Goal: Task Accomplishment & Management: Manage account settings

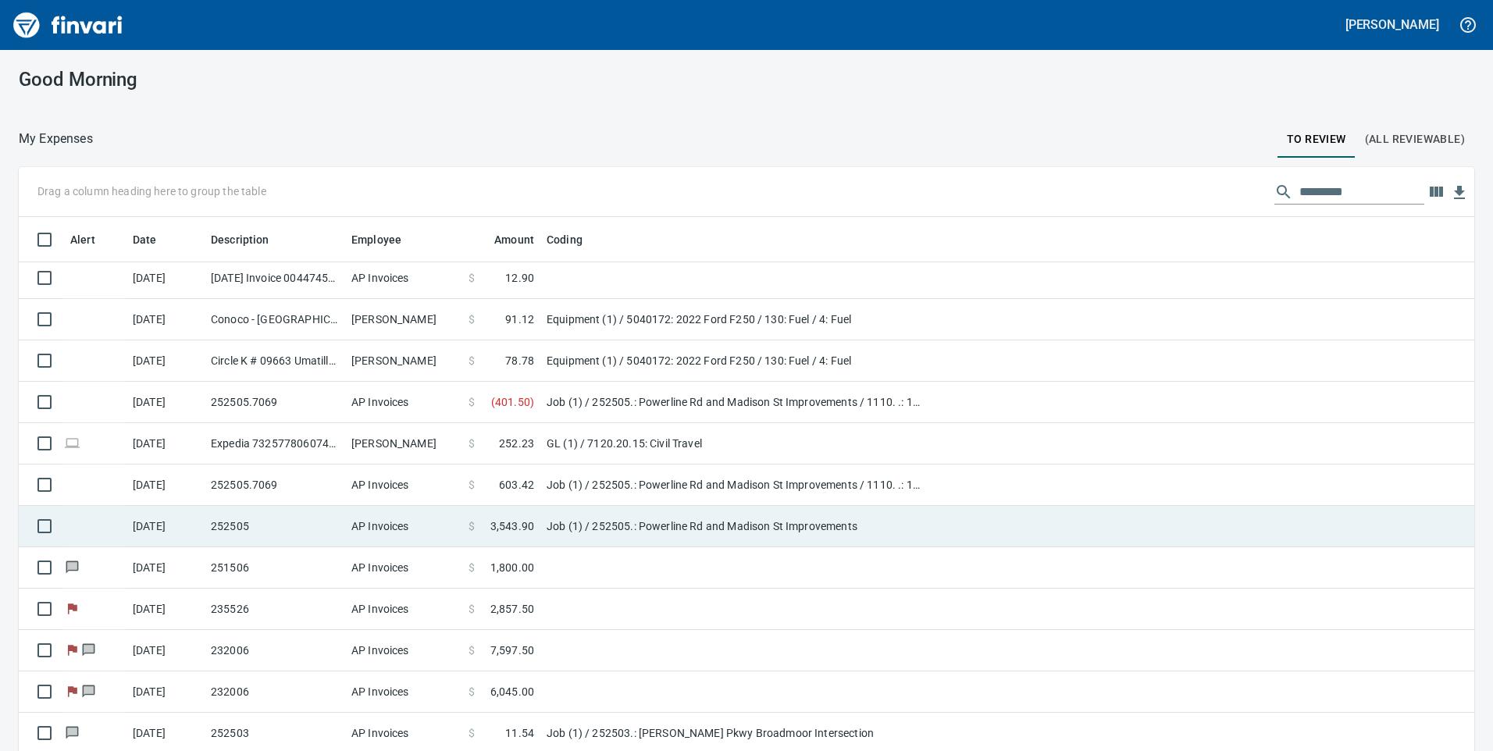
scroll to position [45, 0]
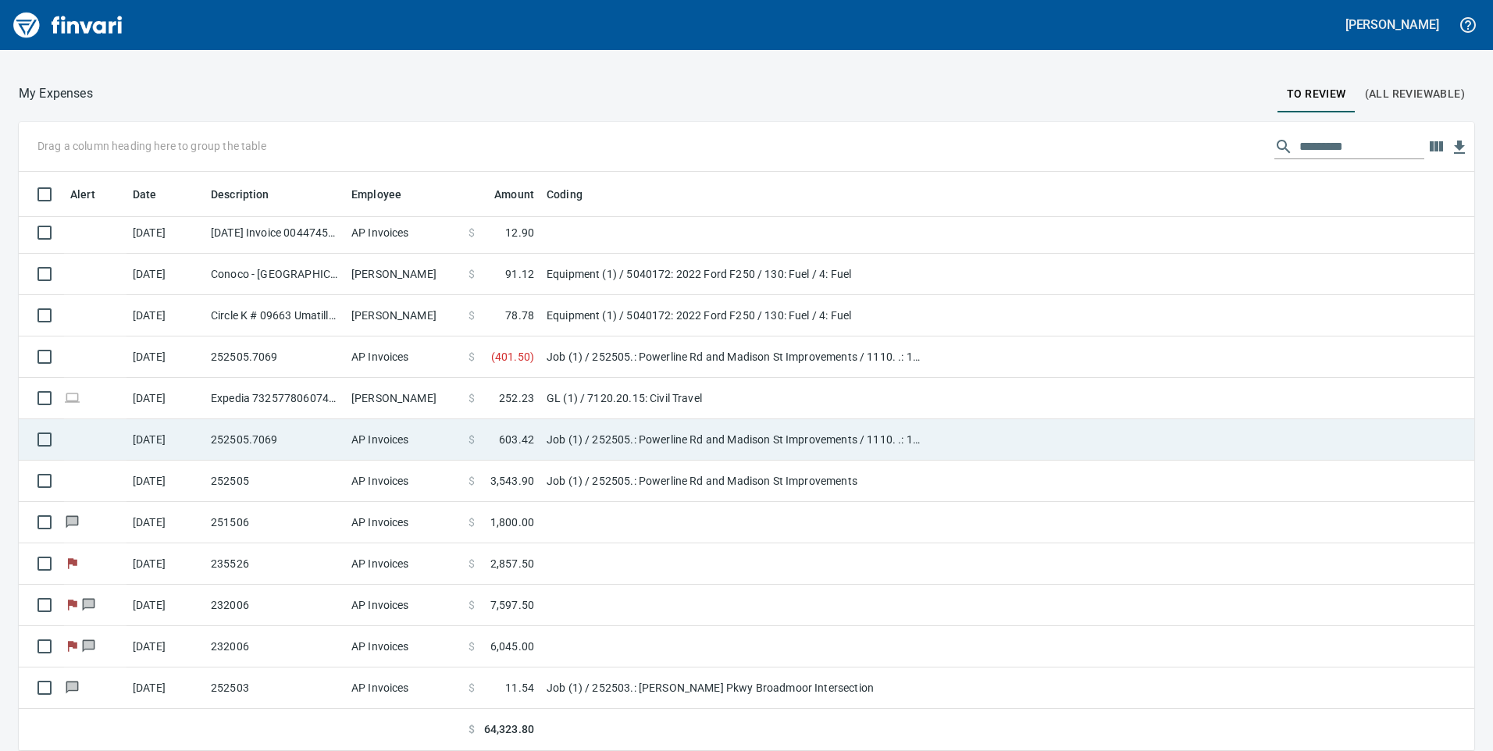
click at [483, 442] on span at bounding box center [487, 440] width 24 height 16
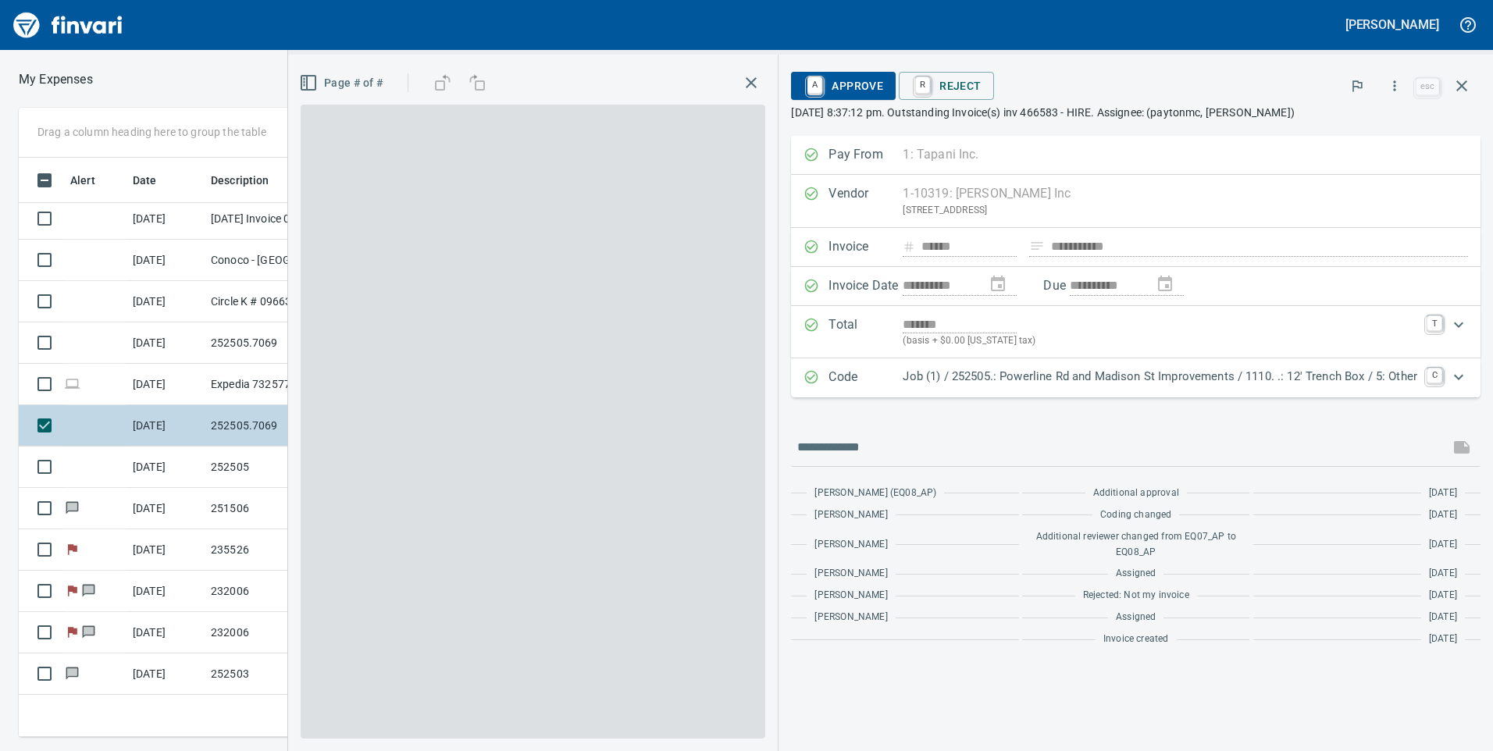
scroll to position [568, 1042]
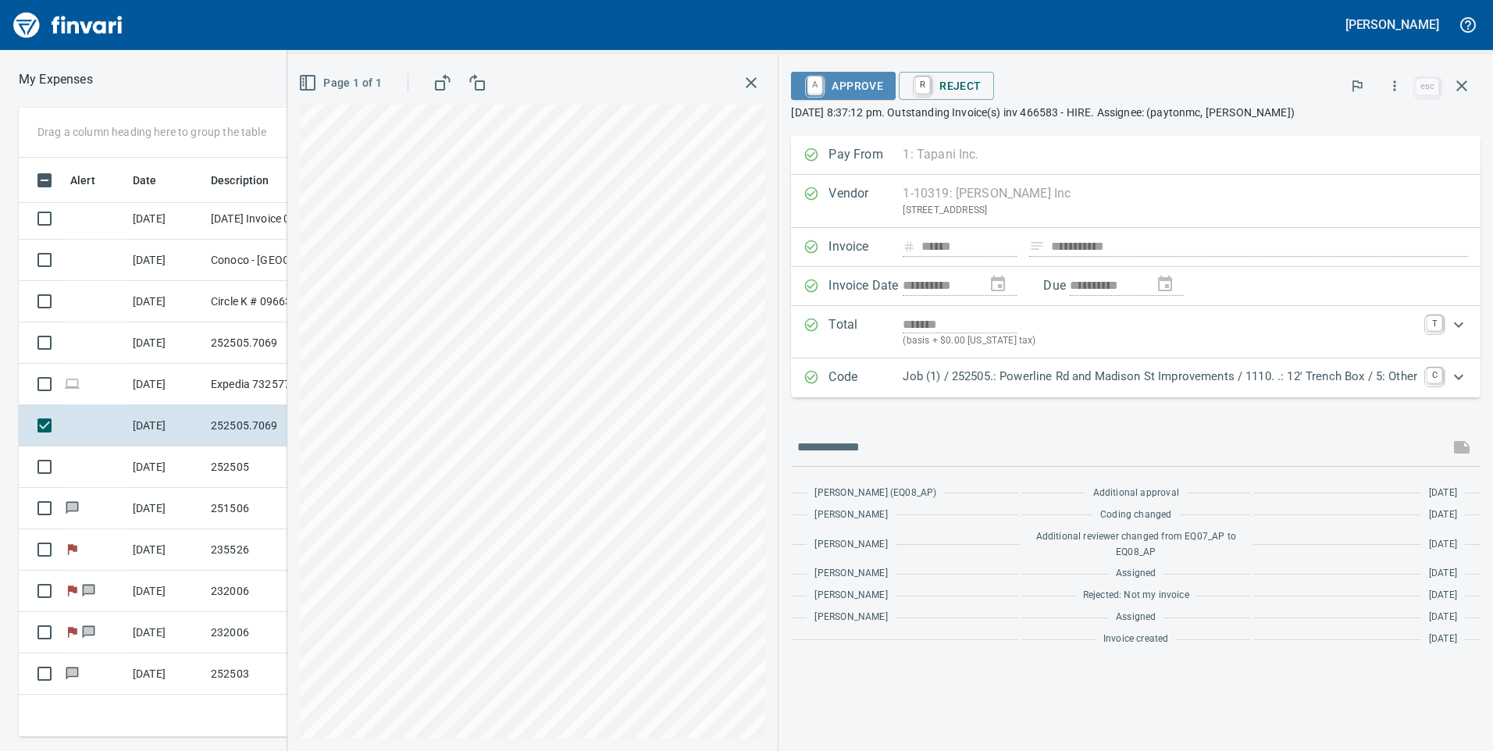
click at [829, 84] on span "A Approve" at bounding box center [844, 86] width 80 height 27
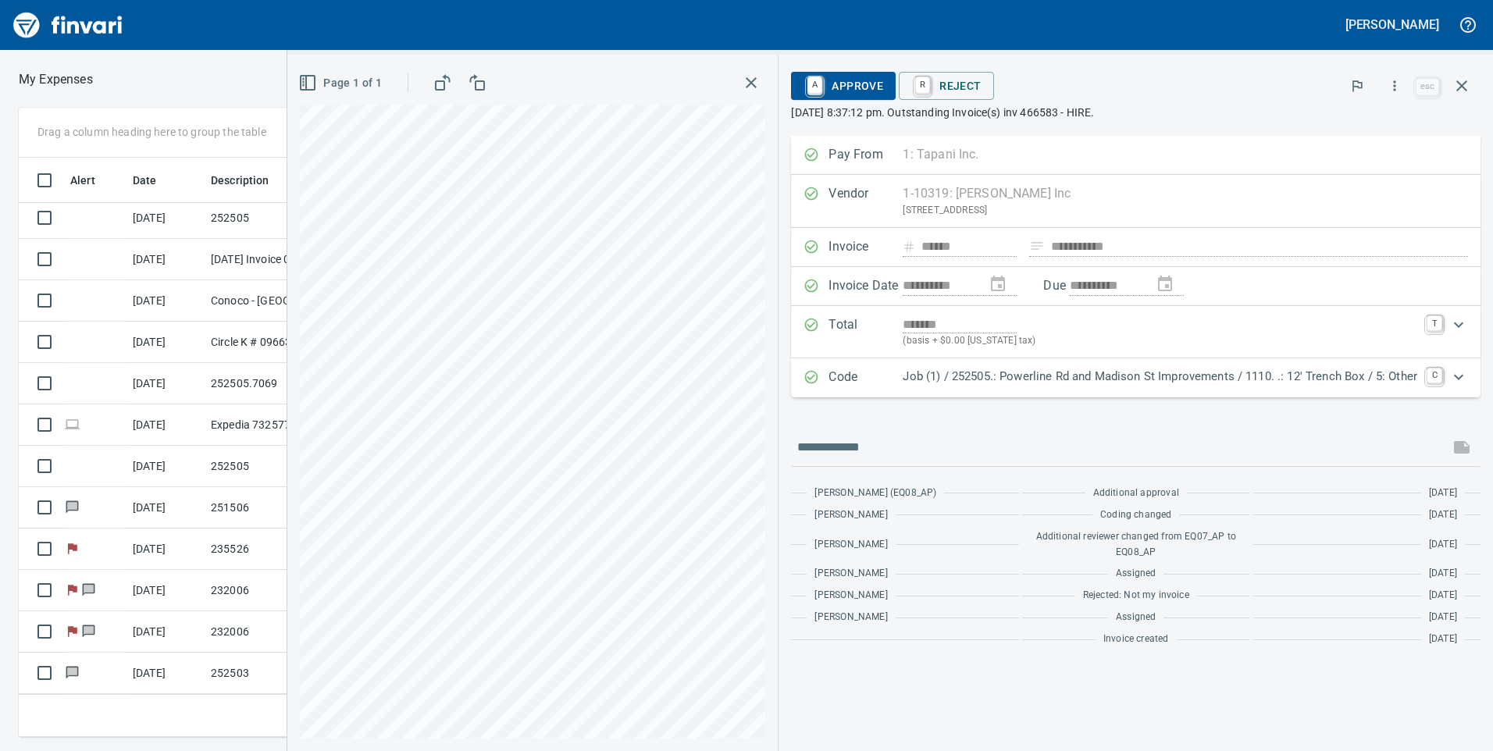
scroll to position [1082, 0]
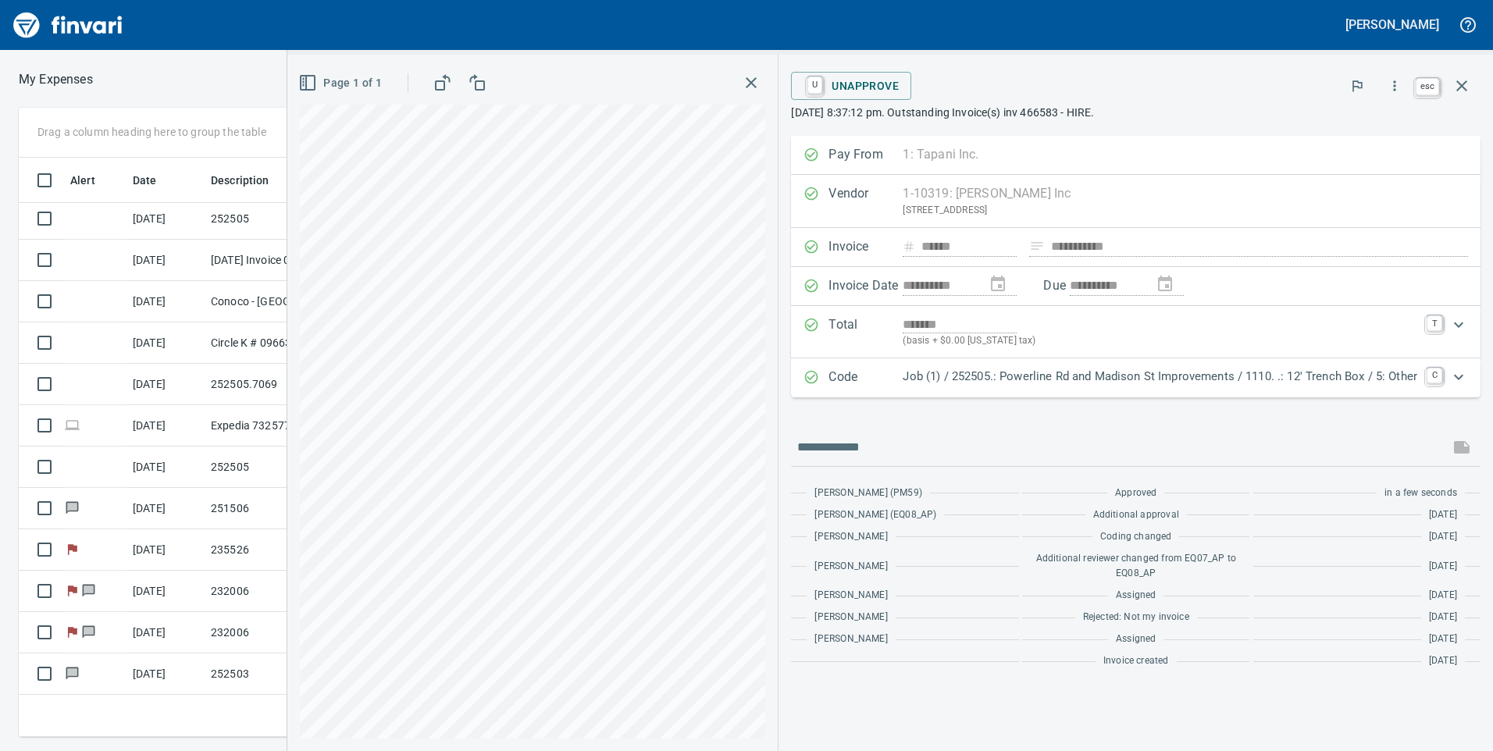
click at [1468, 78] on icon "button" at bounding box center [1462, 86] width 19 height 19
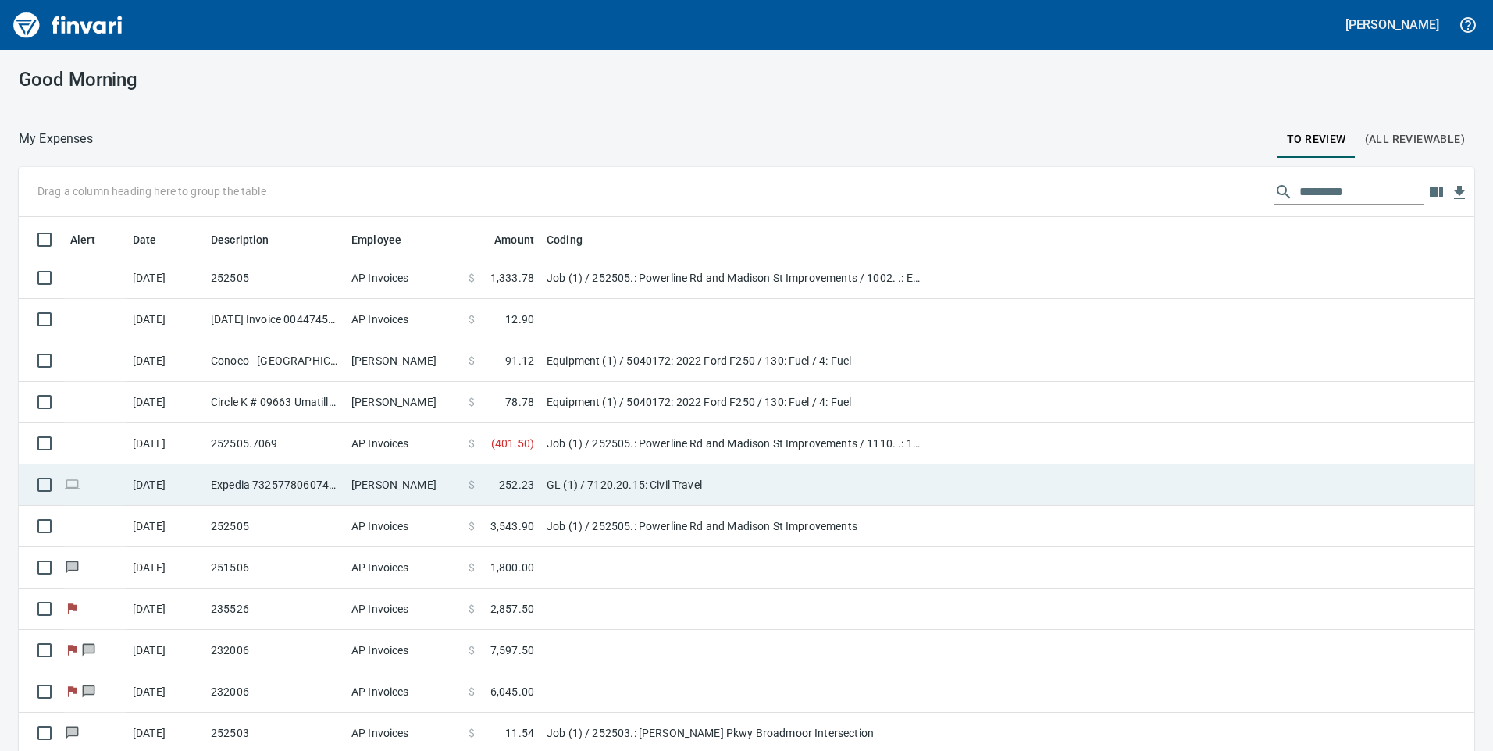
scroll to position [568, 1411]
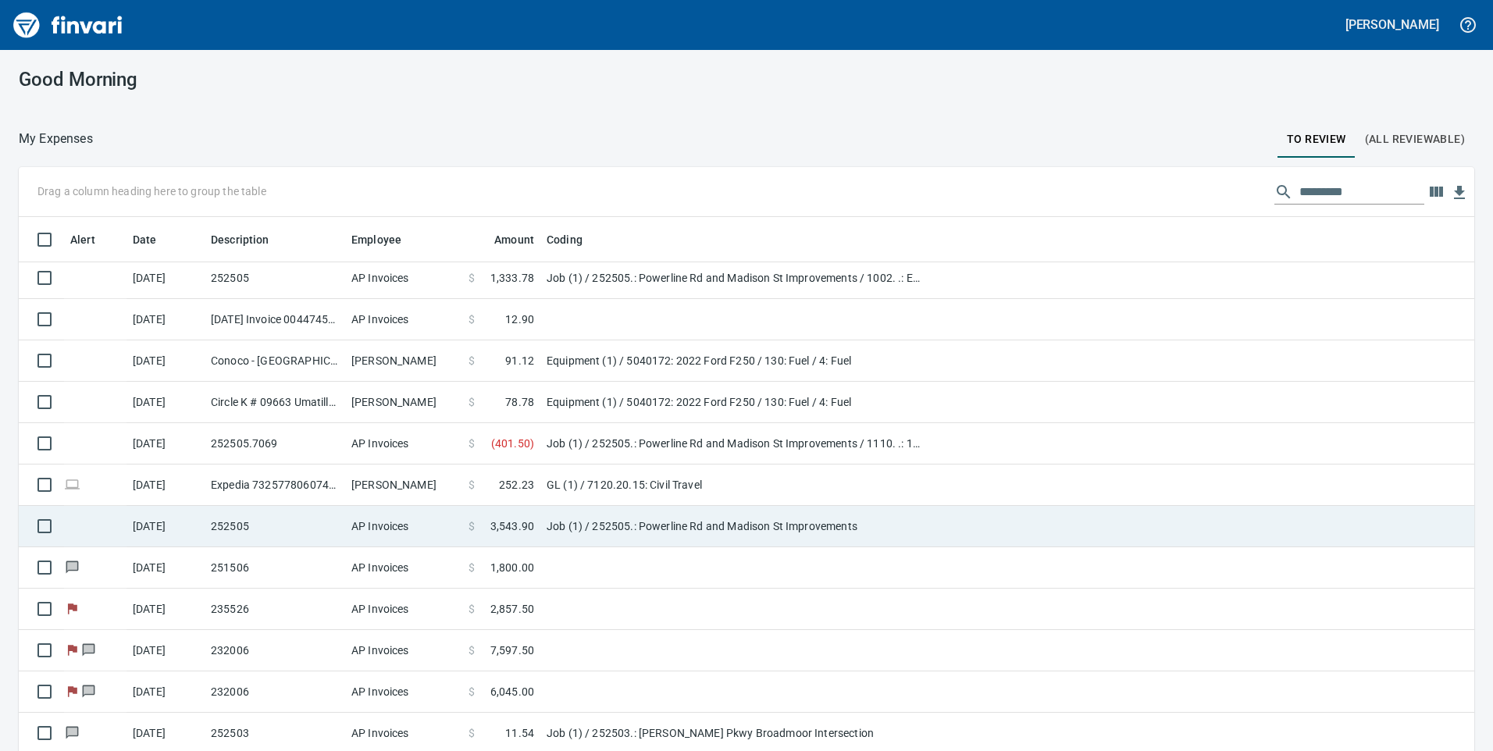
click at [473, 538] on td "$ 3,543.90" at bounding box center [501, 526] width 78 height 41
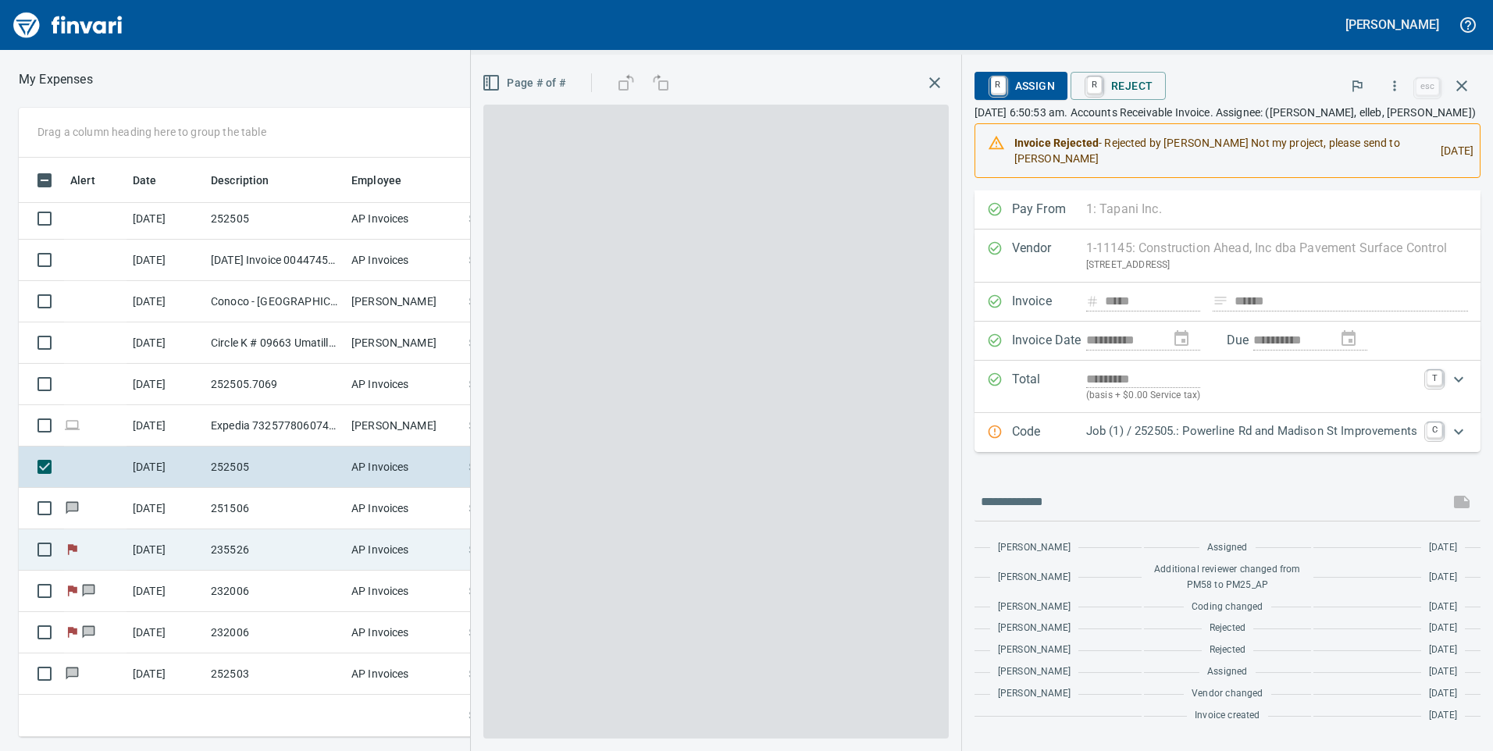
scroll to position [568, 1042]
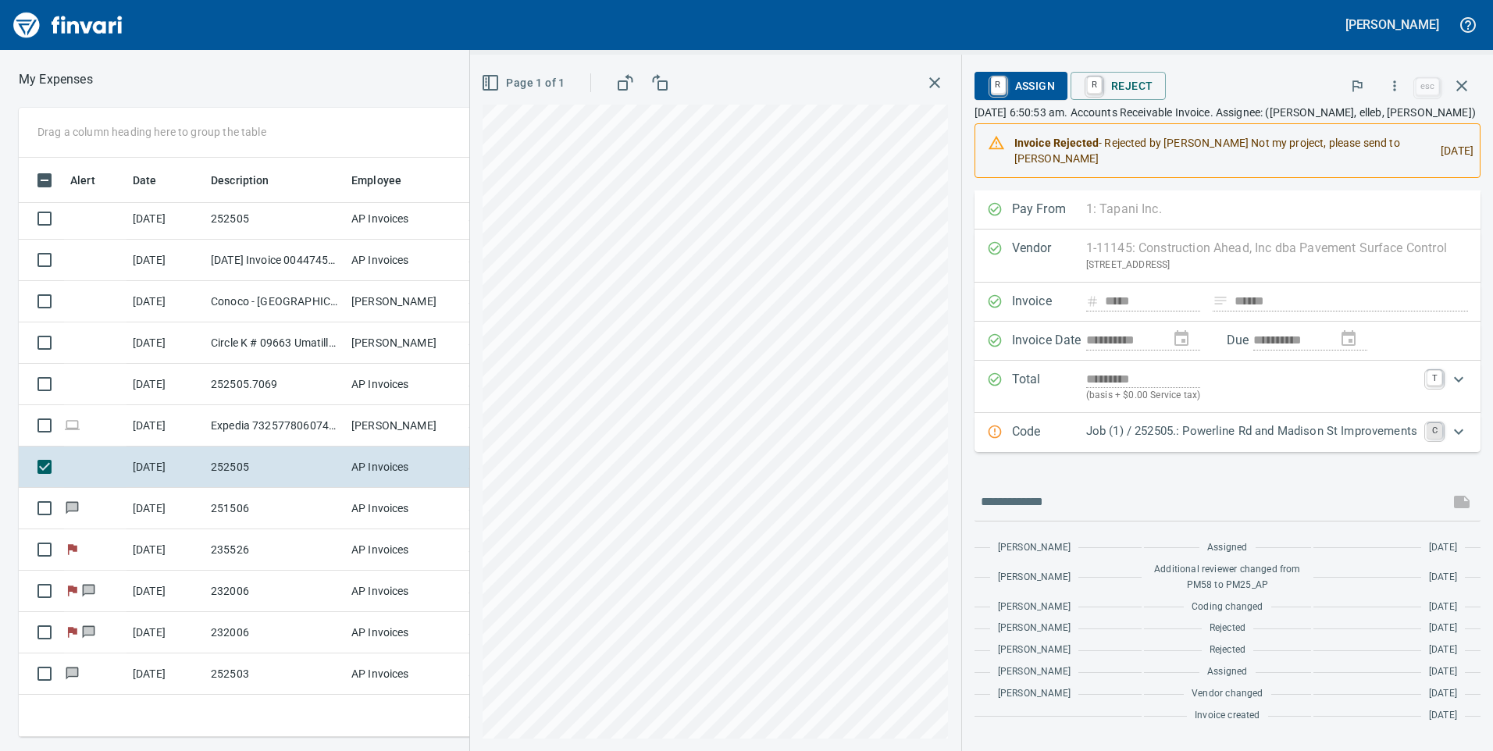
click at [1434, 431] on link "C" at bounding box center [1435, 431] width 16 height 16
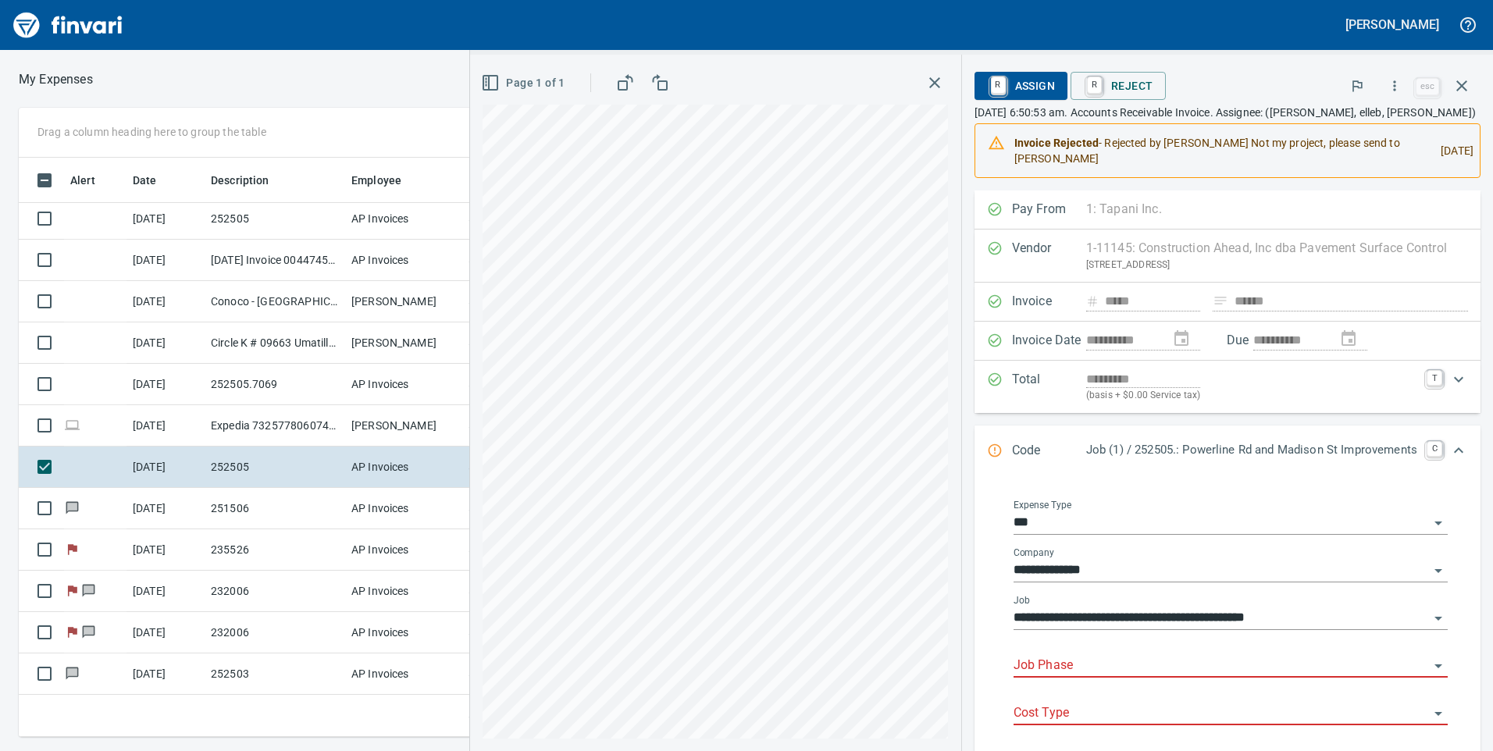
click at [1411, 602] on div "**********" at bounding box center [1231, 612] width 434 height 35
click at [1432, 615] on icon "Open" at bounding box center [1438, 618] width 19 height 19
click at [1415, 615] on input "**********" at bounding box center [1222, 619] width 416 height 22
click at [1414, 618] on input "**********" at bounding box center [1222, 619] width 416 height 22
type input "**********"
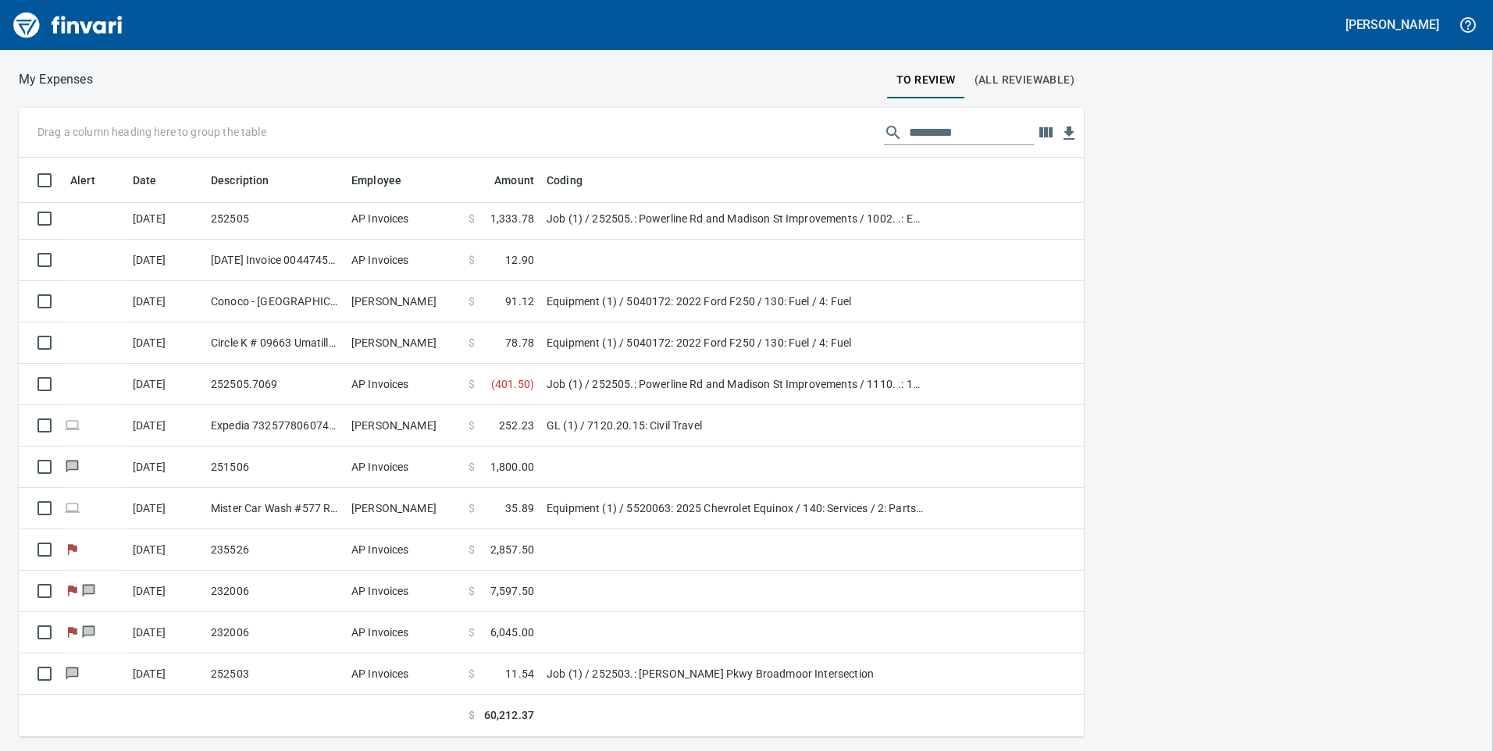
click at [1414, 619] on div "Drag a column heading here to group the table Alert Date Description Employee A…" at bounding box center [746, 423] width 1493 height 630
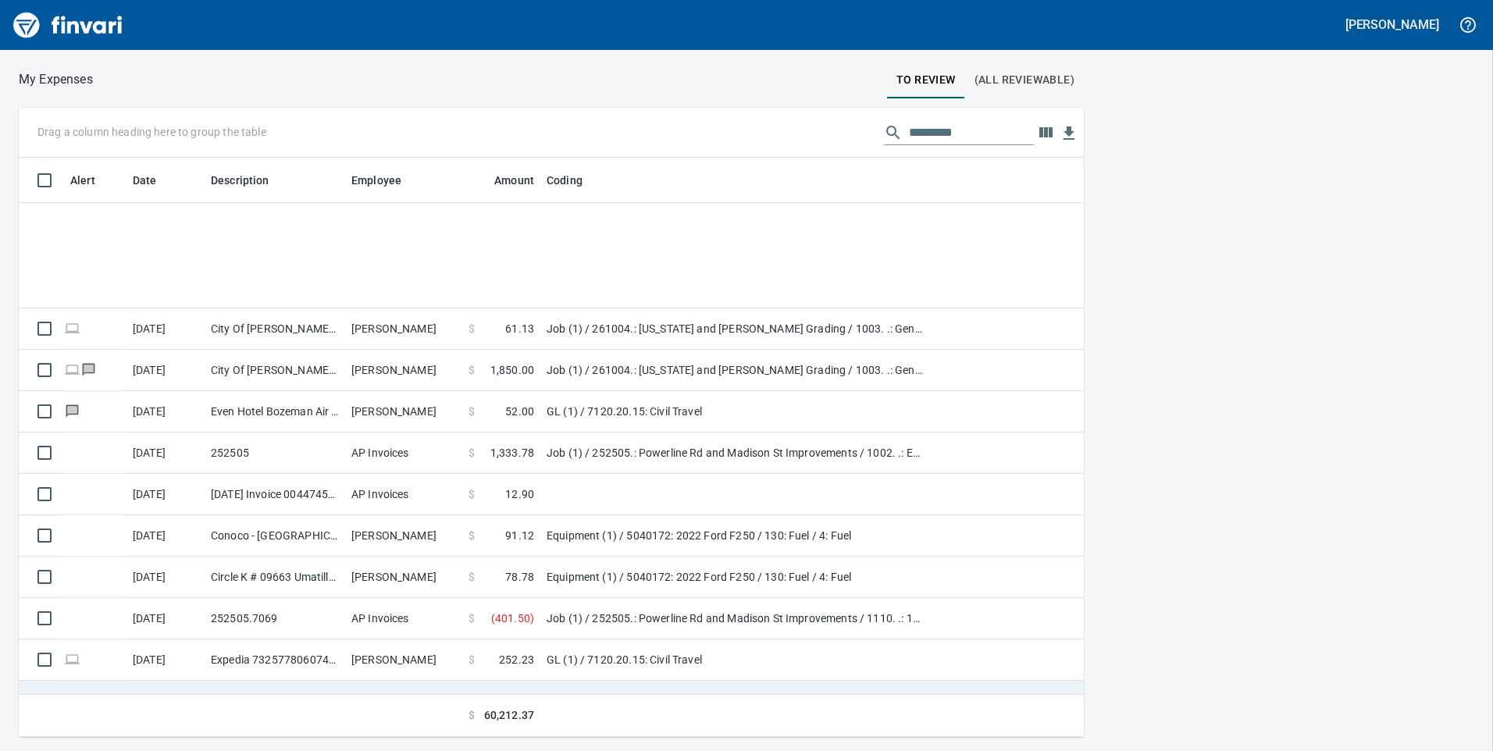
scroll to position [1082, 0]
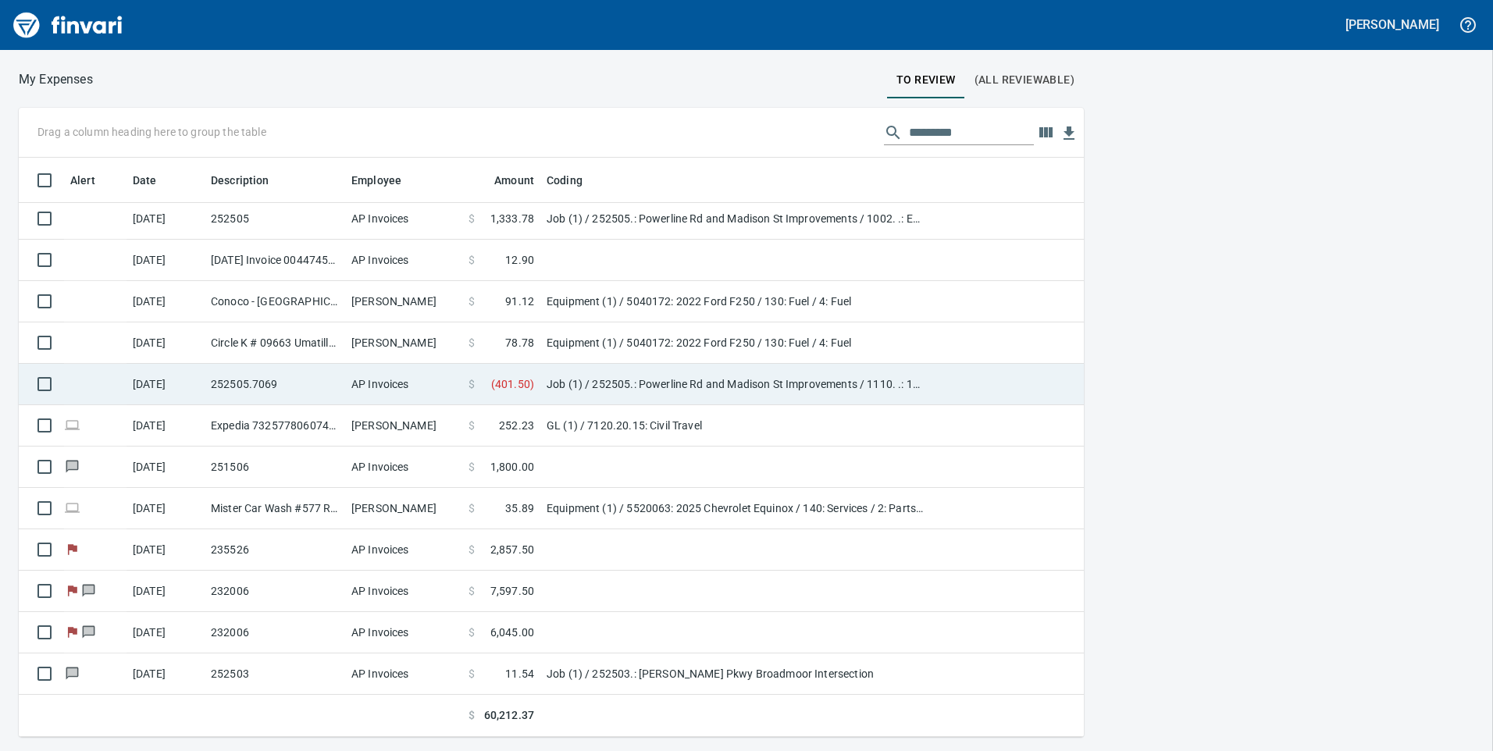
click at [587, 386] on td "Job (1) / 252505.: Powerline Rd and Madison St Improvements / 1110. .: 12' Tren…" at bounding box center [736, 384] width 391 height 41
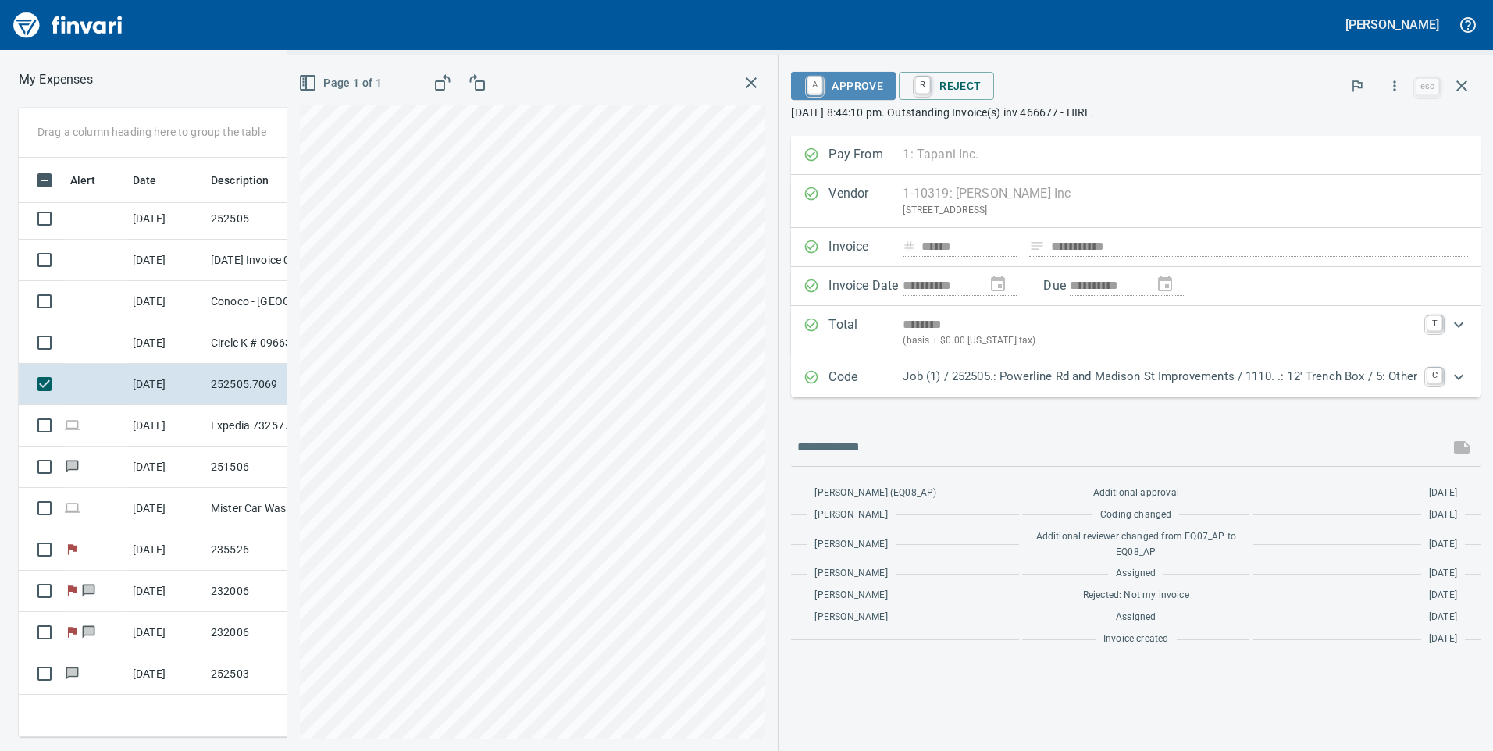
click at [832, 79] on span "A Approve" at bounding box center [844, 86] width 80 height 27
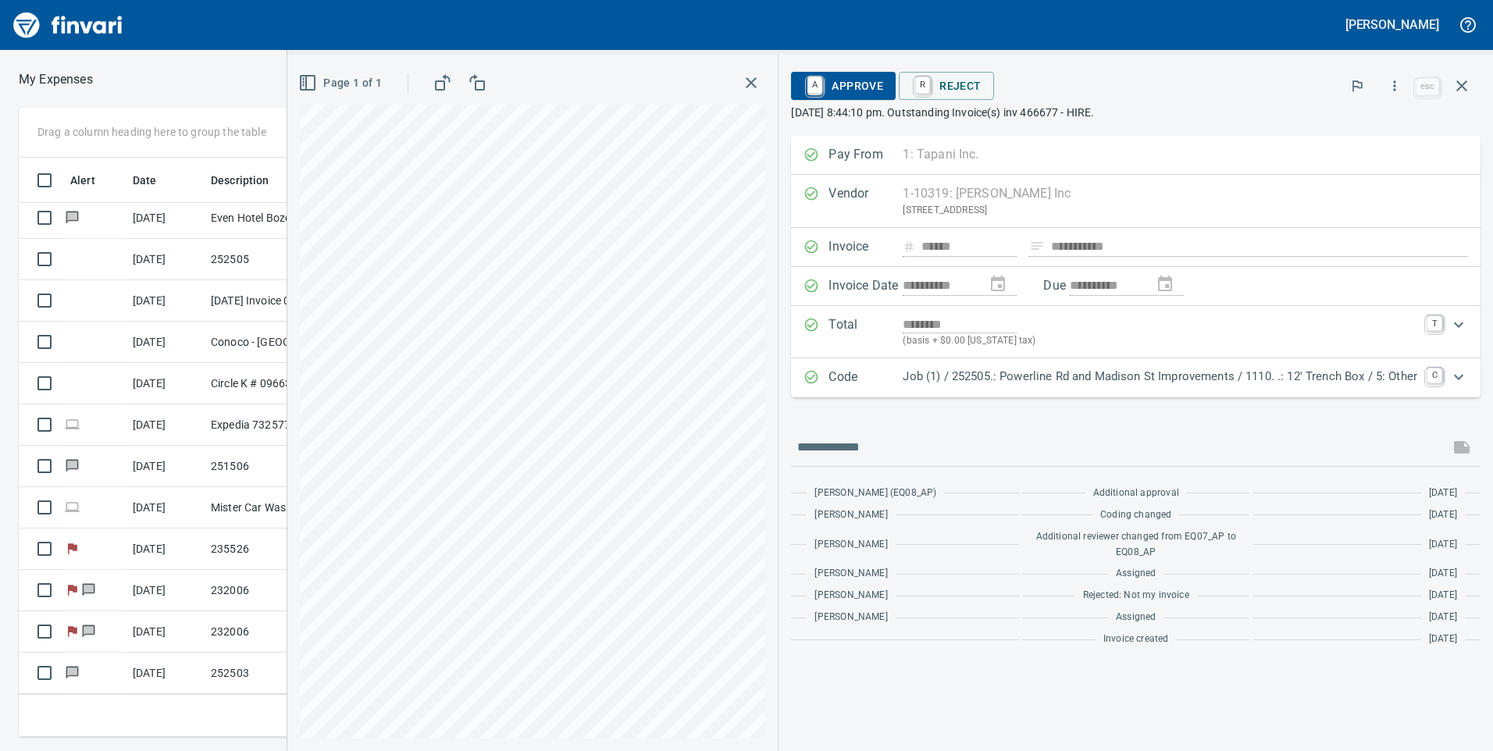
scroll to position [1040, 0]
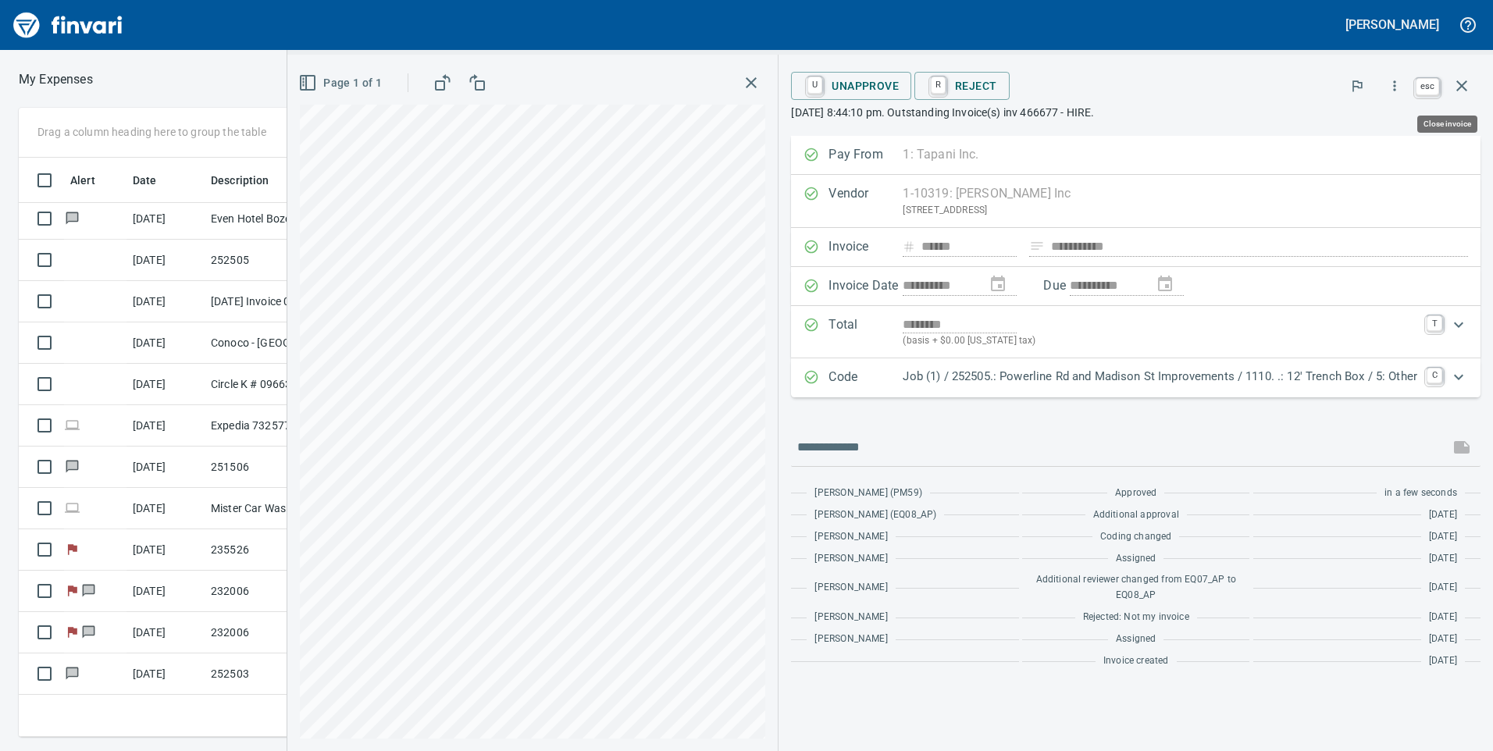
click at [1460, 84] on icon "button" at bounding box center [1462, 85] width 11 height 11
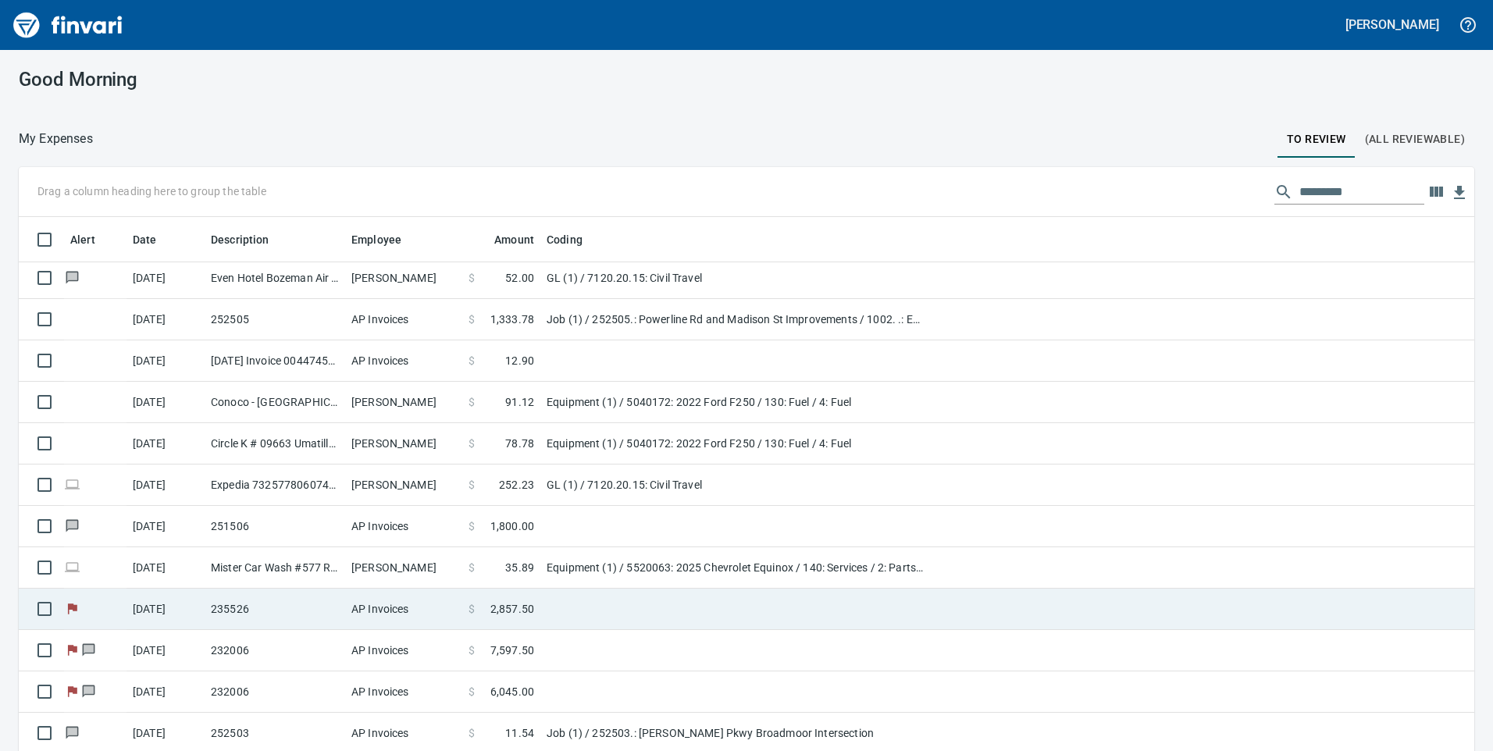
scroll to position [45, 0]
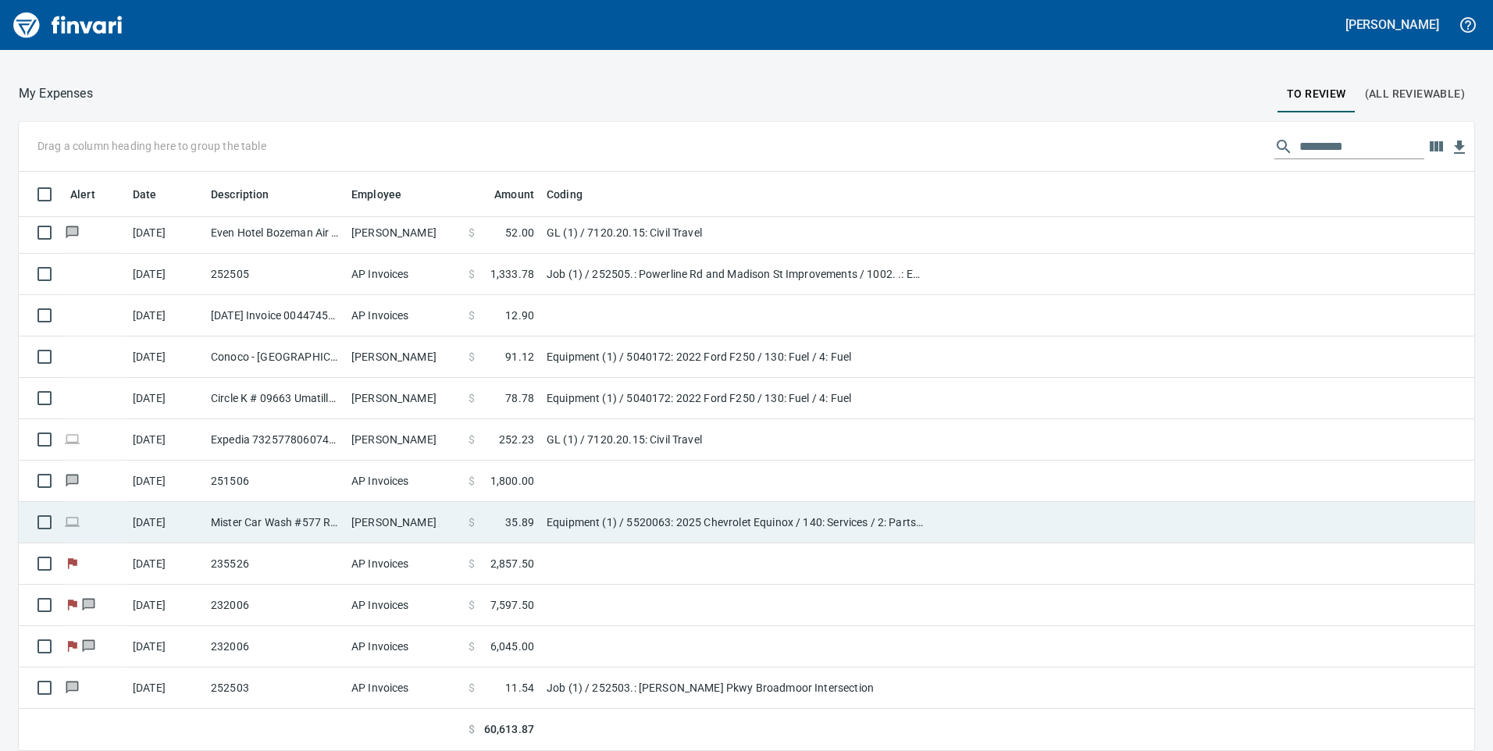
click at [544, 516] on td "Equipment (1) / 5520063: 2025 Chevrolet Equinox / 140: Services / 2: Parts/Other" at bounding box center [736, 522] width 391 height 41
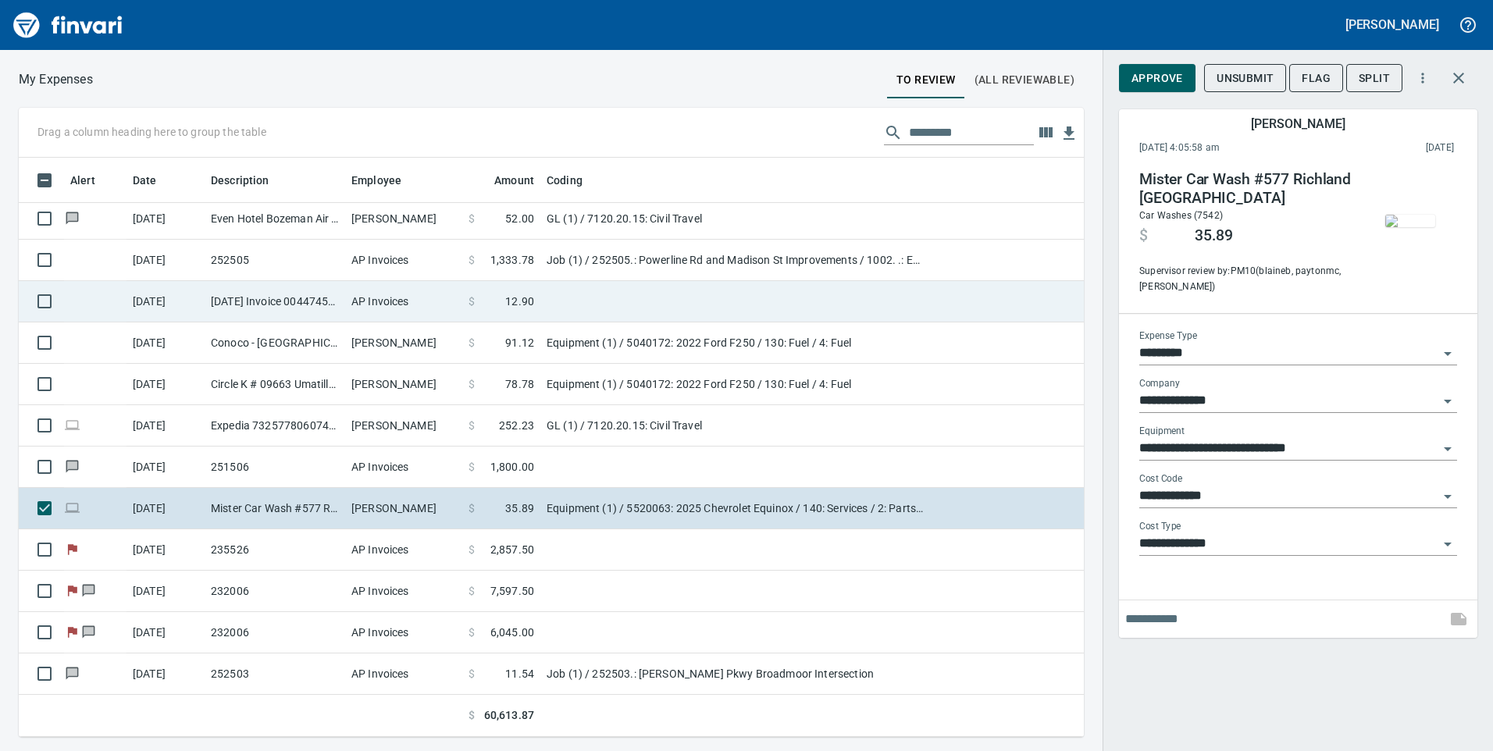
scroll to position [962, 0]
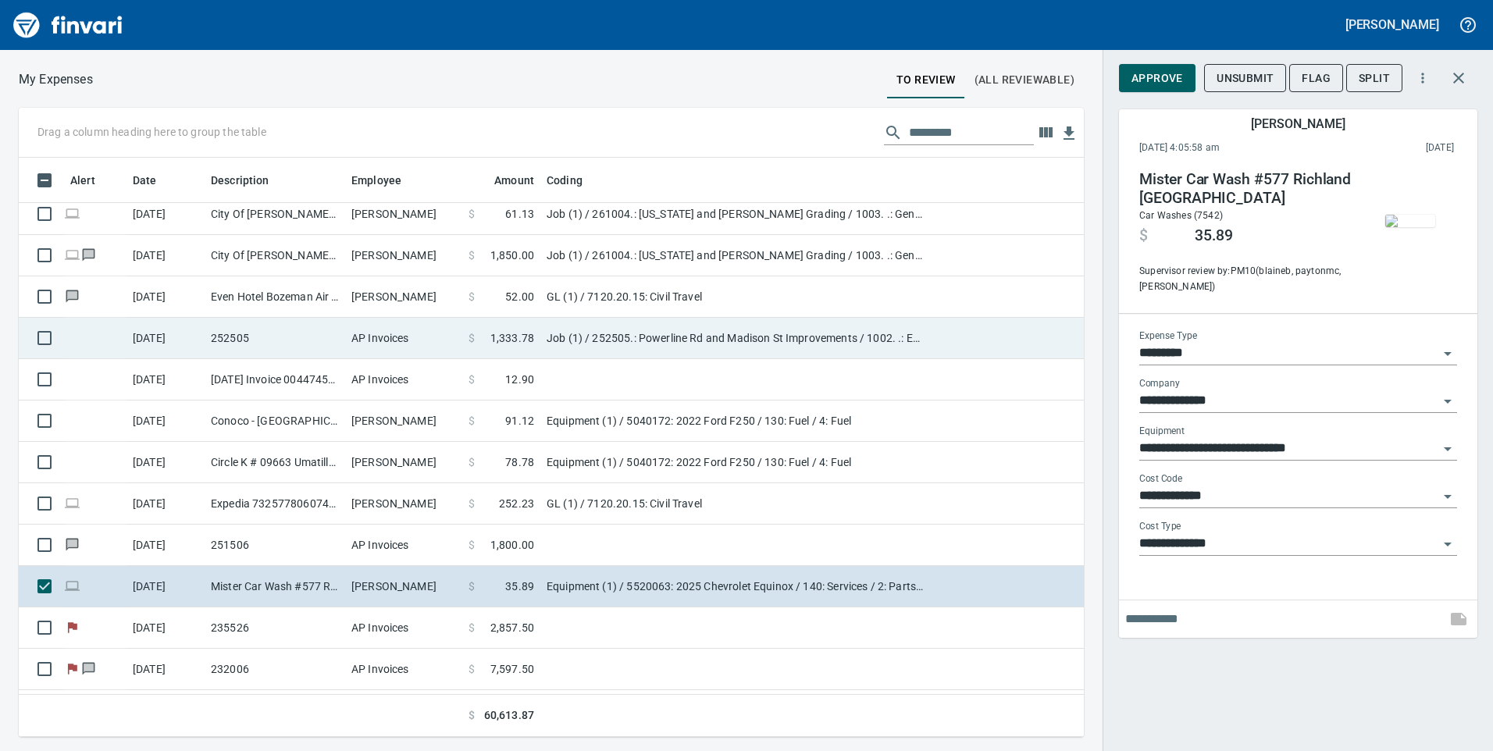
click at [501, 342] on span "1,333.78" at bounding box center [513, 338] width 44 height 16
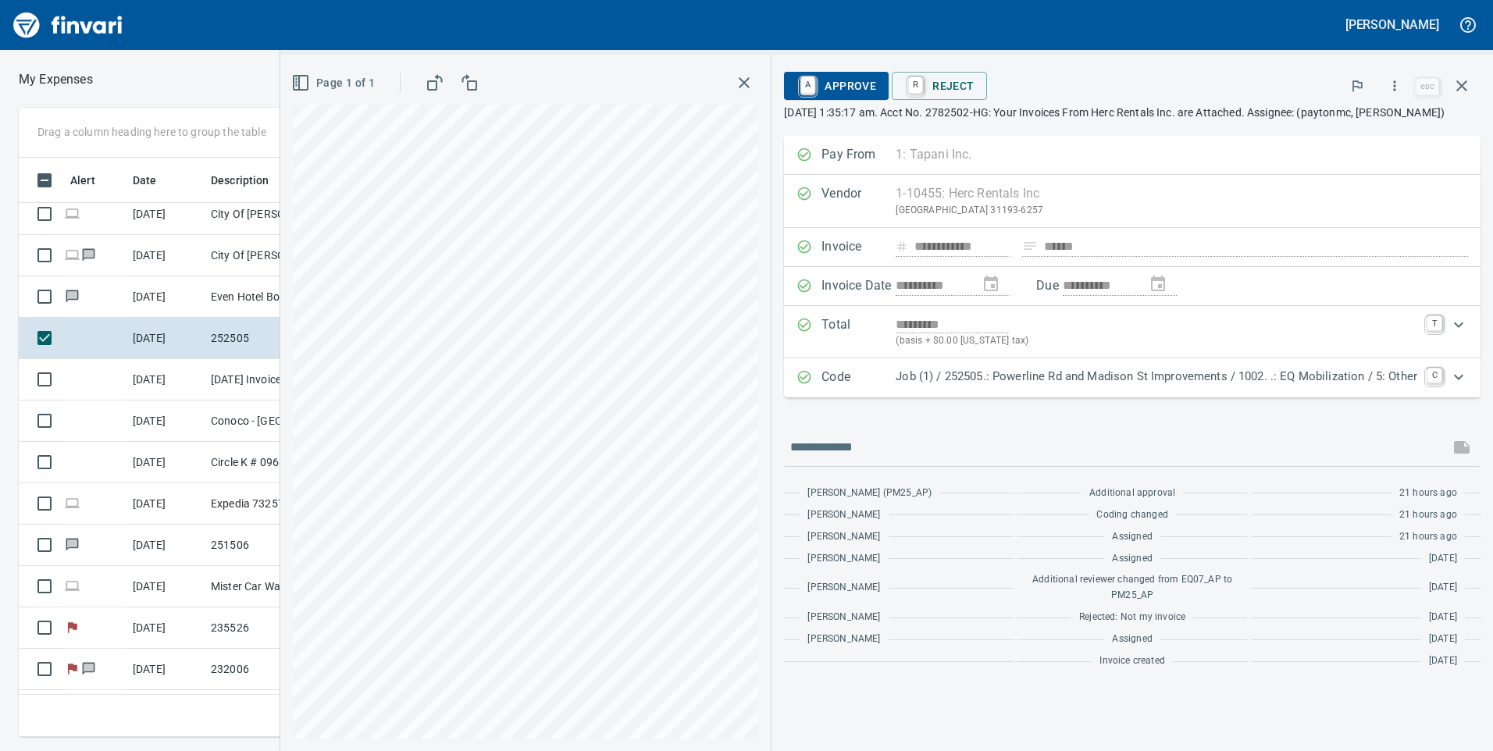
click at [850, 91] on span "A Approve" at bounding box center [837, 86] width 80 height 27
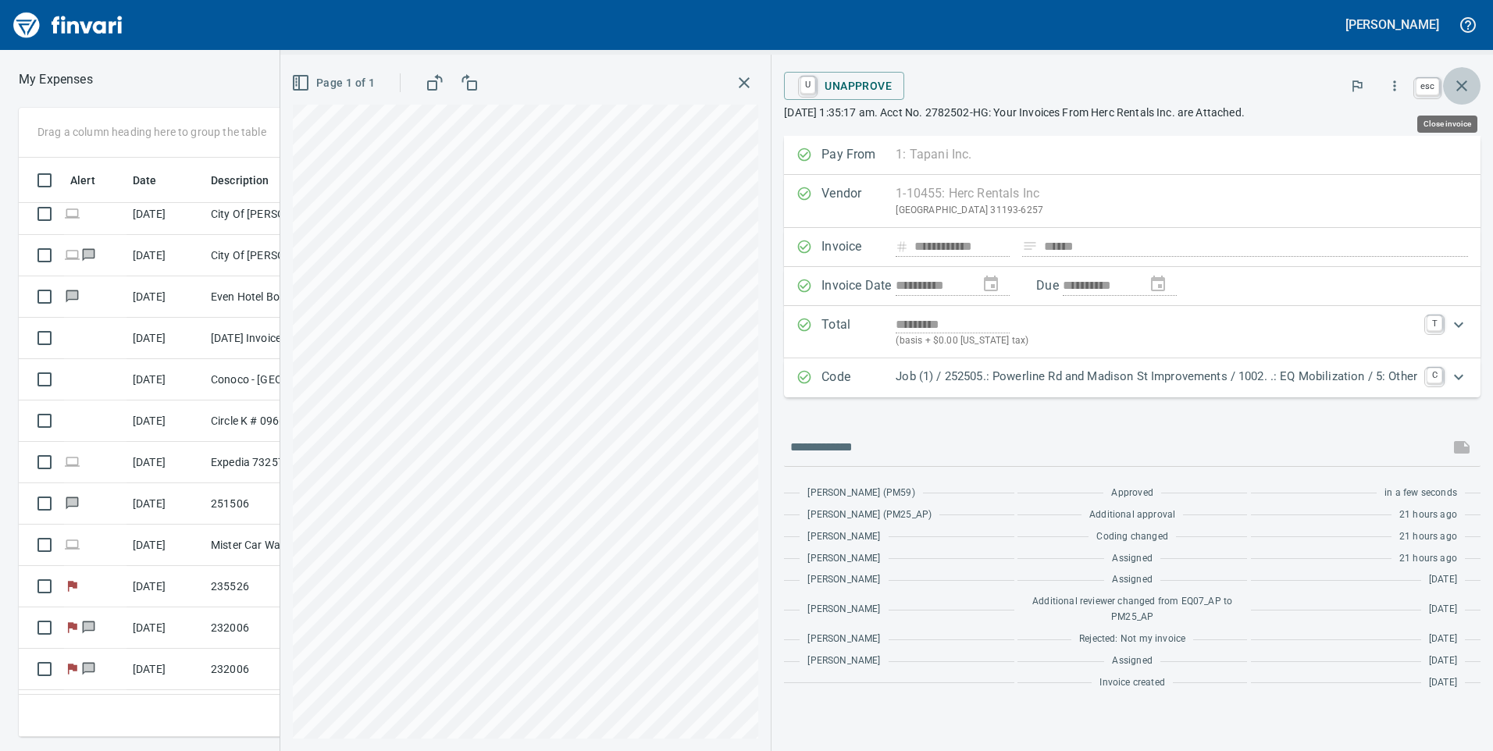
click at [1467, 91] on icon "button" at bounding box center [1462, 85] width 11 height 11
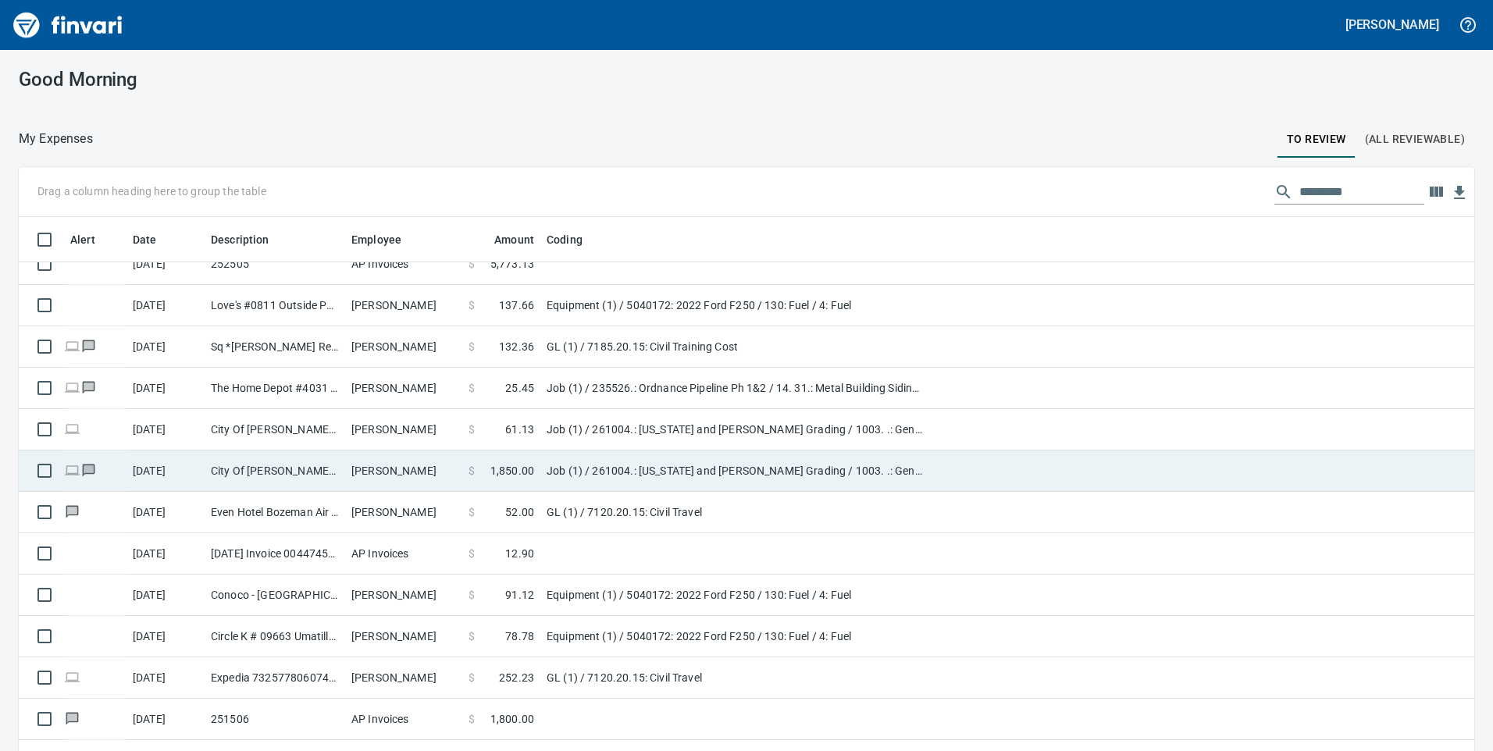
scroll to position [728, 0]
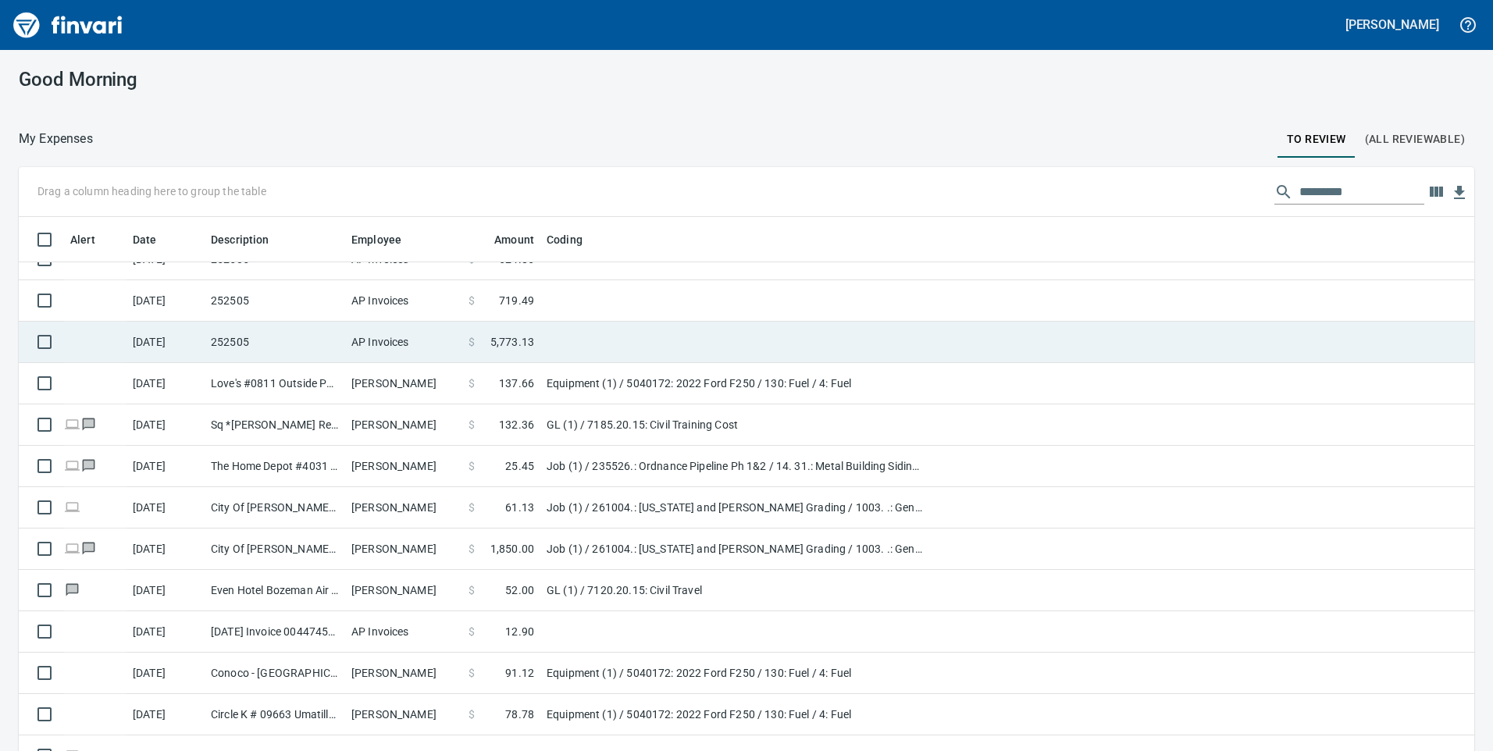
click at [454, 348] on td "AP Invoices" at bounding box center [403, 342] width 117 height 41
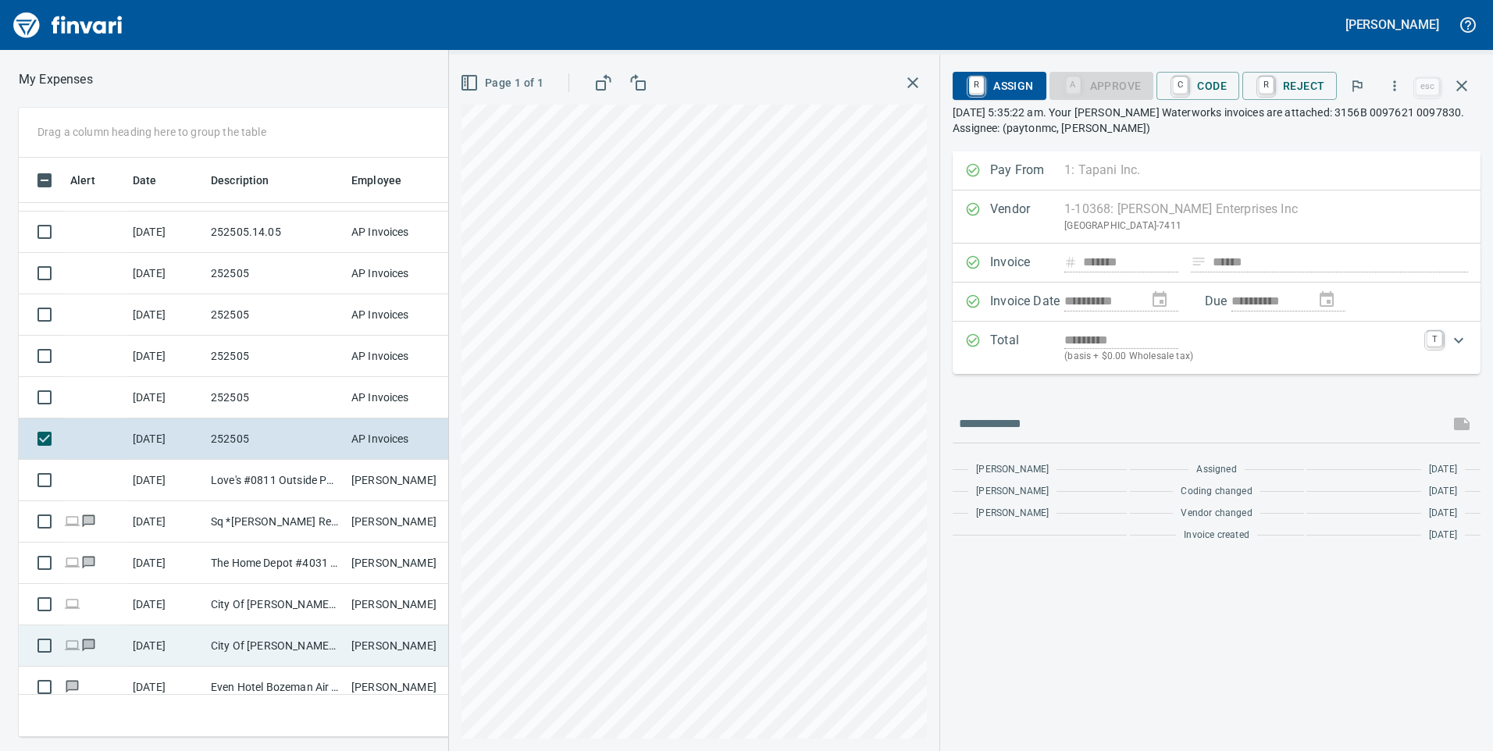
scroll to position [494, 0]
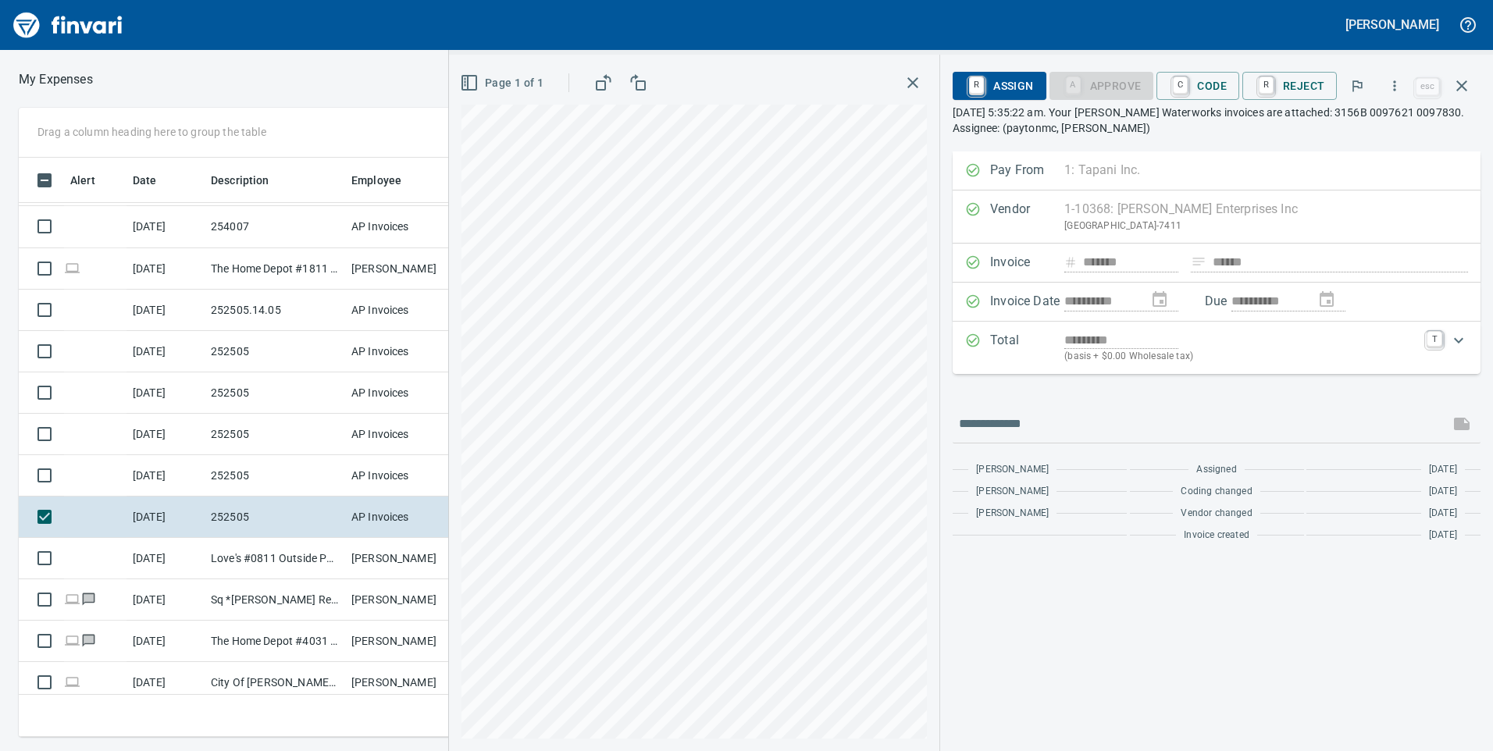
click at [1453, 348] on icon "Expand" at bounding box center [1459, 340] width 19 height 19
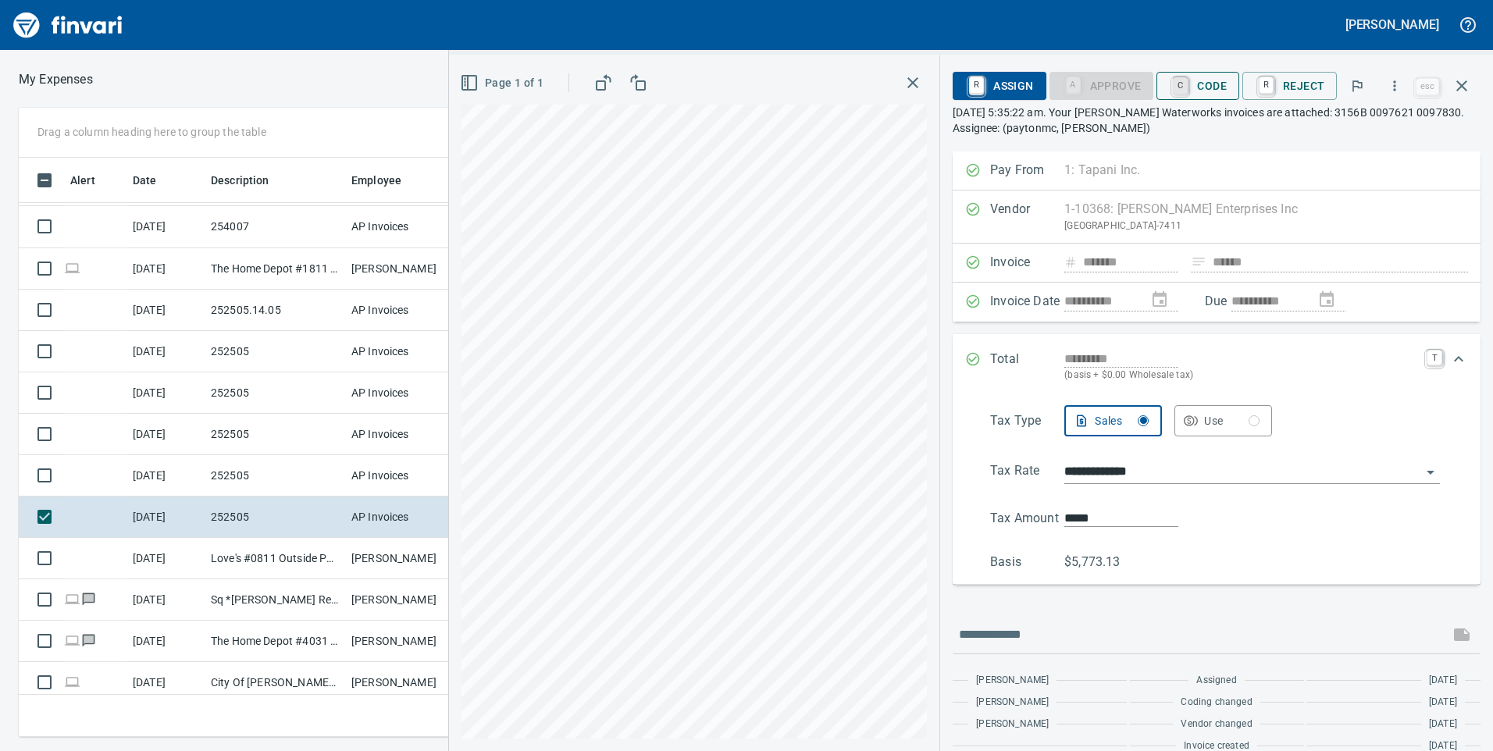
click at [1179, 94] on link "C" at bounding box center [1180, 85] width 15 height 17
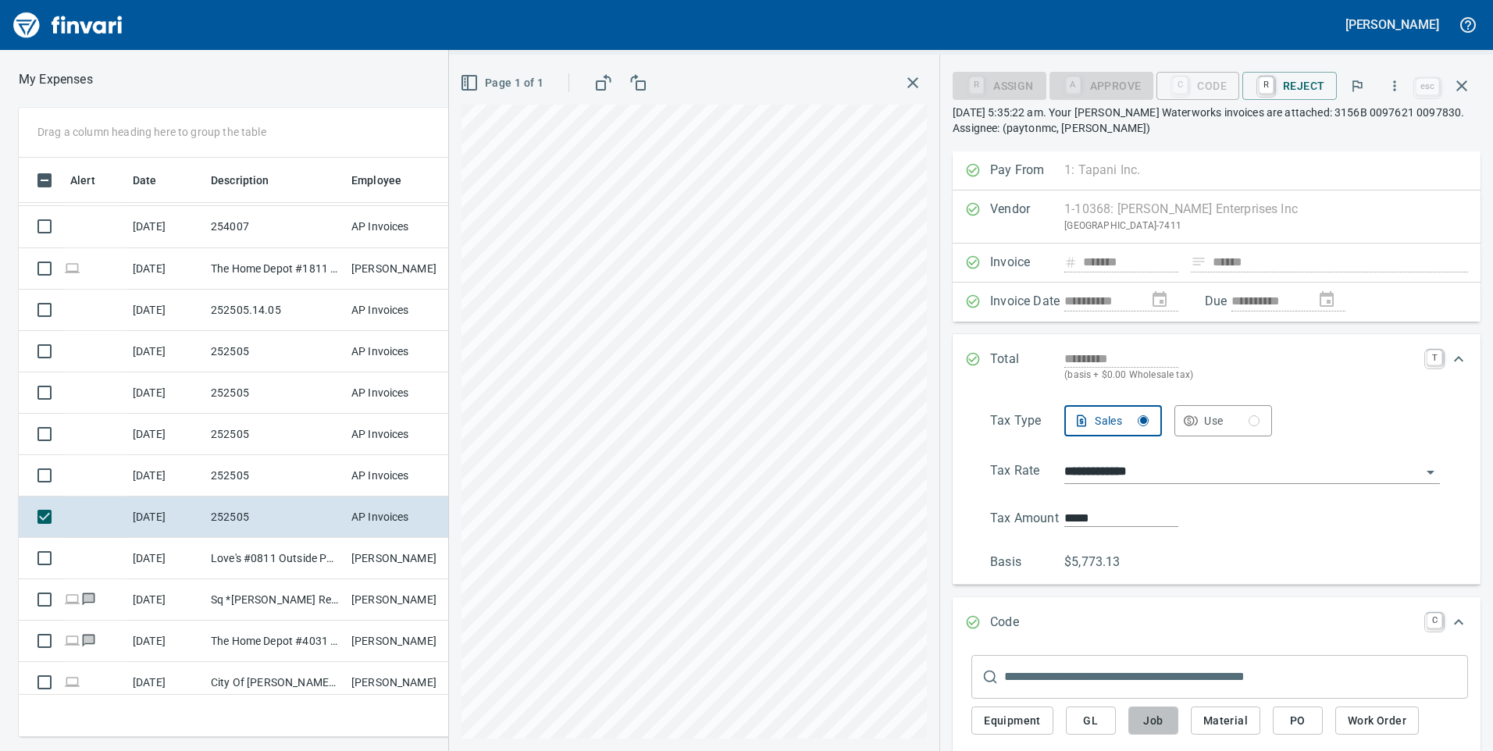
click at [1169, 709] on button "Job" at bounding box center [1154, 721] width 50 height 29
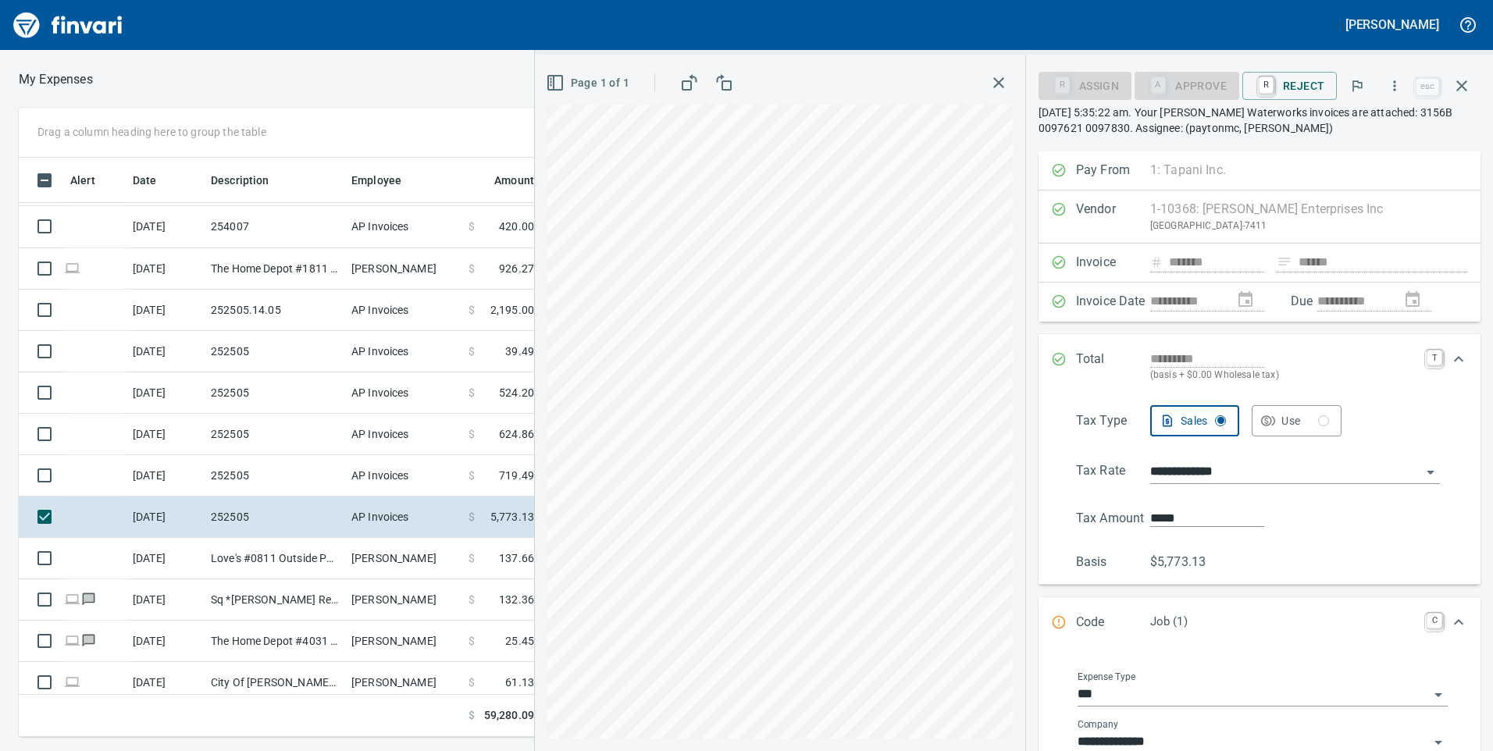
scroll to position [156, 0]
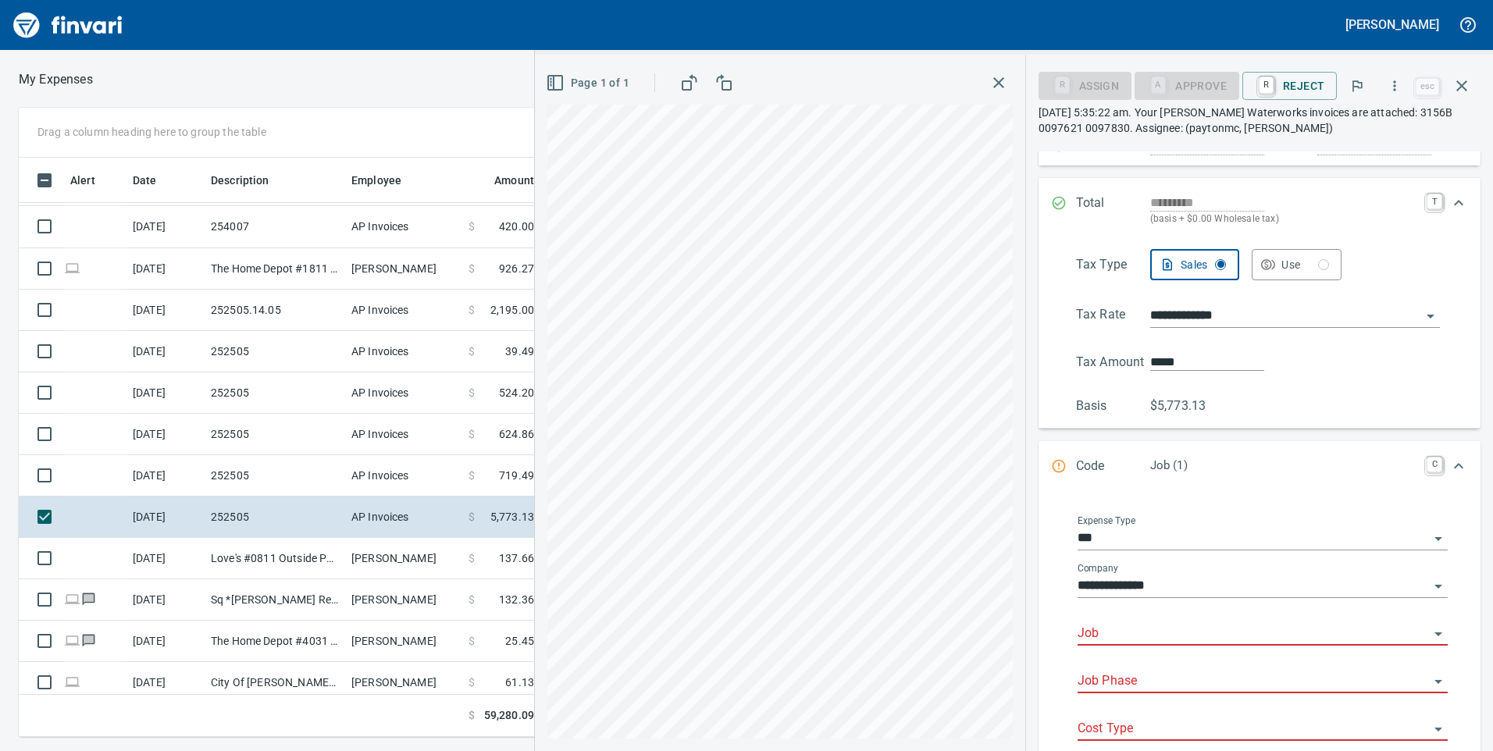
click at [1171, 637] on input "Job" at bounding box center [1253, 634] width 351 height 22
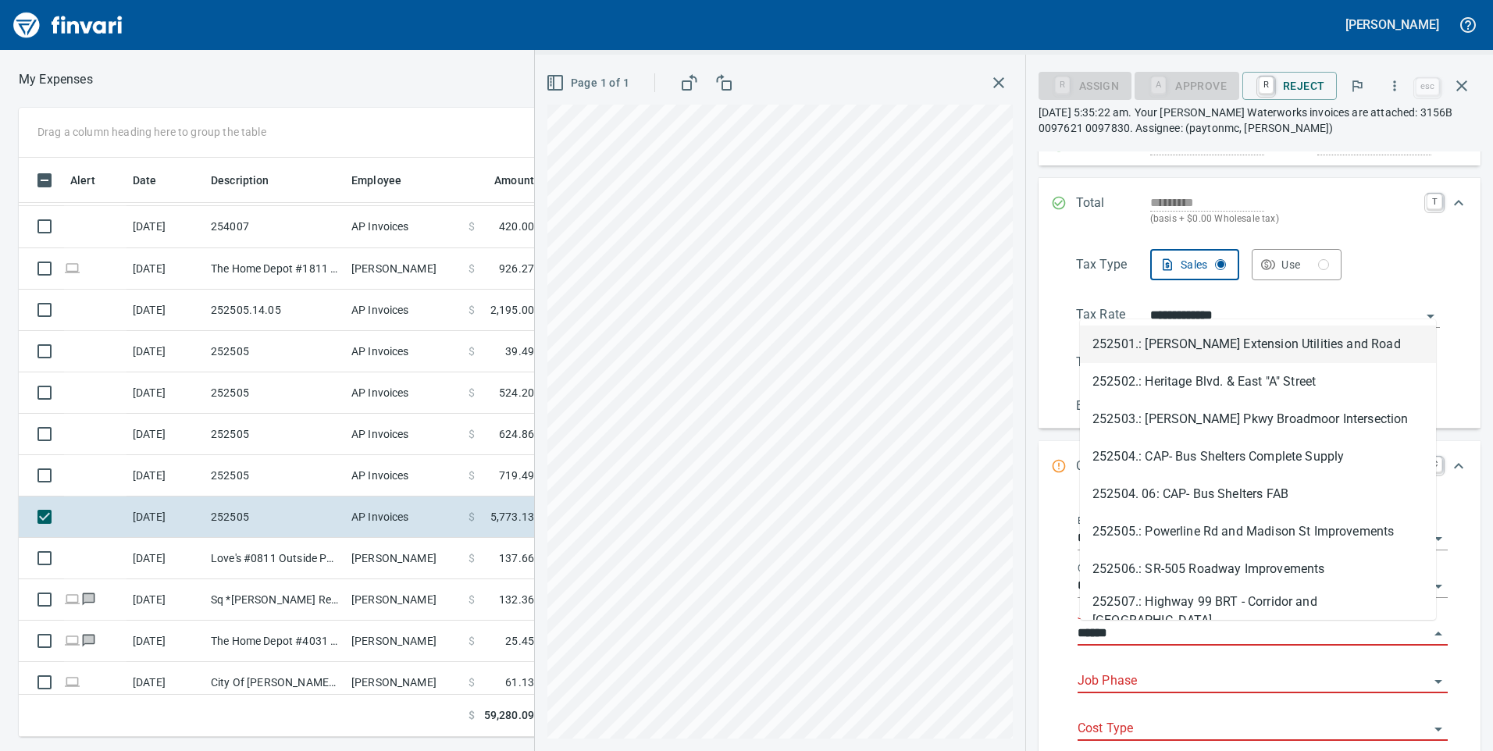
scroll to position [568, 1042]
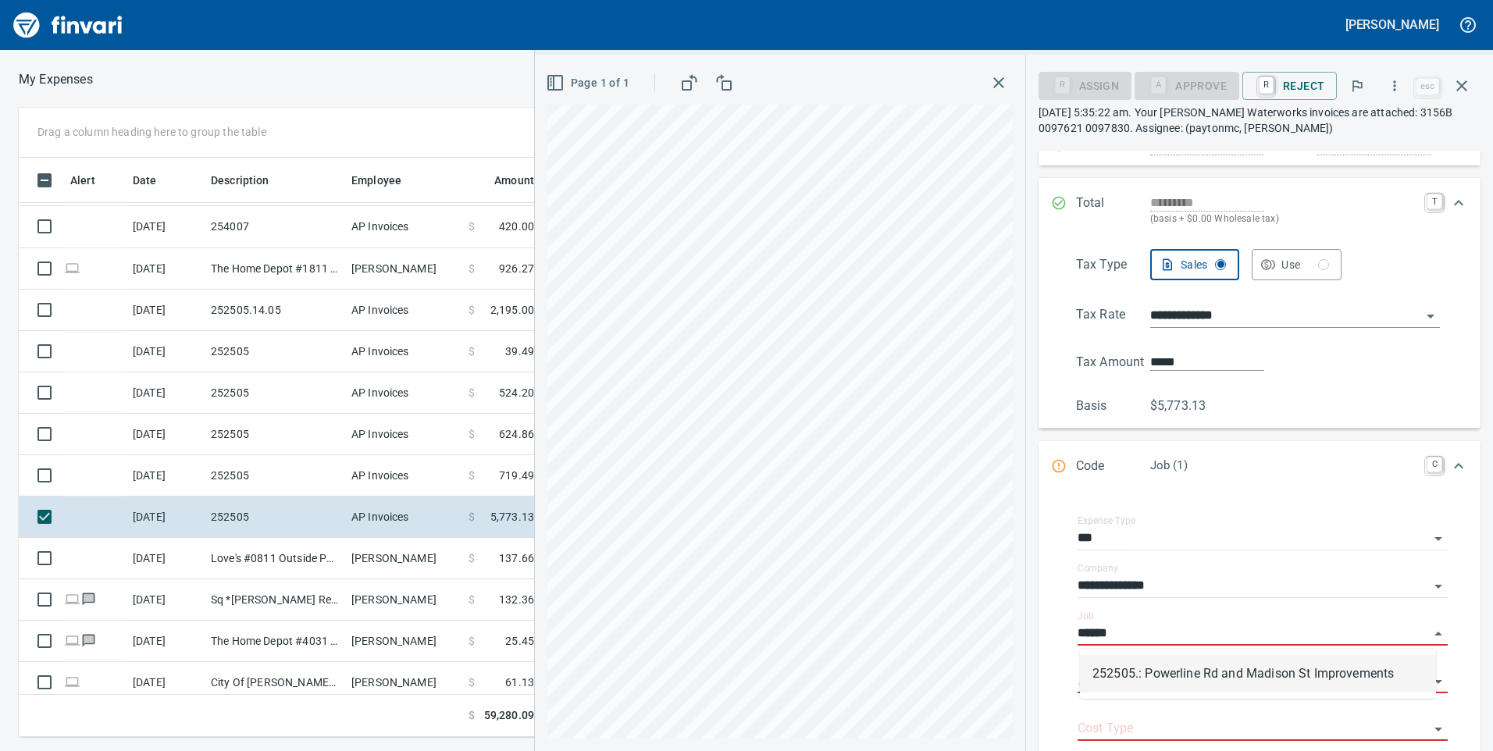
click at [1183, 680] on li "252505.: Powerline Rd and Madison St Improvements" at bounding box center [1258, 673] width 356 height 37
click at [1183, 680] on input "Job Phase" at bounding box center [1253, 682] width 351 height 22
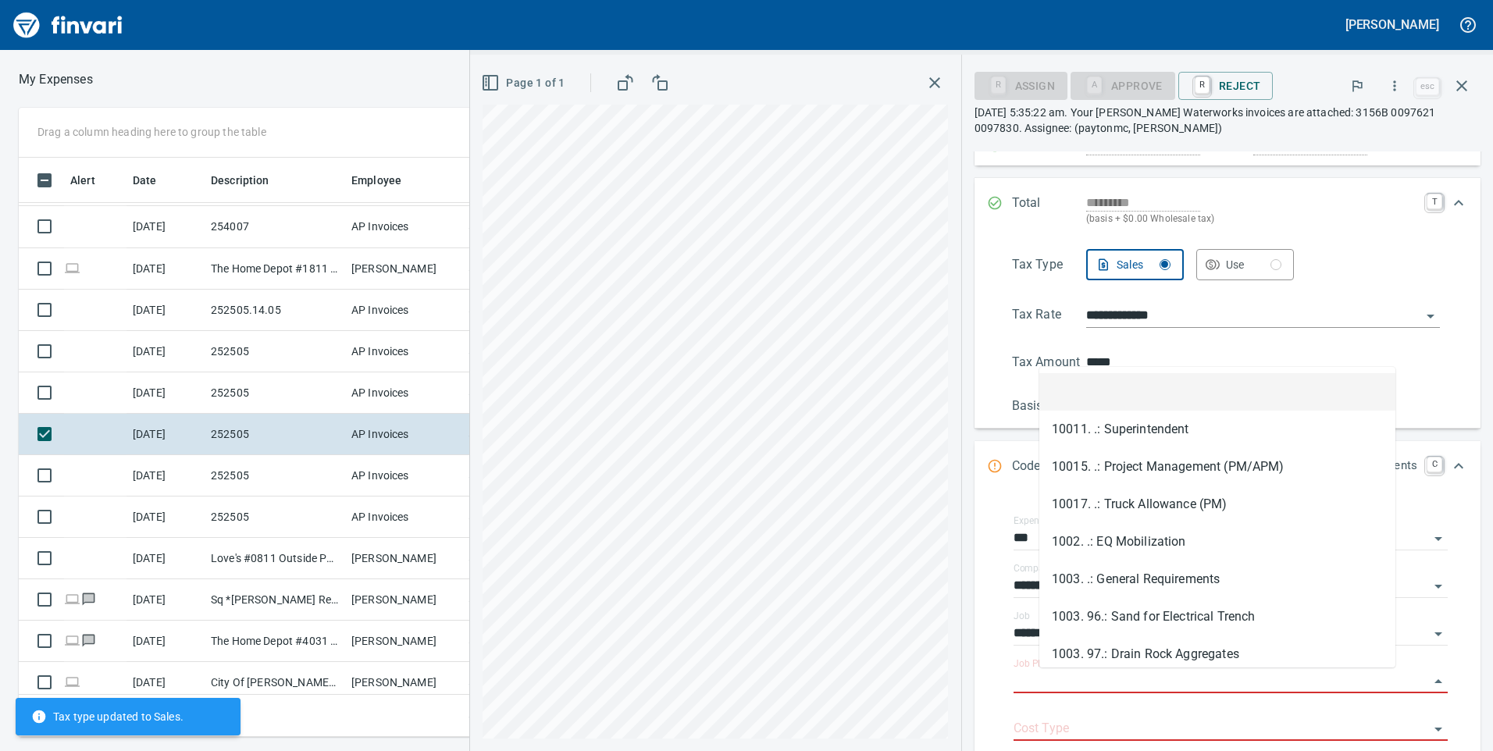
type input "**********"
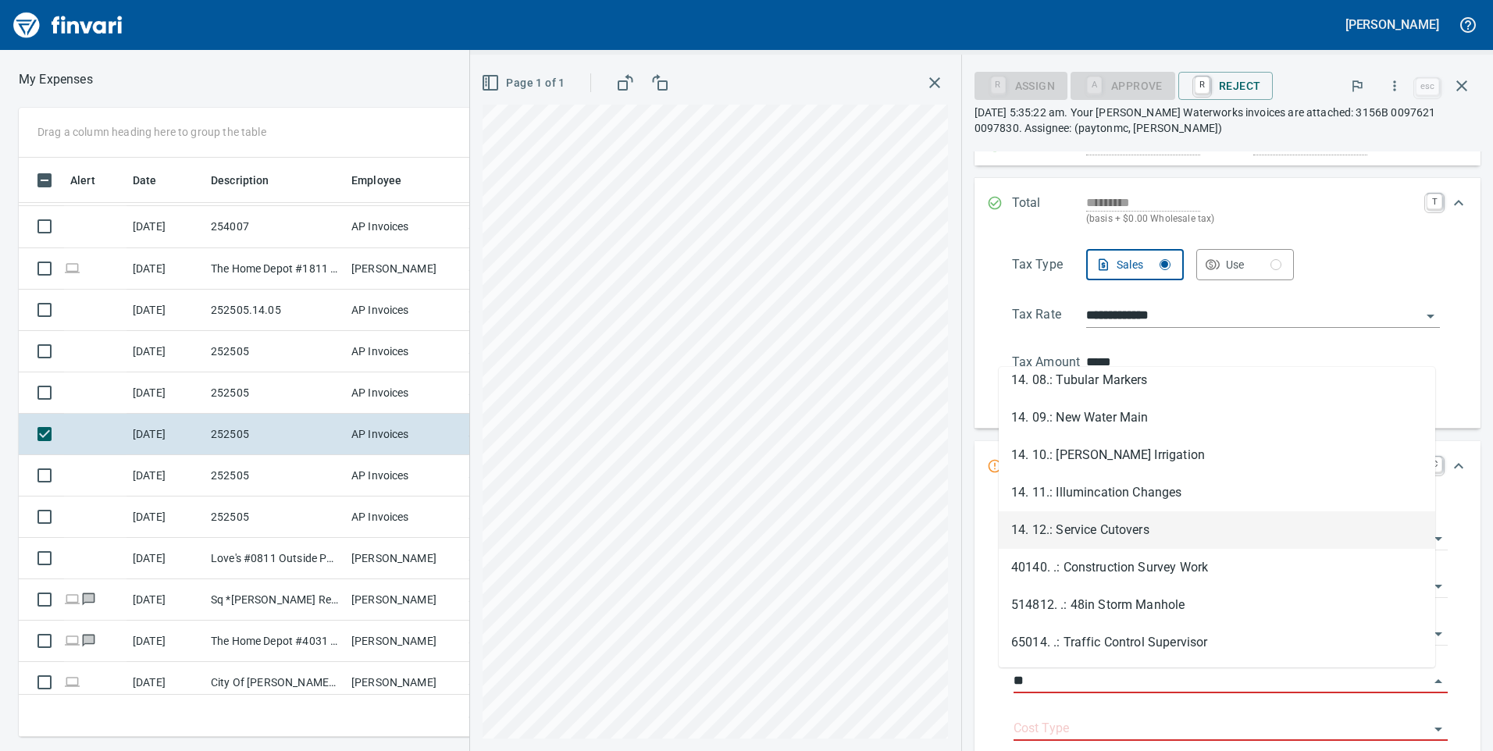
type input "**"
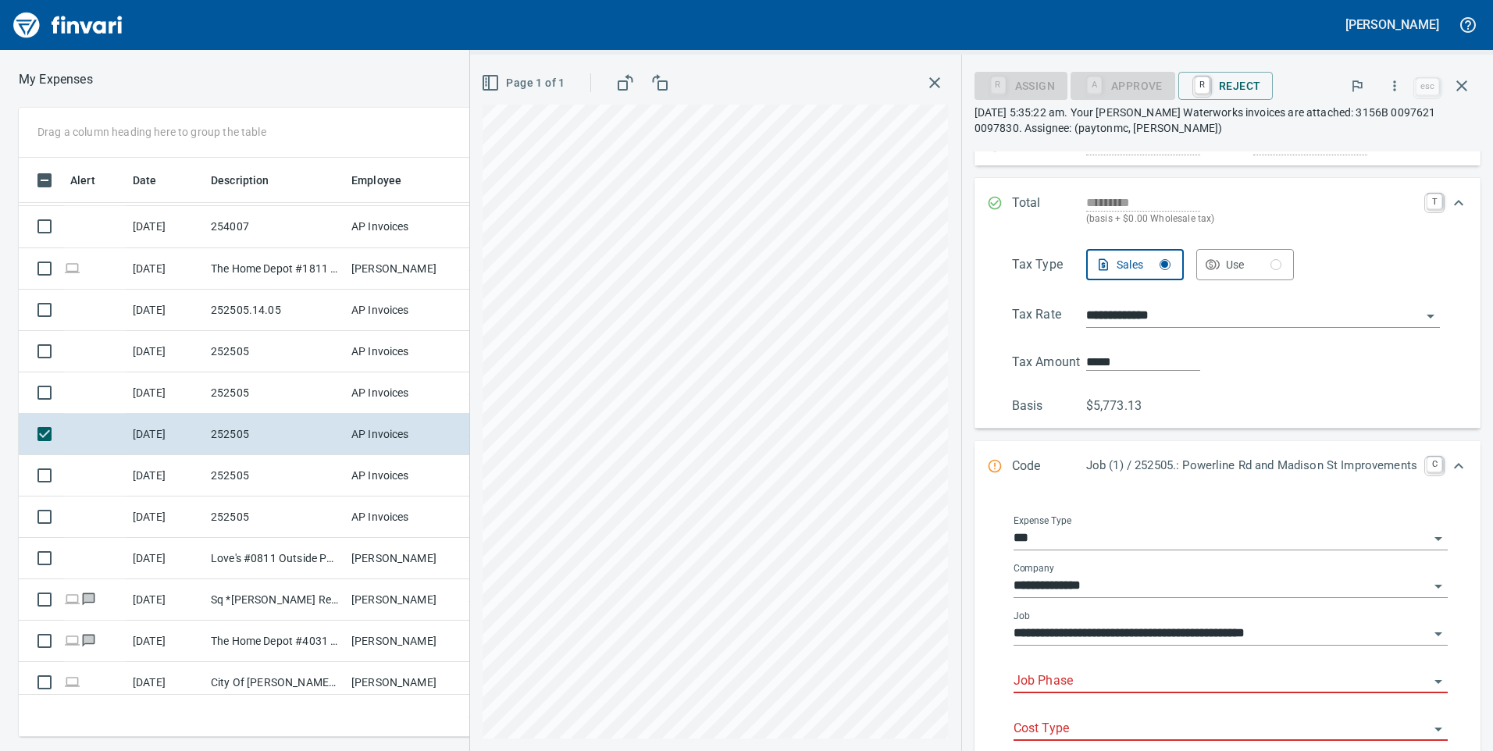
scroll to position [234, 0]
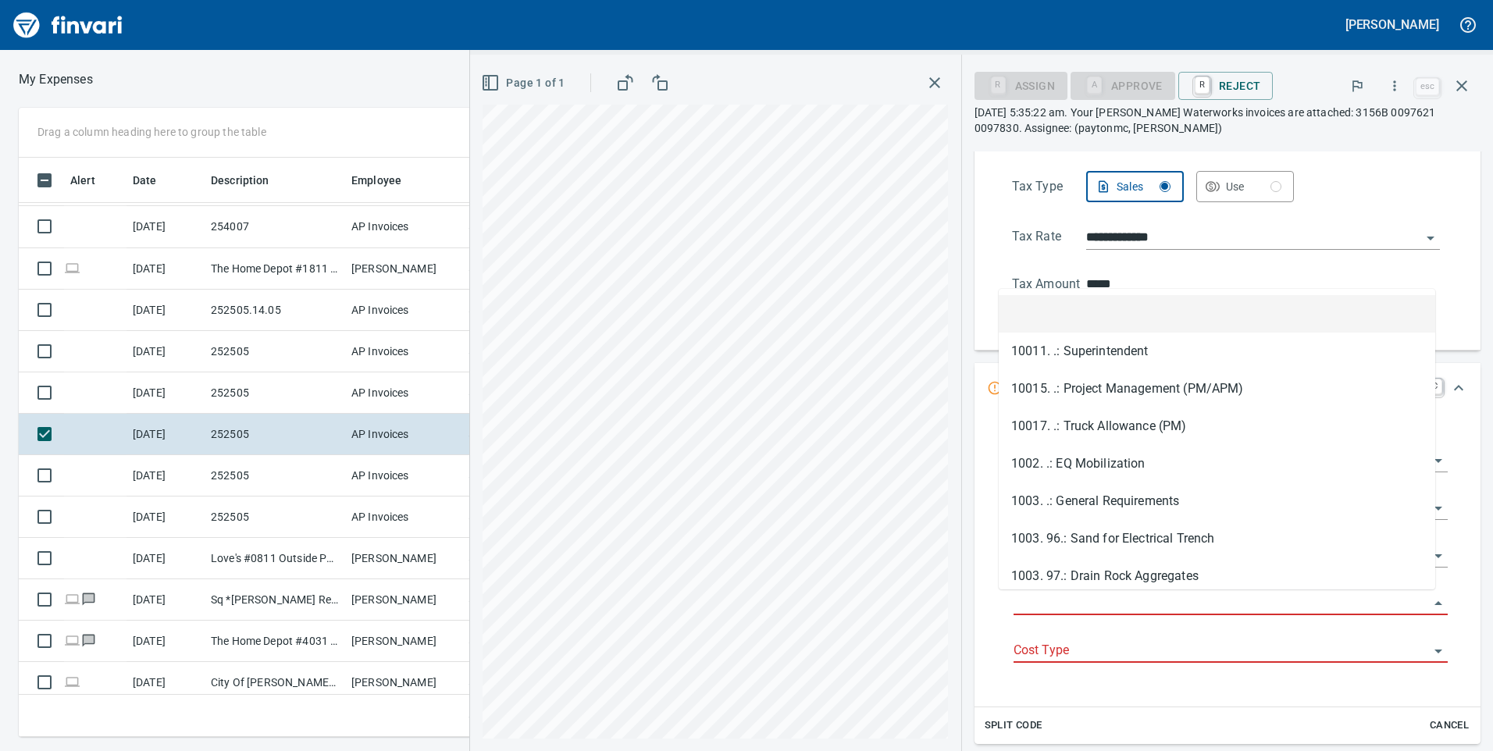
click at [1086, 597] on input "Job Phase" at bounding box center [1222, 604] width 416 height 22
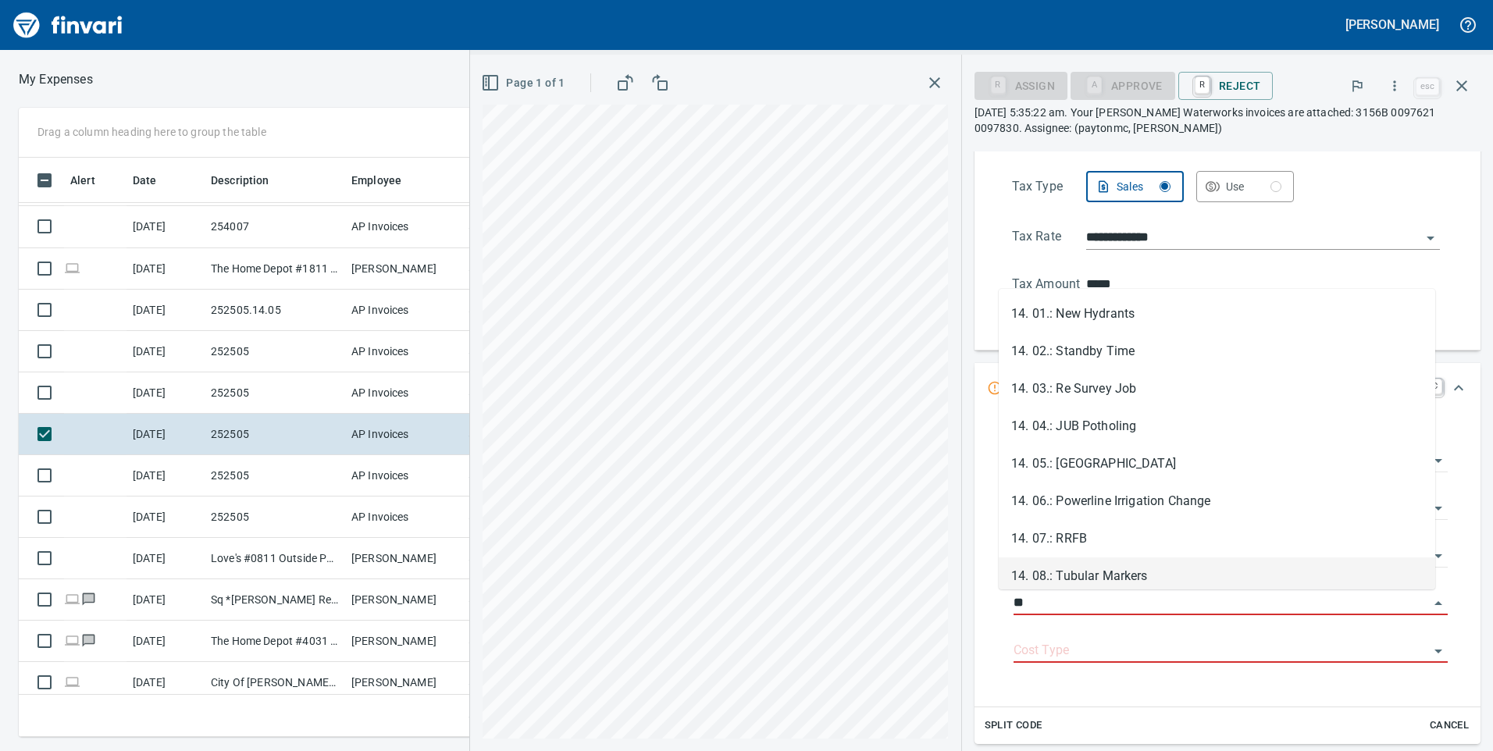
type input "**"
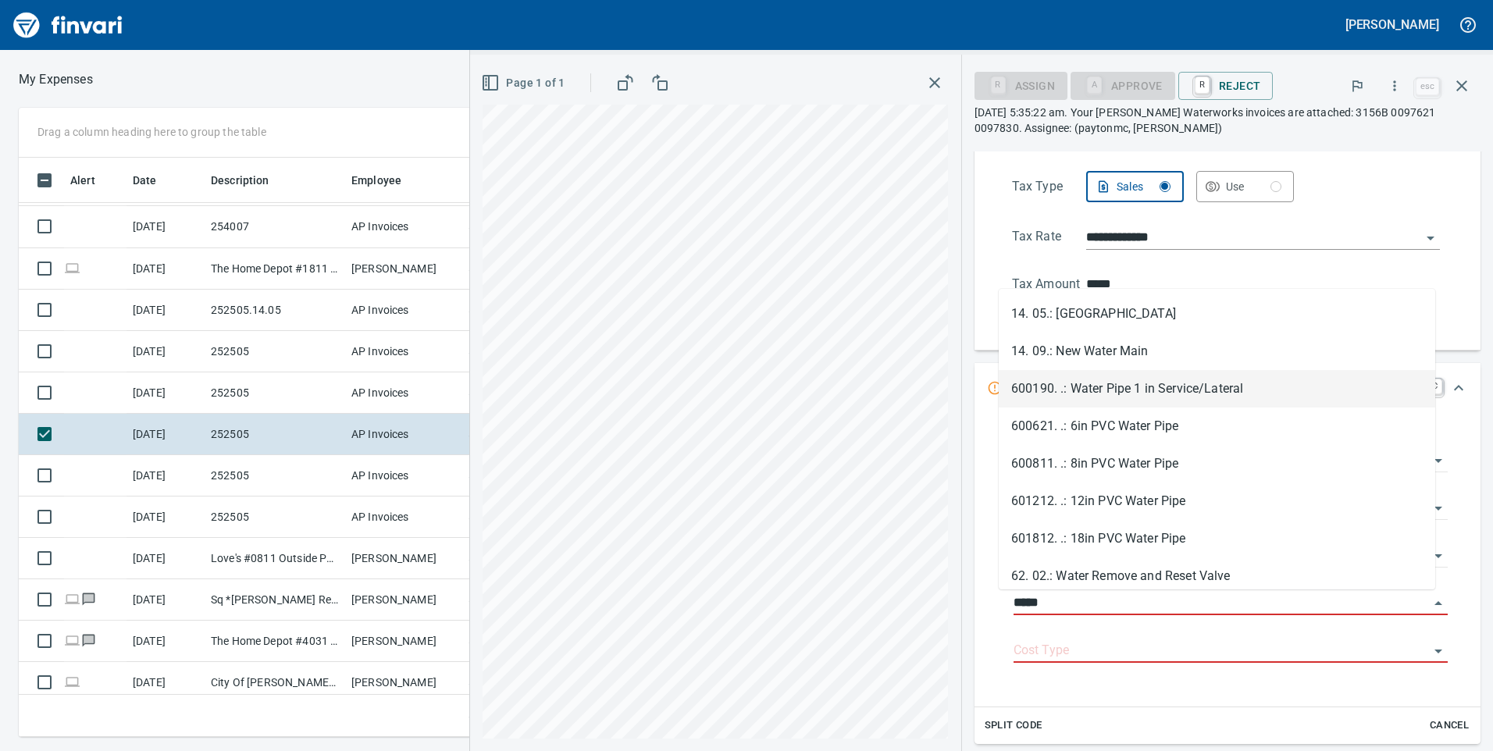
click at [1168, 387] on li "600190. .: Water Pipe 1 in Service/Lateral" at bounding box center [1217, 388] width 437 height 37
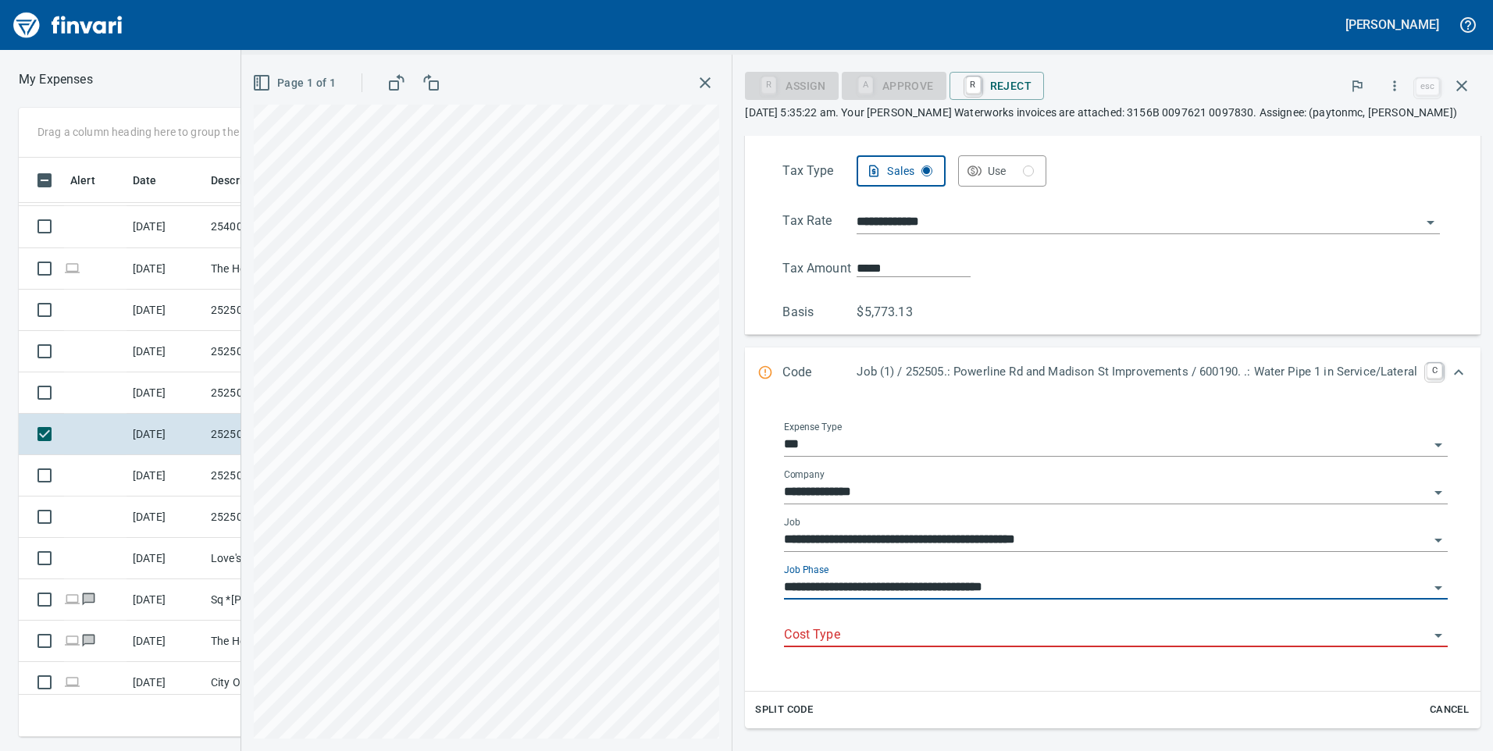
type input "**********"
click at [1176, 633] on input "Cost Type" at bounding box center [1106, 636] width 645 height 22
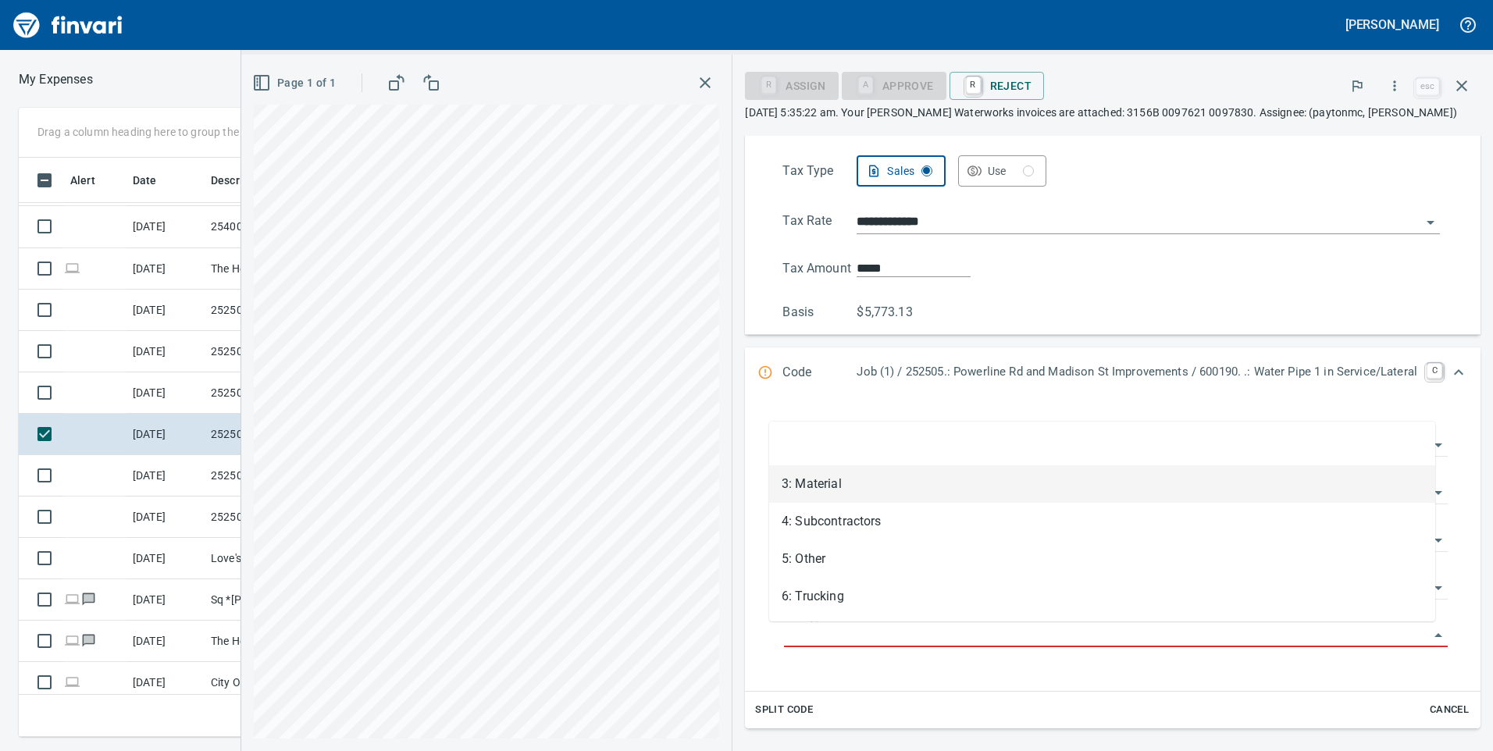
click at [1075, 490] on li "3: Material" at bounding box center [1102, 484] width 666 height 37
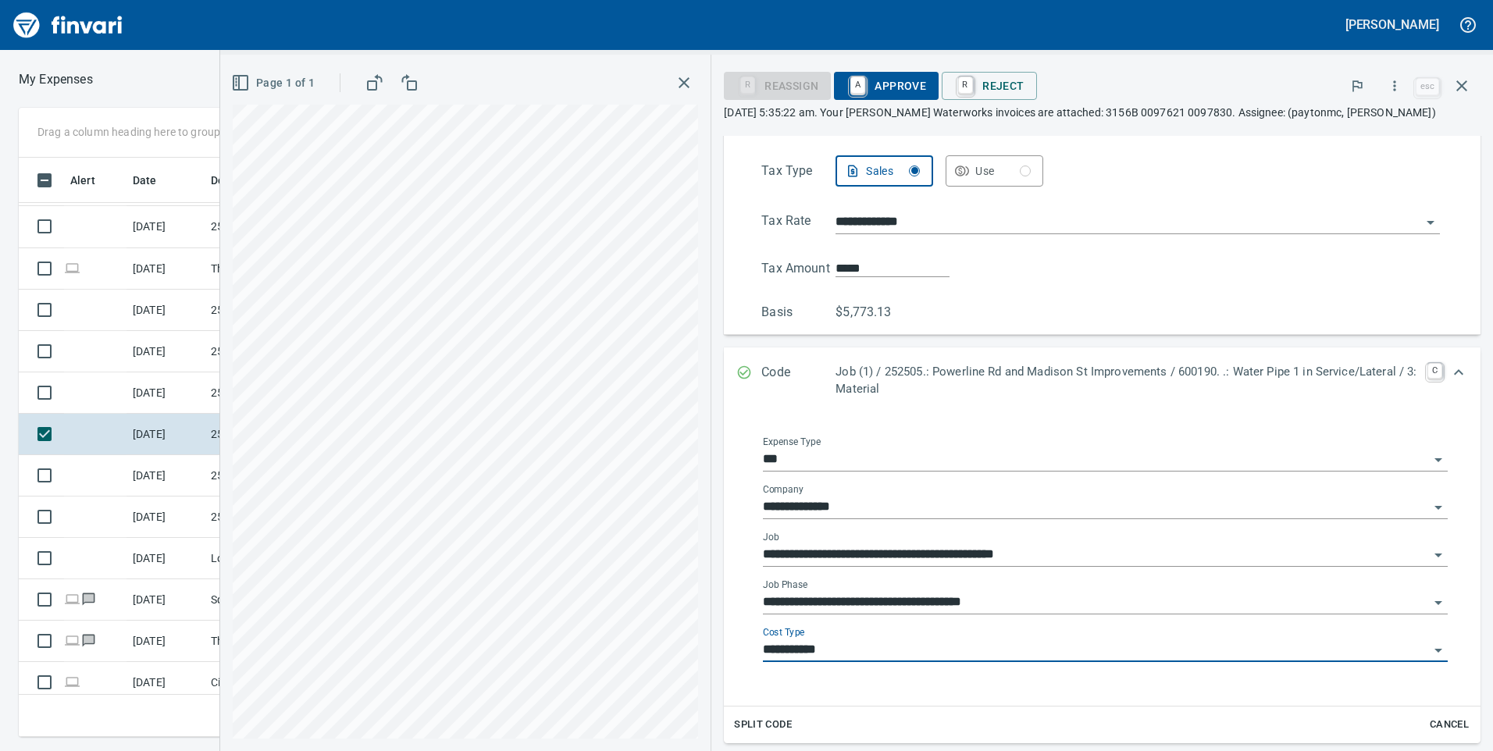
type input "**********"
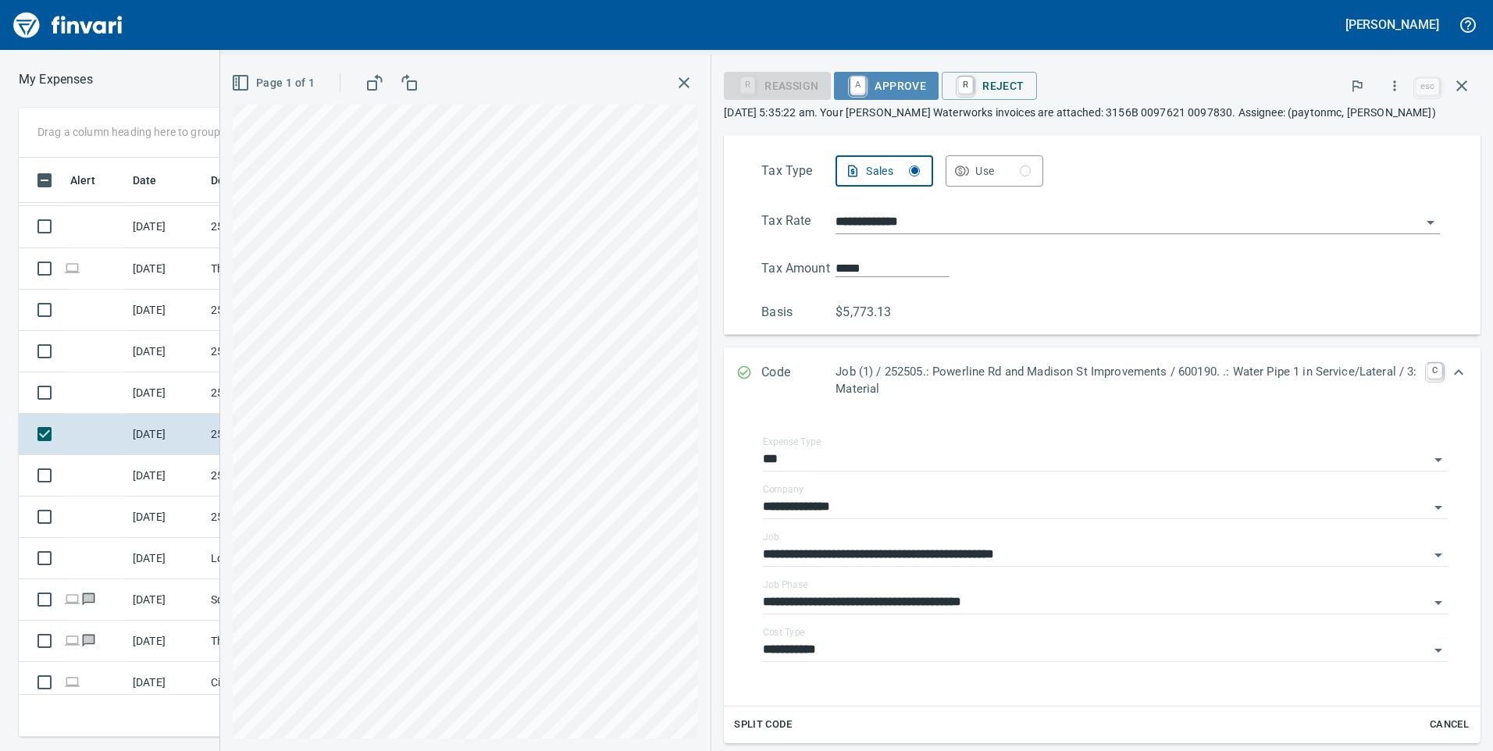
click at [896, 84] on span "A Approve" at bounding box center [887, 86] width 80 height 27
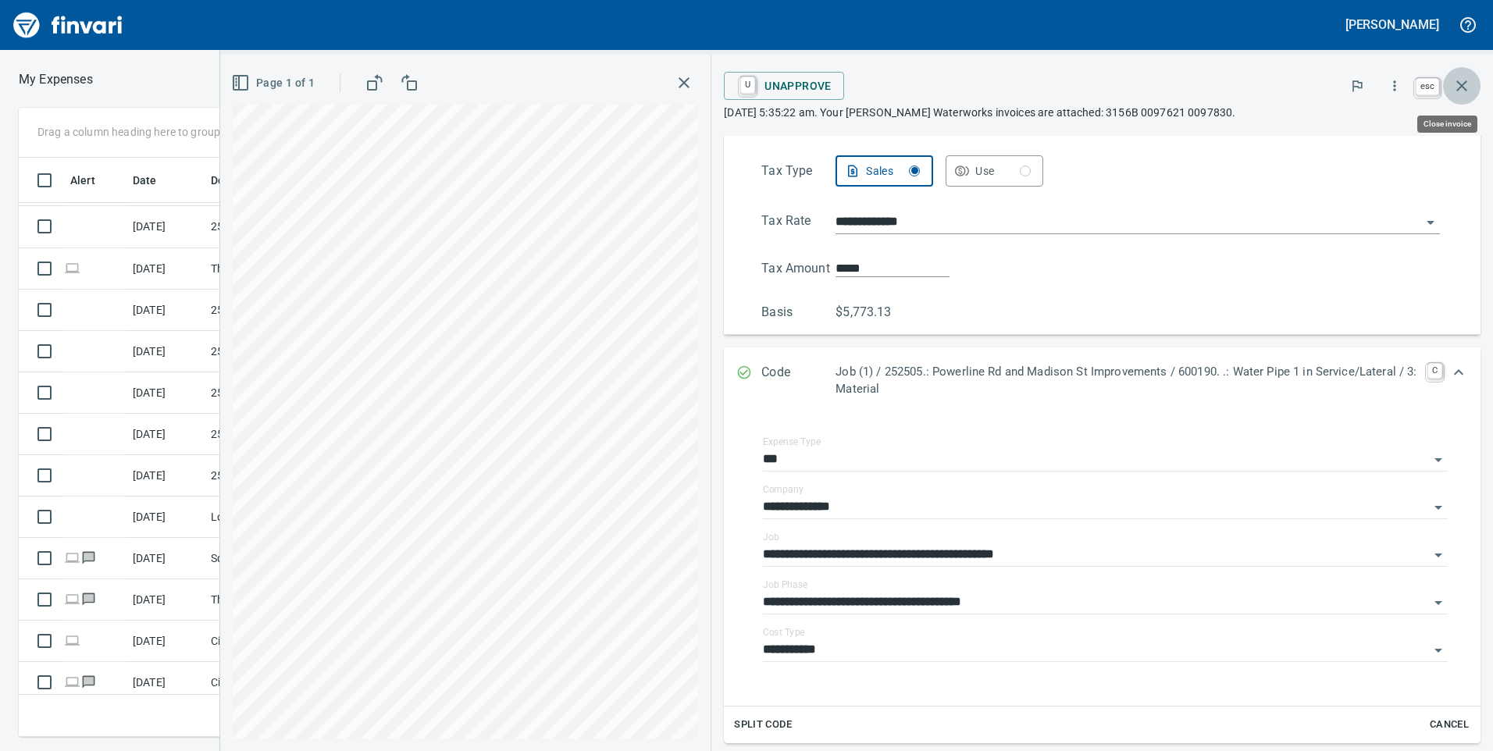
click at [1466, 78] on icon "button" at bounding box center [1462, 86] width 19 height 19
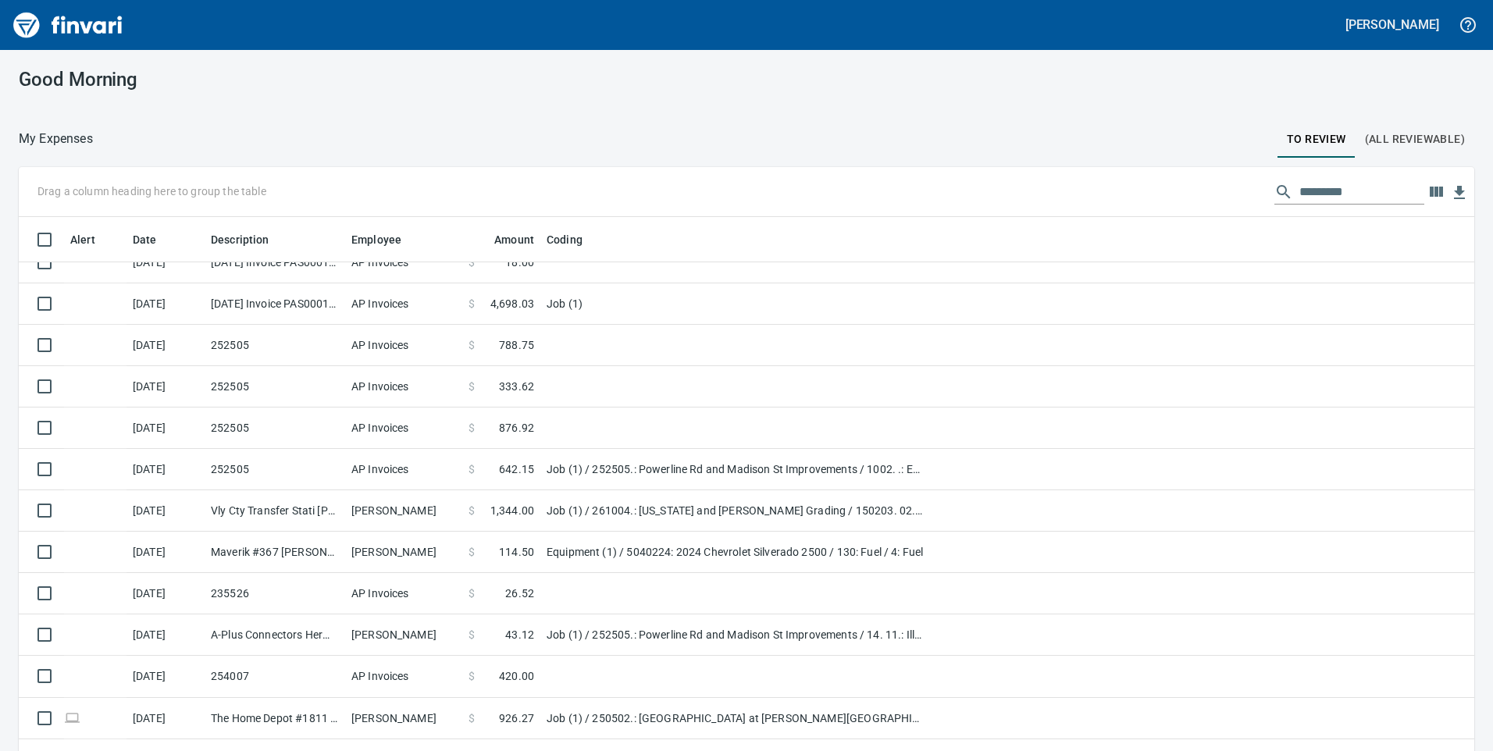
scroll to position [25, 0]
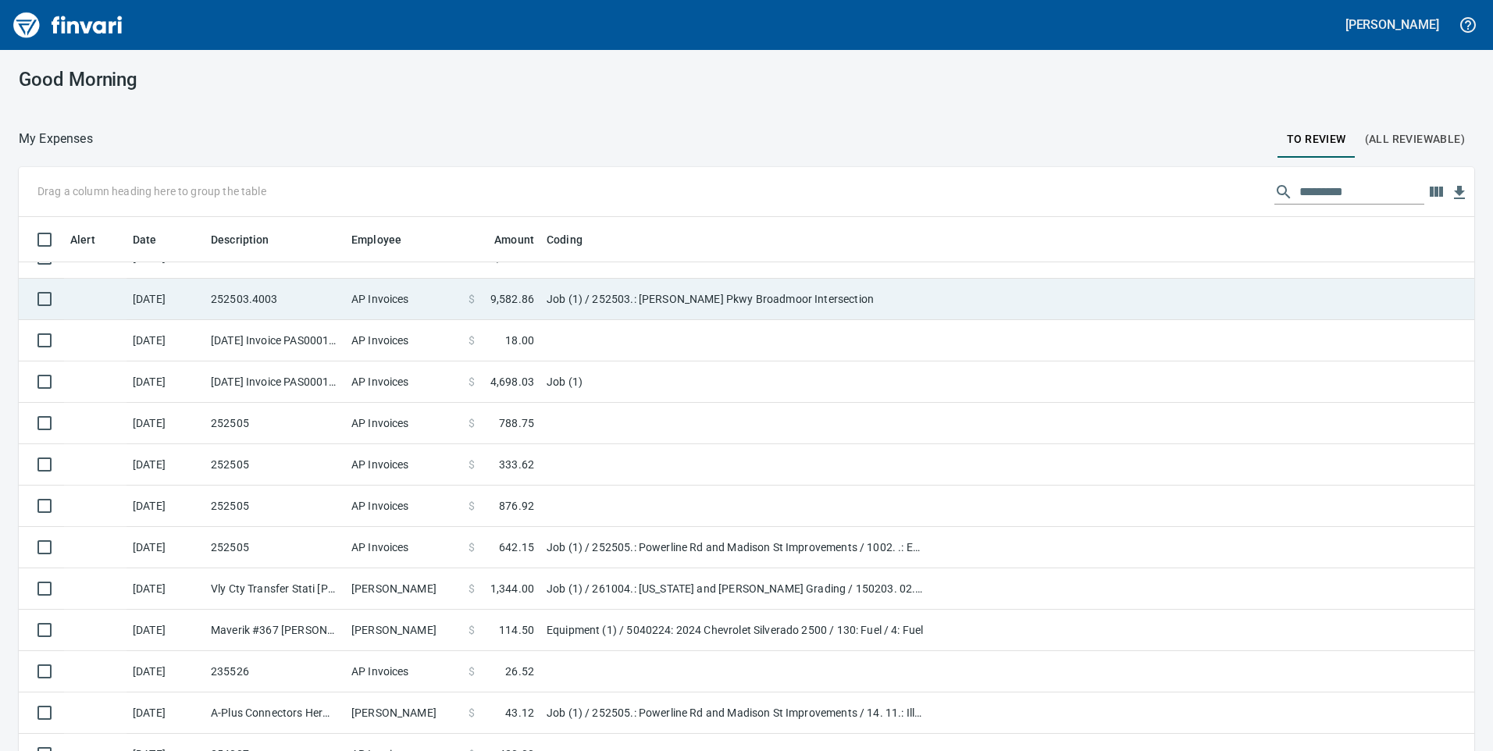
click at [487, 284] on td "$ 9,582.86" at bounding box center [501, 299] width 78 height 41
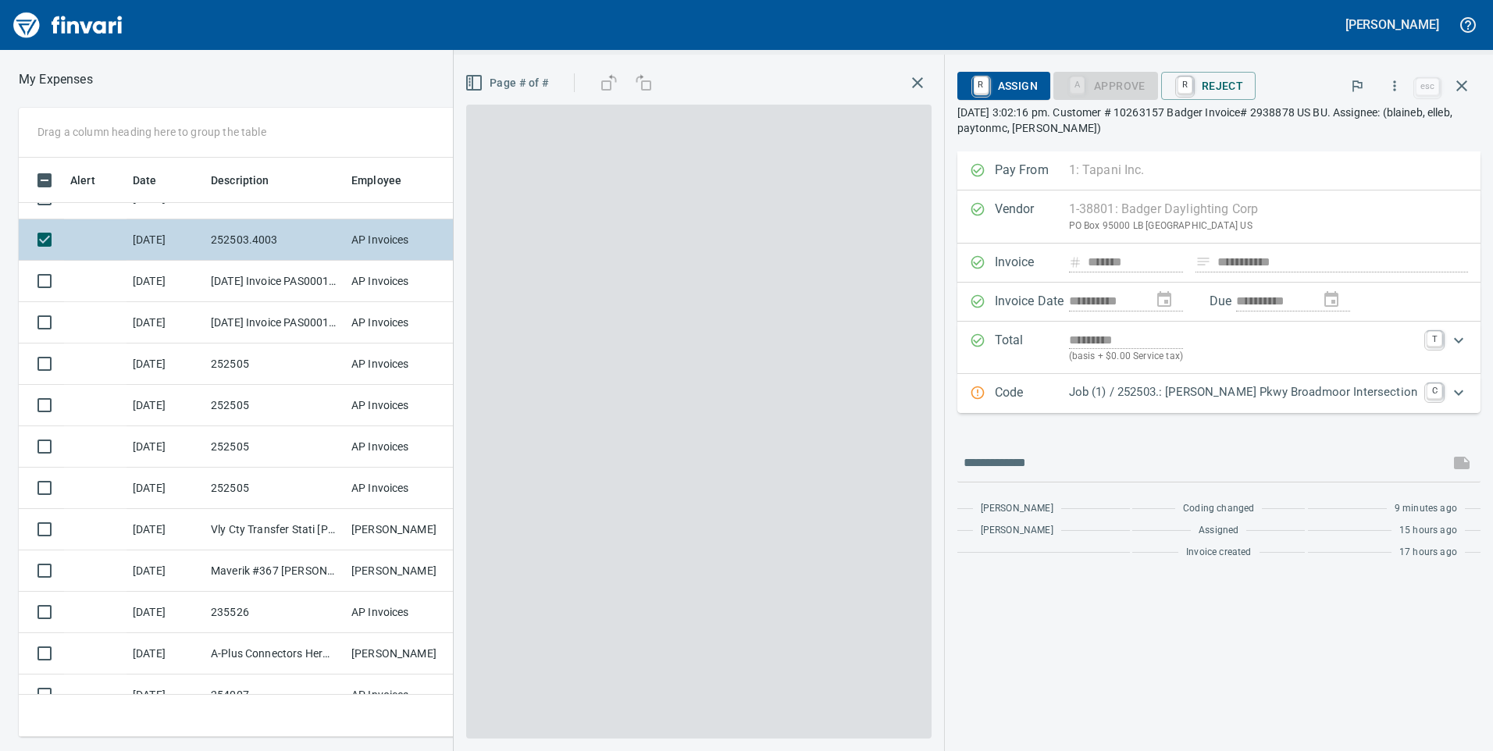
scroll to position [568, 1042]
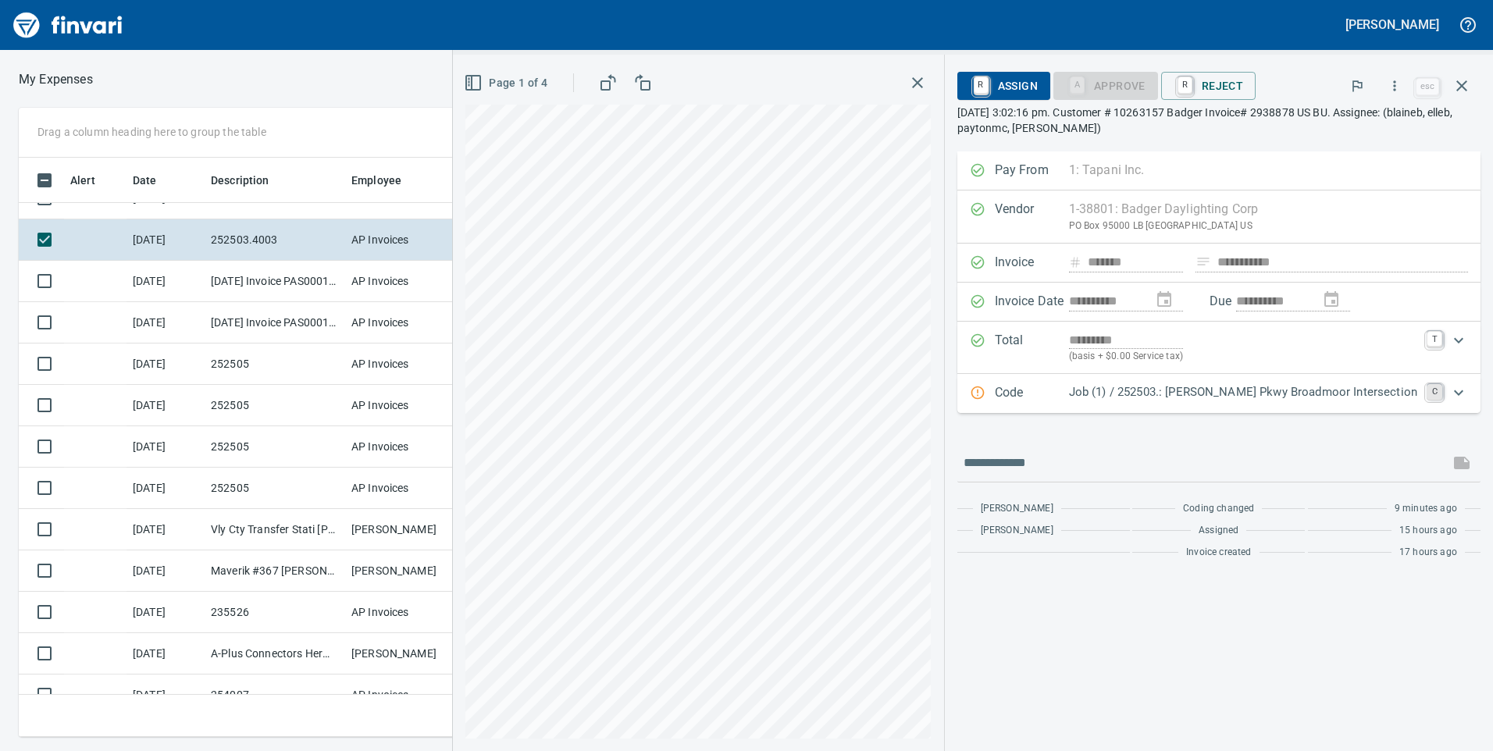
click at [1430, 387] on link "C" at bounding box center [1435, 392] width 16 height 16
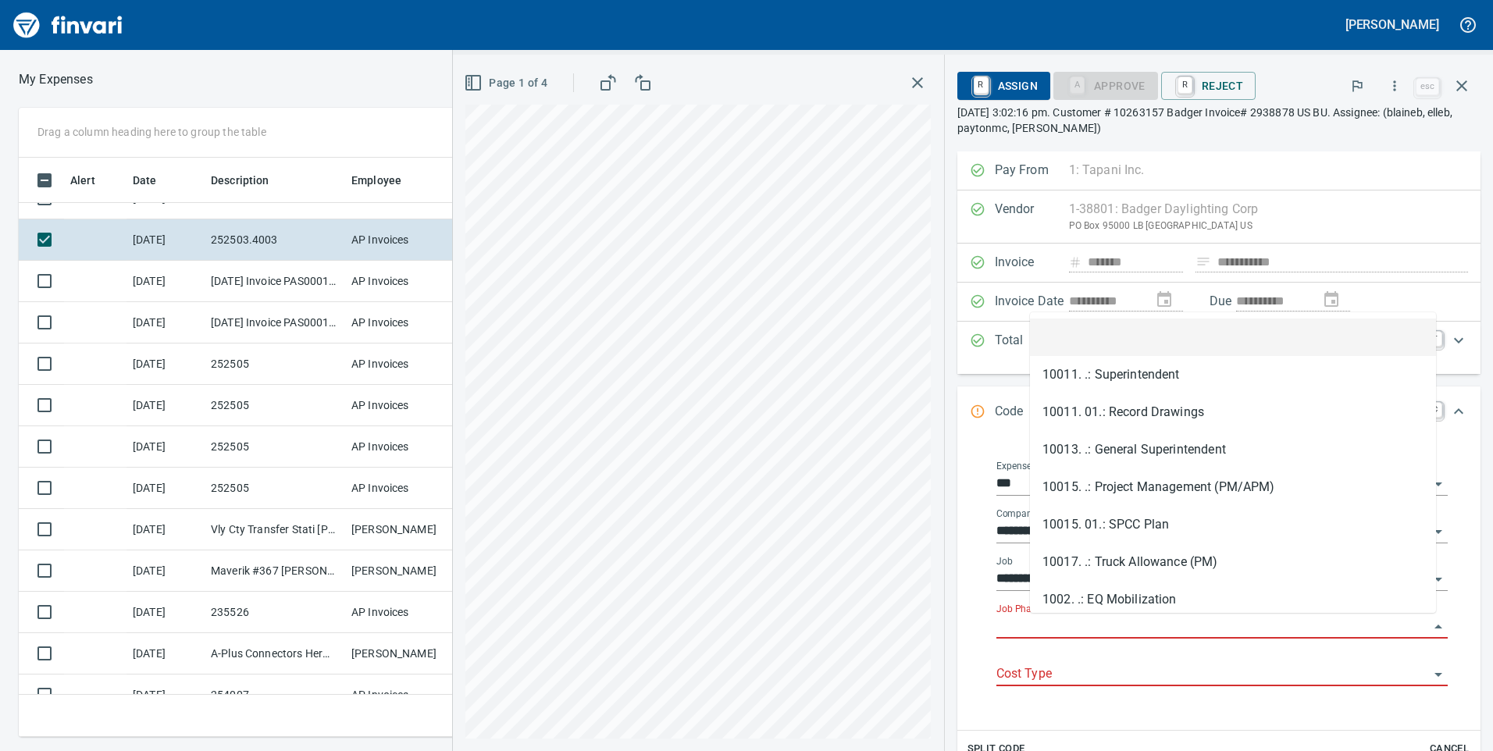
click at [1170, 619] on input "Job Phase" at bounding box center [1213, 627] width 433 height 22
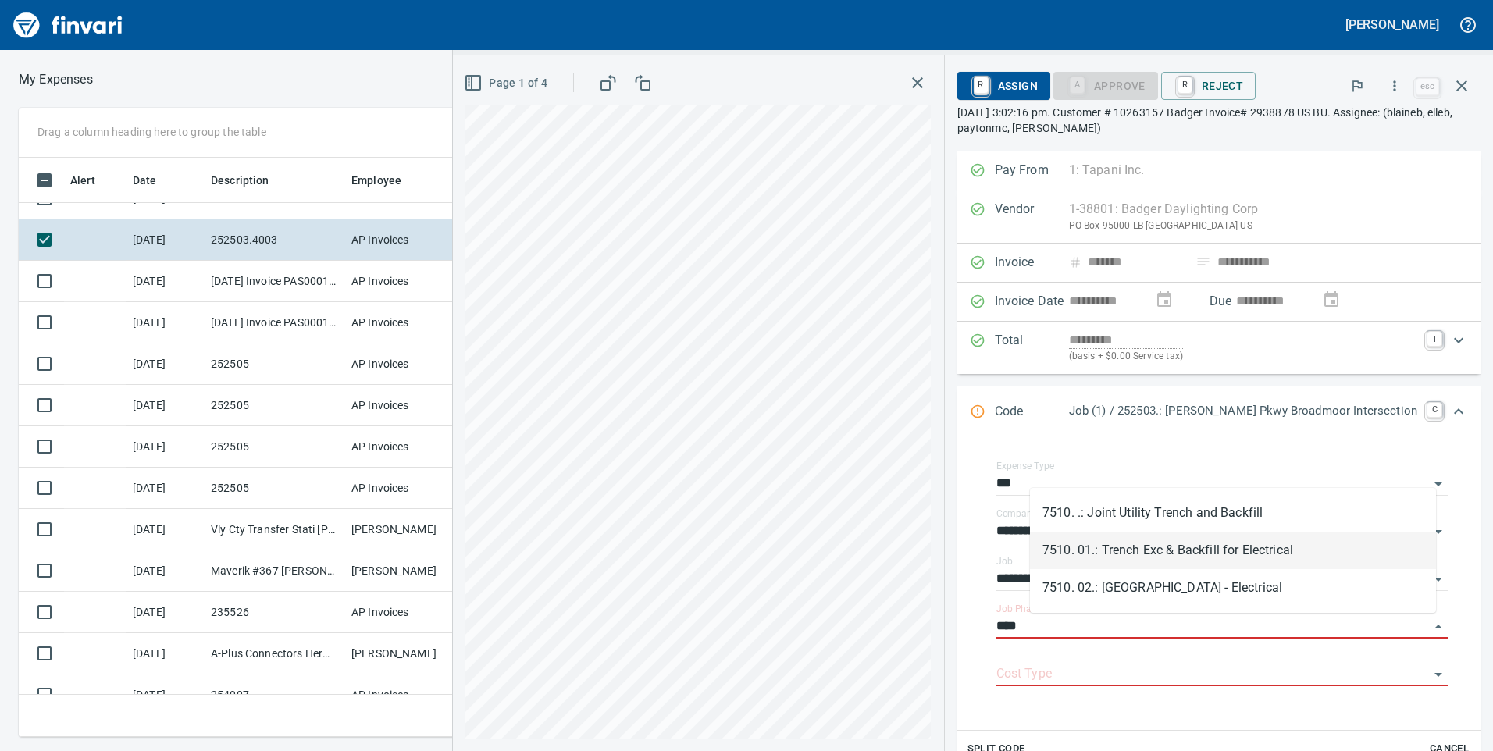
click at [1193, 560] on li "7510. 01.: Trench Exc & Backfill for Electrical" at bounding box center [1233, 550] width 406 height 37
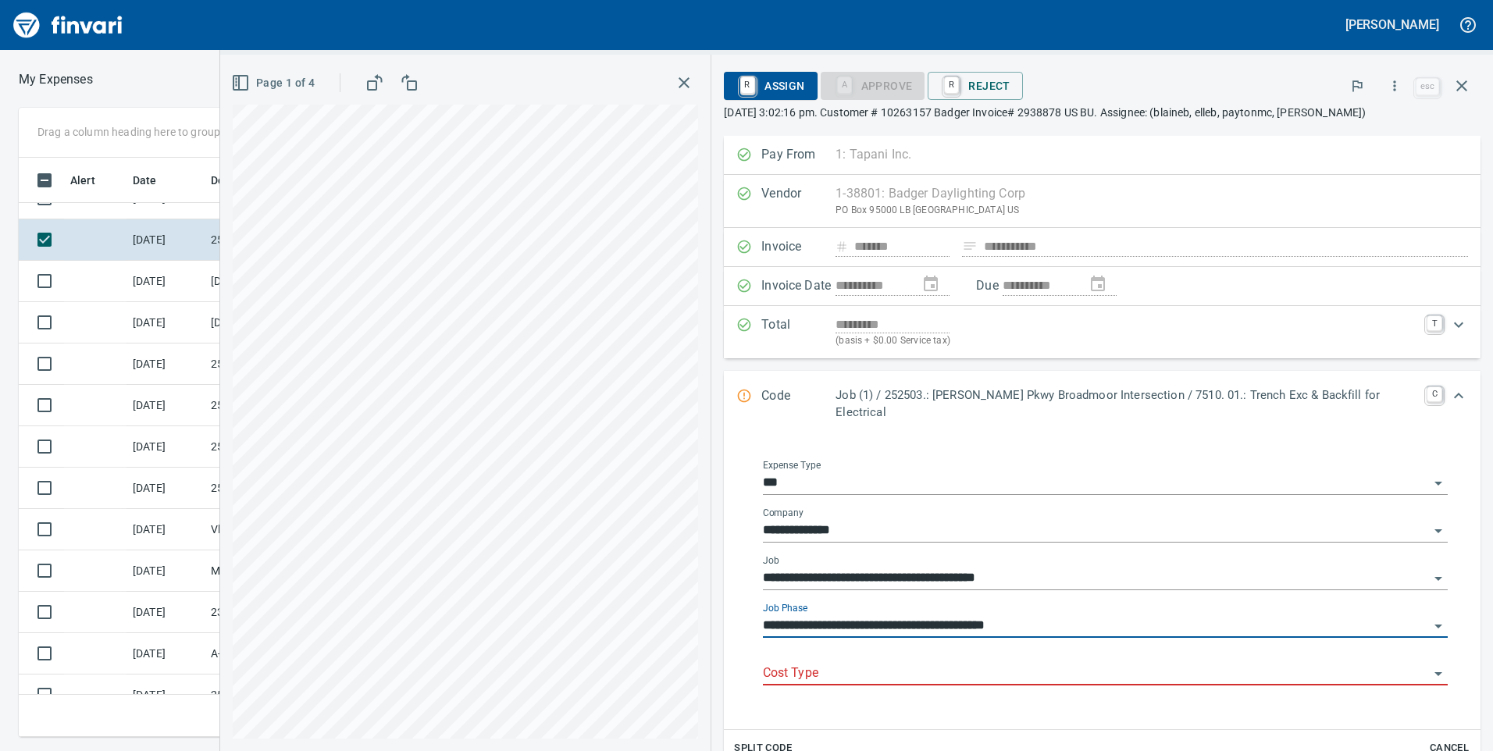
type input "**********"
click at [1140, 676] on div "Cost Type" at bounding box center [1105, 675] width 685 height 48
click at [1140, 663] on input "Cost Type" at bounding box center [1096, 674] width 666 height 22
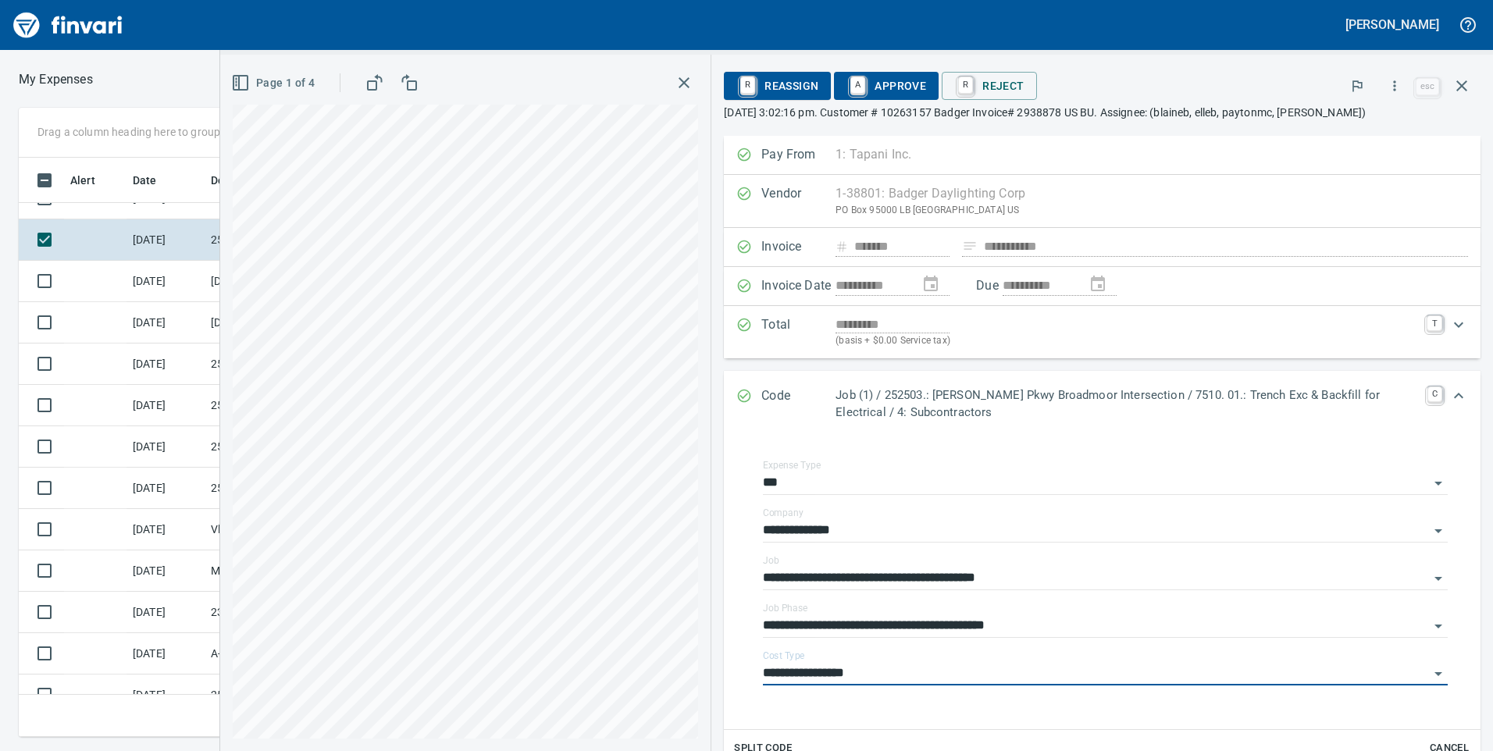
type input "**********"
click at [876, 95] on span "A Approve" at bounding box center [887, 86] width 80 height 27
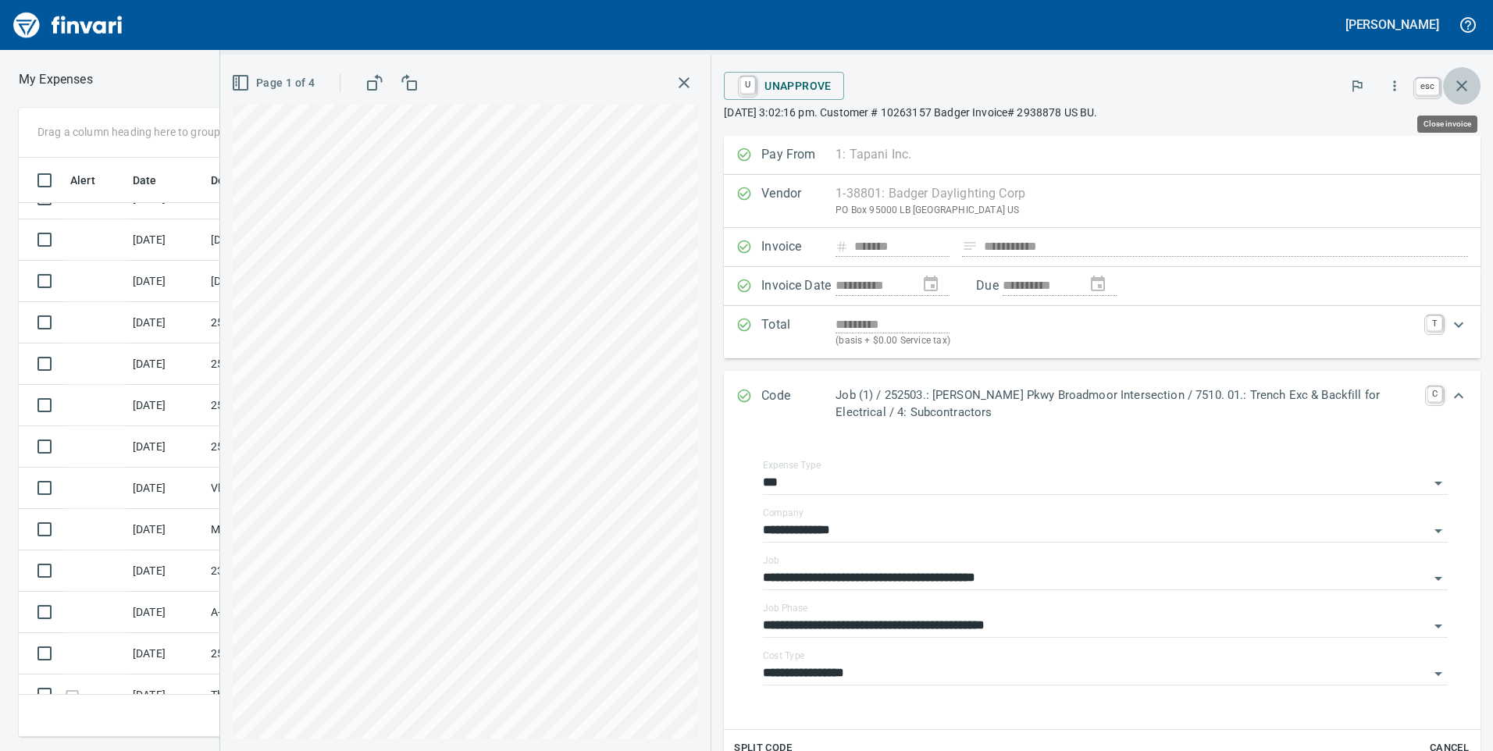
click at [1465, 79] on icon "button" at bounding box center [1462, 86] width 19 height 19
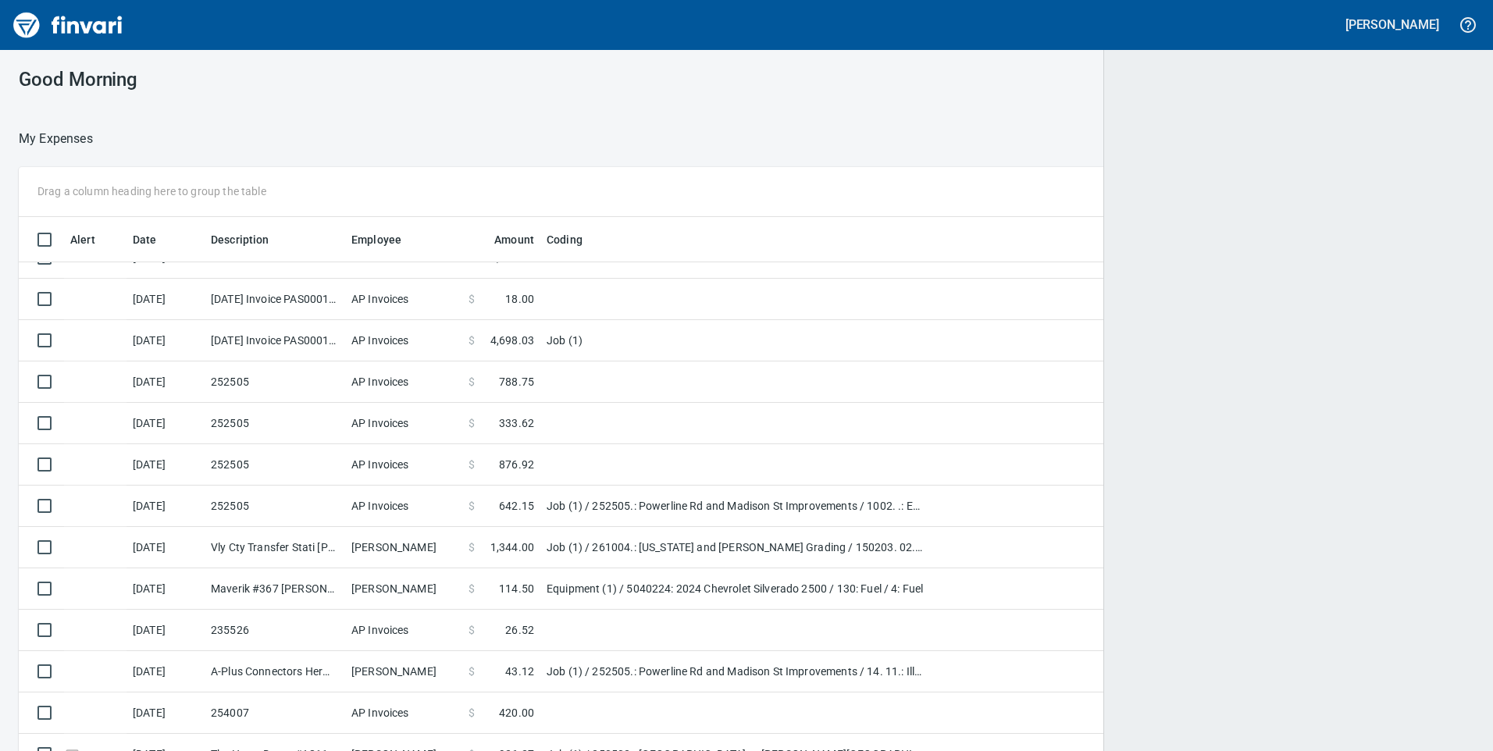
scroll to position [568, 1411]
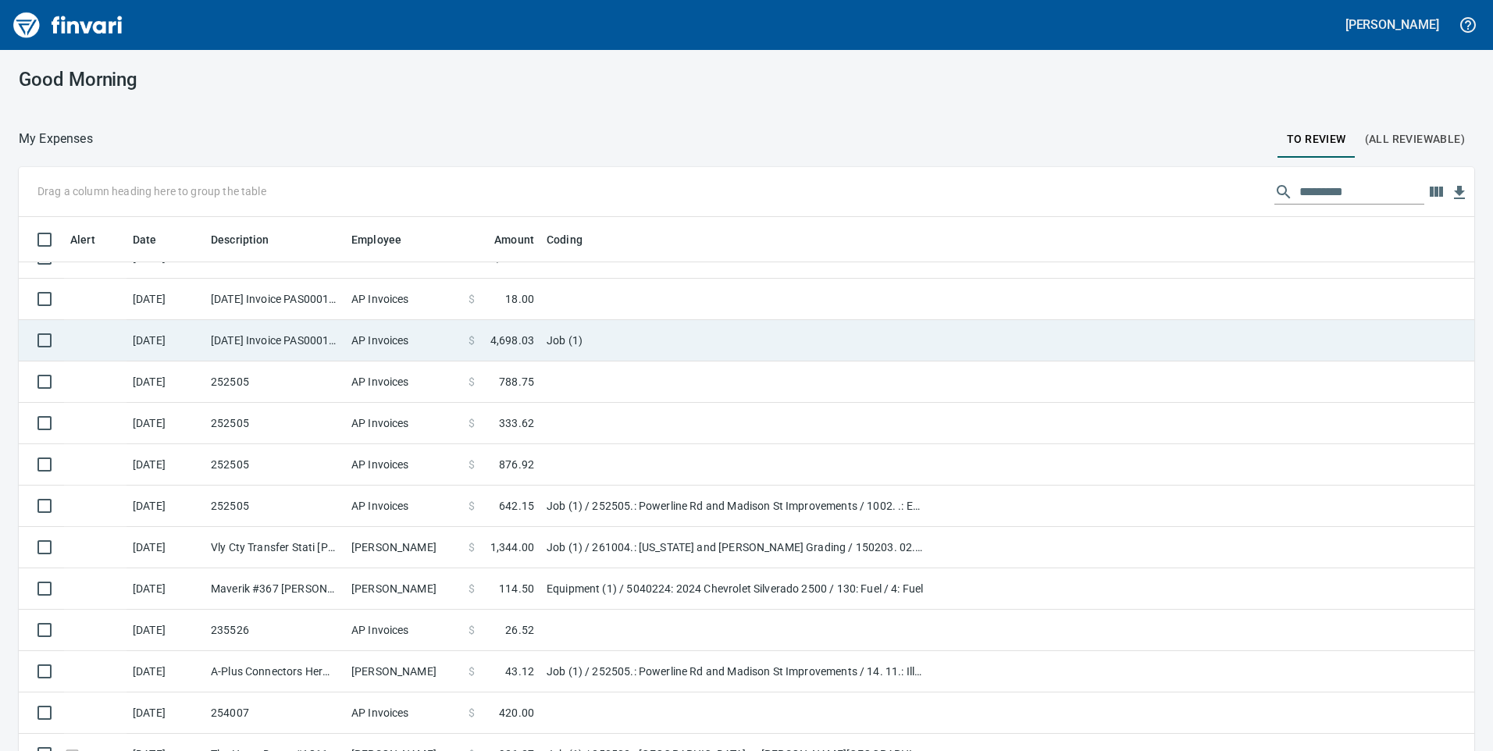
click at [614, 337] on td "Job (1)" at bounding box center [736, 340] width 391 height 41
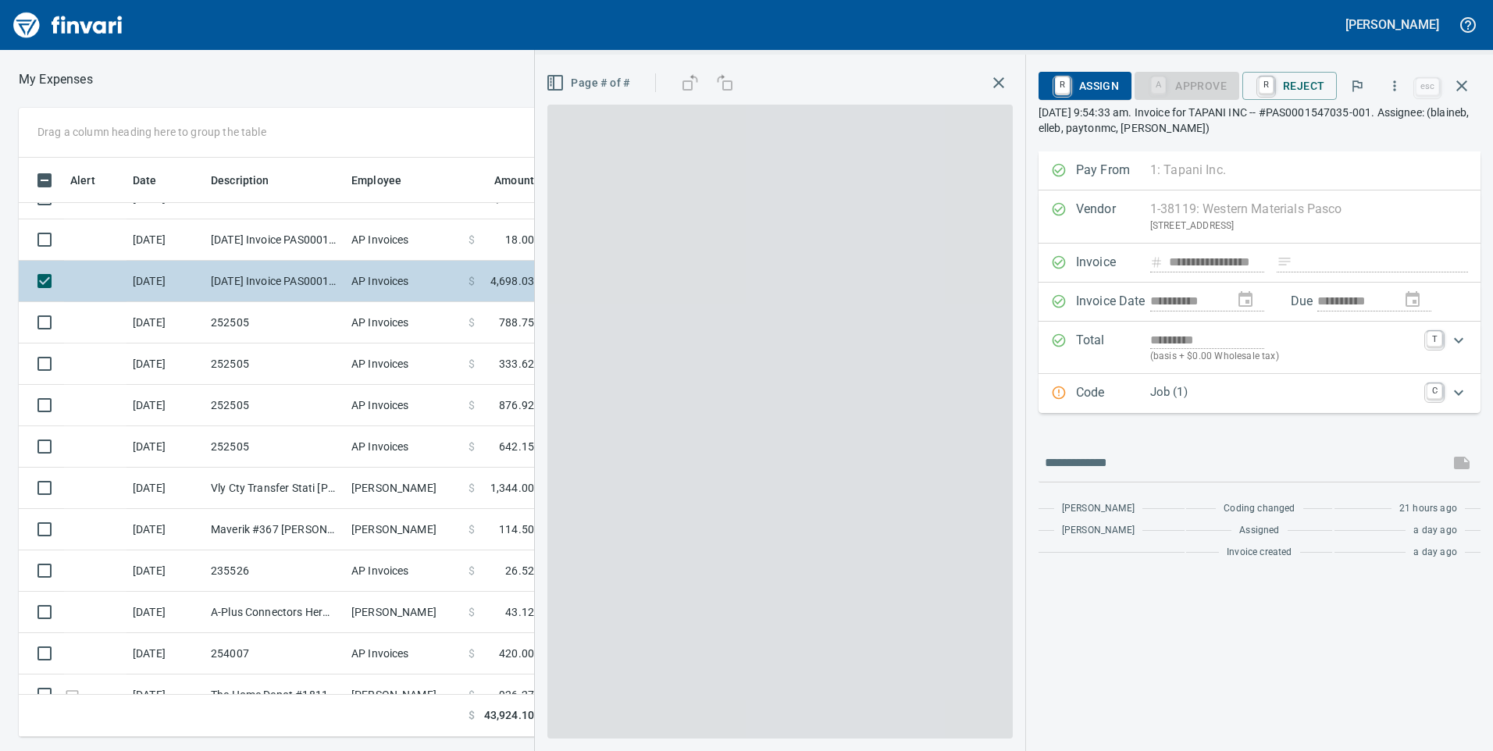
scroll to position [568, 1042]
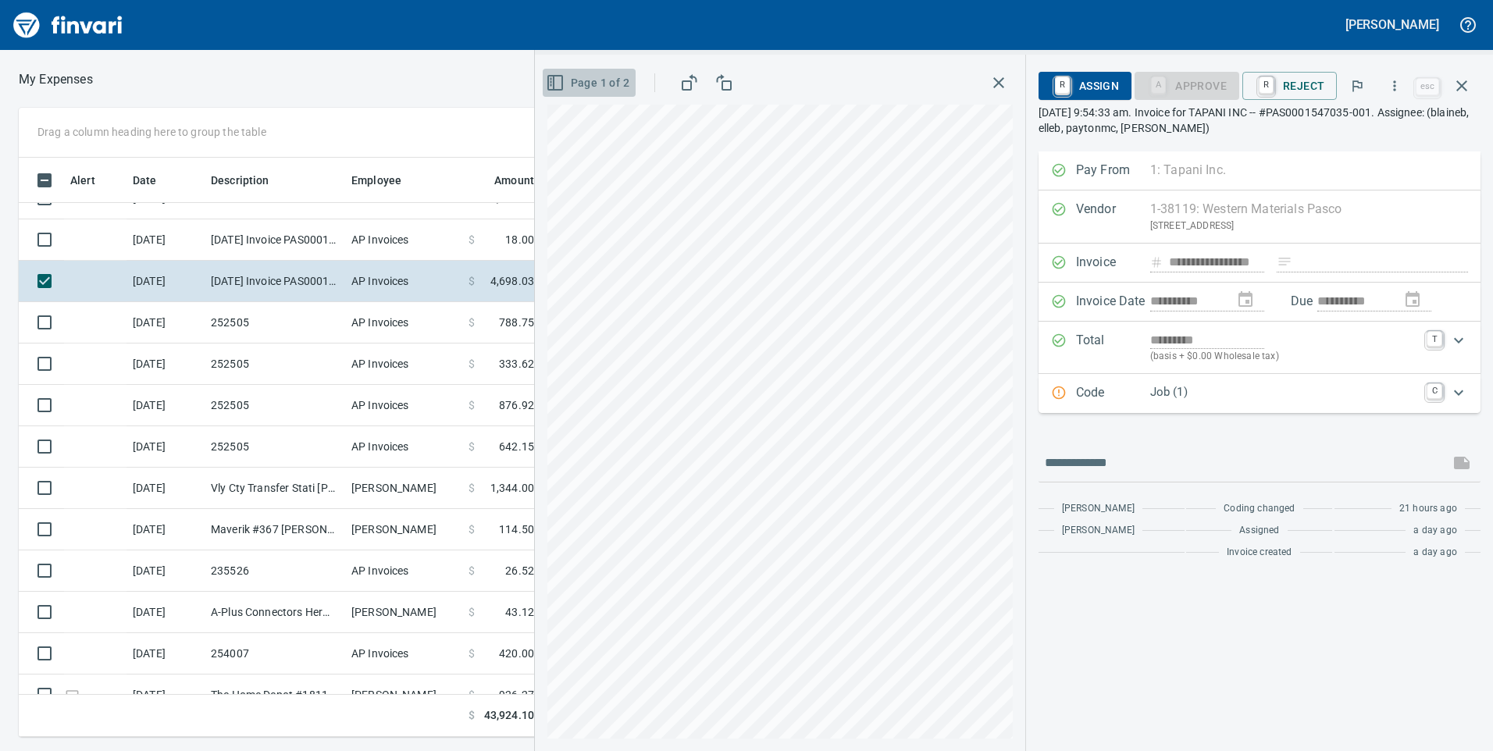
click at [589, 70] on button "Page 1 of 2" at bounding box center [589, 83] width 93 height 29
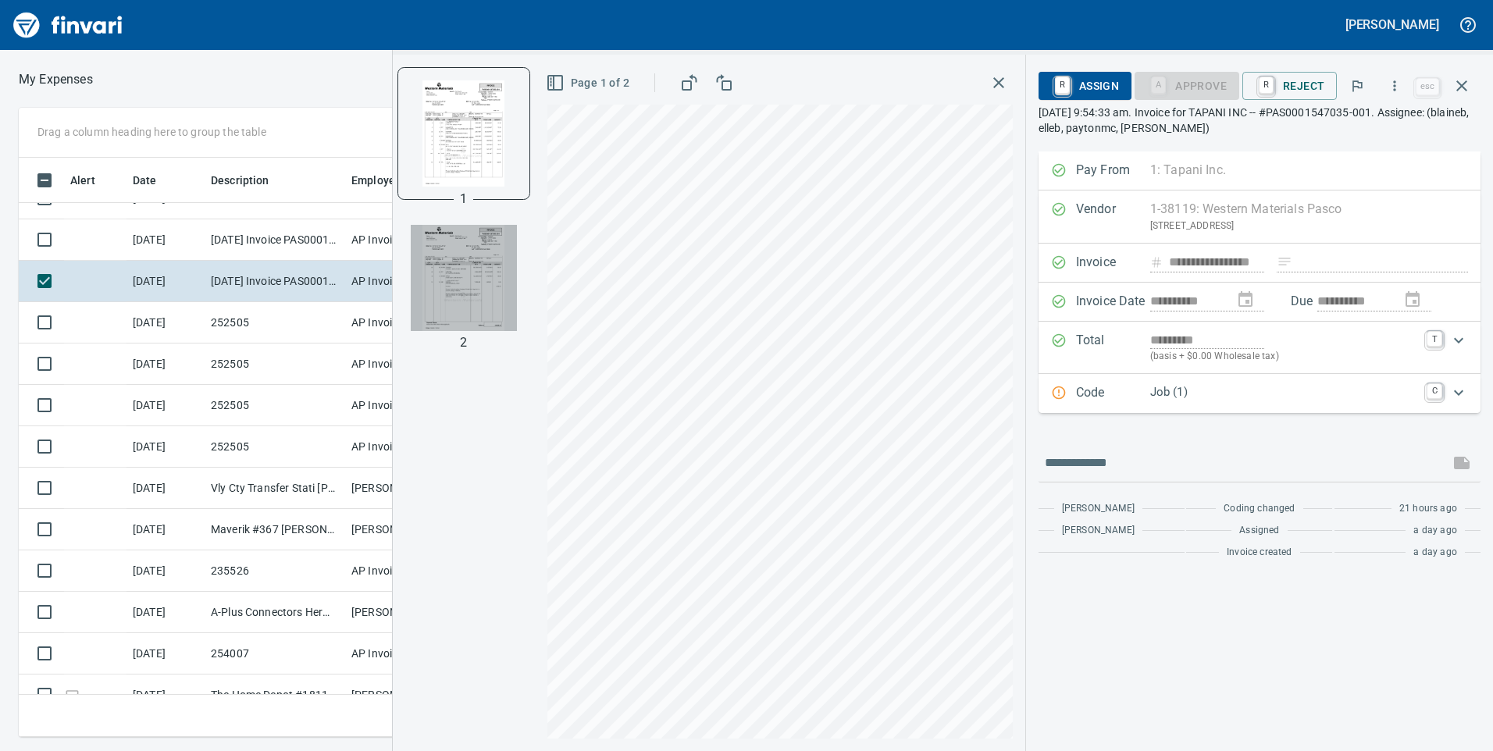
click at [493, 269] on img "button" at bounding box center [464, 278] width 106 height 106
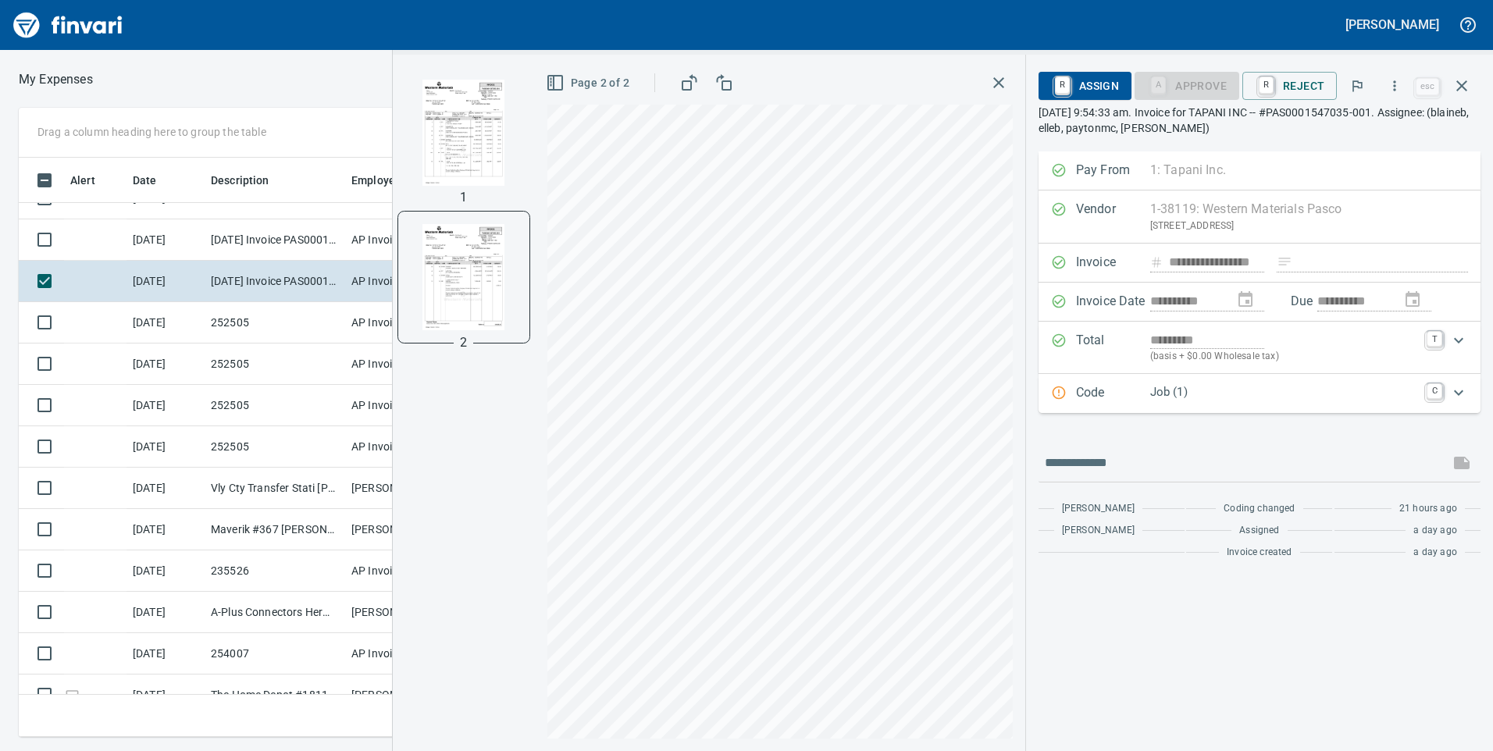
click at [465, 174] on img "button" at bounding box center [464, 133] width 106 height 106
click at [1465, 85] on icon "button" at bounding box center [1462, 86] width 19 height 19
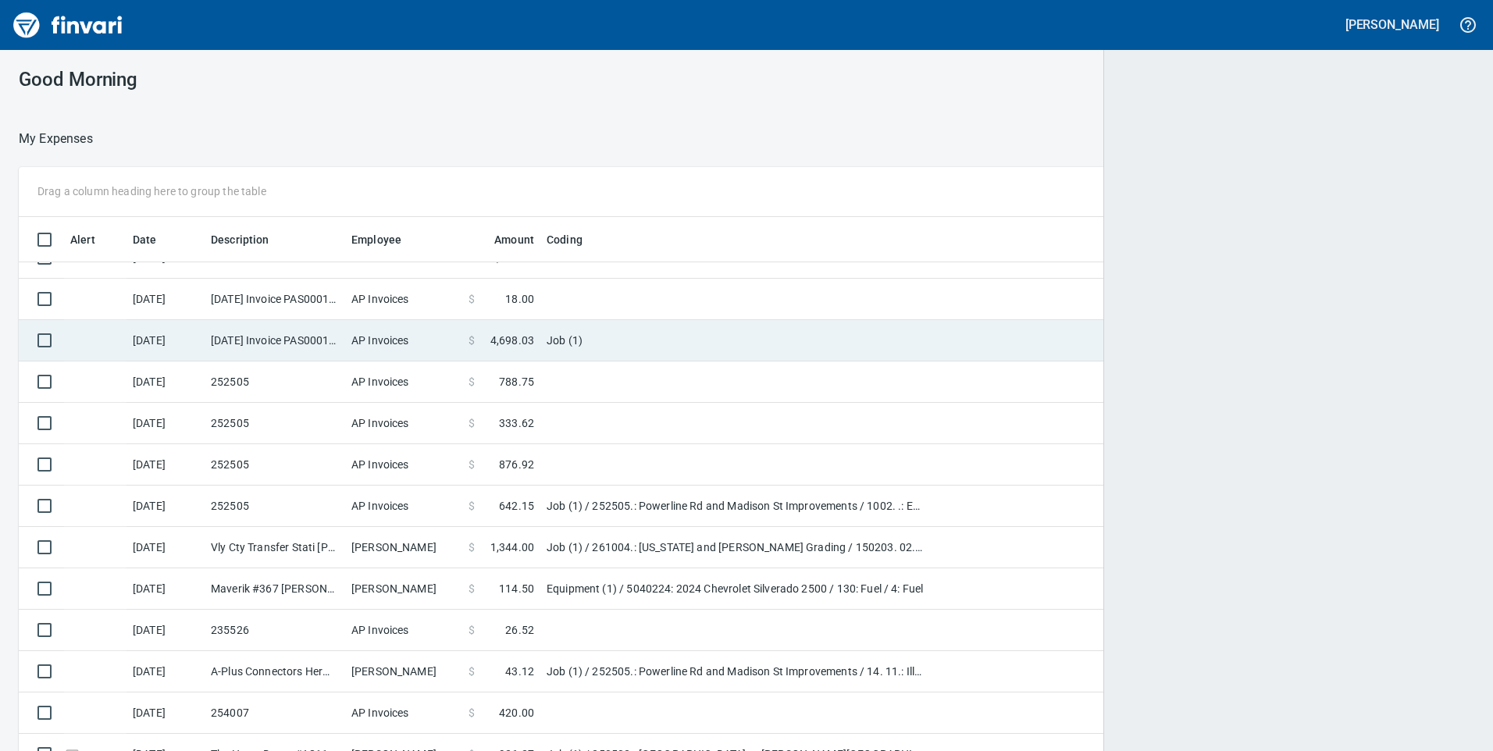
scroll to position [2, 2]
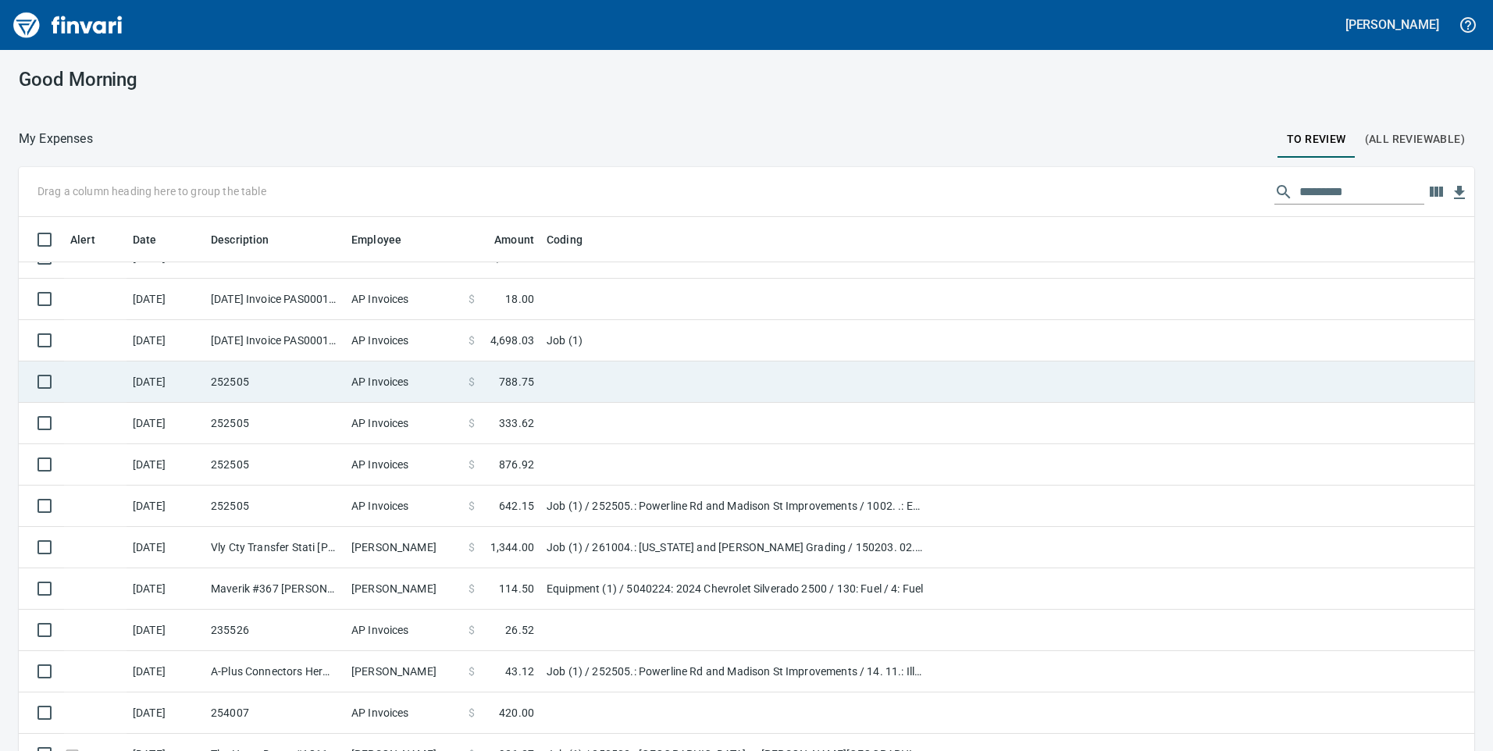
click at [483, 362] on td "$ 788.75" at bounding box center [501, 382] width 78 height 41
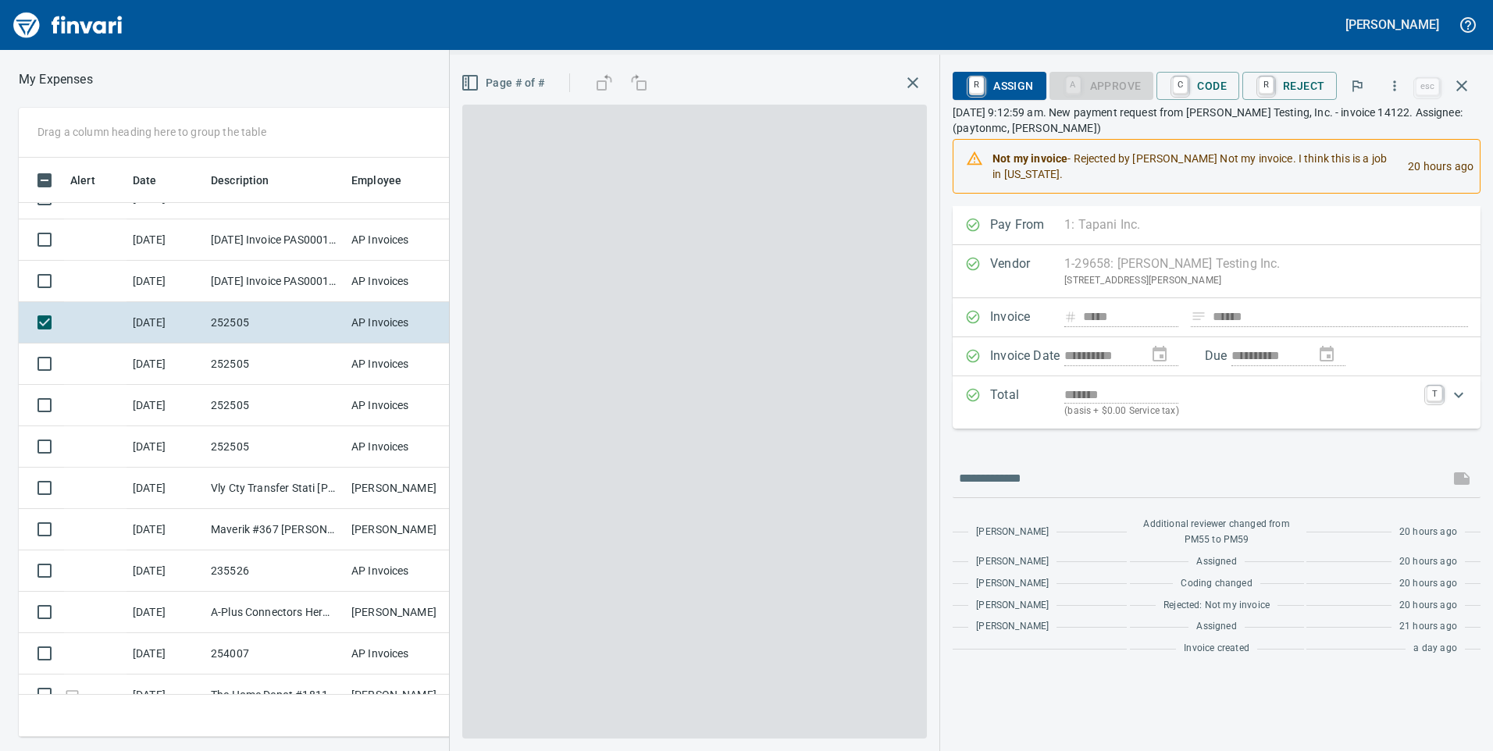
scroll to position [568, 1042]
click at [505, 241] on span at bounding box center [694, 422] width 465 height 634
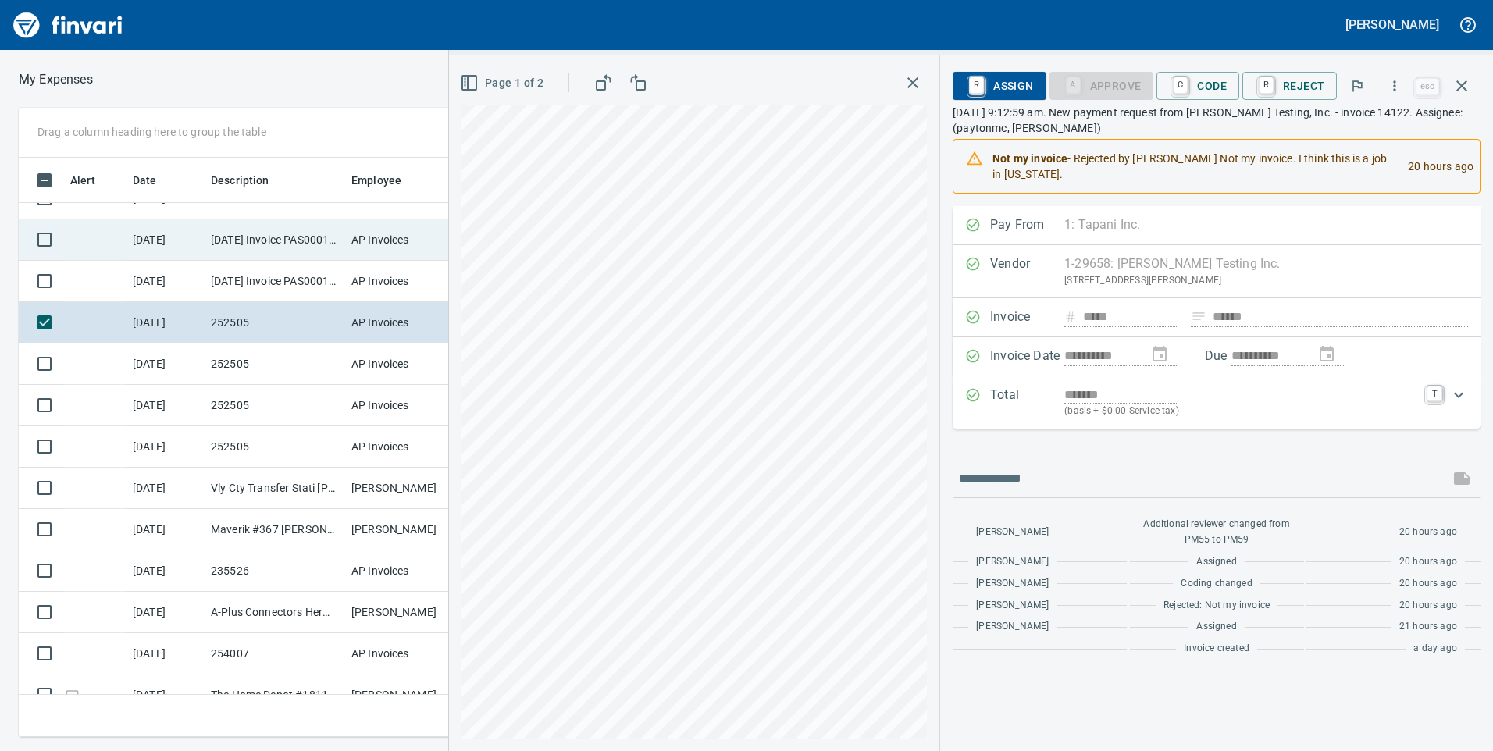
click at [397, 227] on td "AP Invoices" at bounding box center [403, 239] width 117 height 41
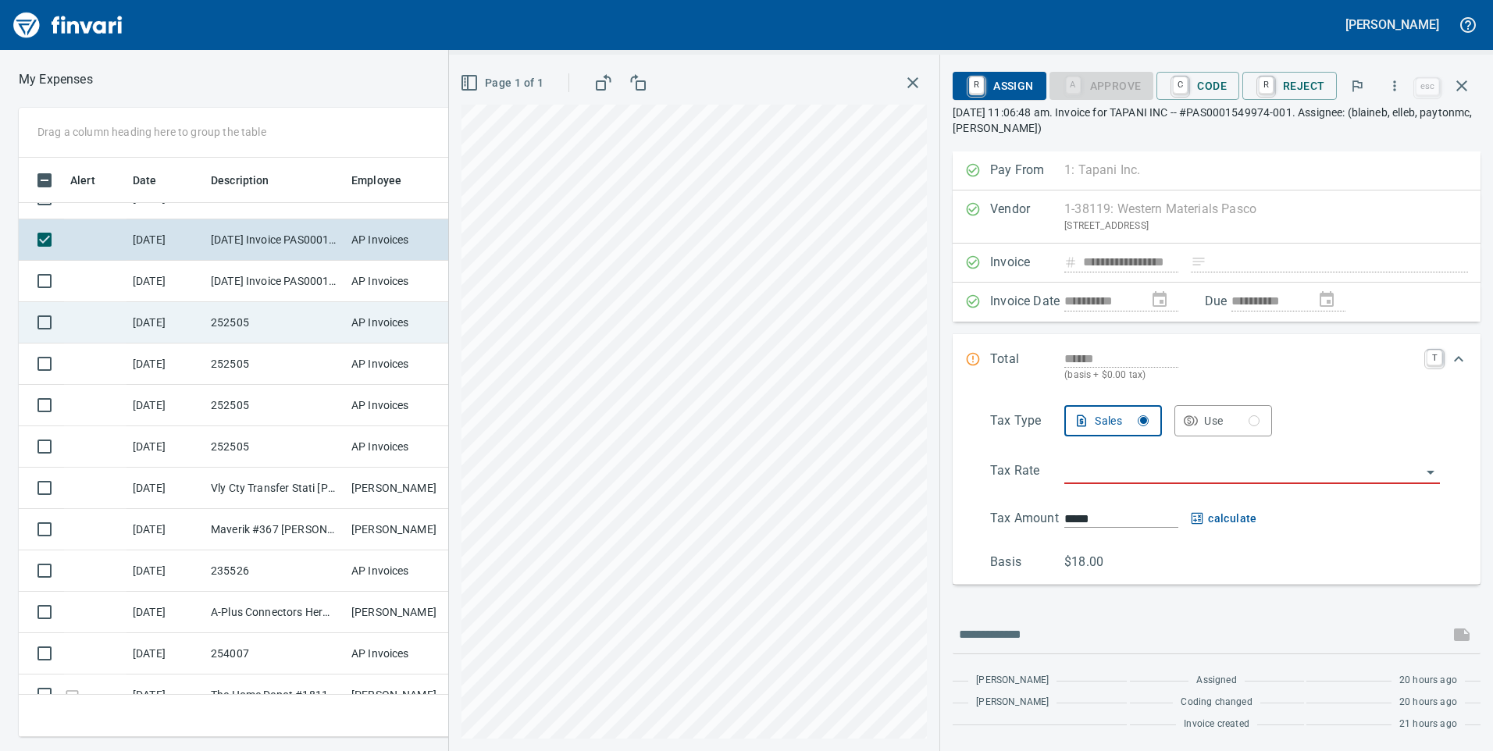
click at [380, 324] on td "AP Invoices" at bounding box center [403, 322] width 117 height 41
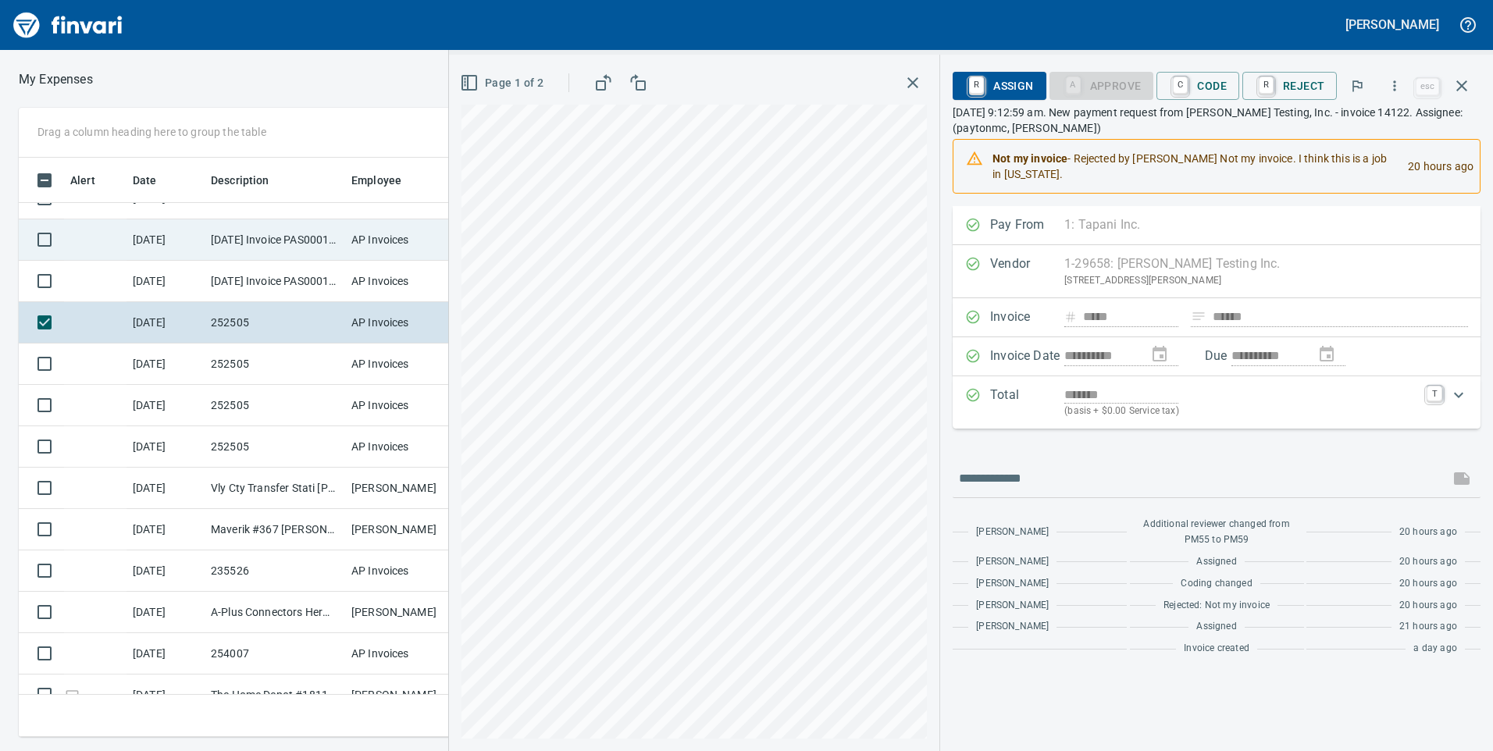
click at [372, 237] on td "AP Invoices" at bounding box center [403, 239] width 117 height 41
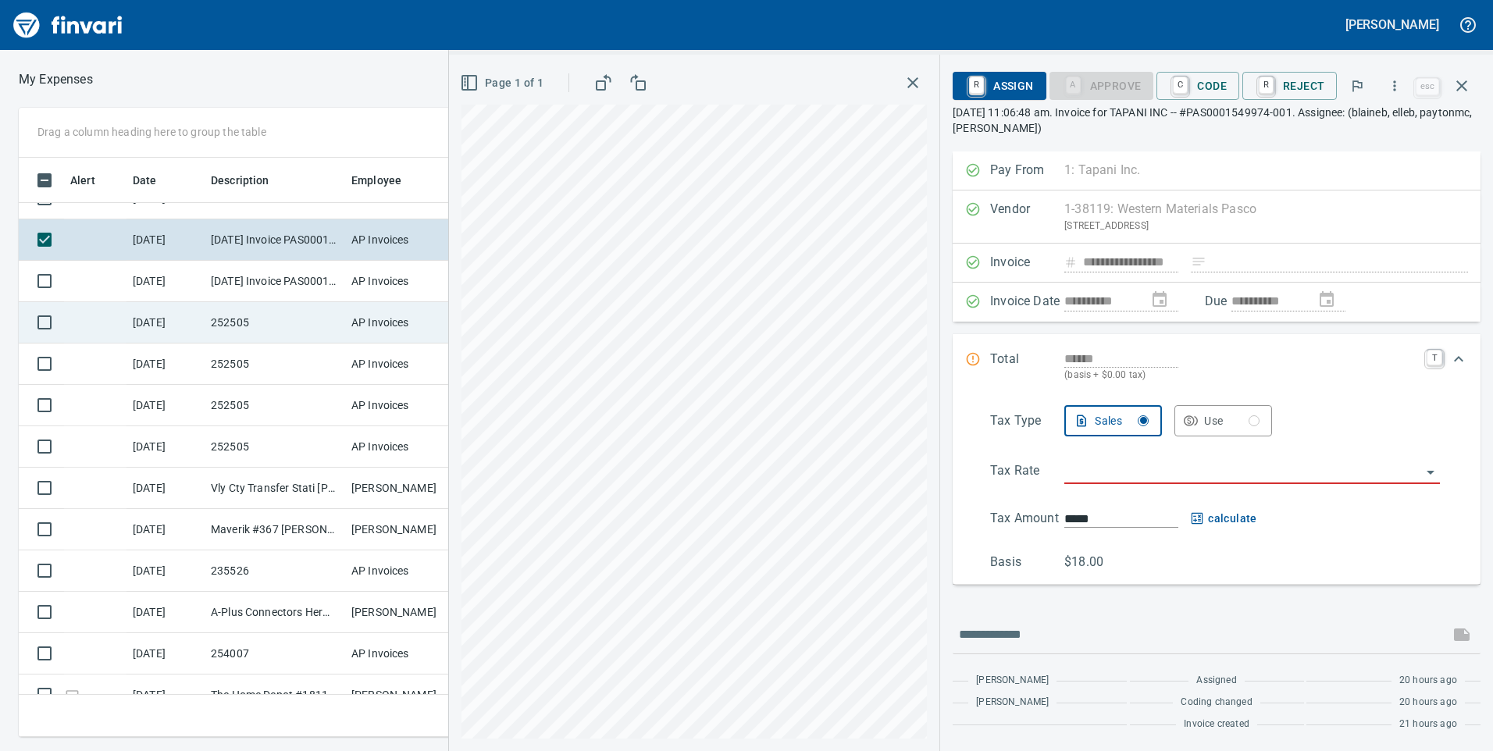
click at [366, 312] on td "AP Invoices" at bounding box center [403, 322] width 117 height 41
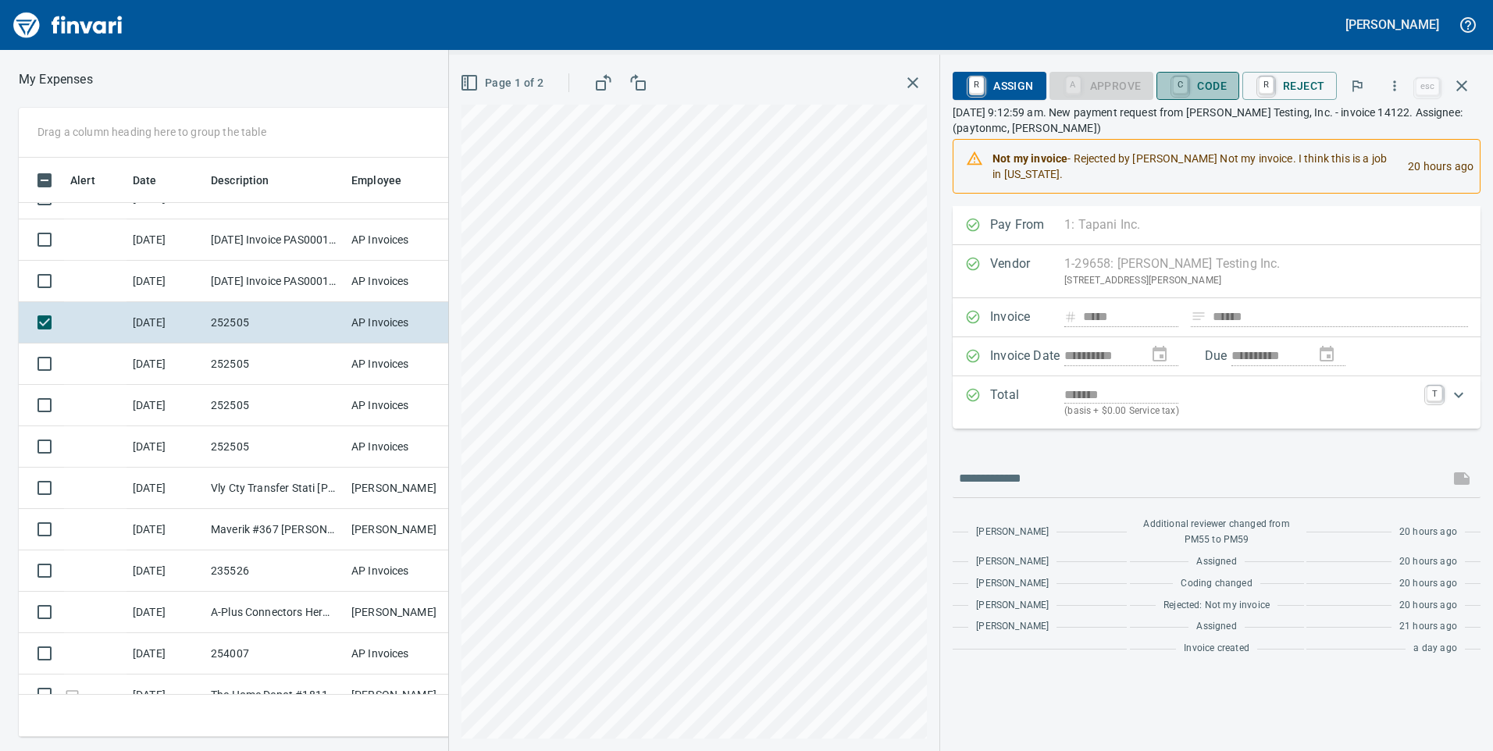
click at [1204, 93] on span "C Code" at bounding box center [1198, 86] width 58 height 27
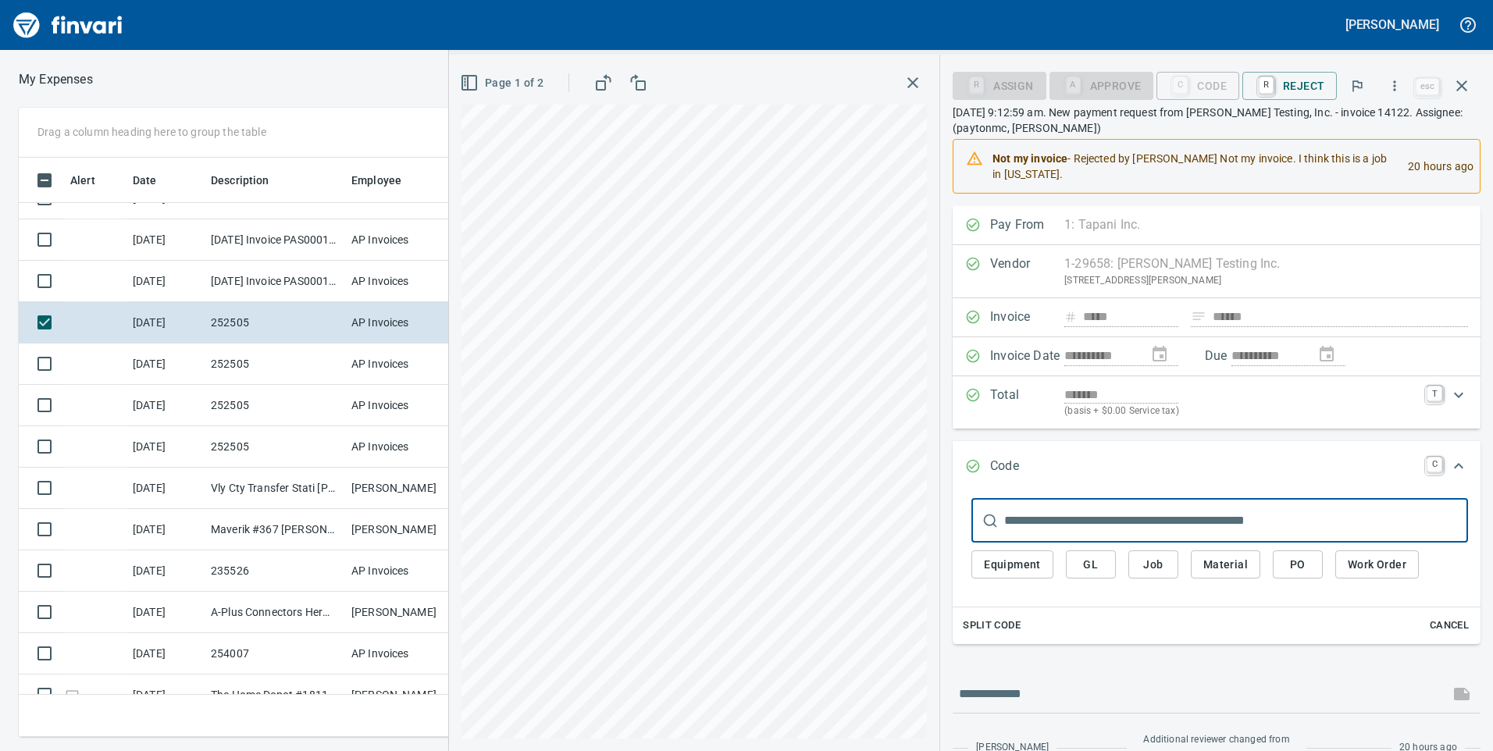
click at [1169, 559] on button "Job" at bounding box center [1154, 565] width 50 height 29
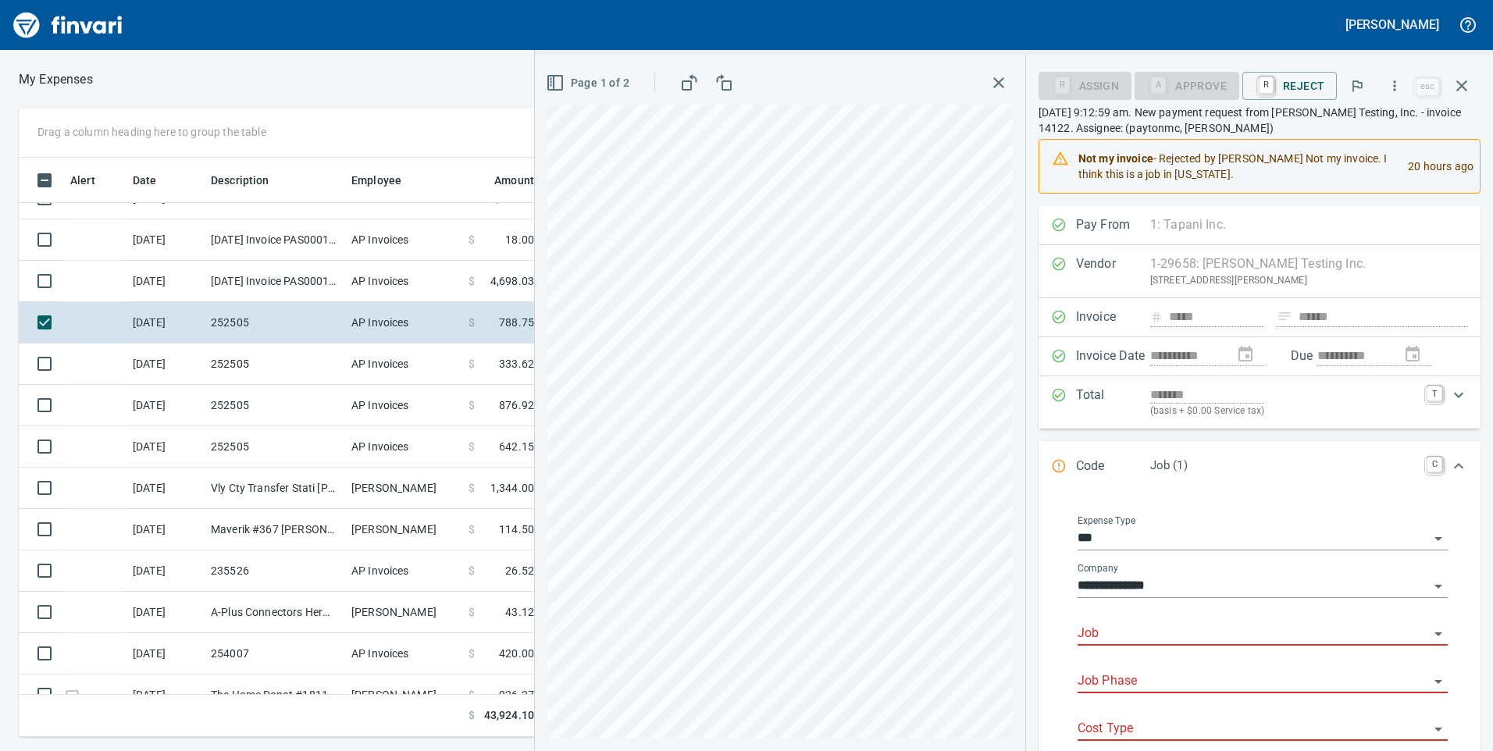
click at [1194, 632] on input "Job" at bounding box center [1253, 634] width 351 height 22
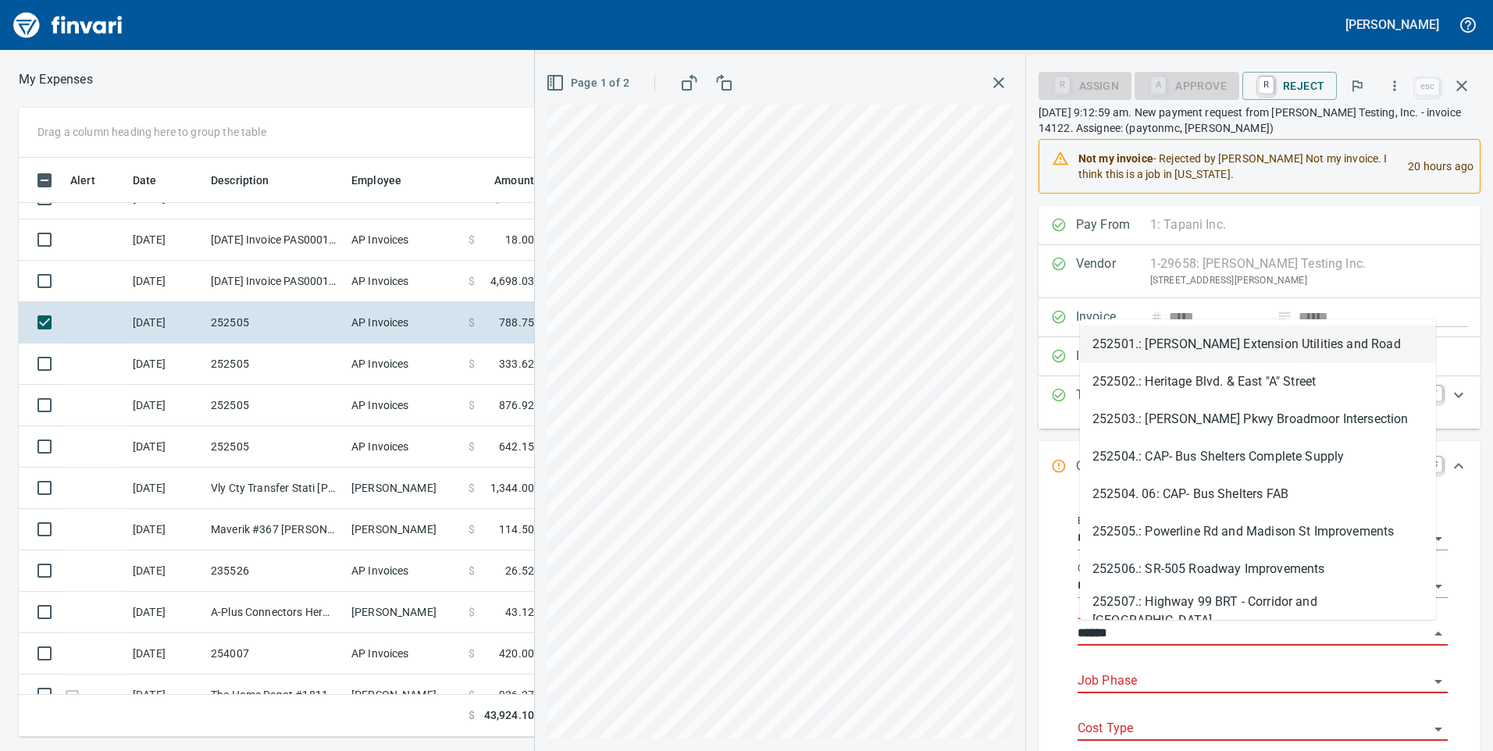
scroll to position [568, 1042]
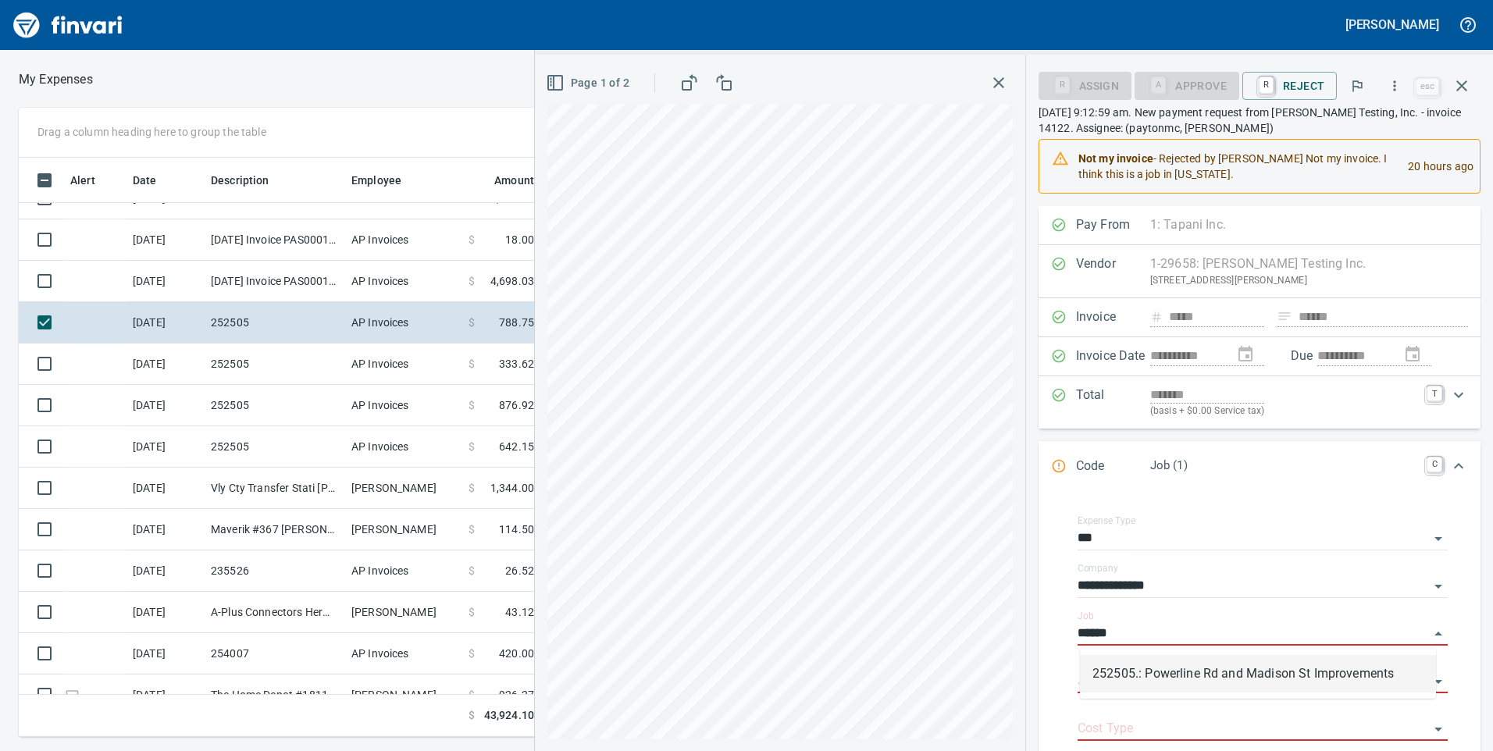
click at [1211, 669] on li "252505.: Powerline Rd and Madison St Improvements" at bounding box center [1258, 673] width 356 height 37
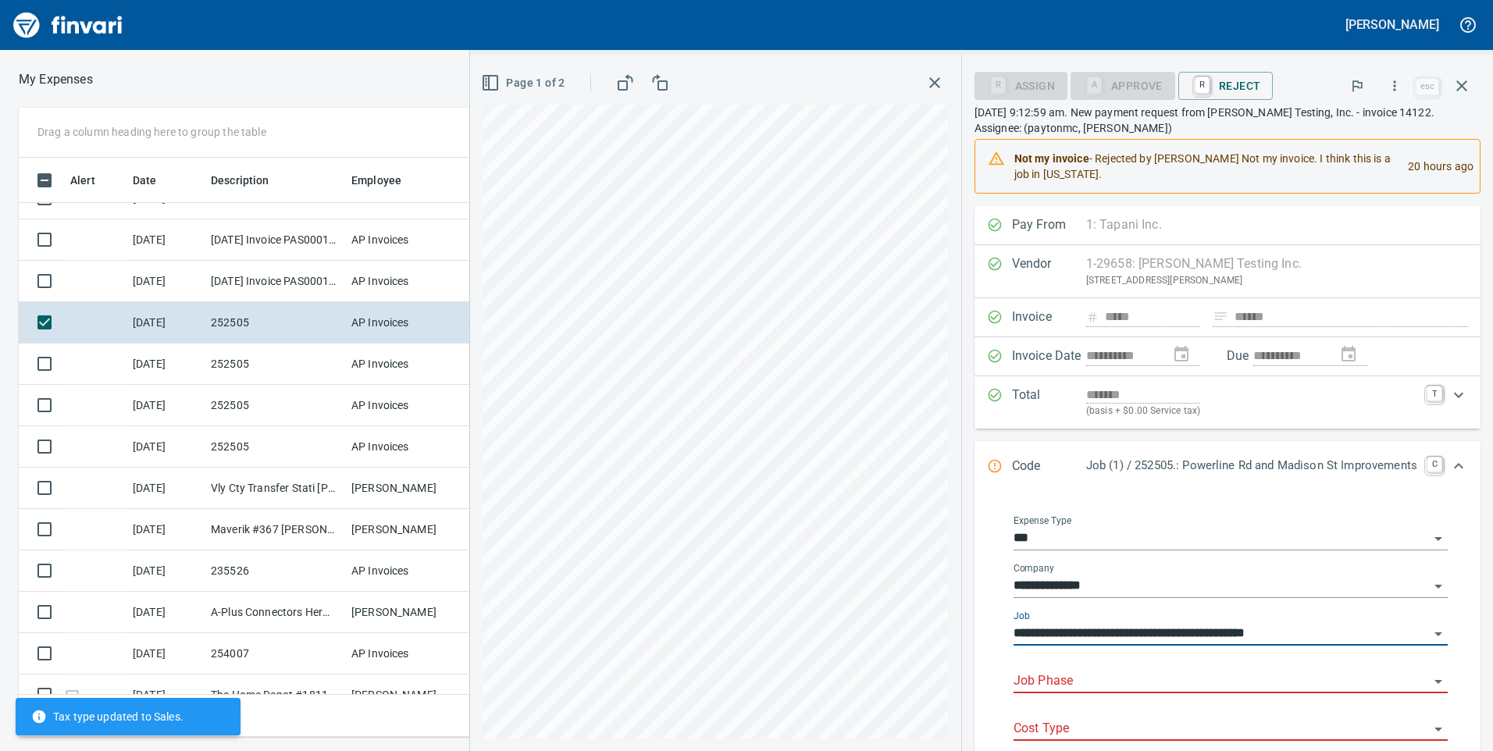
type input "**********"
click at [1206, 674] on input "Job Phase" at bounding box center [1222, 682] width 416 height 22
click at [1209, 658] on li "250101. .: Road Excavation and Subgrade Prep" at bounding box center [1217, 642] width 437 height 37
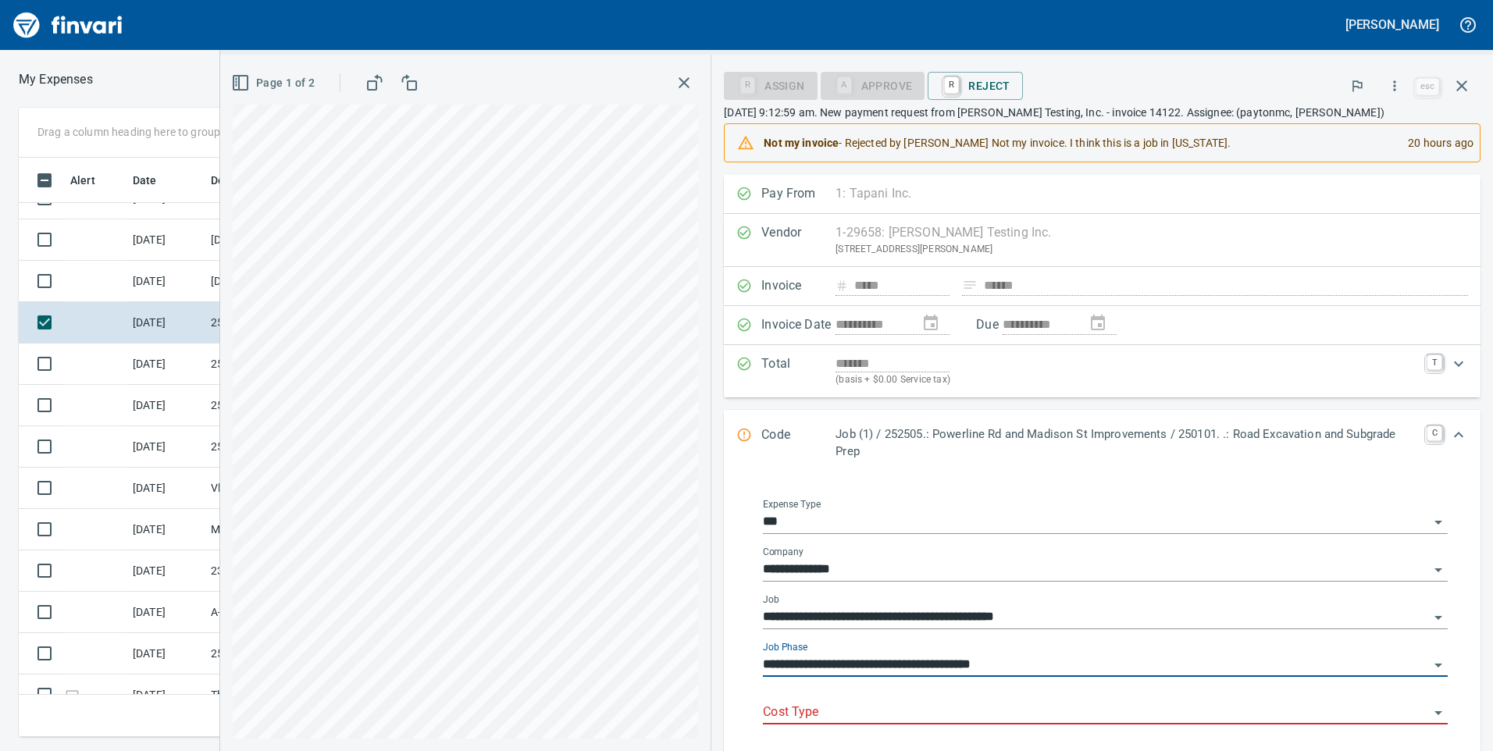
type input "**********"
click at [1186, 714] on input "Cost Type" at bounding box center [1096, 713] width 666 height 22
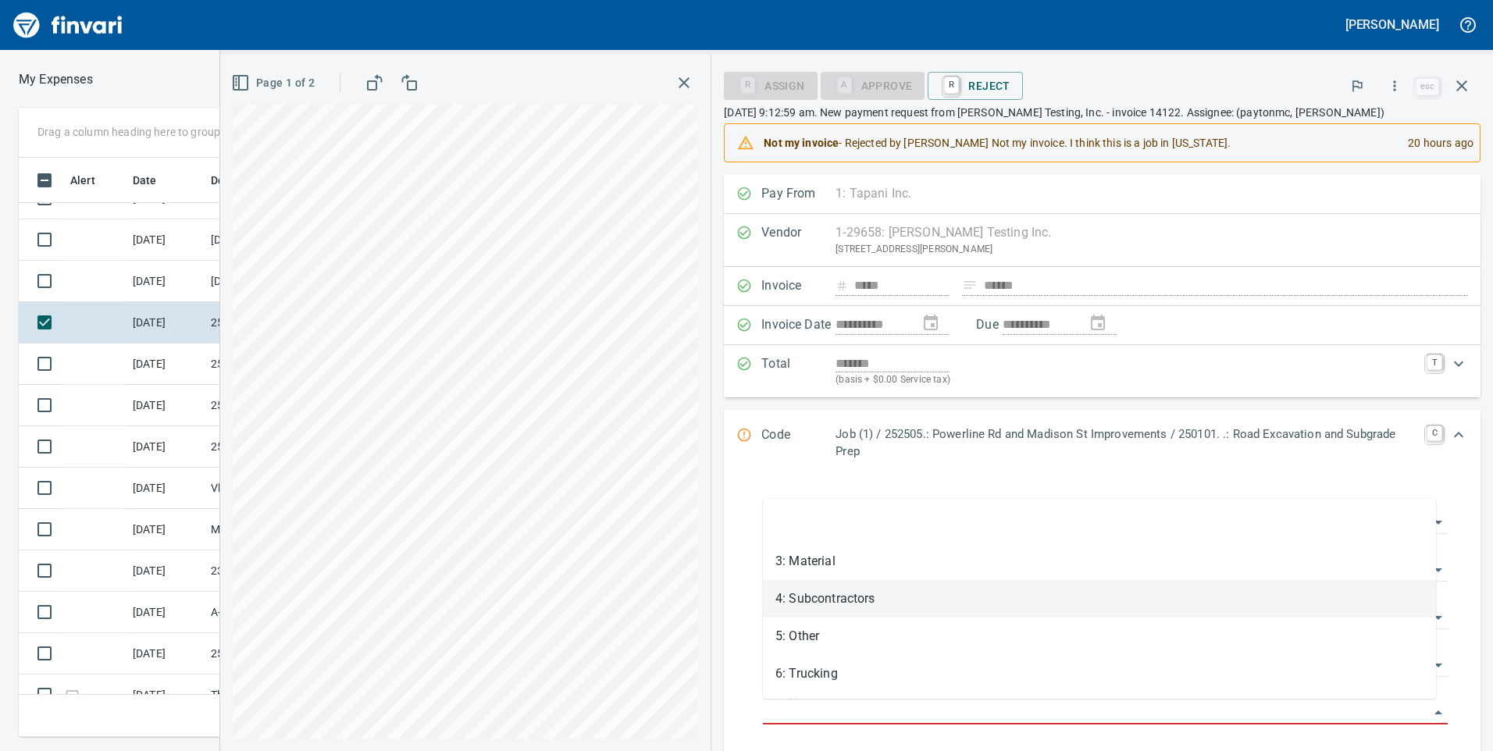
click at [1024, 602] on li "4: Subcontractors" at bounding box center [1099, 598] width 673 height 37
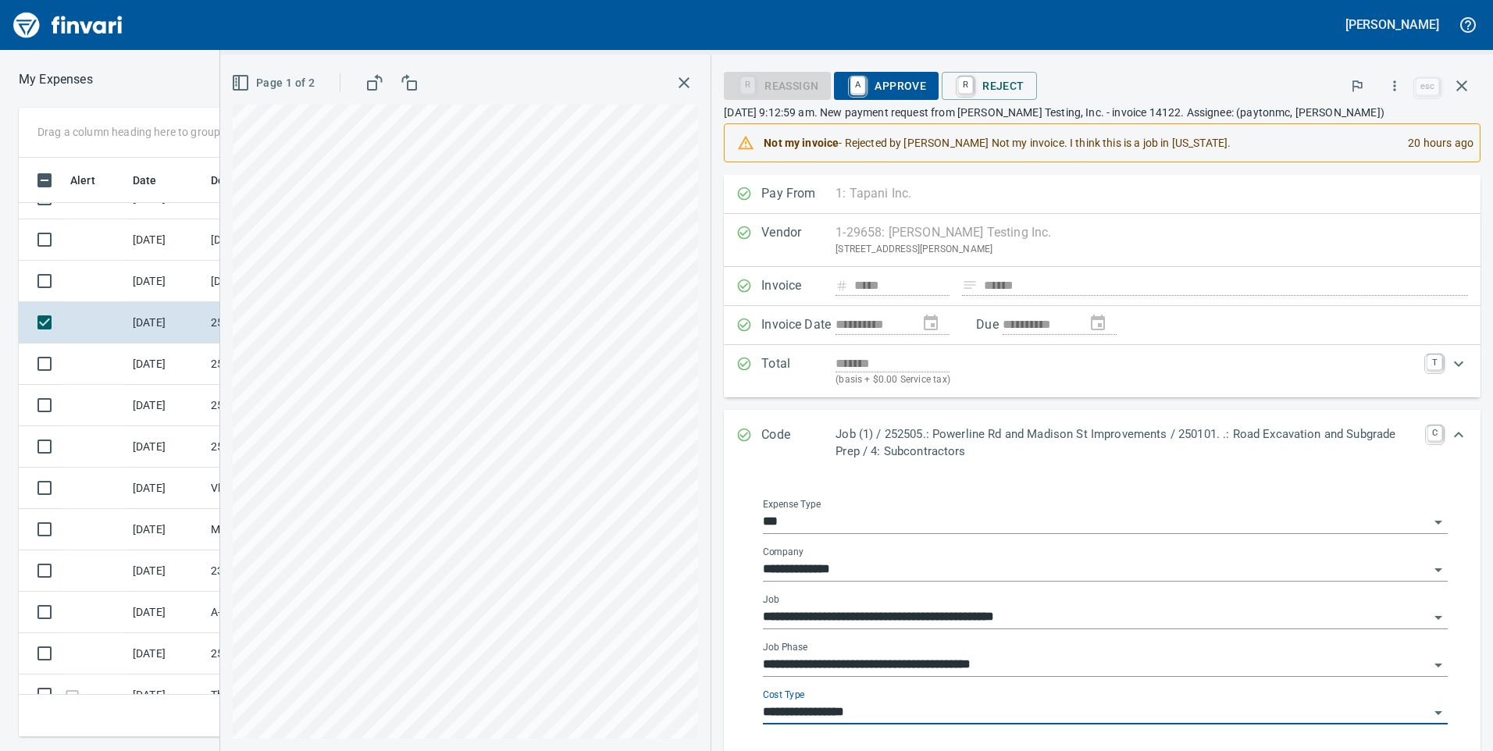
type input "**********"
click at [873, 70] on div "R Reassign A Approve R Reject" at bounding box center [1068, 86] width 688 height 34
click at [872, 82] on span "A Approve" at bounding box center [887, 86] width 80 height 27
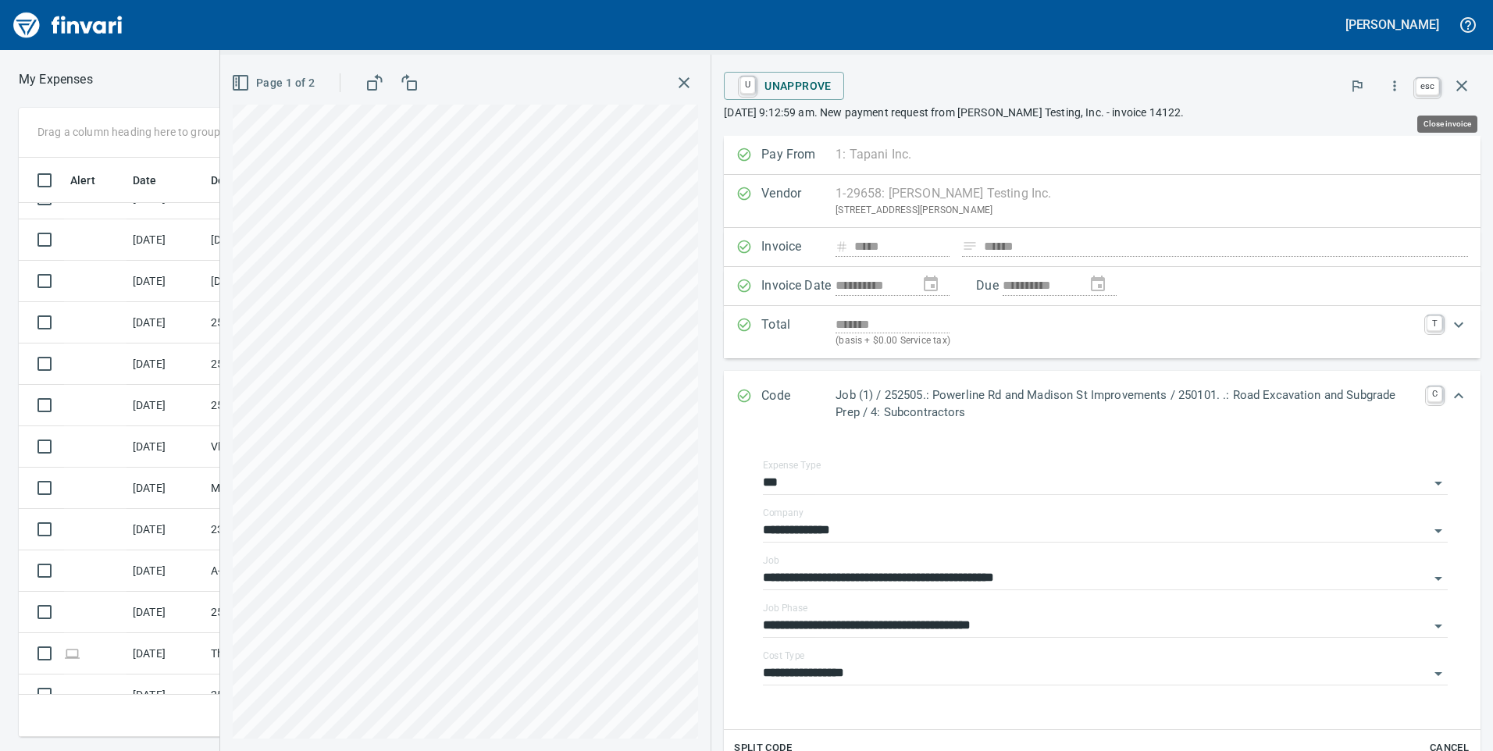
click at [1463, 85] on icon "button" at bounding box center [1462, 85] width 11 height 11
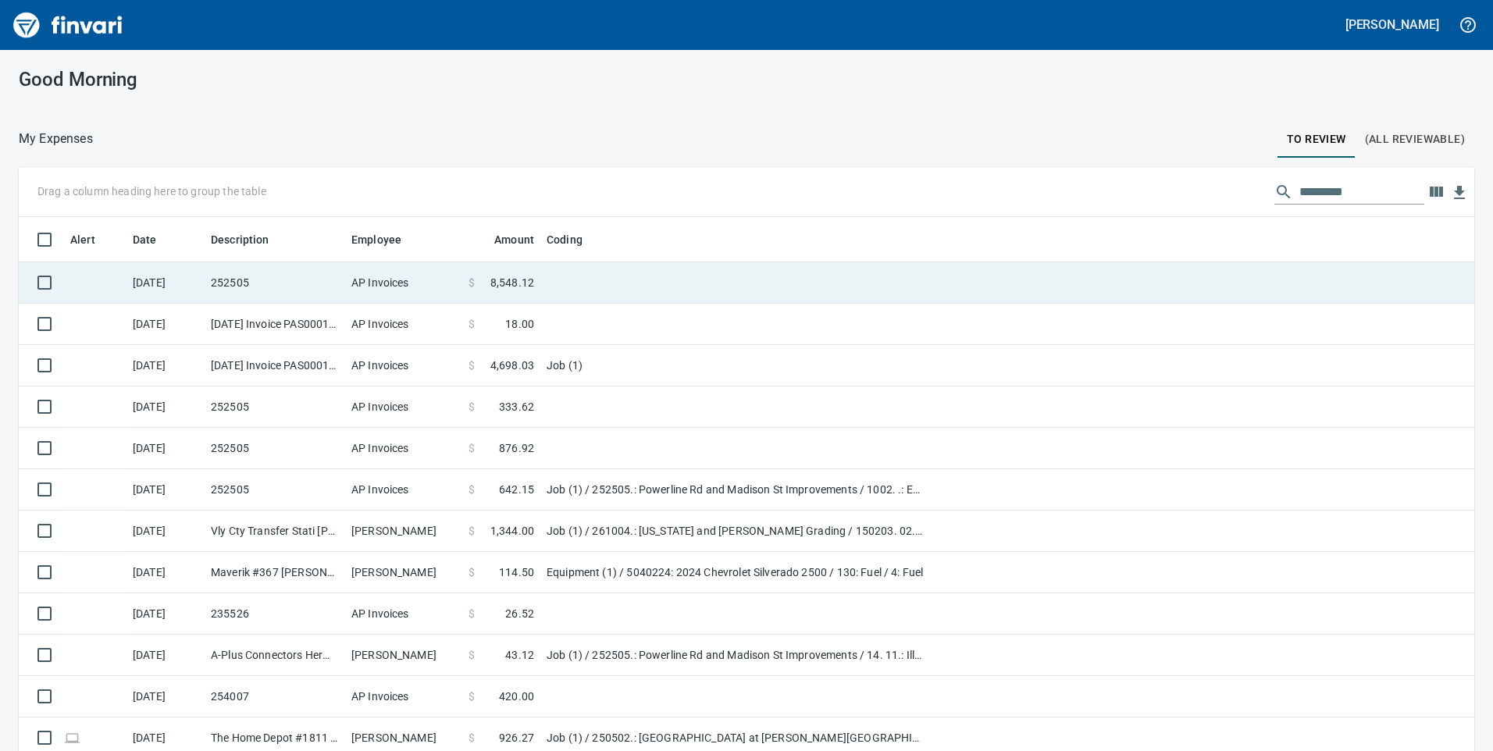
click at [410, 282] on td "AP Invoices" at bounding box center [403, 282] width 117 height 41
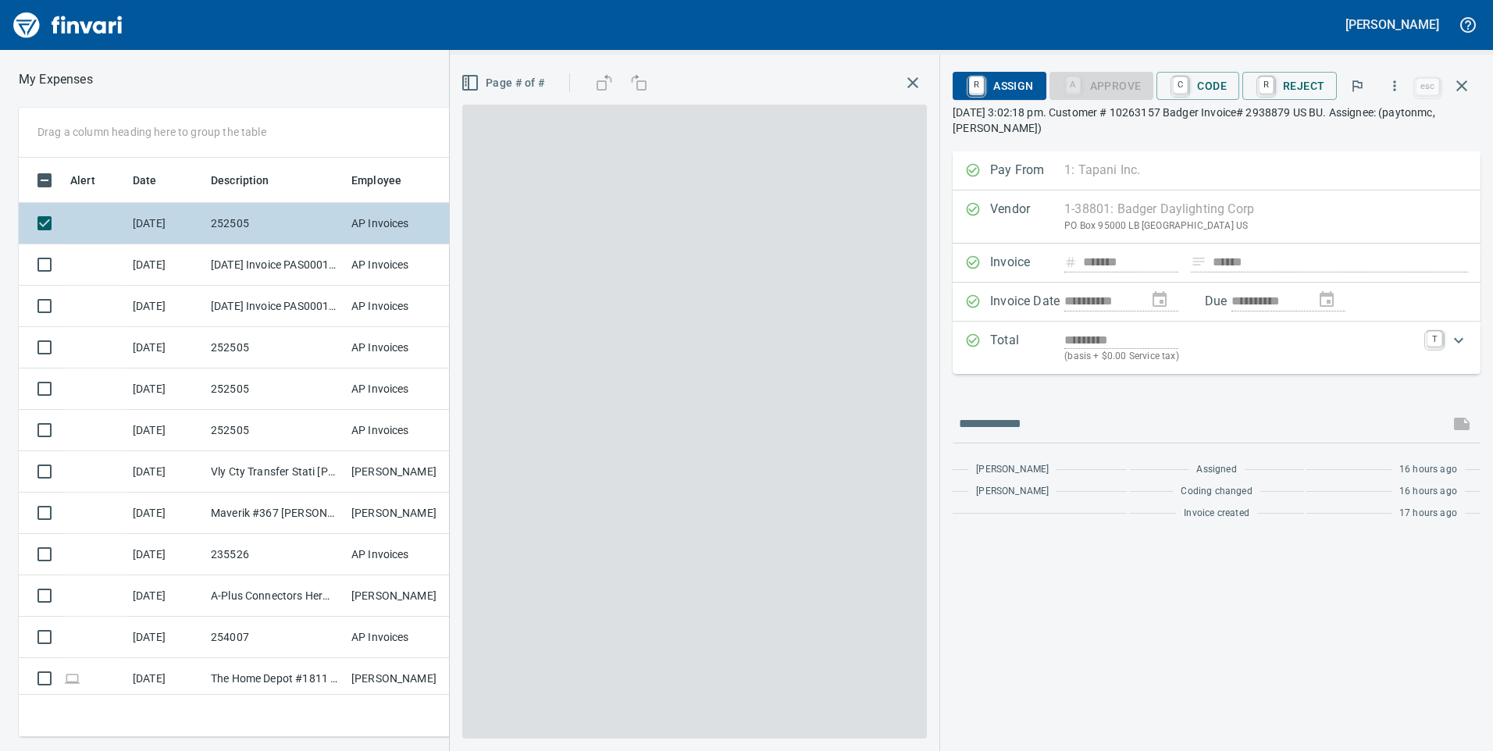
scroll to position [568, 1042]
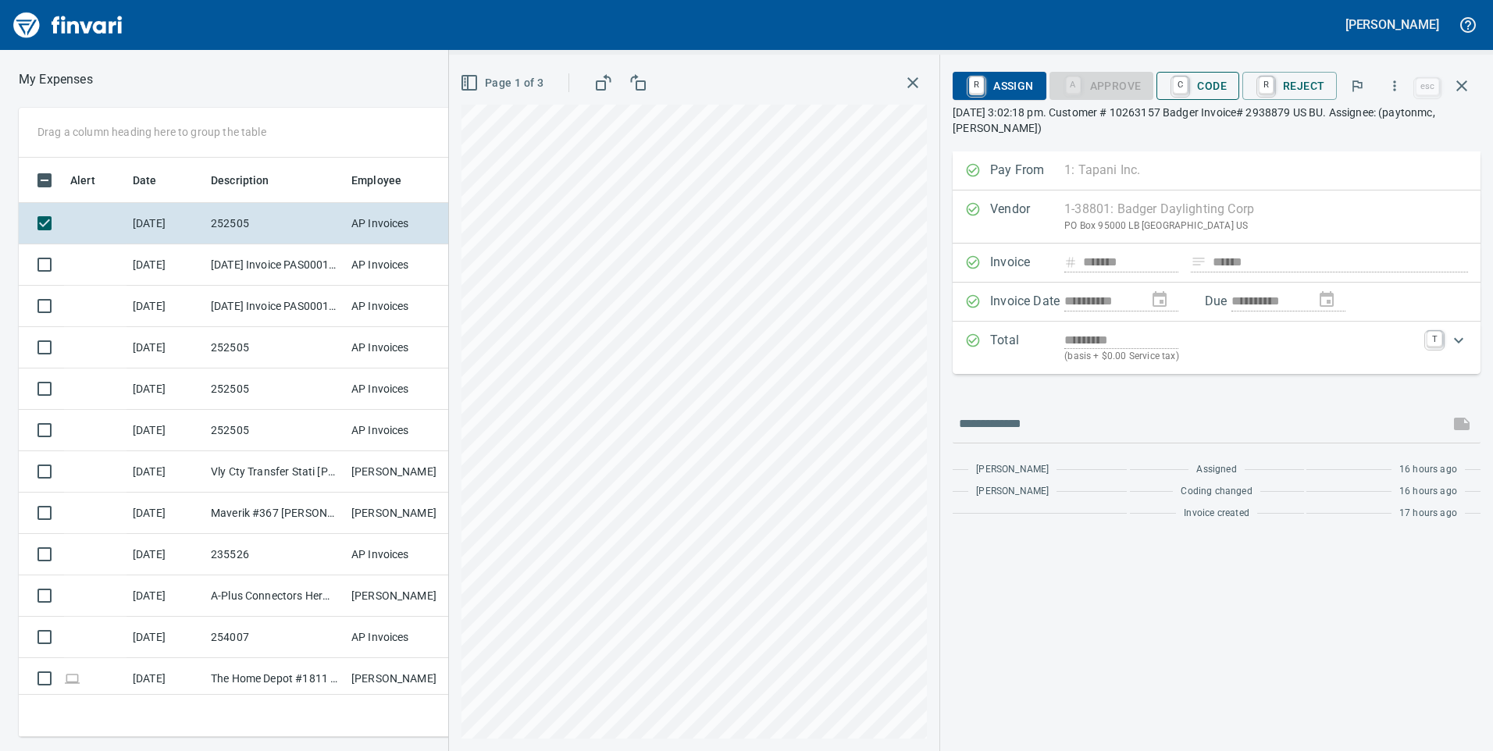
click at [1206, 88] on span "C Code" at bounding box center [1198, 86] width 58 height 27
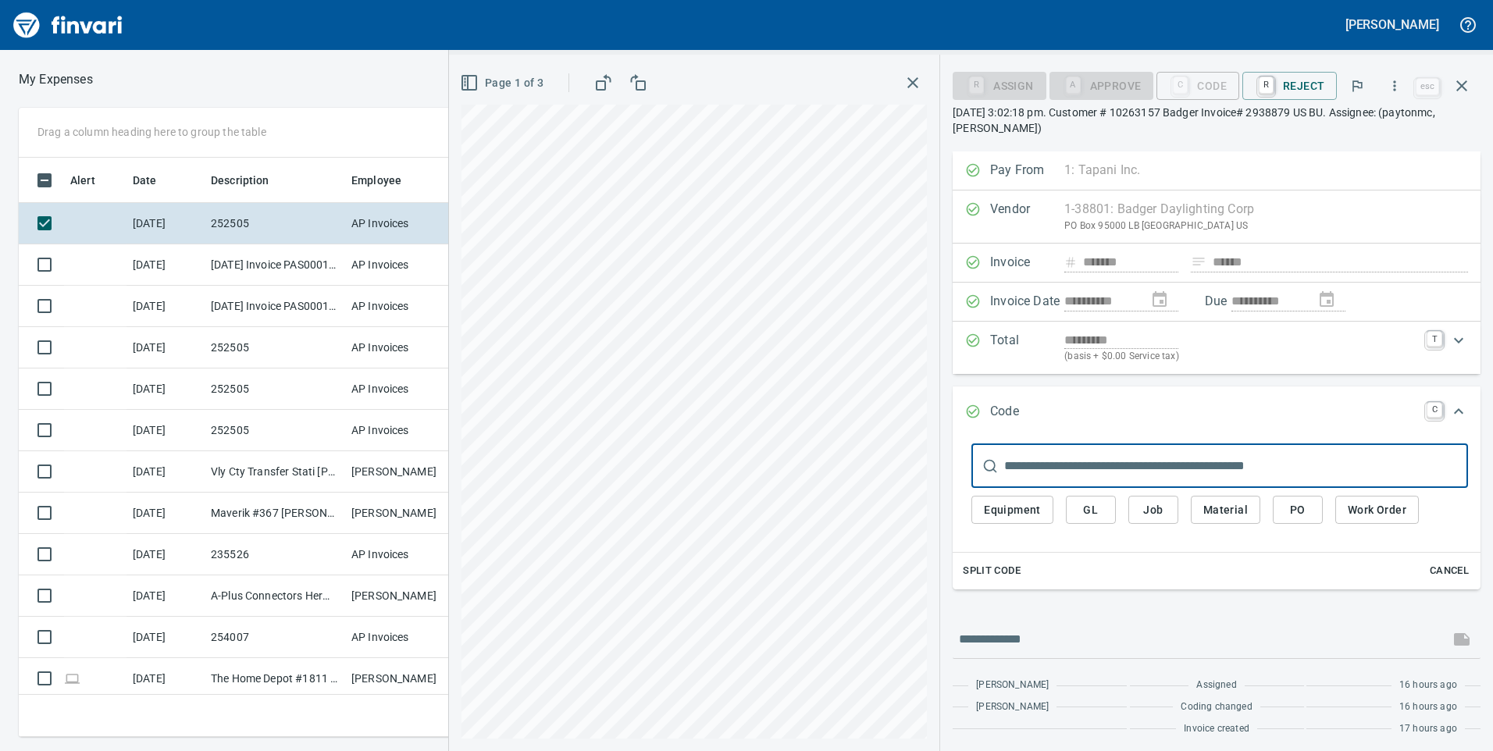
click at [1154, 505] on span "Job" at bounding box center [1153, 511] width 25 height 20
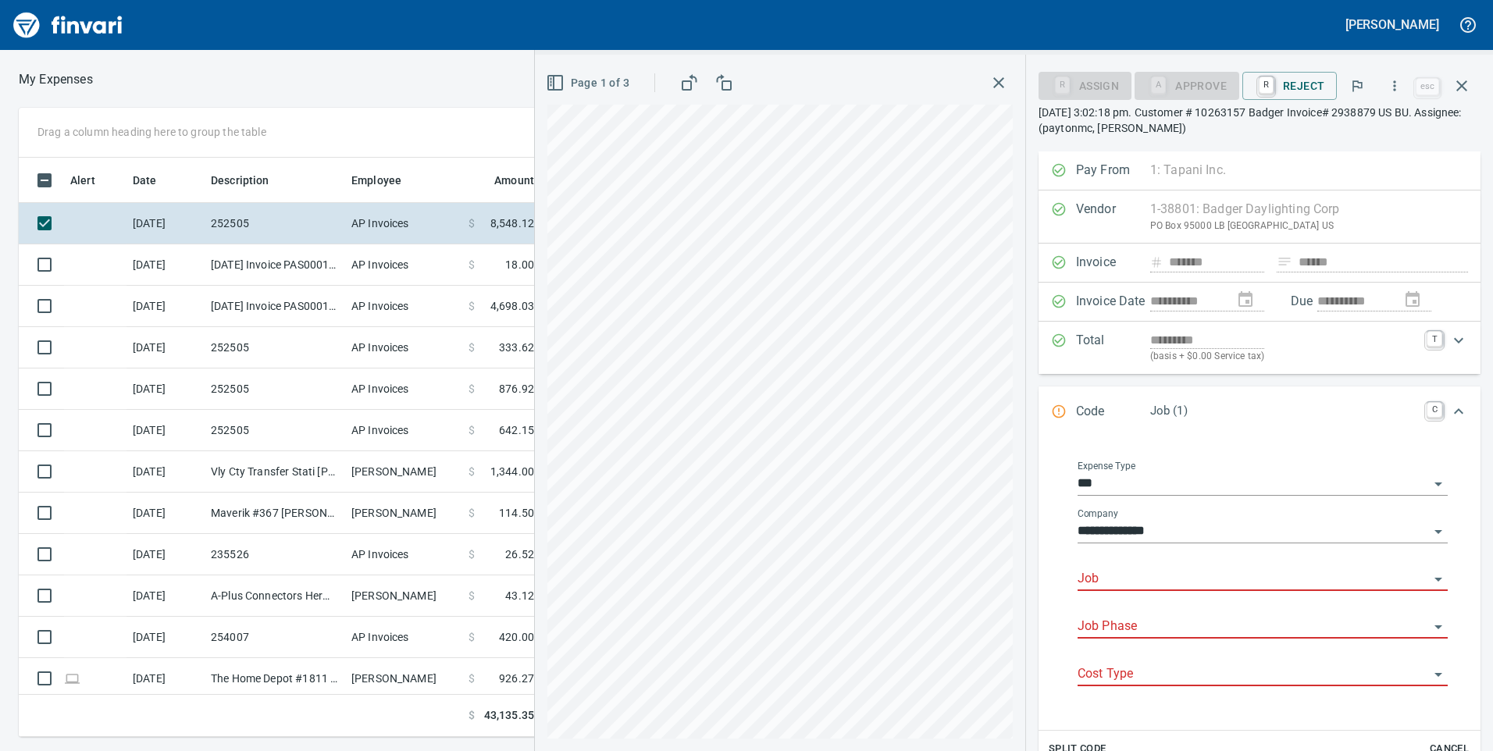
click at [1180, 576] on input "Job" at bounding box center [1253, 580] width 351 height 22
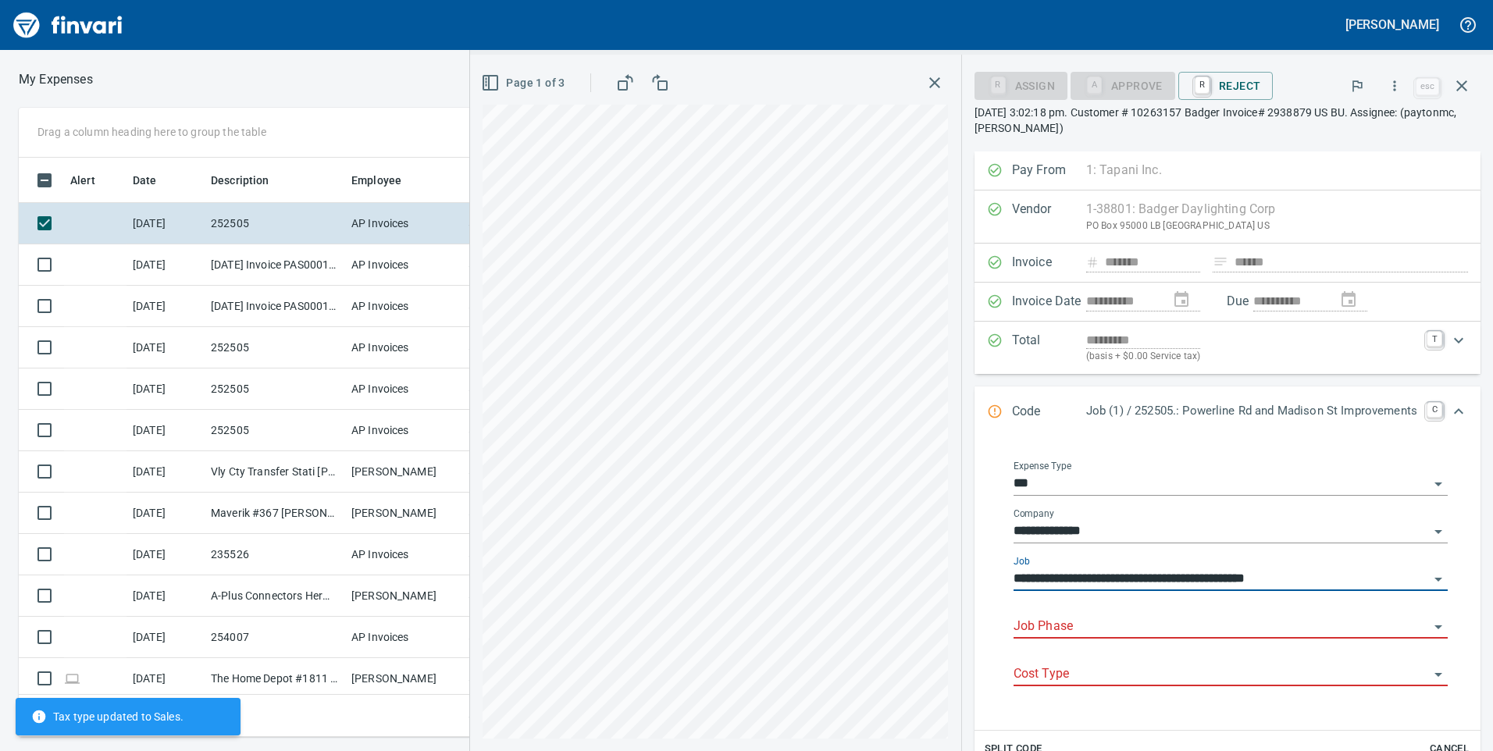
type input "**********"
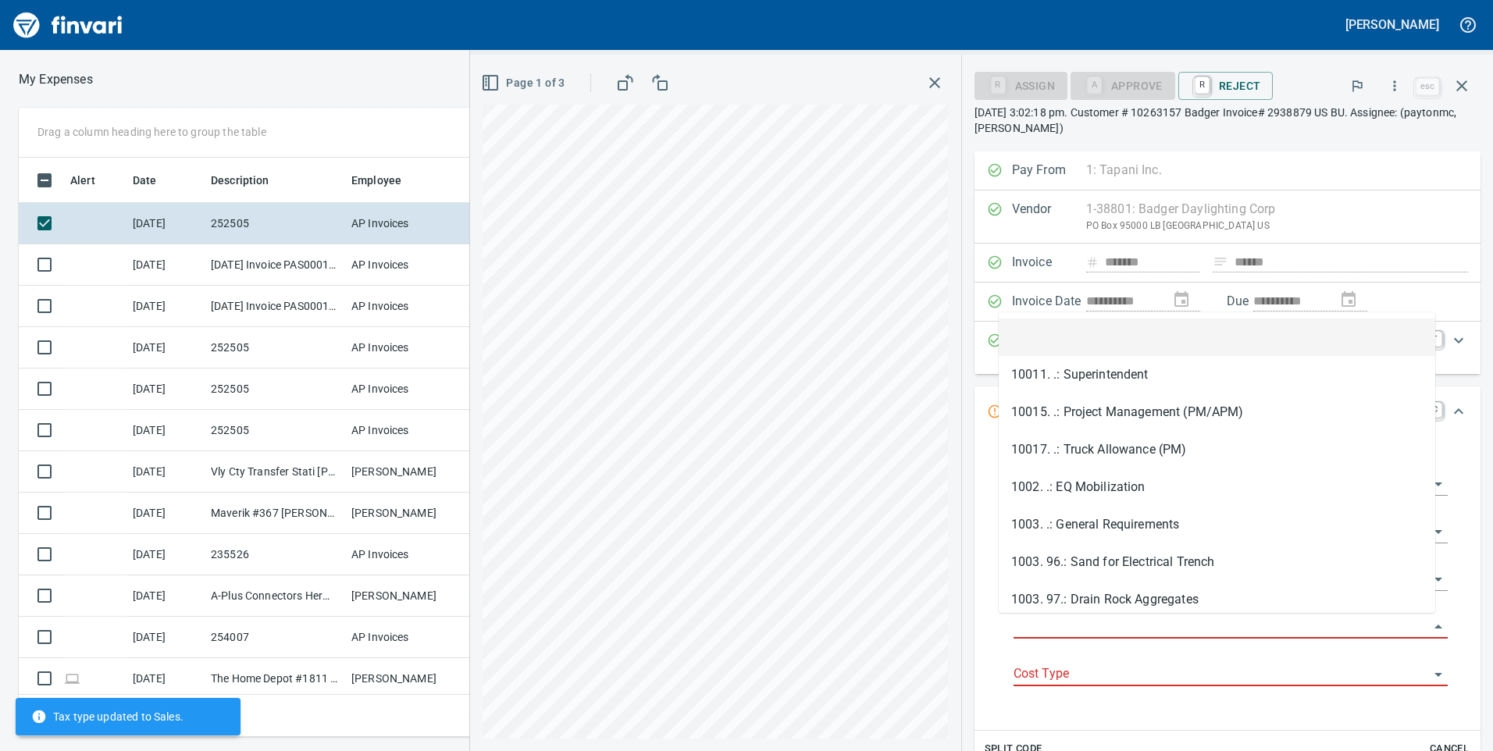
click at [1171, 620] on input "Job Phase" at bounding box center [1222, 627] width 416 height 22
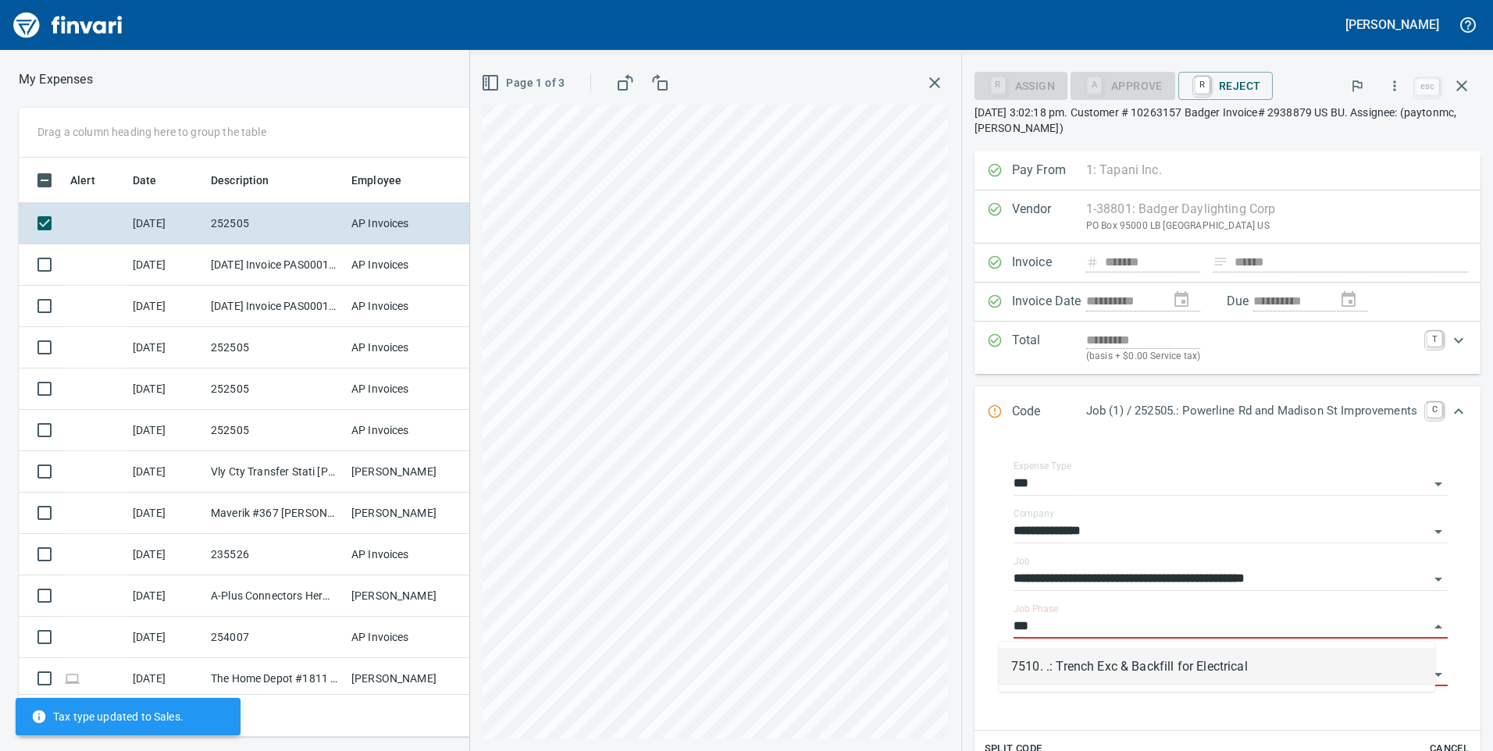
click at [1172, 654] on li "7510. .: Trench Exc & Backfill for Electrical" at bounding box center [1217, 666] width 437 height 37
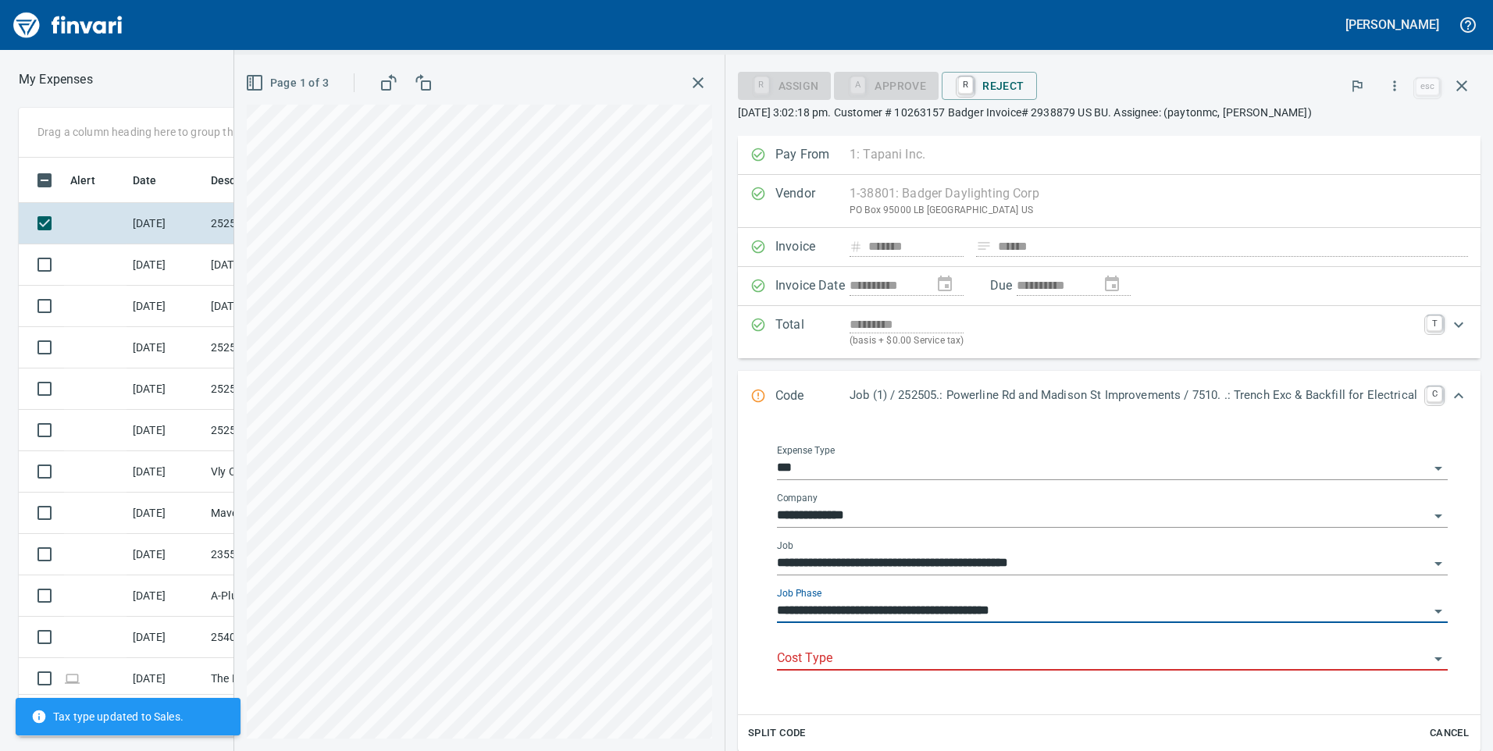
type input "**********"
click at [1172, 660] on input "Cost Type" at bounding box center [1103, 659] width 652 height 22
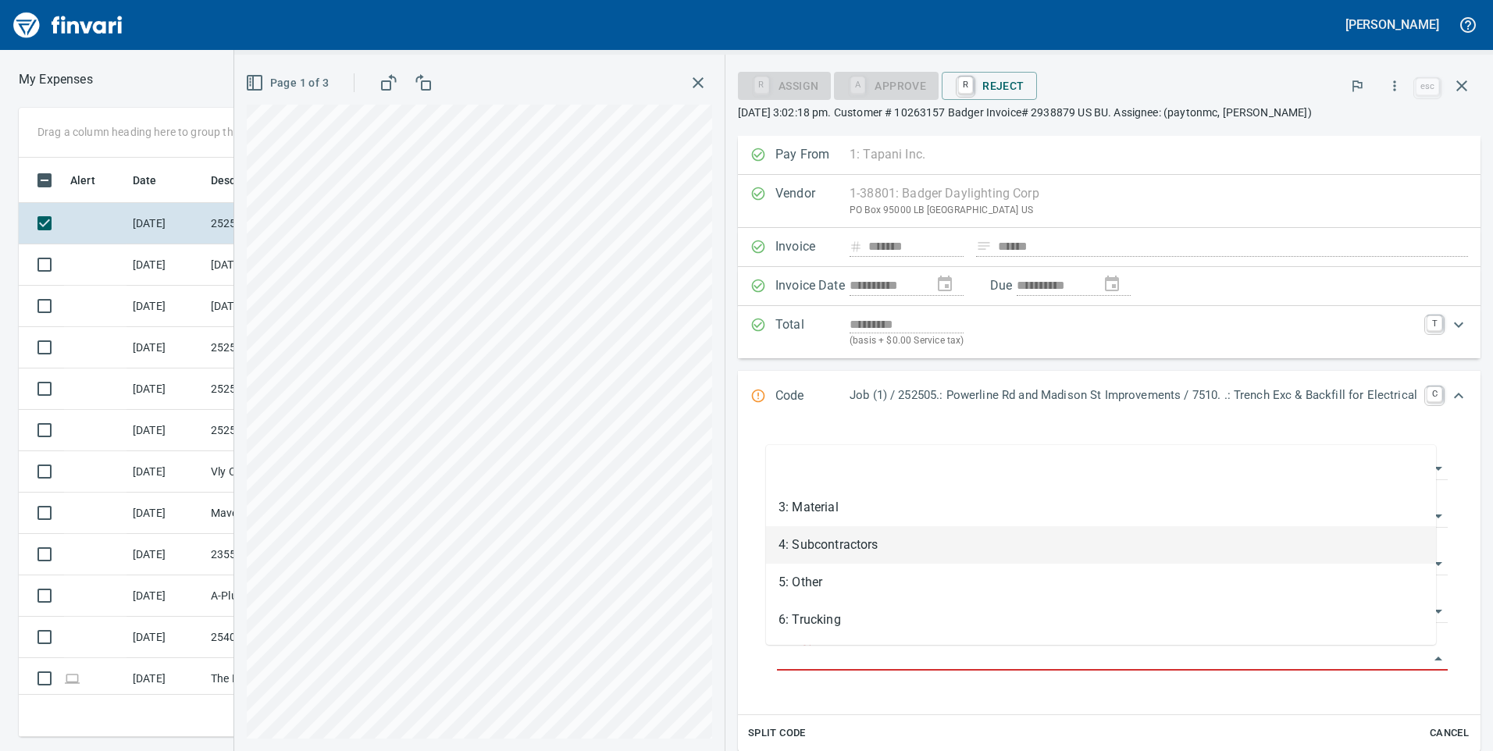
click at [844, 537] on li "4: Subcontractors" at bounding box center [1101, 544] width 670 height 37
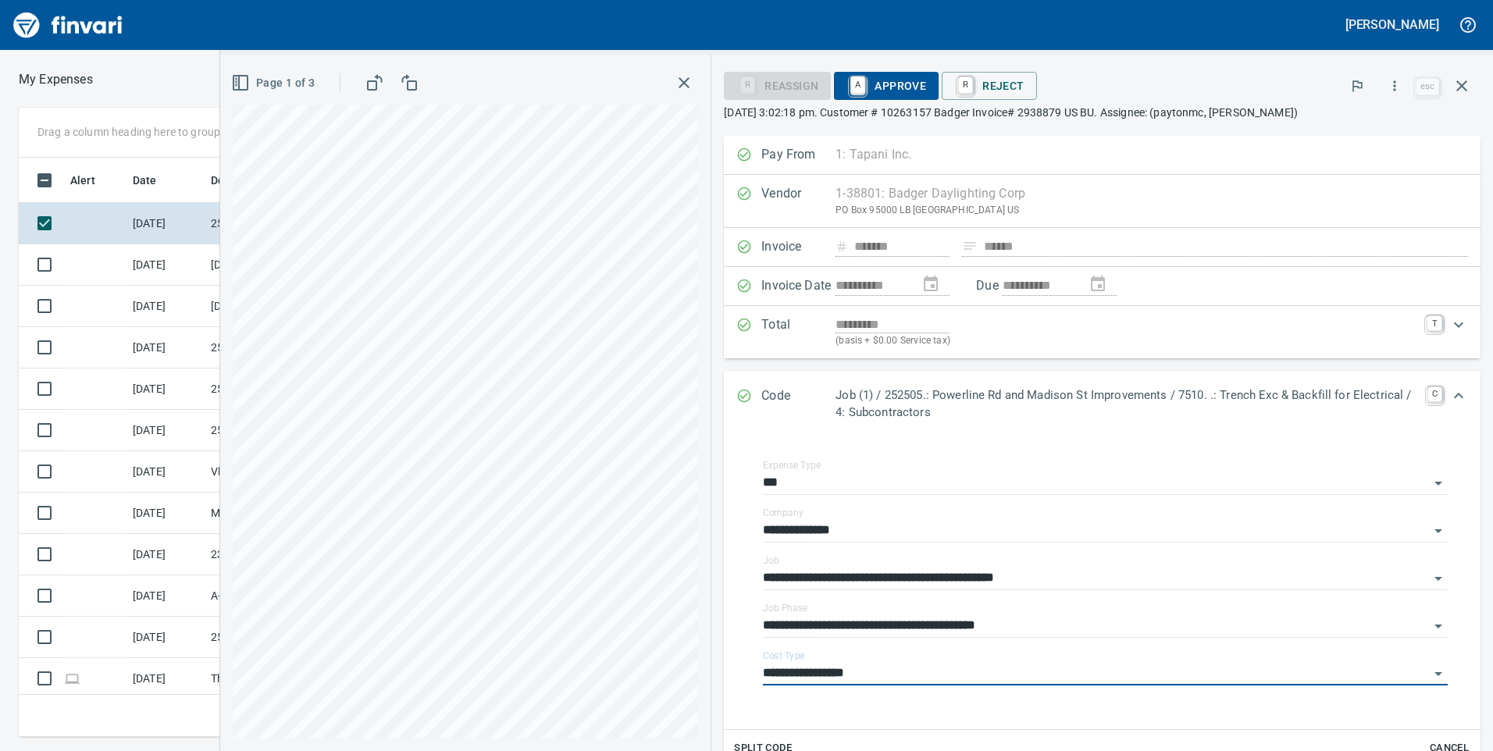
type input "**********"
click at [861, 84] on link "A" at bounding box center [858, 85] width 15 height 17
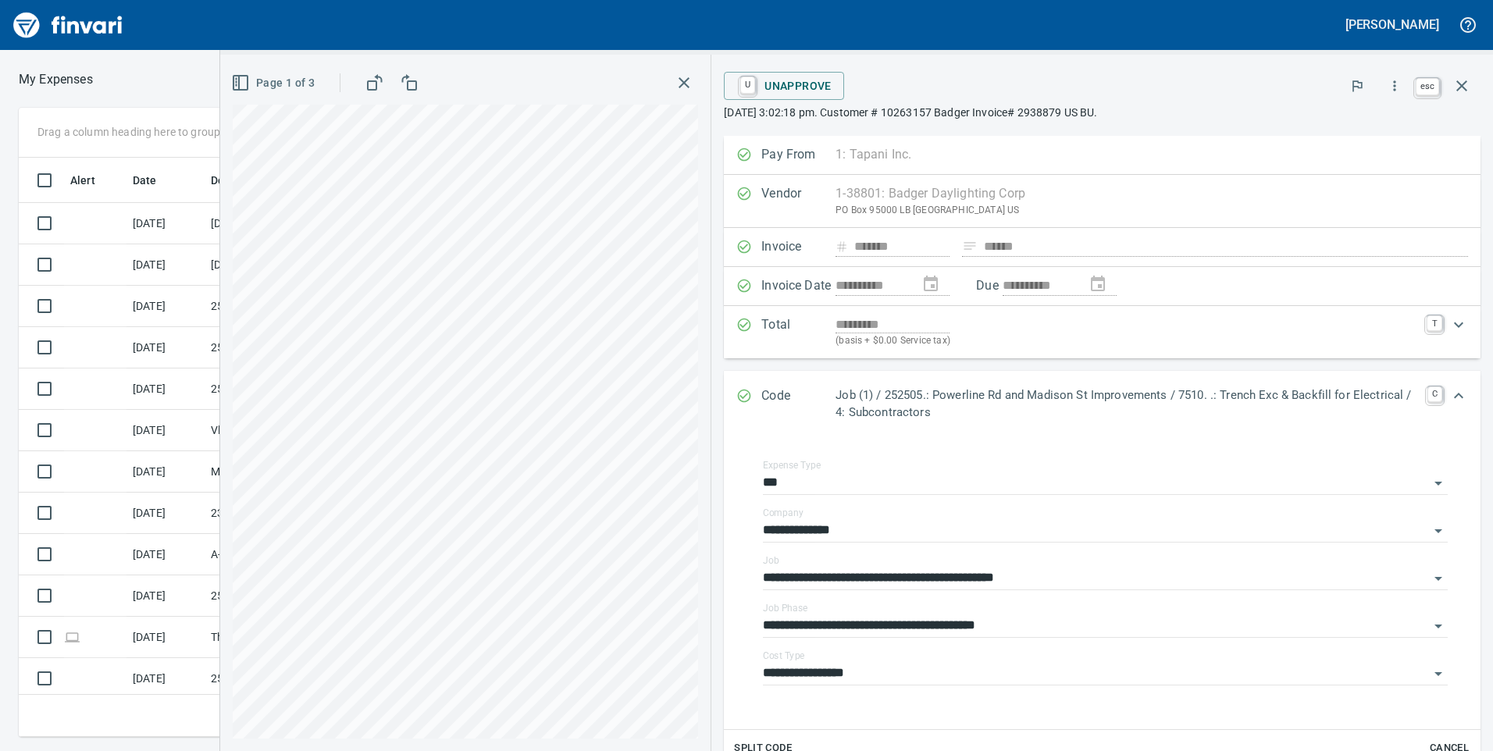
click at [1456, 80] on icon "button" at bounding box center [1462, 86] width 19 height 19
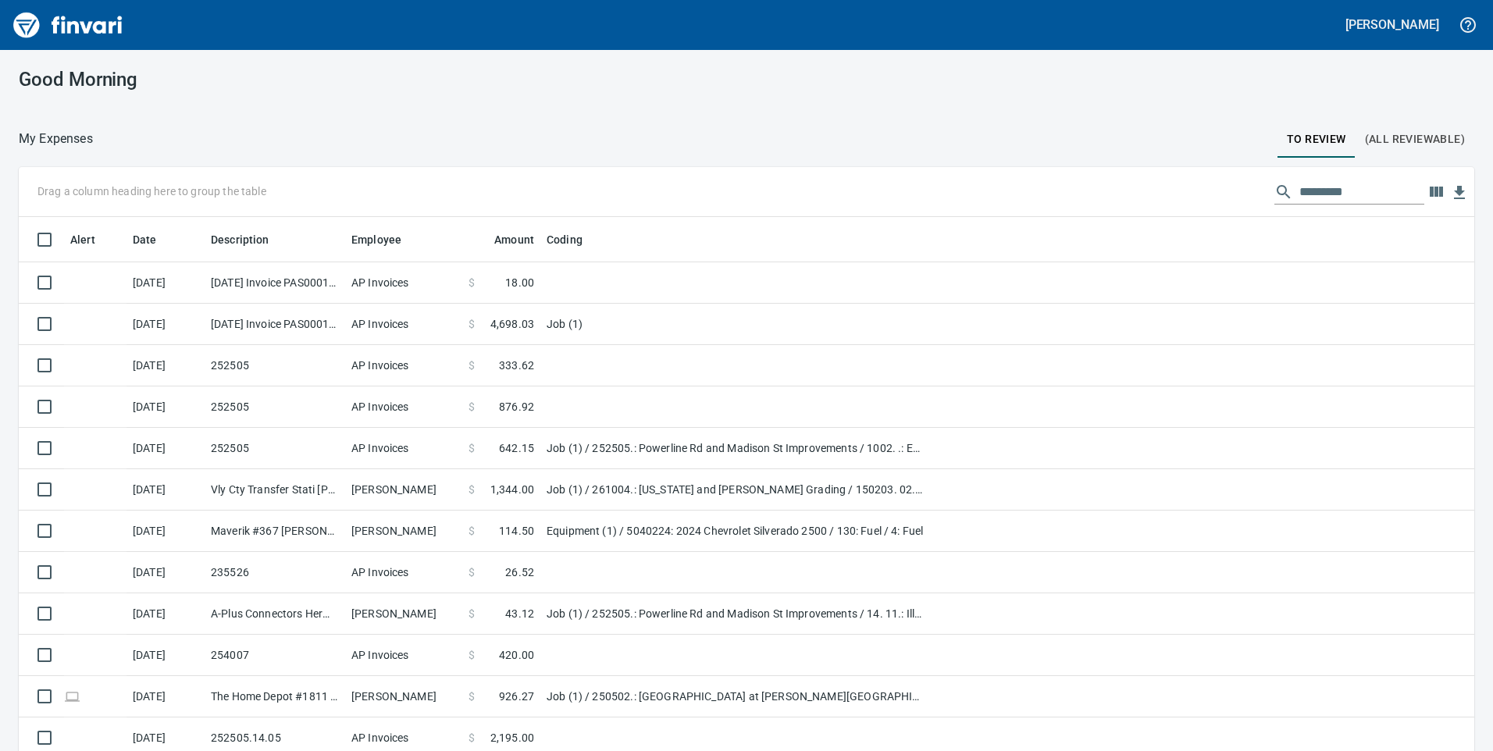
scroll to position [568, 1412]
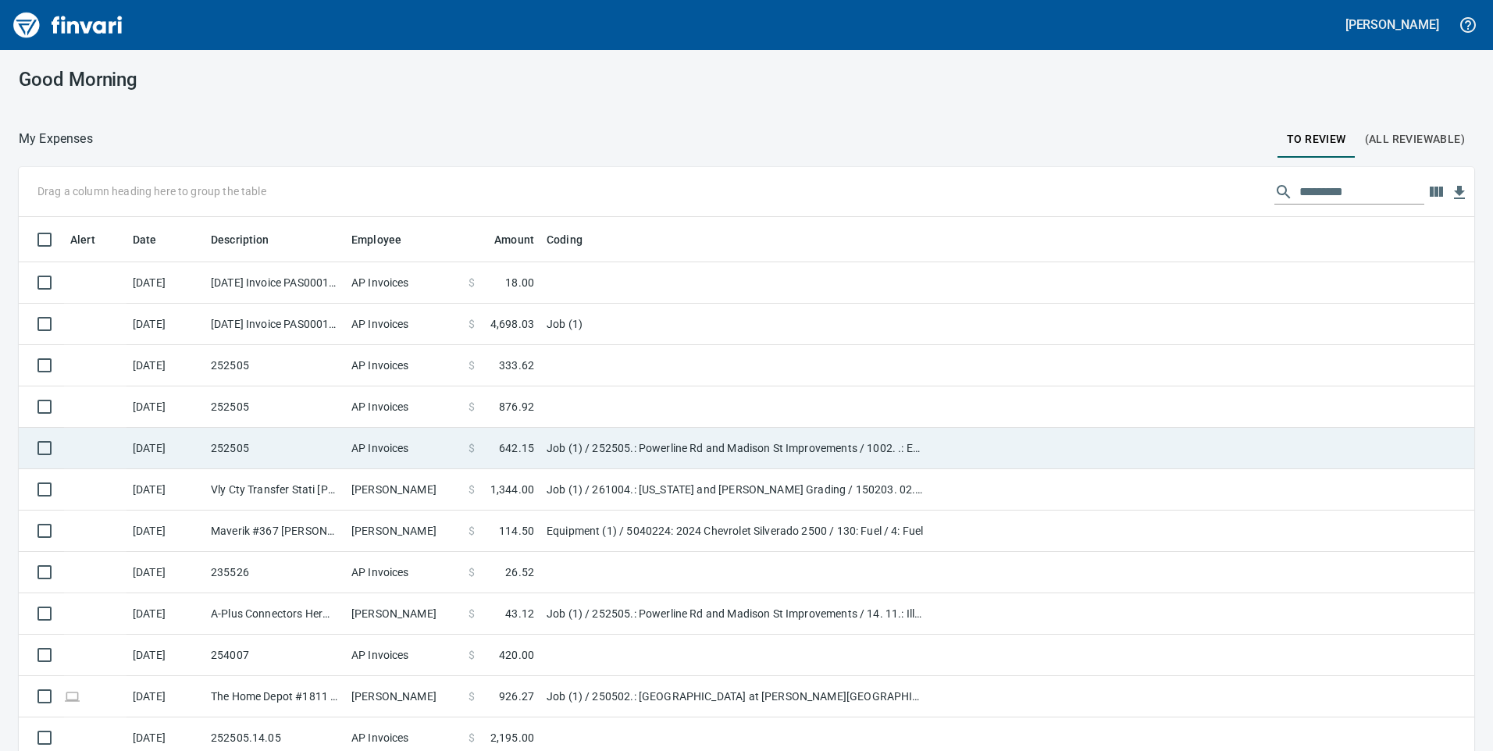
click at [609, 456] on td "Job (1) / 252505.: Powerline Rd and Madison St Improvements / 1002. .: EQ Mobil…" at bounding box center [736, 448] width 391 height 41
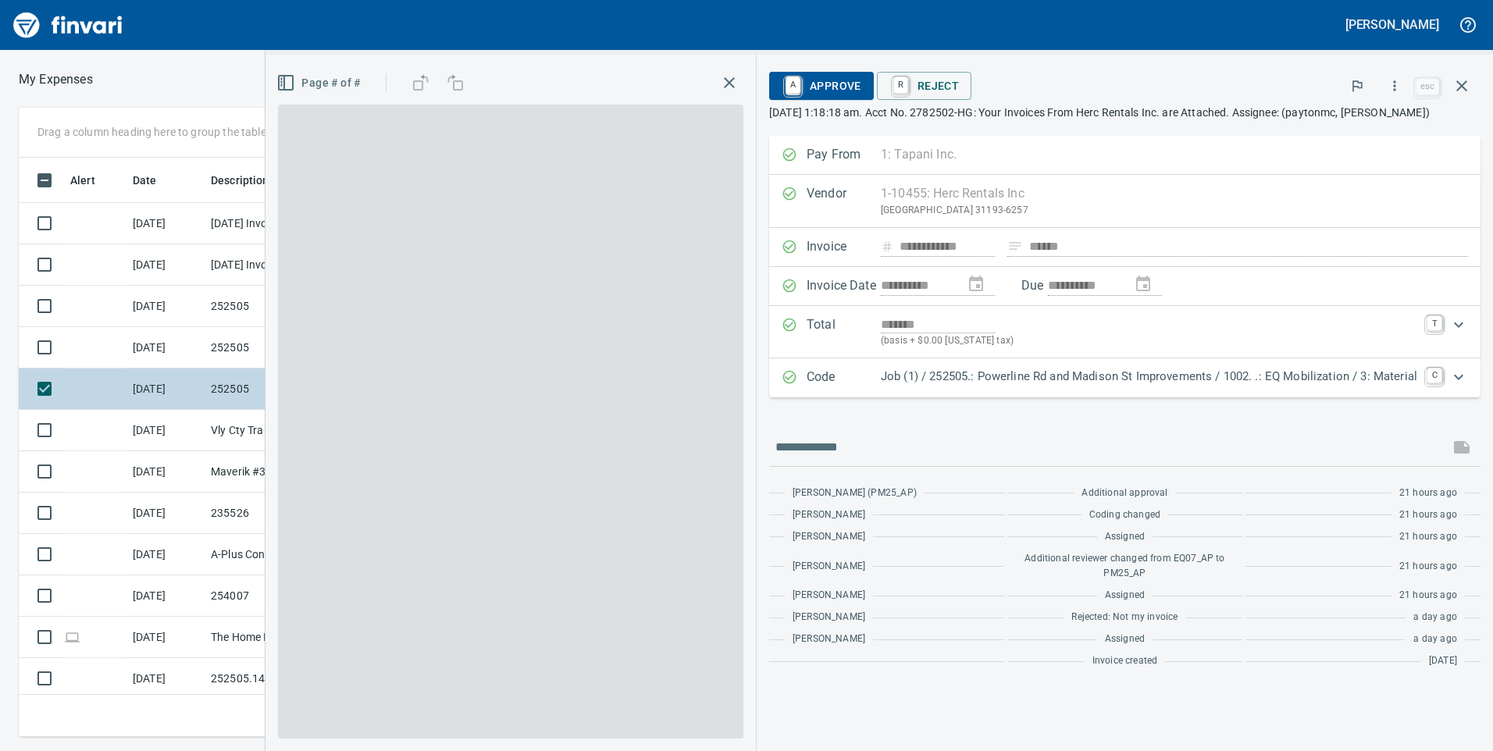
scroll to position [568, 1042]
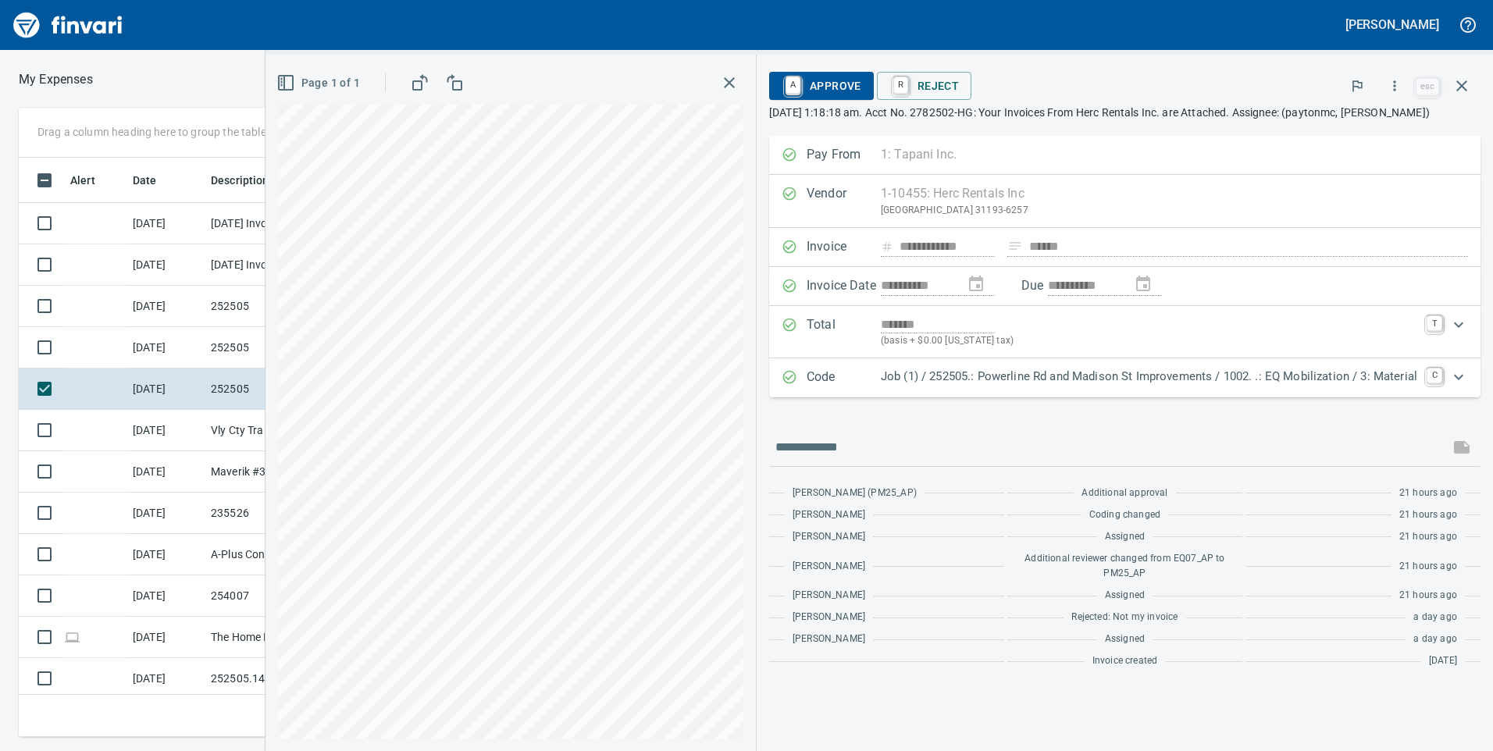
click at [808, 81] on span "A Approve" at bounding box center [822, 86] width 80 height 27
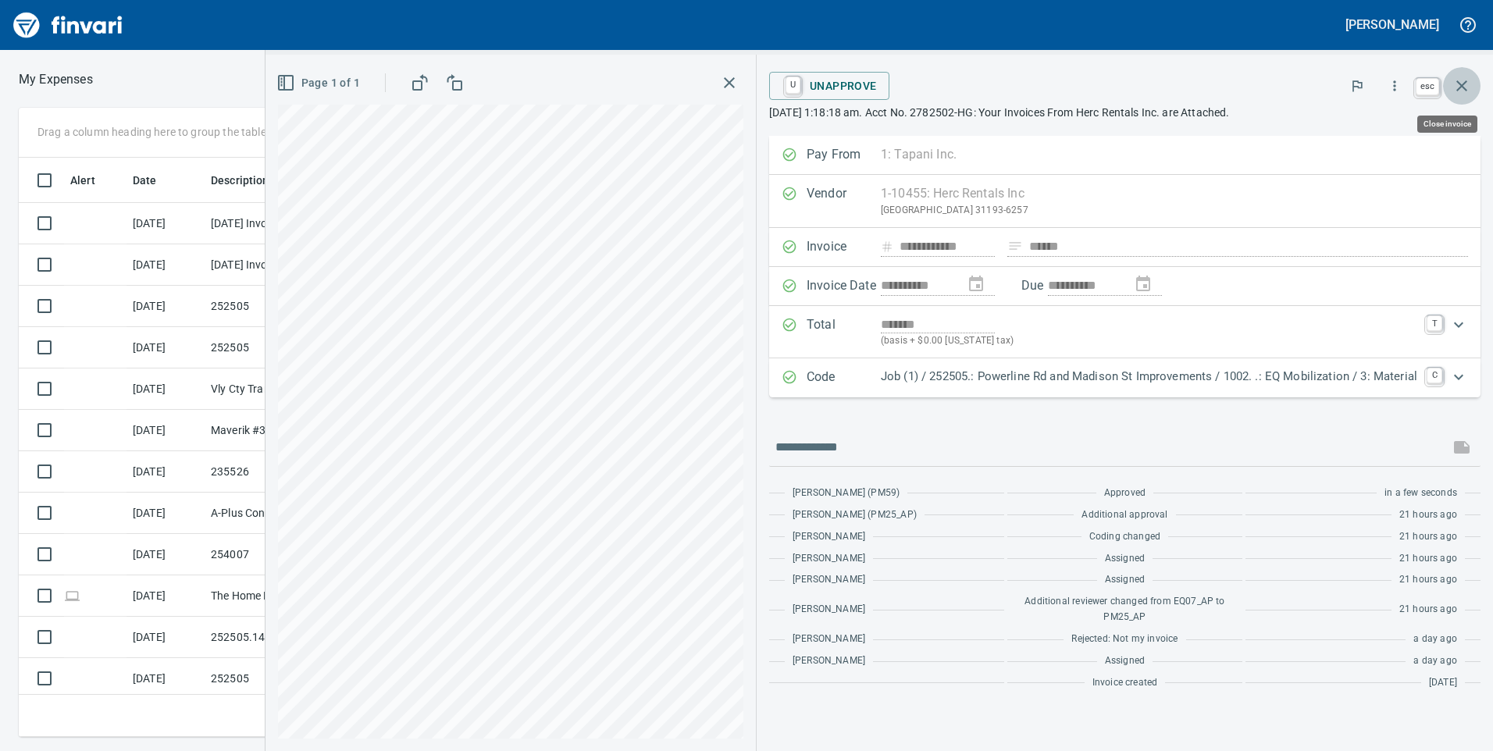
click at [1457, 84] on icon "button" at bounding box center [1462, 86] width 19 height 19
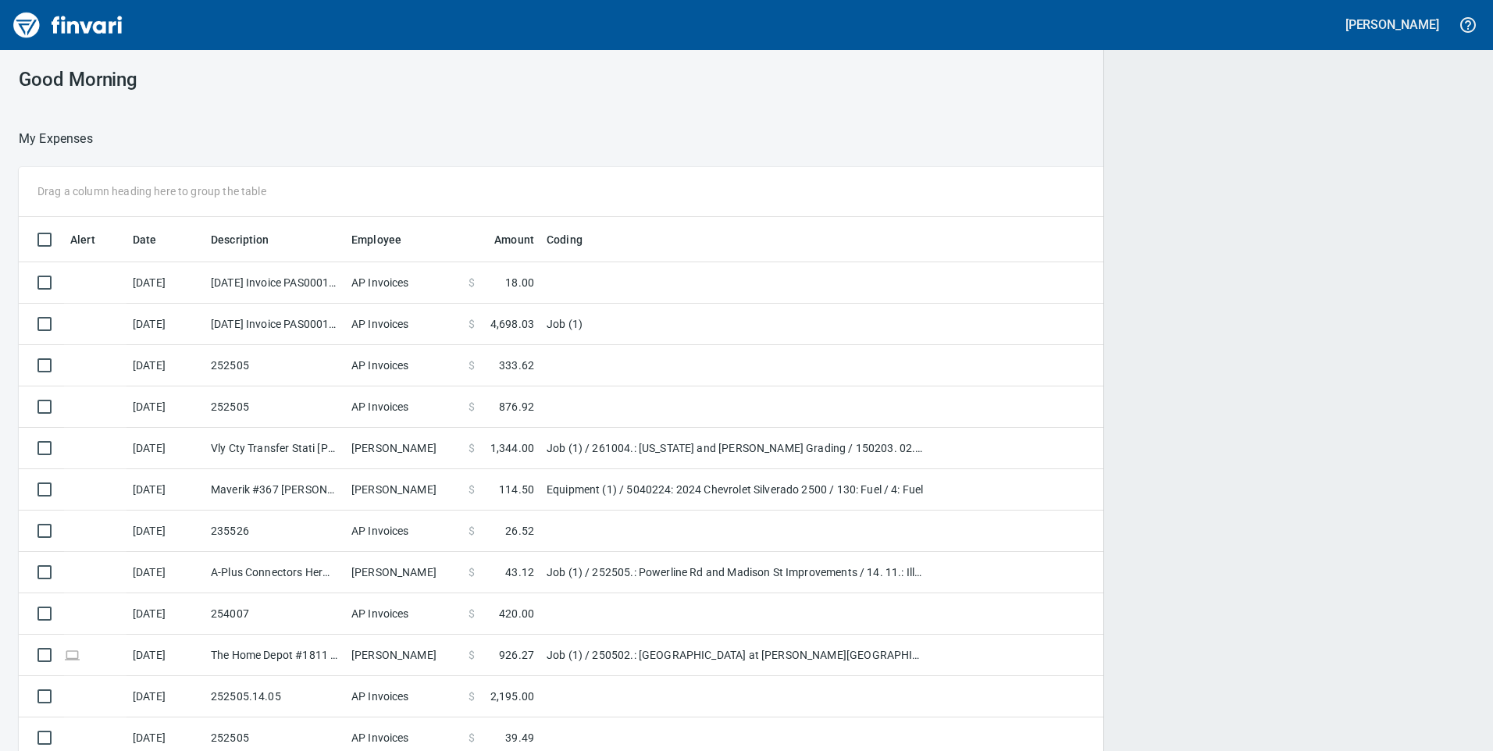
scroll to position [568, 1411]
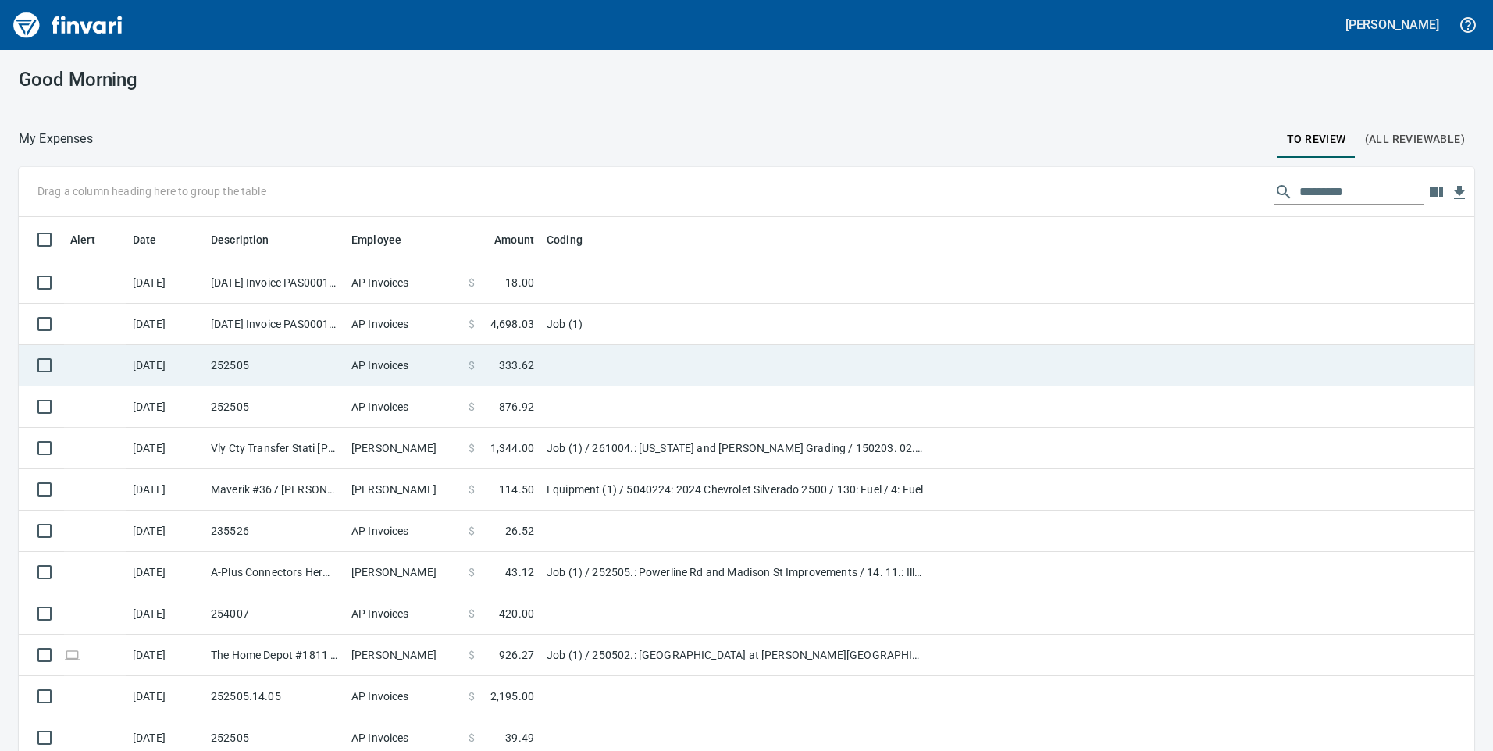
click at [582, 354] on td at bounding box center [736, 365] width 391 height 41
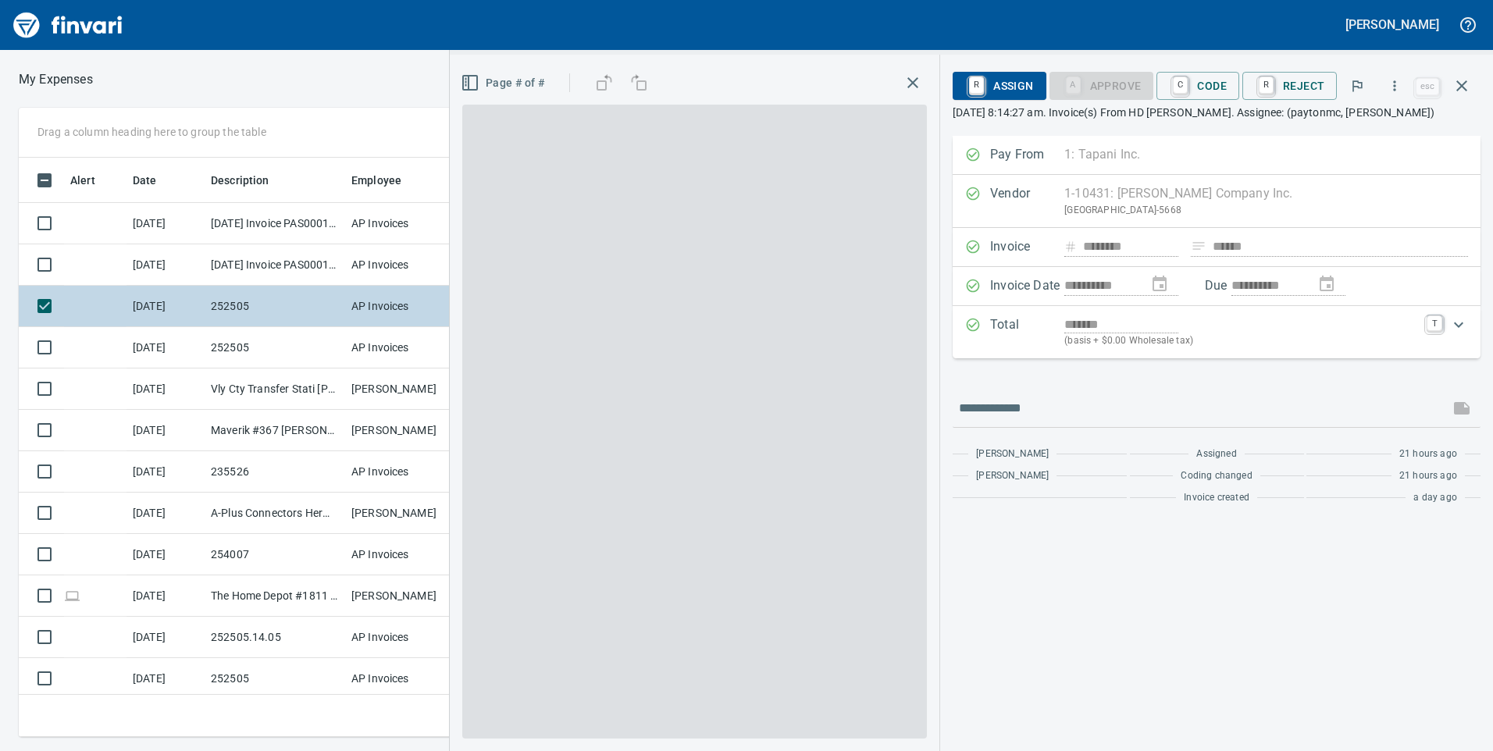
scroll to position [568, 1042]
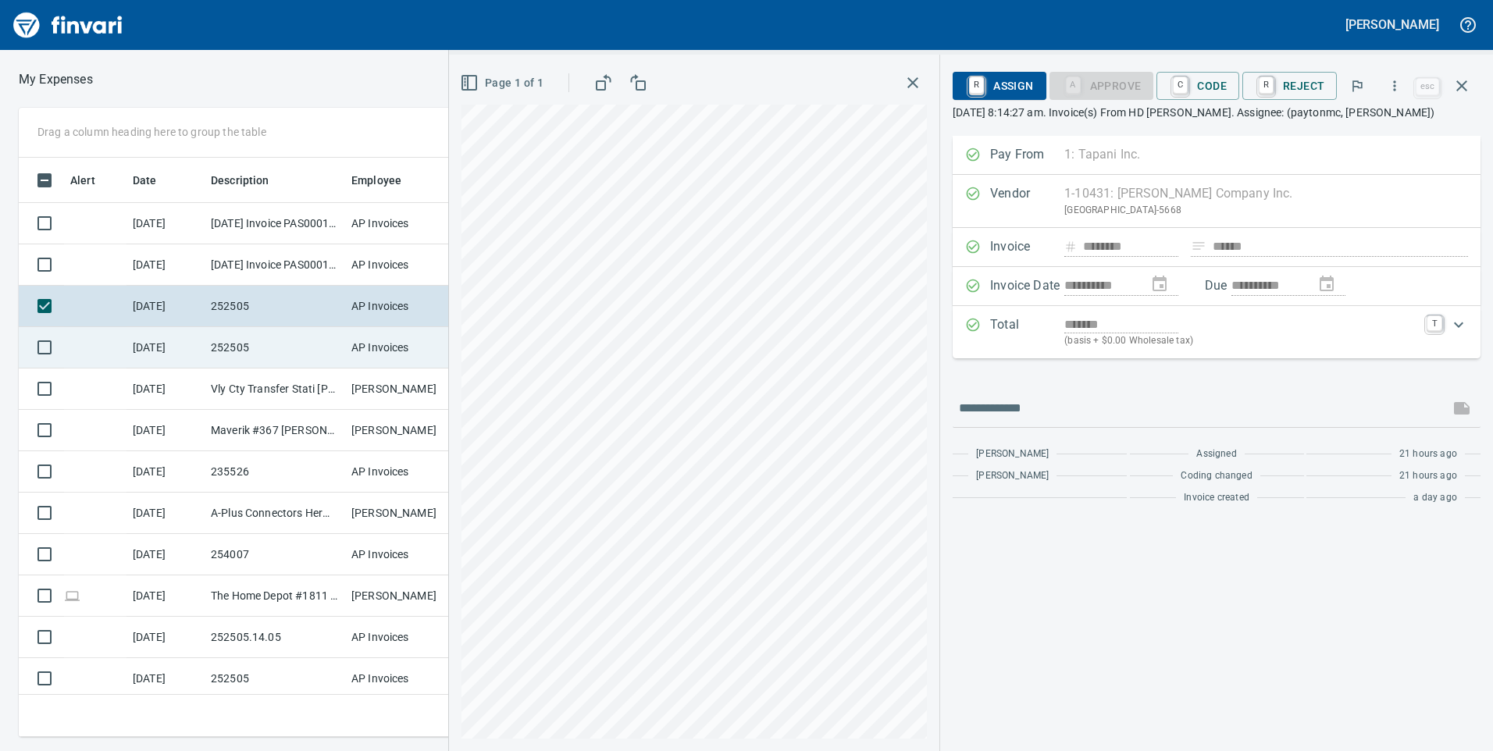
click at [313, 358] on td "252505" at bounding box center [275, 347] width 141 height 41
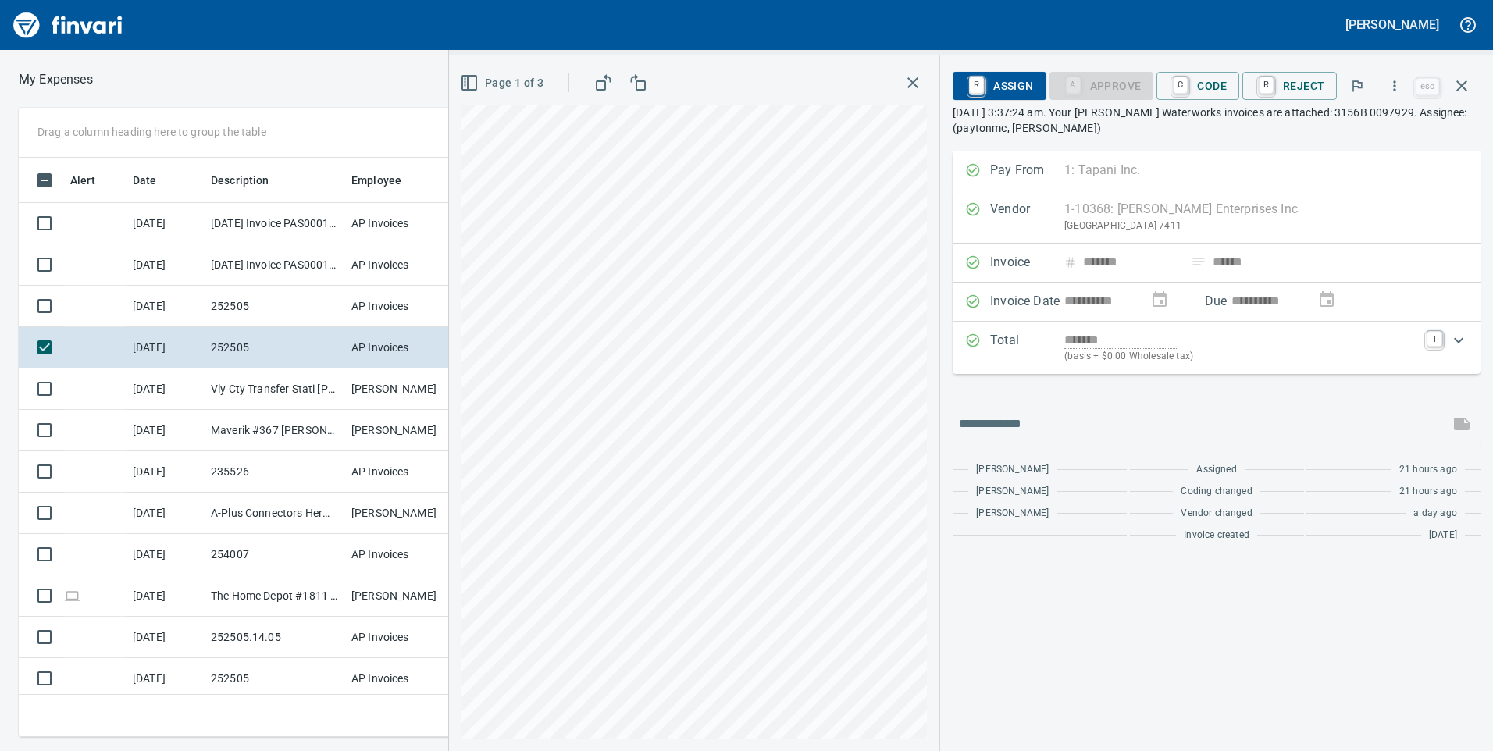
scroll to position [568, 1042]
click at [1226, 65] on div "**********" at bounding box center [1216, 403] width 553 height 697
click at [1218, 86] on span "C Code" at bounding box center [1198, 86] width 58 height 27
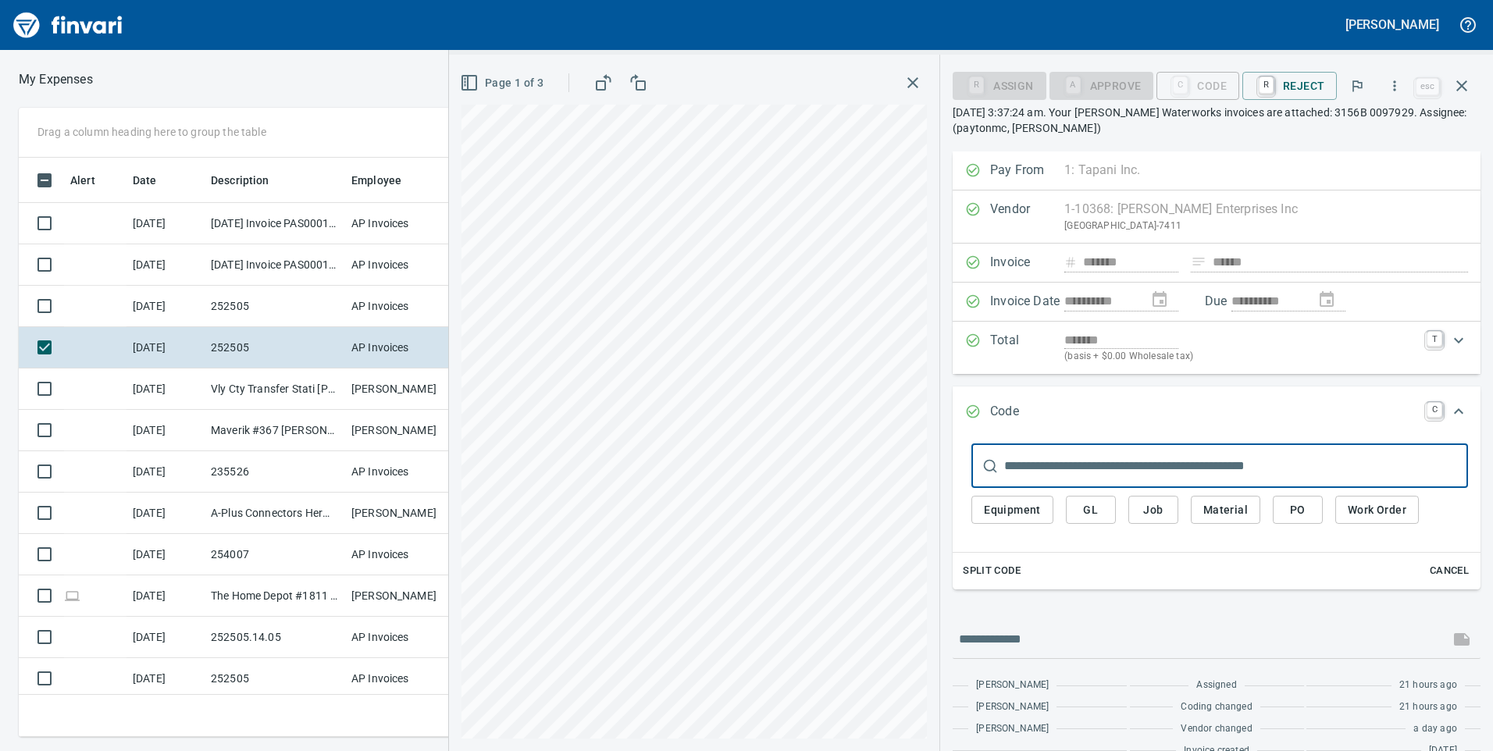
click at [1161, 518] on span "Job" at bounding box center [1153, 511] width 25 height 20
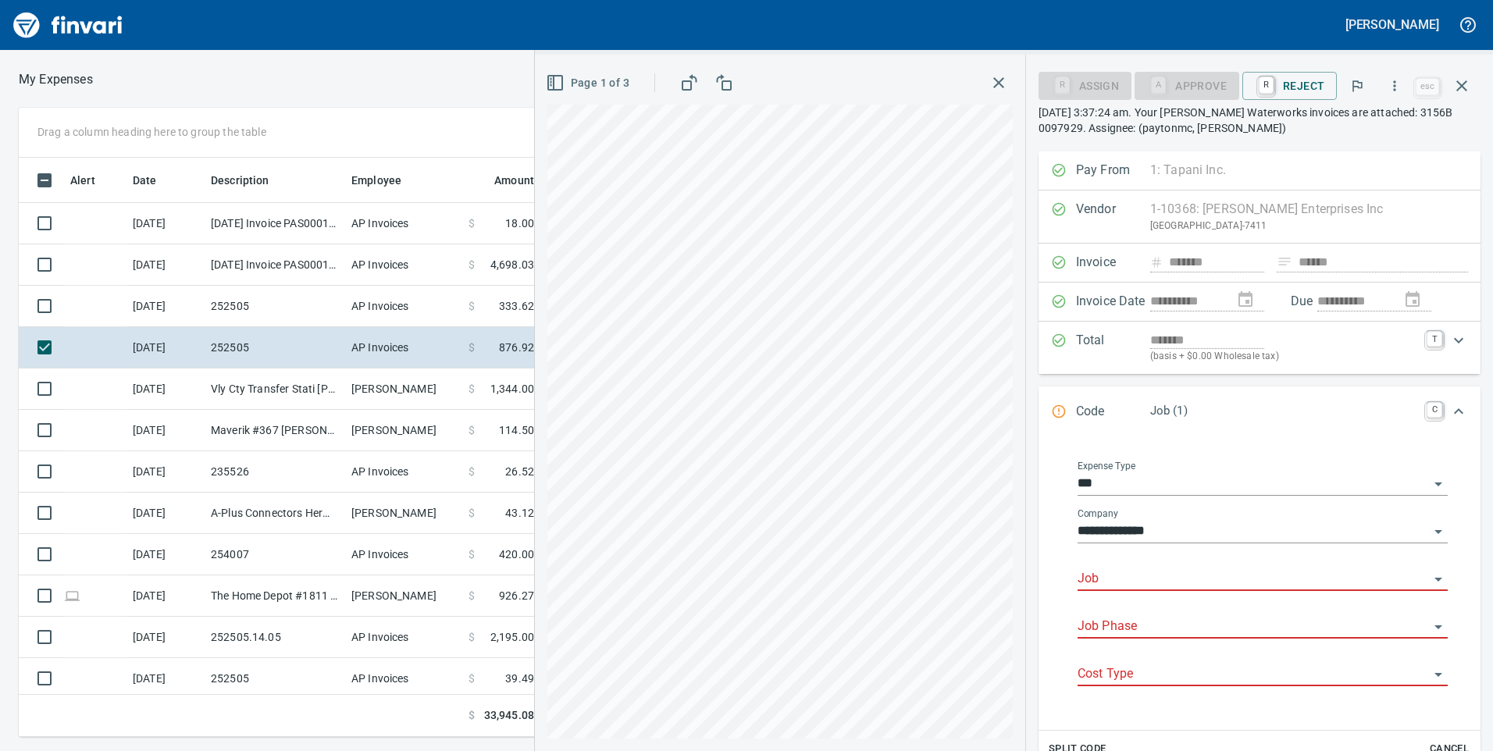
click at [1165, 574] on input "Job" at bounding box center [1253, 580] width 351 height 22
click at [1158, 612] on li "252505.: Powerline Rd and Madison St Improvements" at bounding box center [1258, 619] width 356 height 37
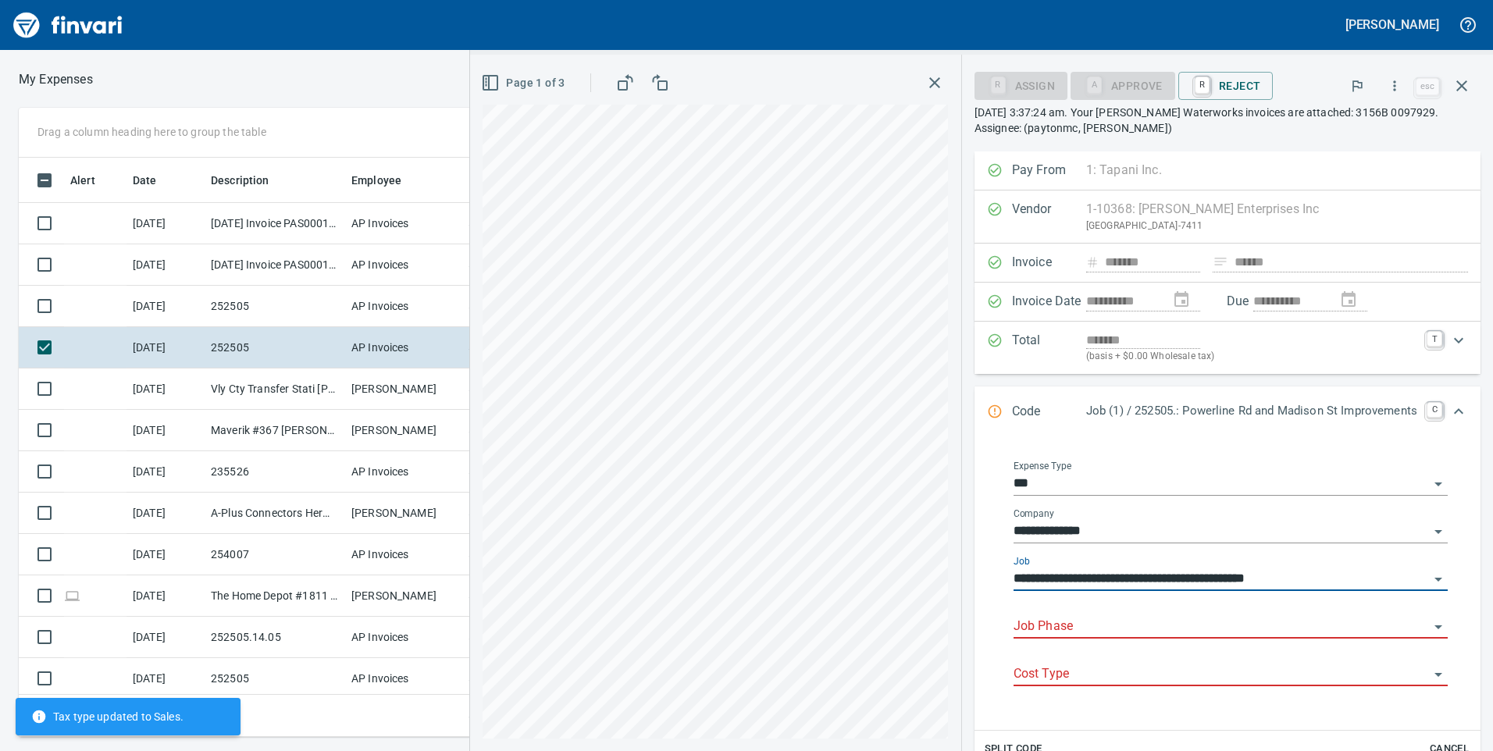
type input "**********"
click at [1158, 628] on input "Job Phase" at bounding box center [1222, 627] width 416 height 22
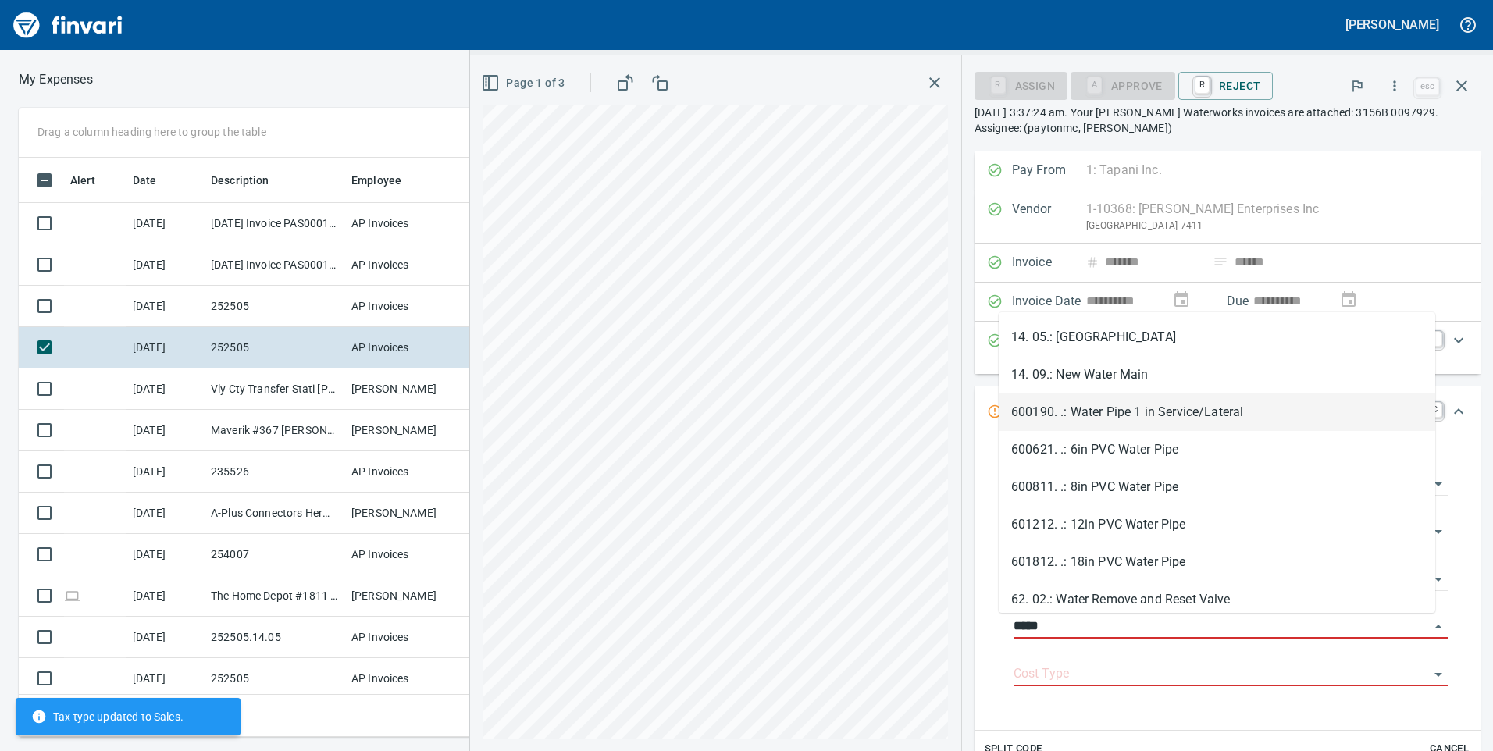
click at [1092, 416] on li "600190. .: Water Pipe 1 in Service/Lateral" at bounding box center [1217, 412] width 437 height 37
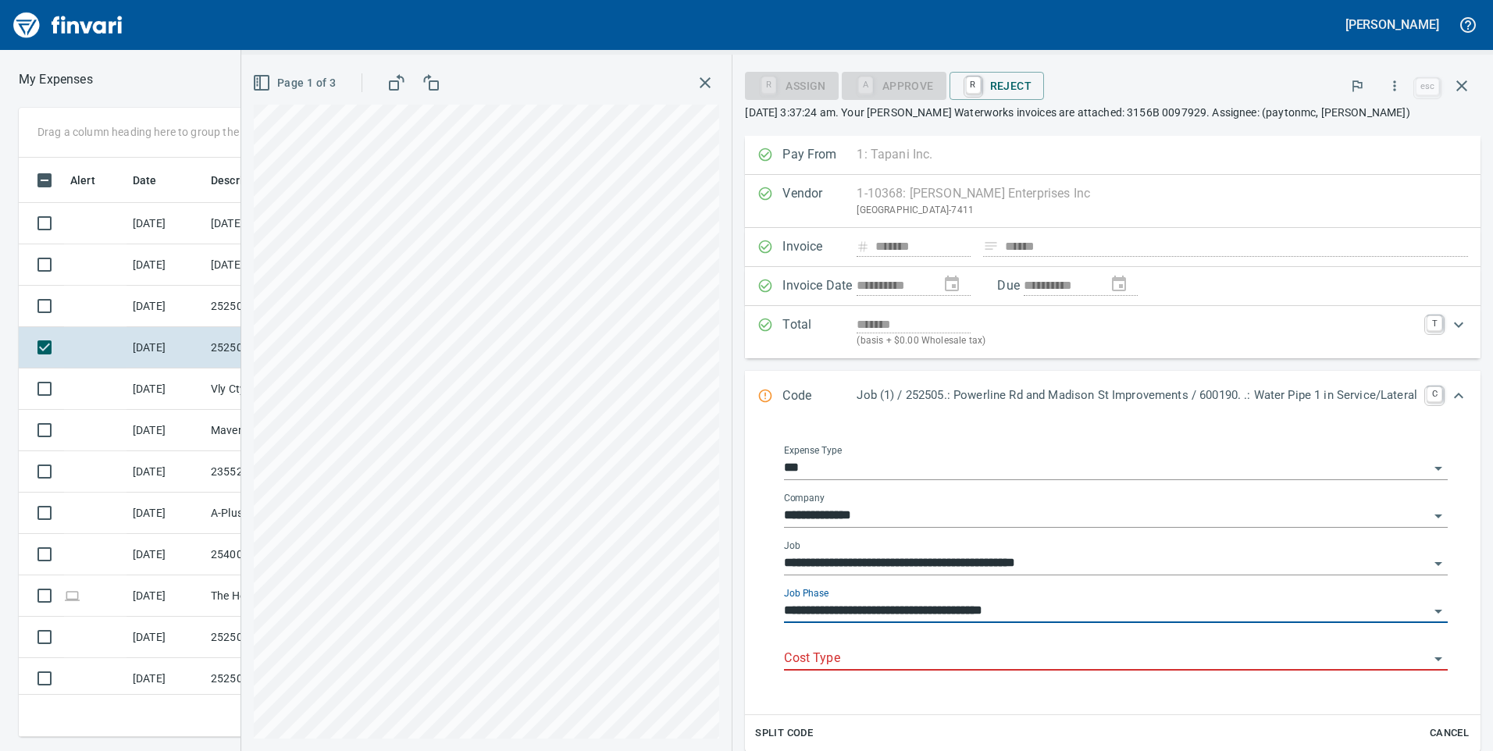
type input "**********"
click at [1115, 662] on input "Cost Type" at bounding box center [1106, 659] width 645 height 22
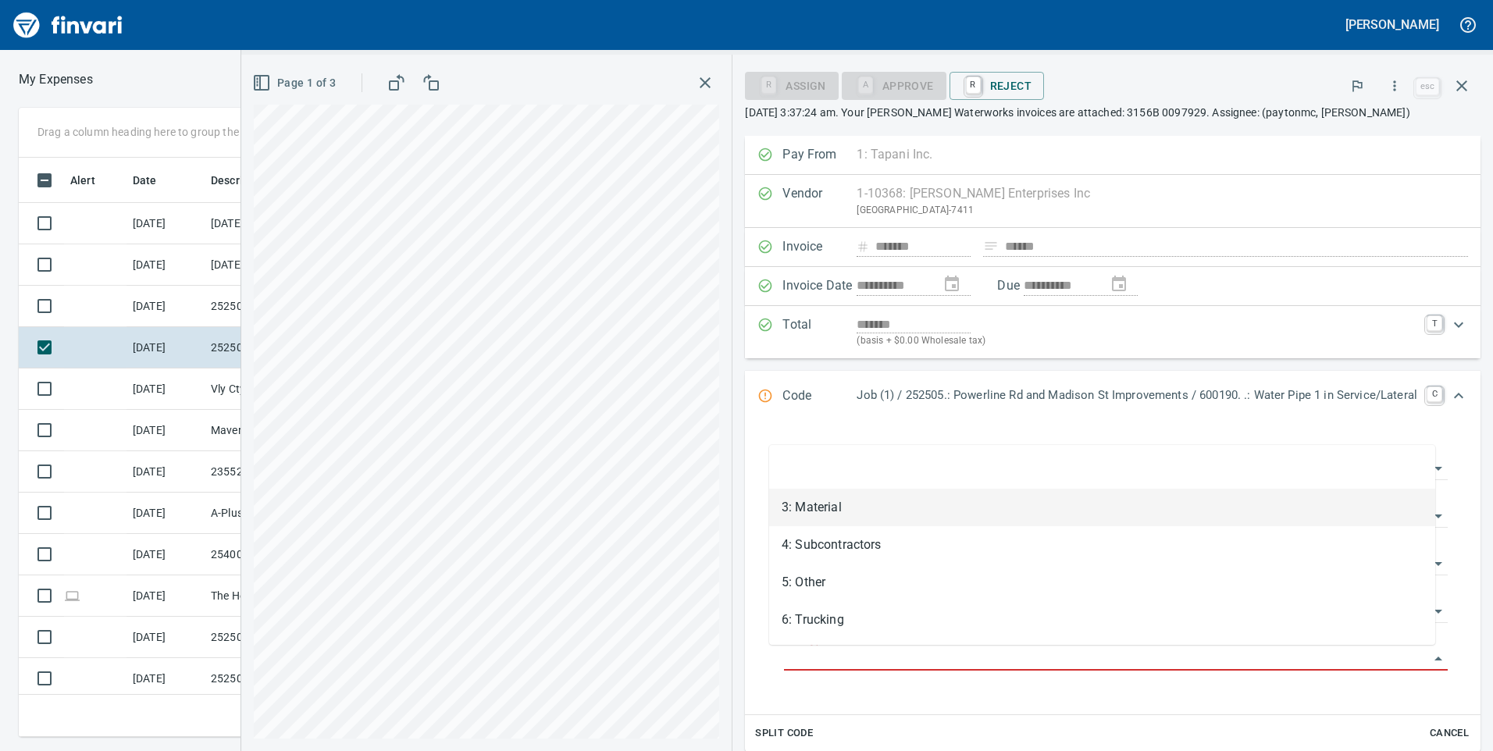
click at [1101, 513] on li "3: Material" at bounding box center [1102, 507] width 666 height 37
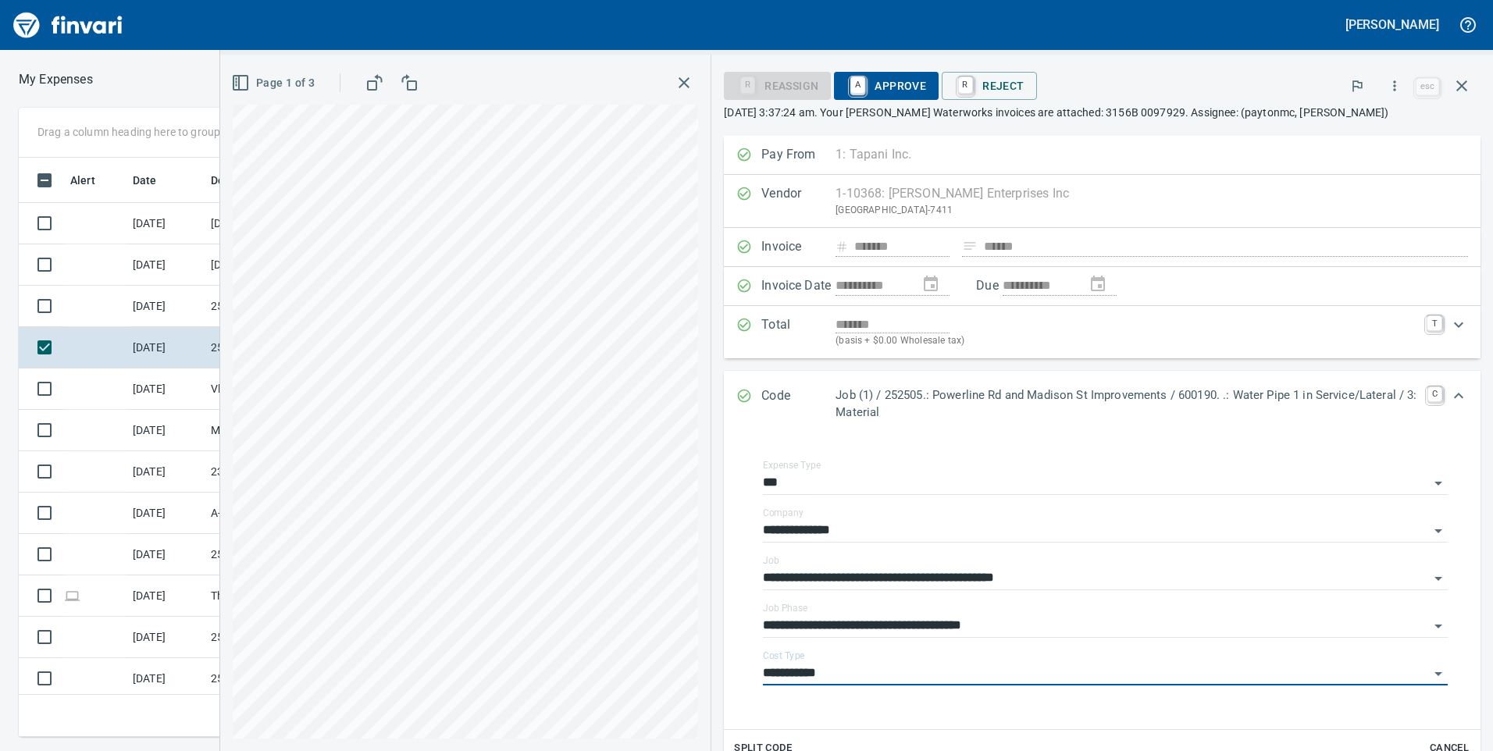
type input "**********"
click at [887, 84] on span "A Approve" at bounding box center [887, 86] width 80 height 27
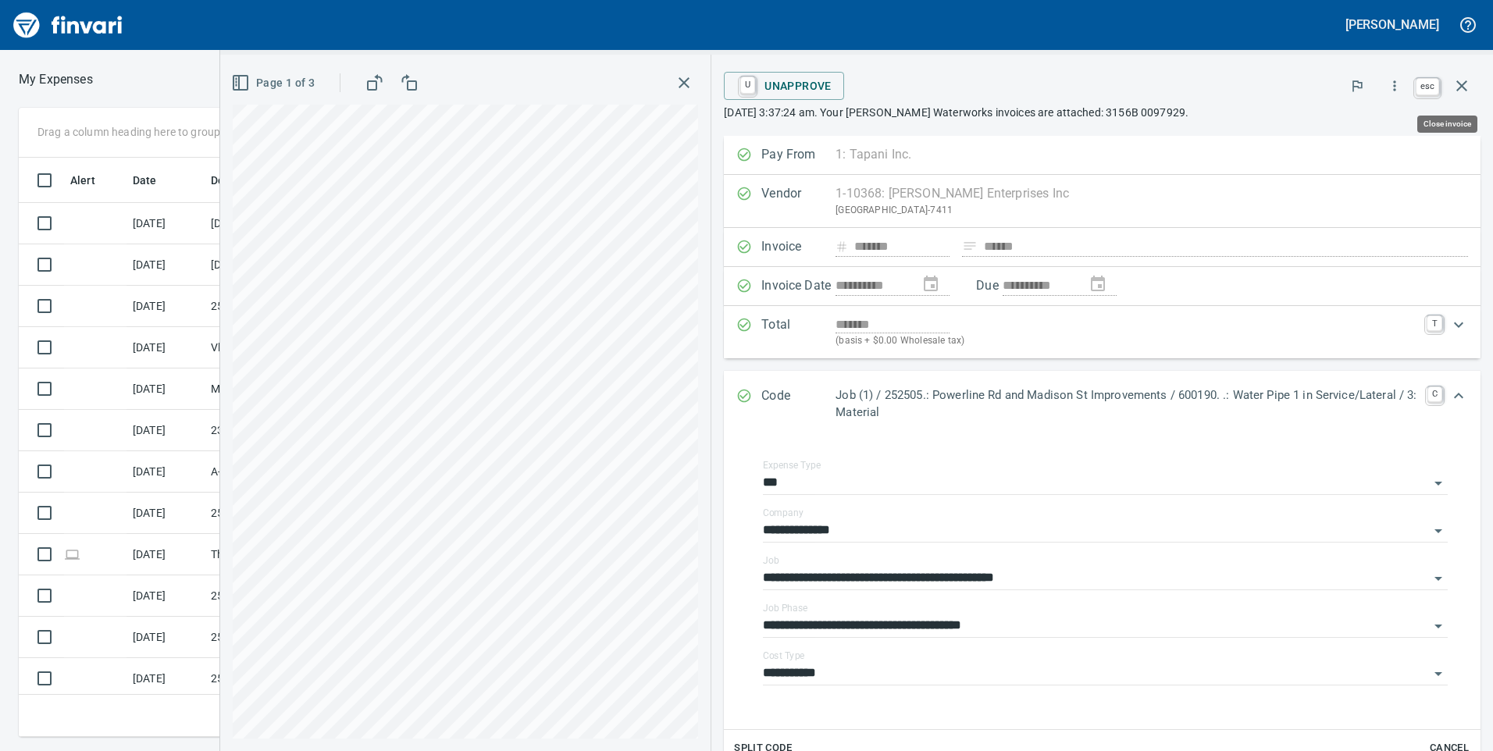
click at [1462, 87] on icon "button" at bounding box center [1462, 85] width 11 height 11
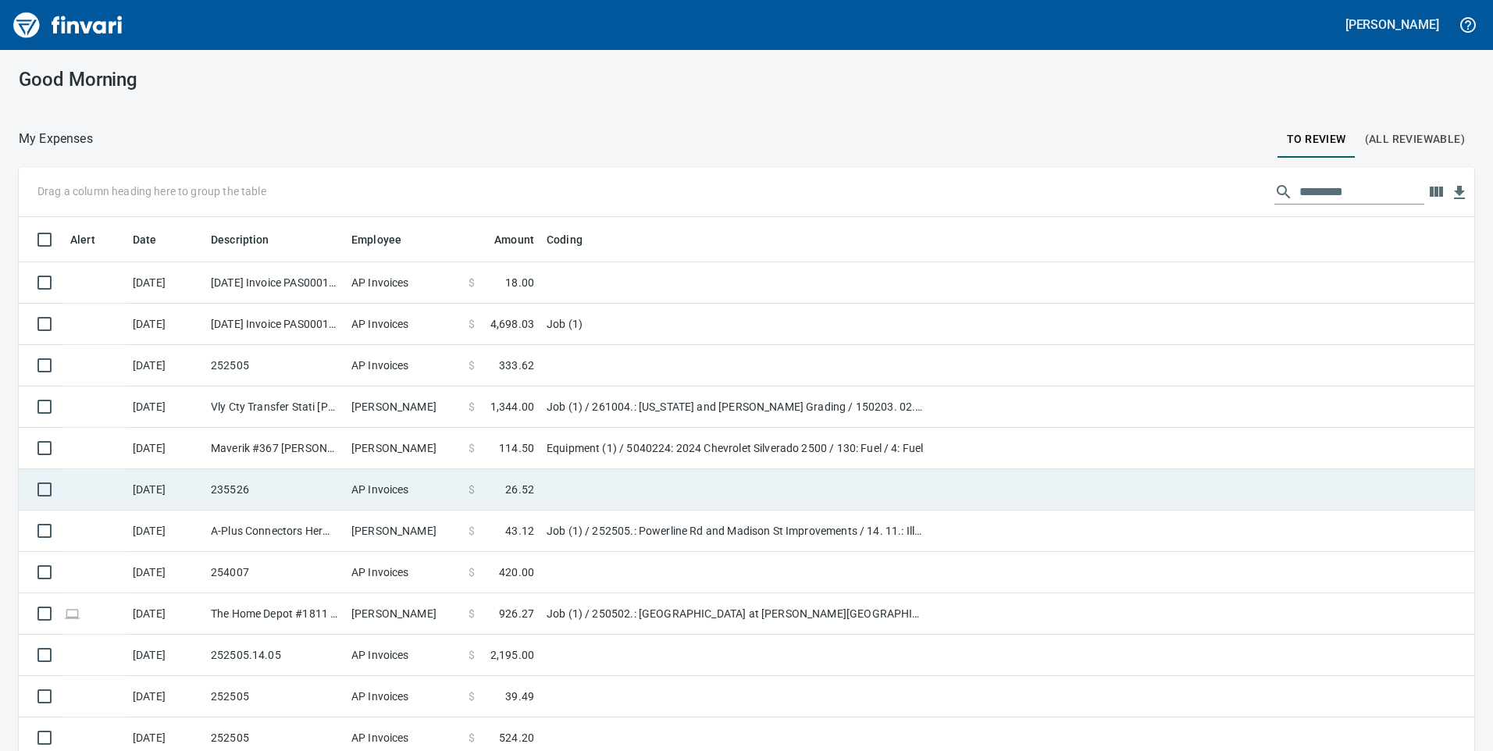
scroll to position [568, 1420]
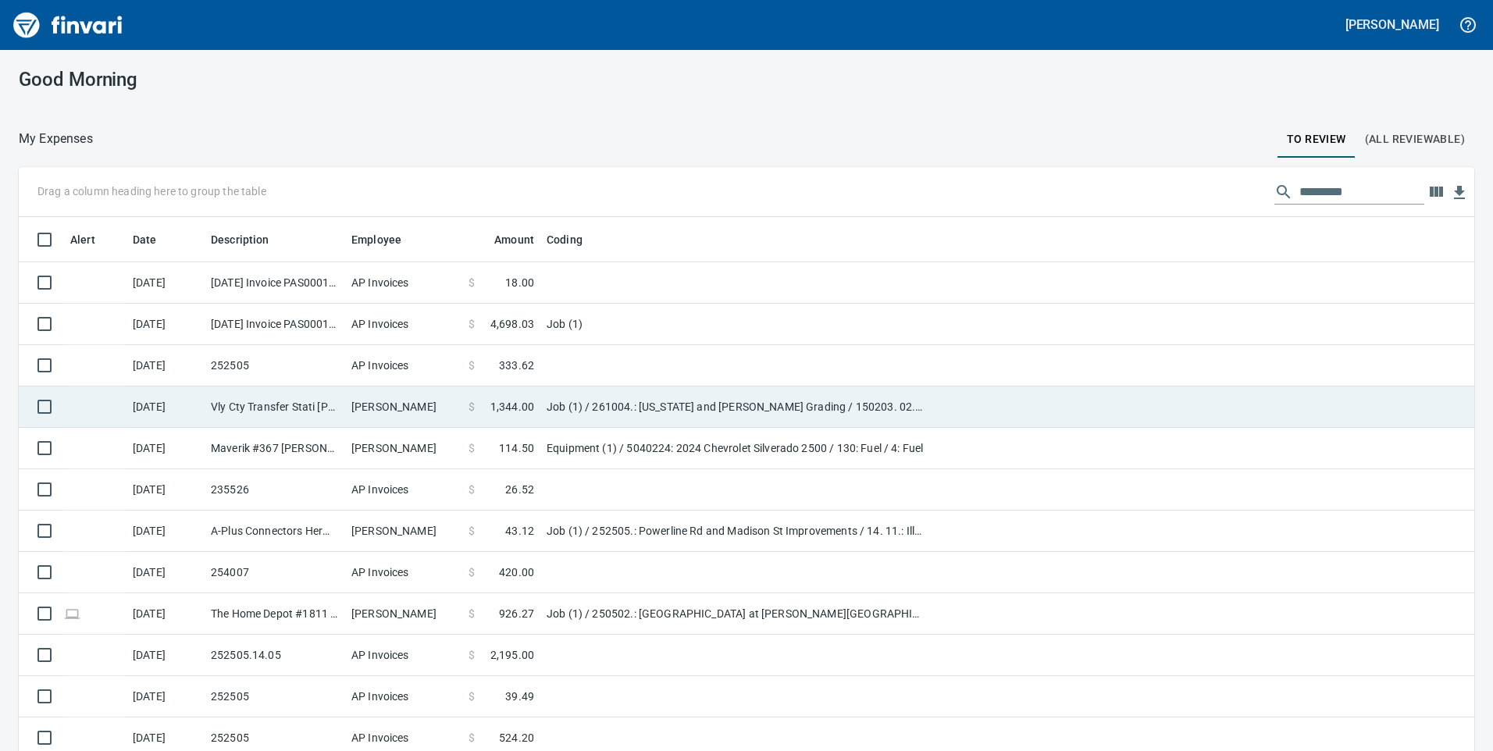
click at [532, 399] on span "1,344.00" at bounding box center [513, 407] width 44 height 16
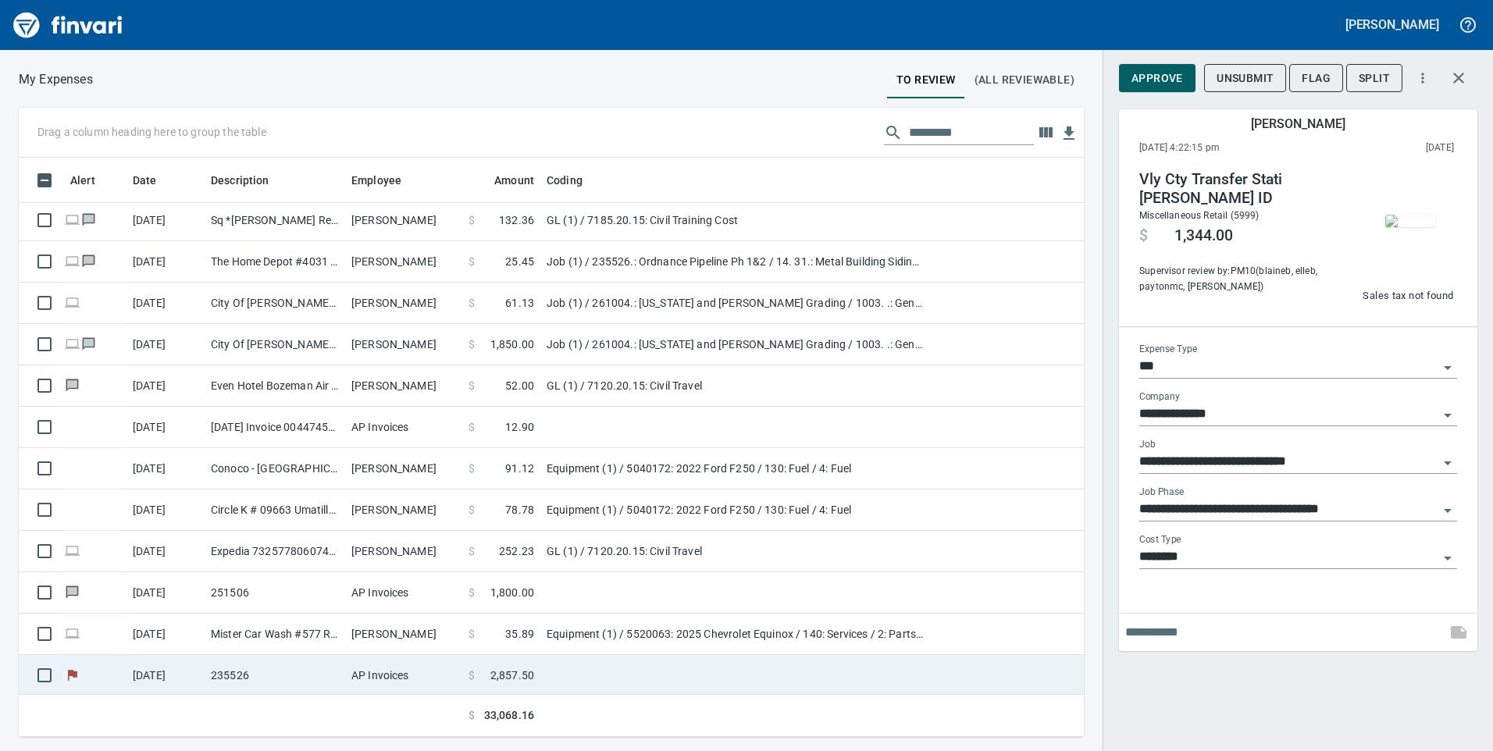
scroll to position [703, 0]
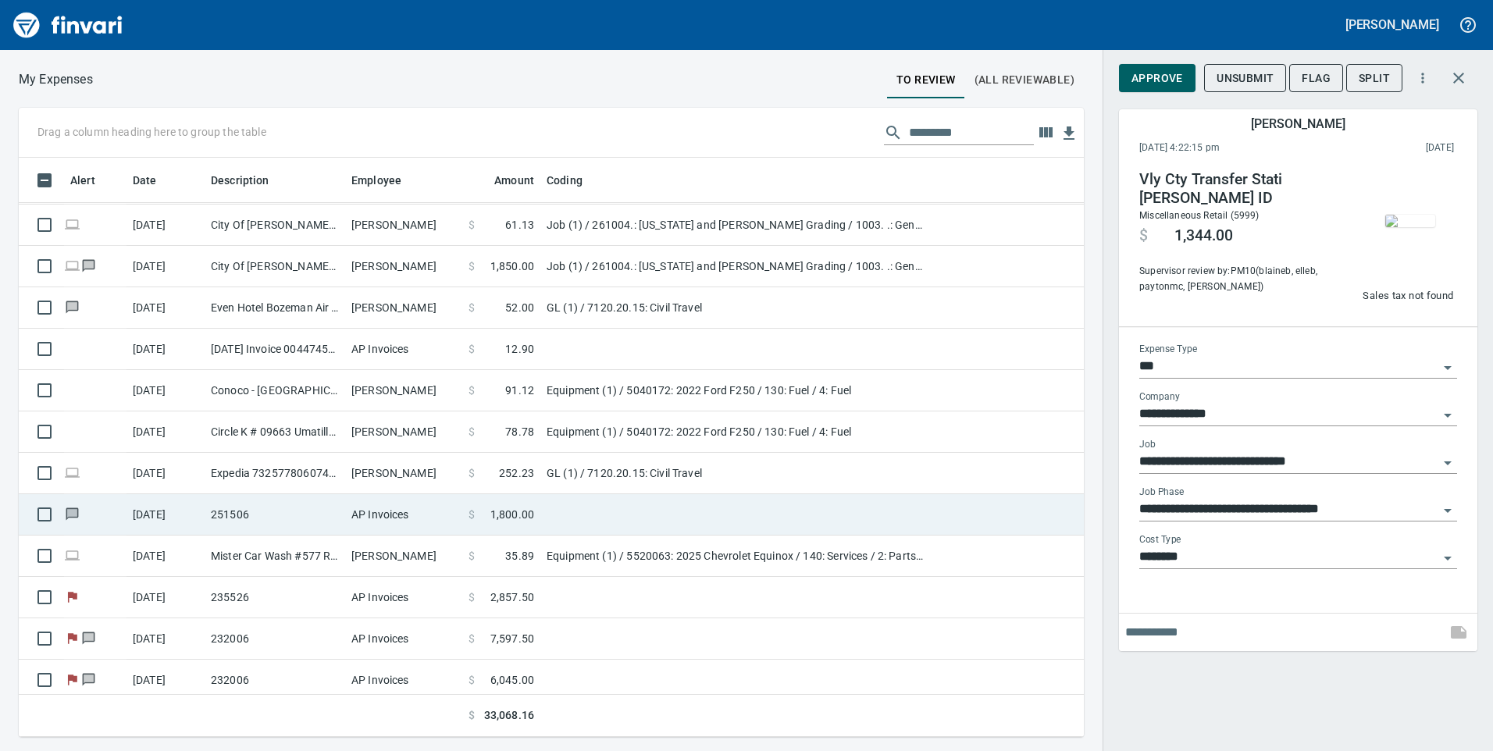
click at [573, 515] on td at bounding box center [736, 514] width 391 height 41
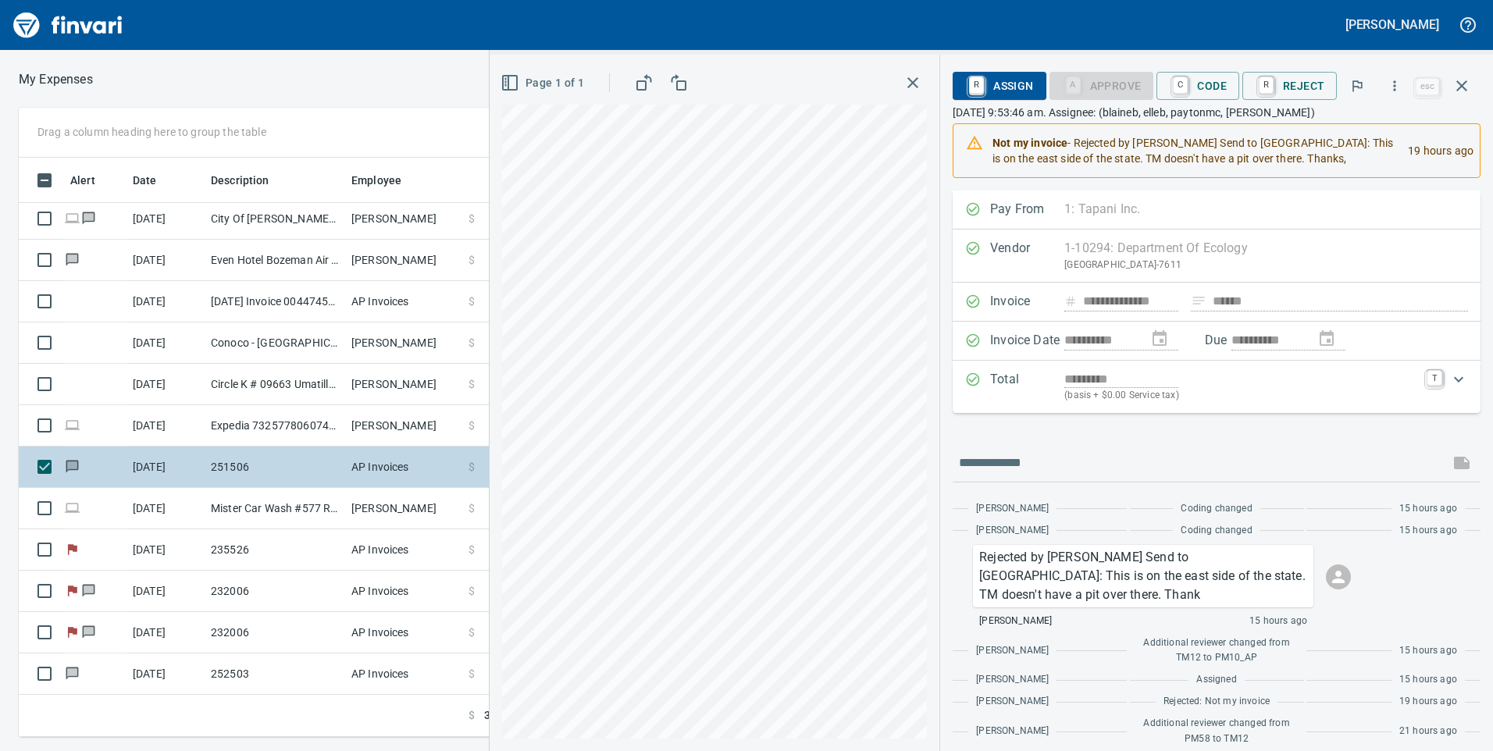
scroll to position [673, 0]
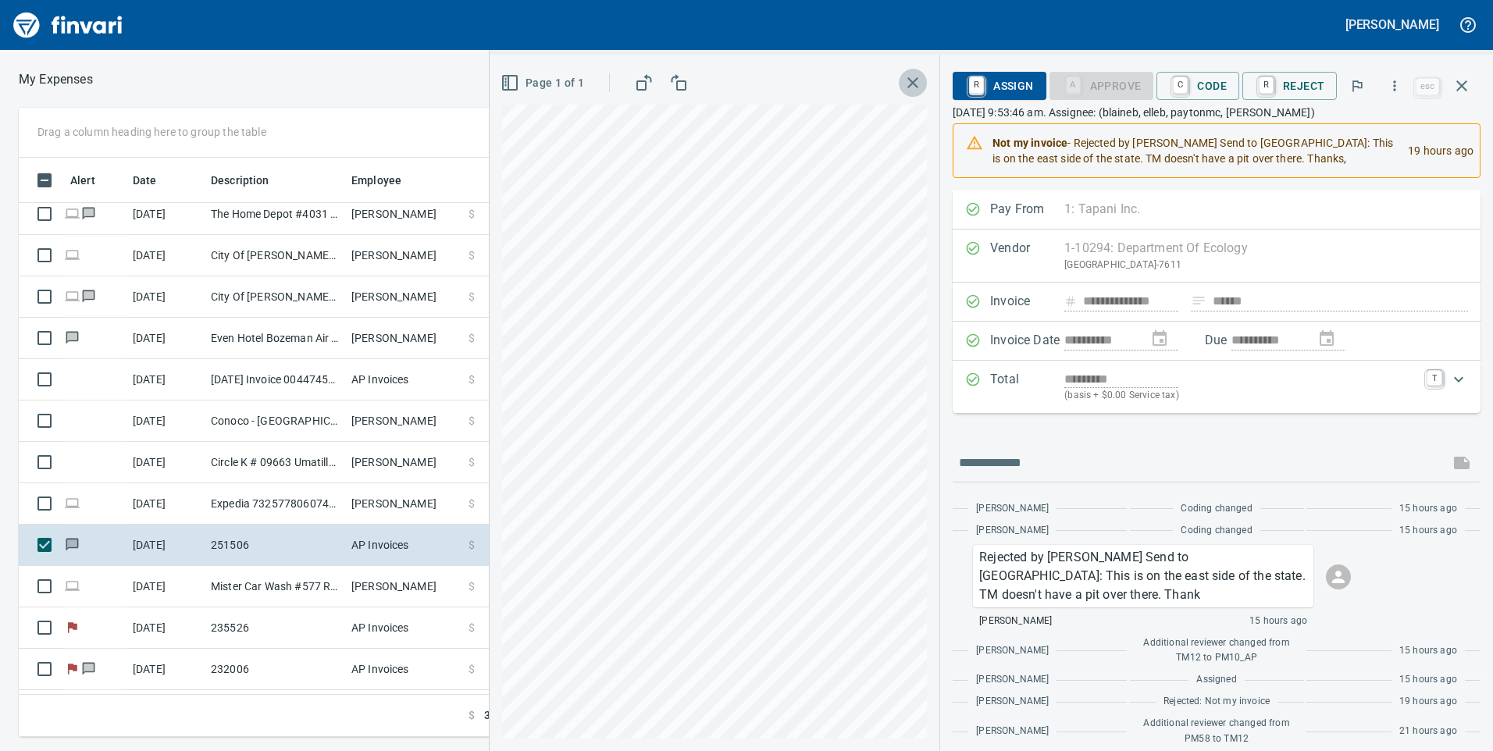
click at [911, 87] on icon "button" at bounding box center [913, 82] width 19 height 19
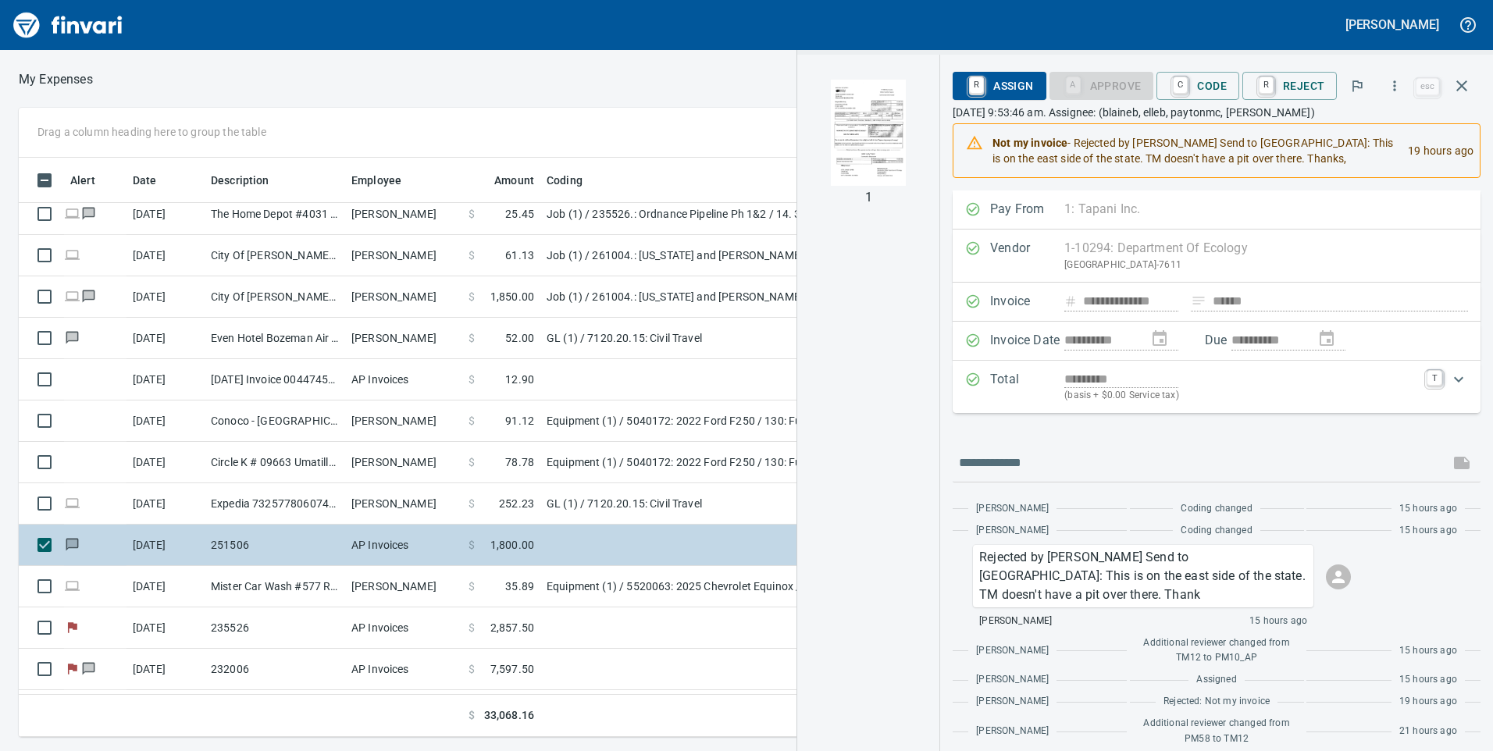
scroll to position [594, 0]
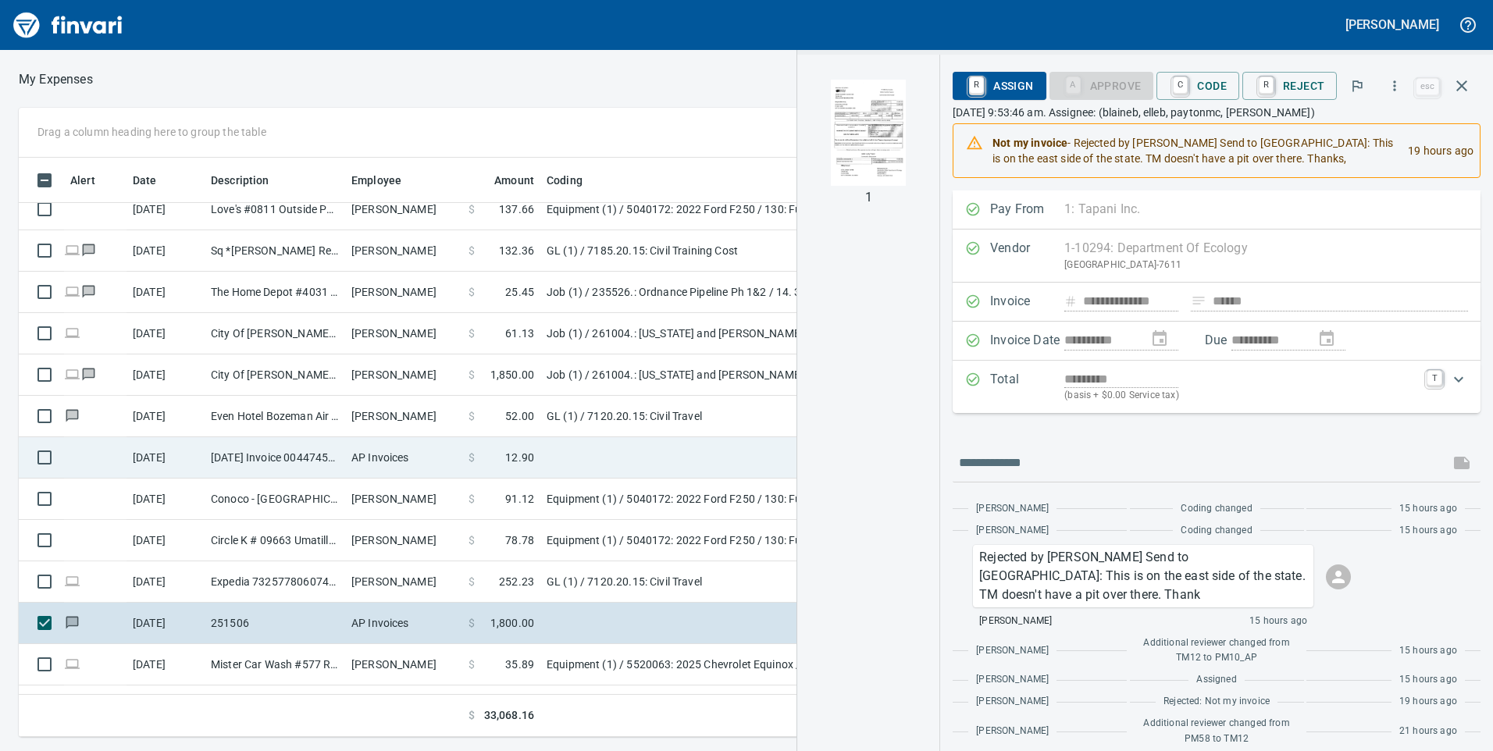
click at [477, 455] on span at bounding box center [490, 458] width 30 height 16
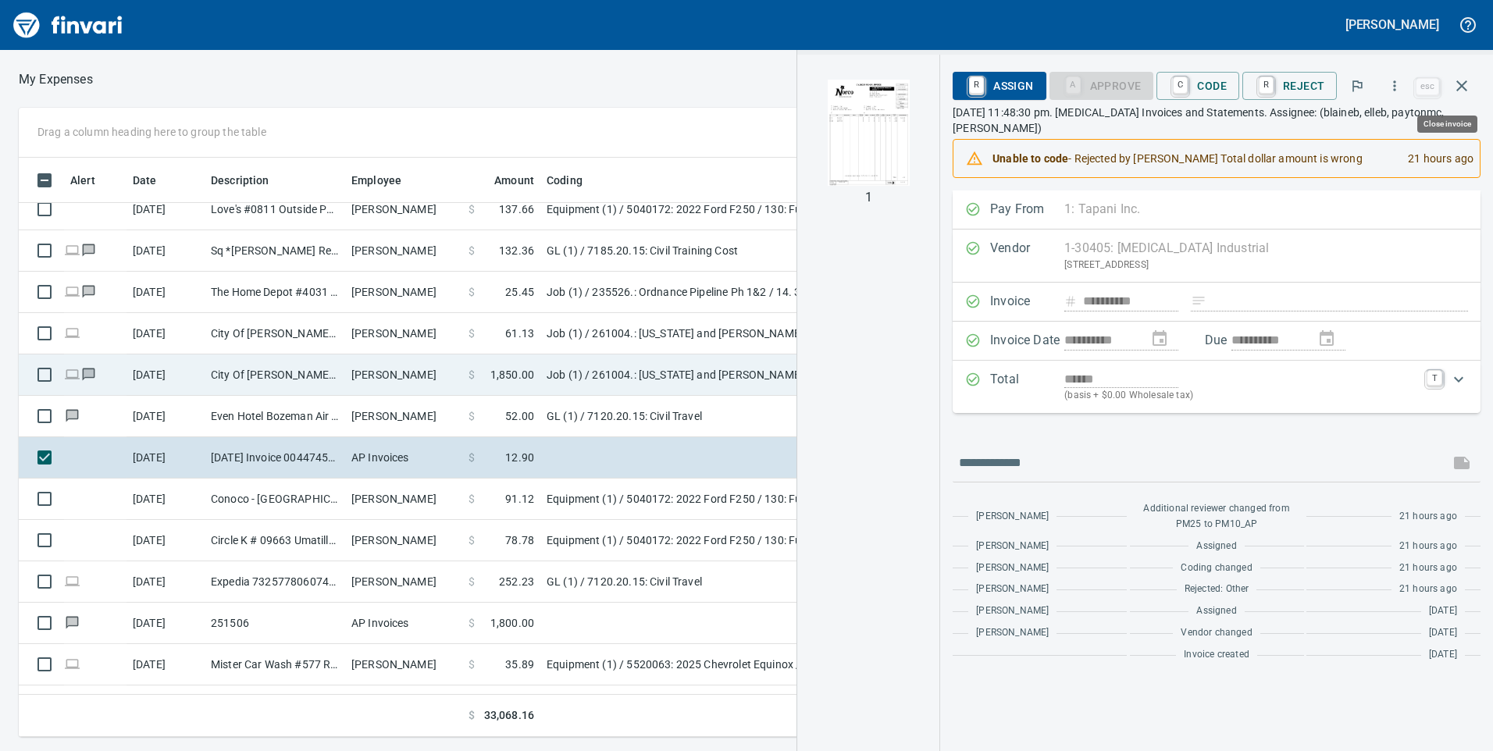
scroll to position [568, 1042]
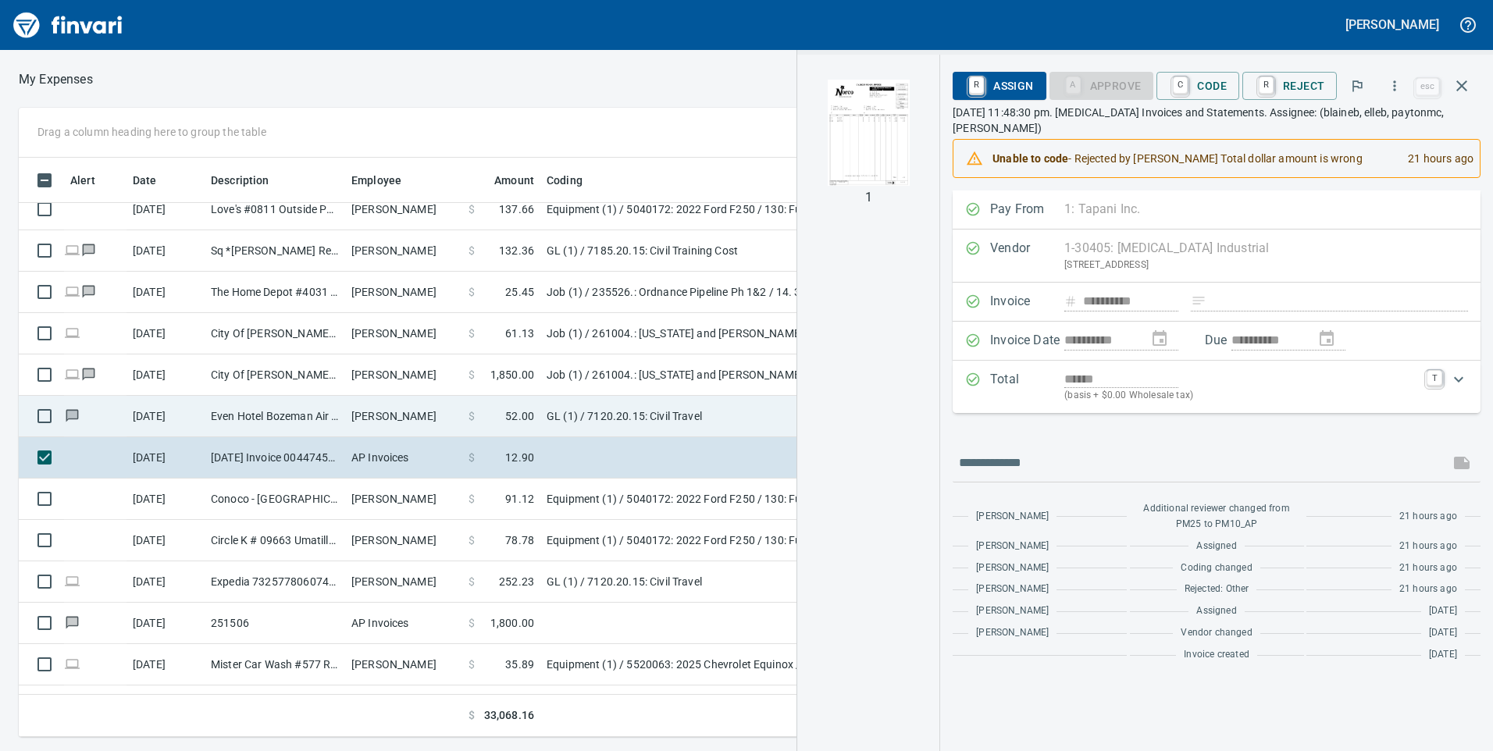
click at [465, 430] on td "$ 52.00" at bounding box center [501, 416] width 78 height 41
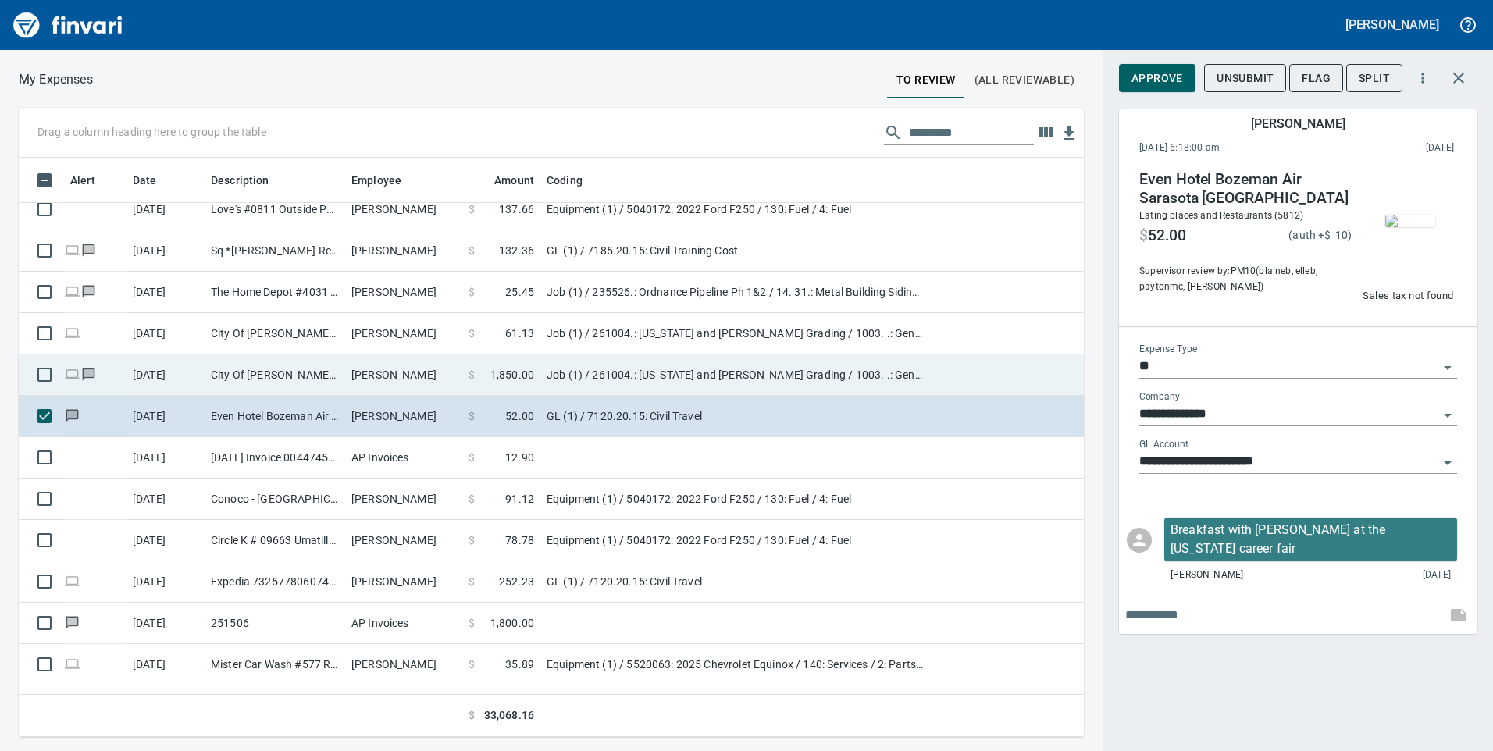
click at [477, 376] on span at bounding box center [483, 375] width 16 height 16
type input "***"
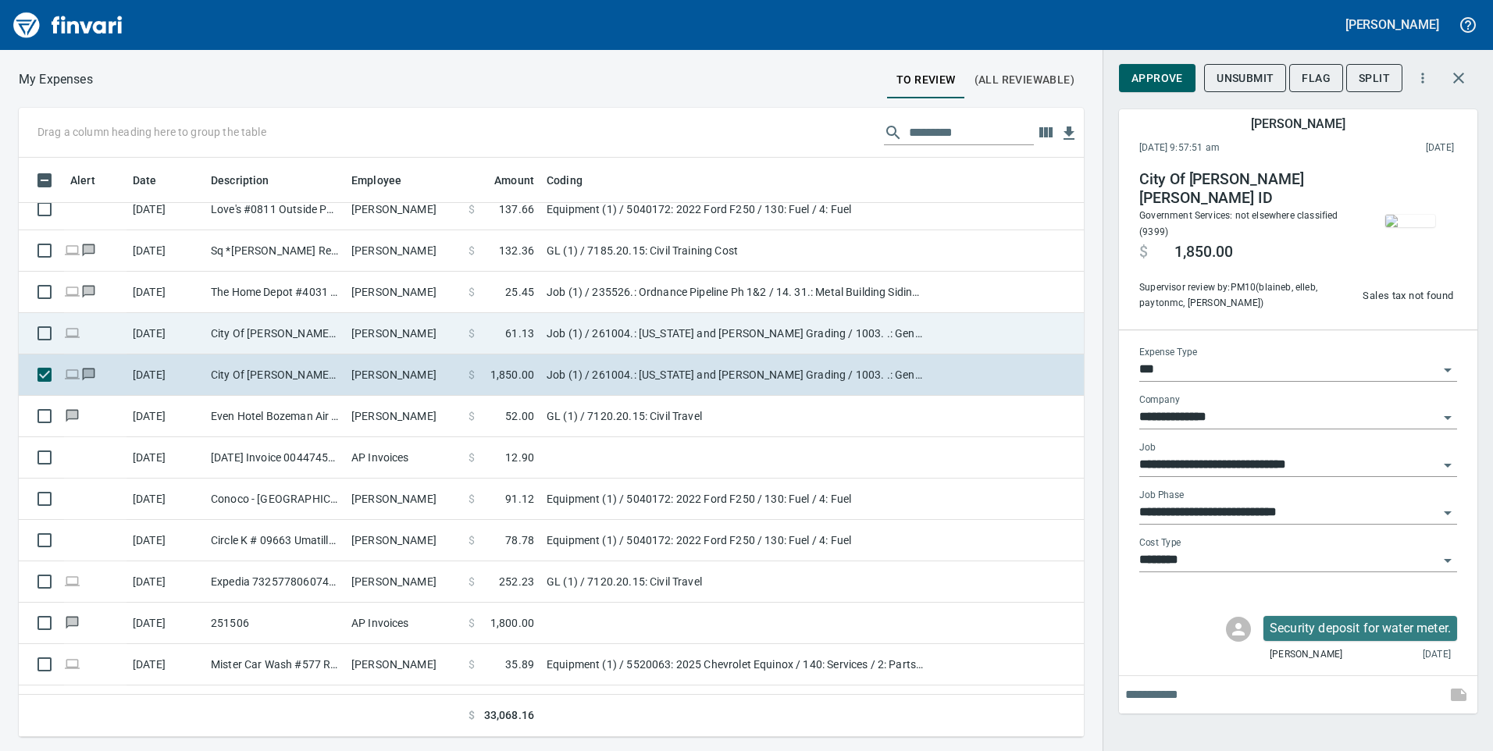
click at [476, 344] on td "$ 61.13" at bounding box center [501, 333] width 78 height 41
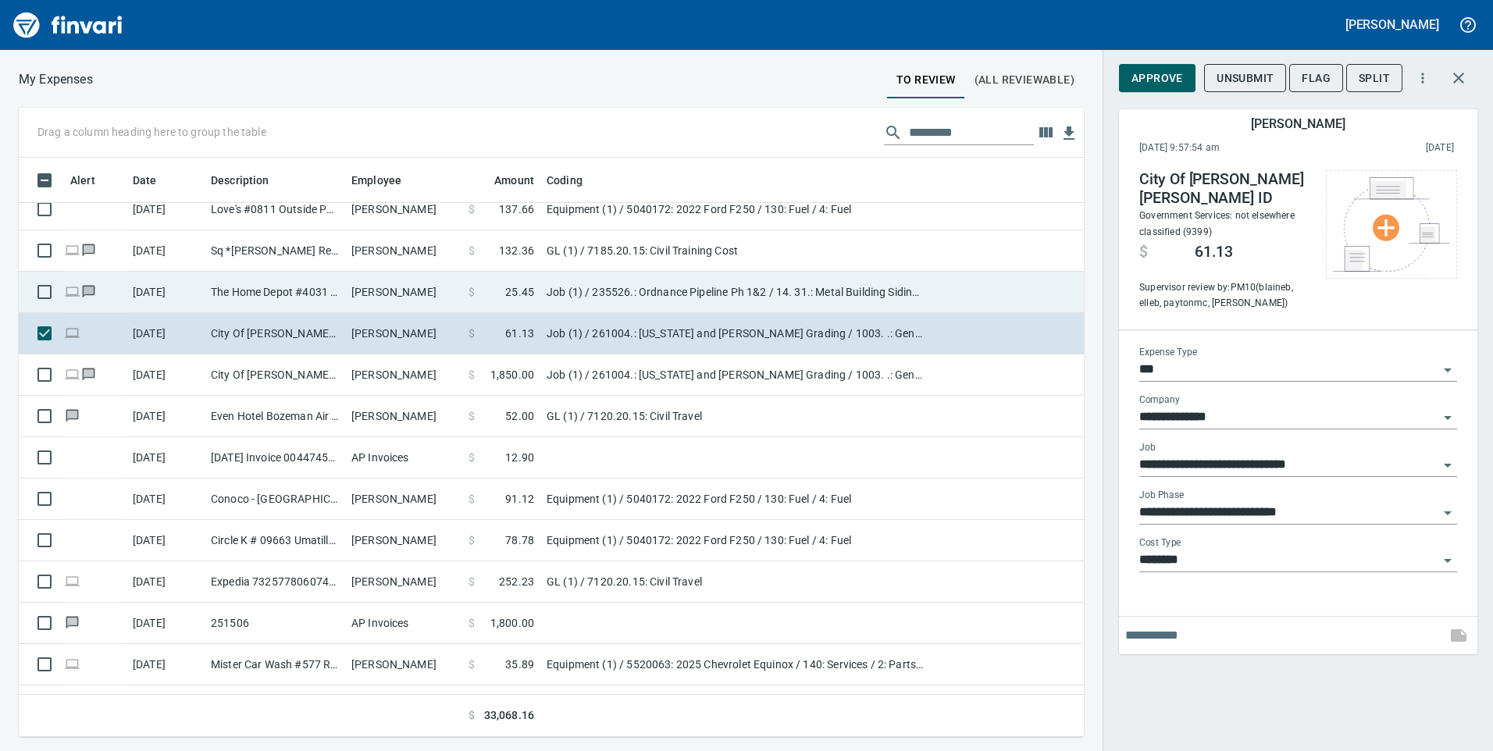
click at [476, 306] on td "$ 25.45" at bounding box center [501, 292] width 78 height 41
type input "**********"
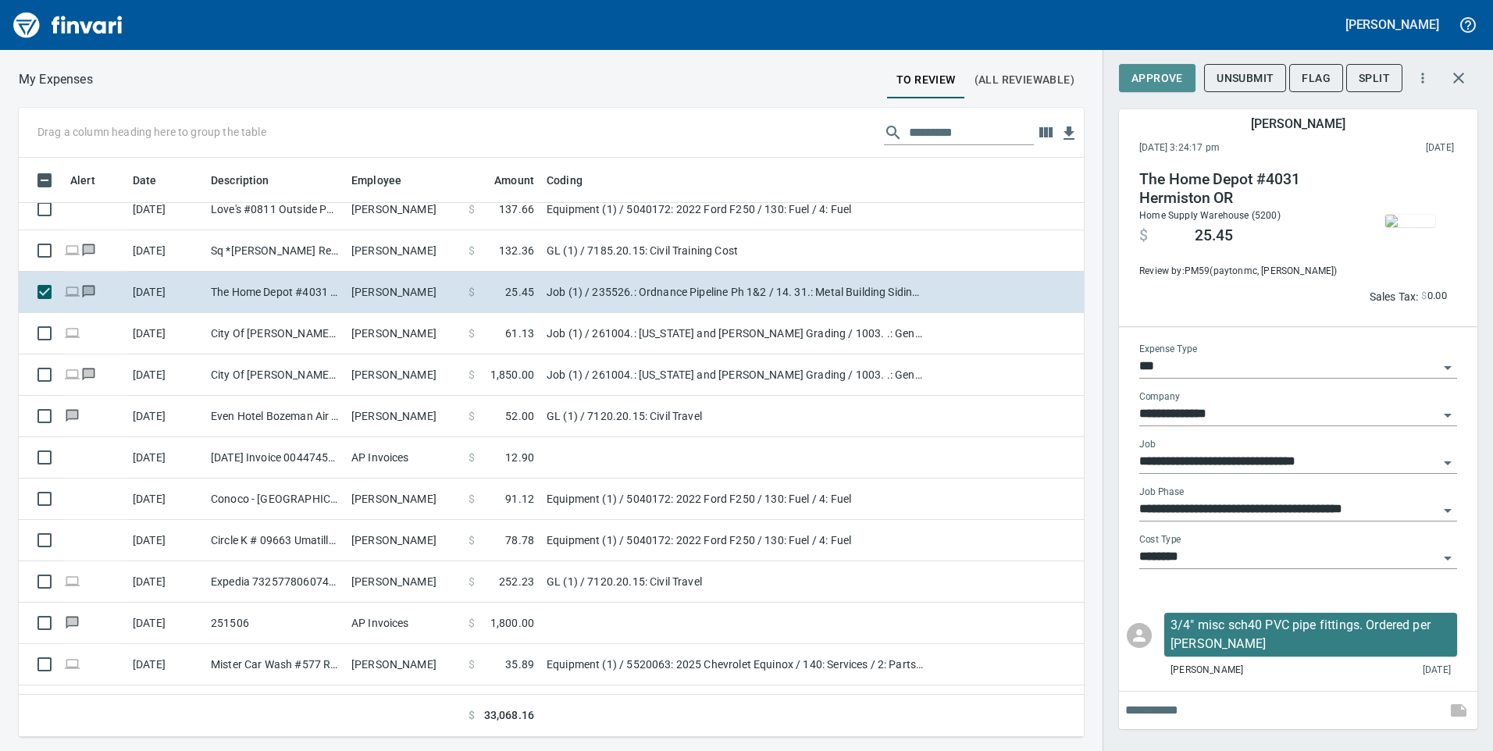
click at [1183, 86] on span "Approve" at bounding box center [1158, 79] width 52 height 20
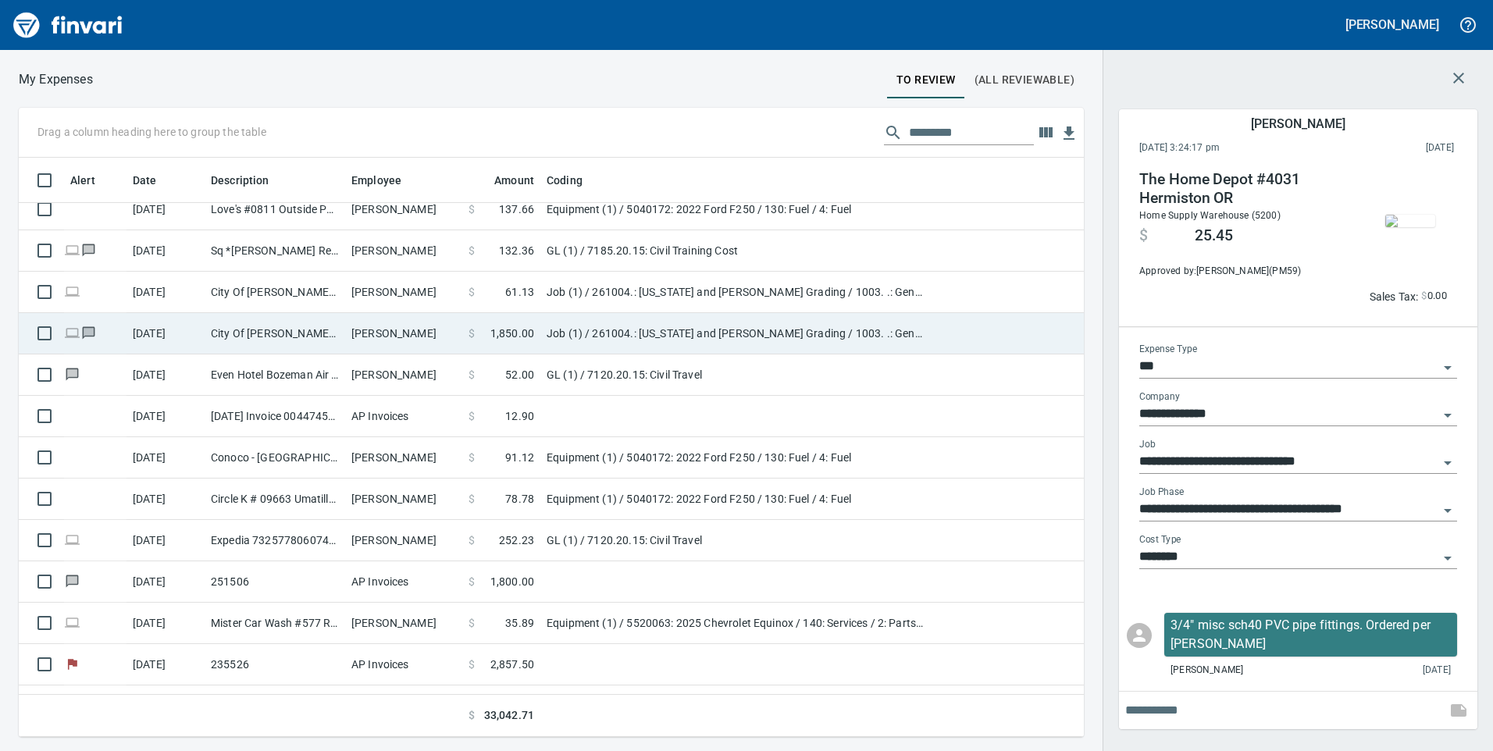
click at [676, 337] on td "Job (1) / 261004.: [US_STATE] and [PERSON_NAME] Grading / 1003. .: General Requ…" at bounding box center [736, 333] width 391 height 41
type input "**********"
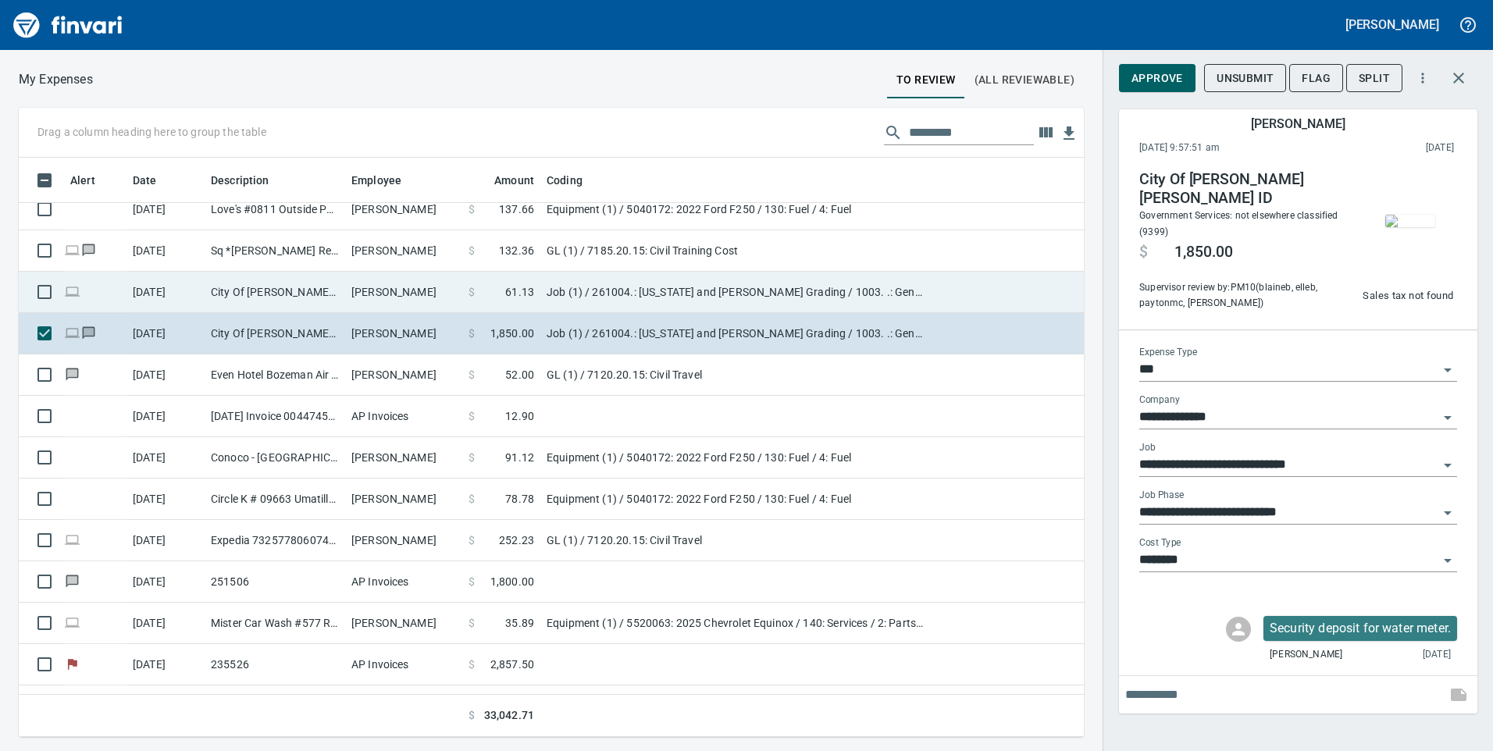
click at [671, 286] on td "Job (1) / 261004.: [US_STATE] and [PERSON_NAME] Grading / 1003. .: General Requ…" at bounding box center [736, 292] width 391 height 41
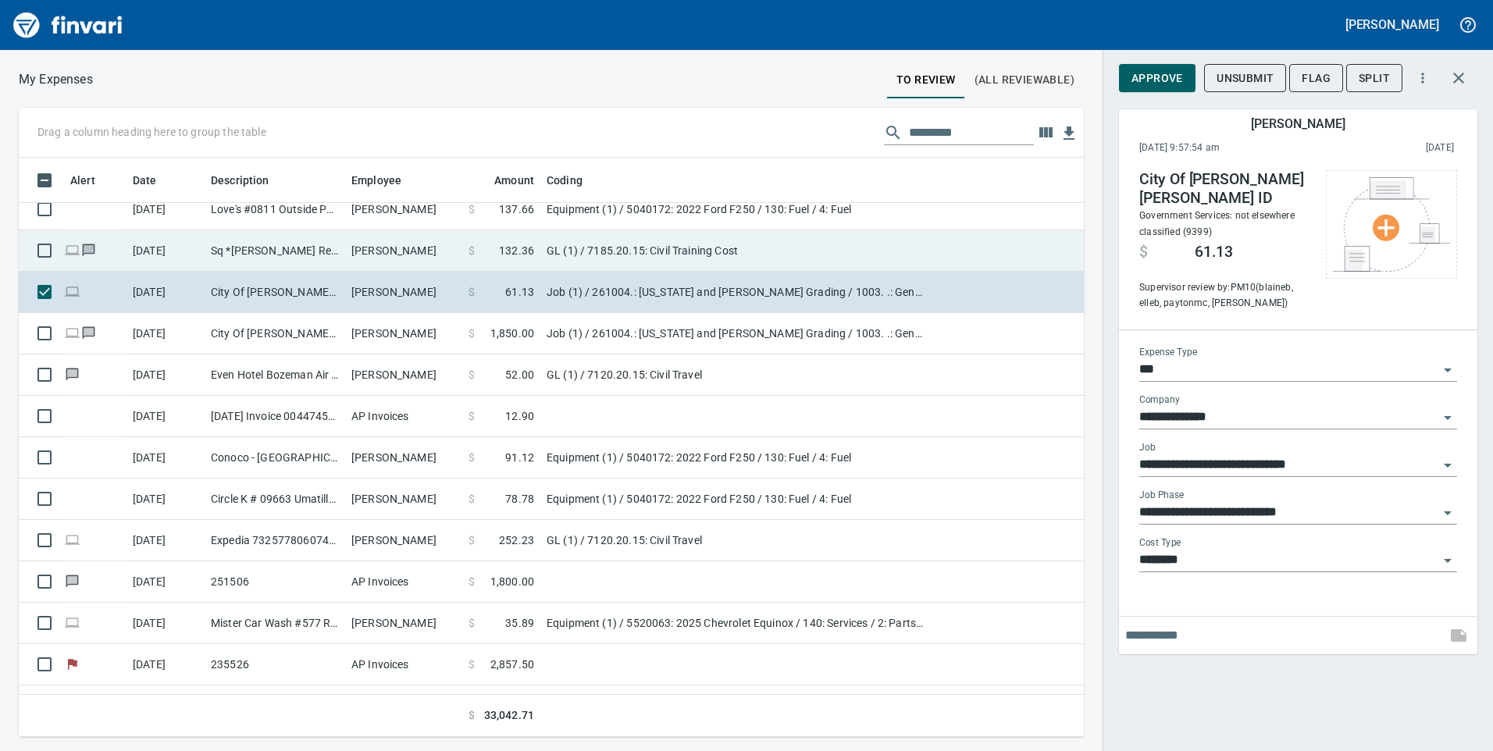
click at [673, 259] on td "GL (1) / 7185.20.15: Civil Training Cost" at bounding box center [736, 250] width 391 height 41
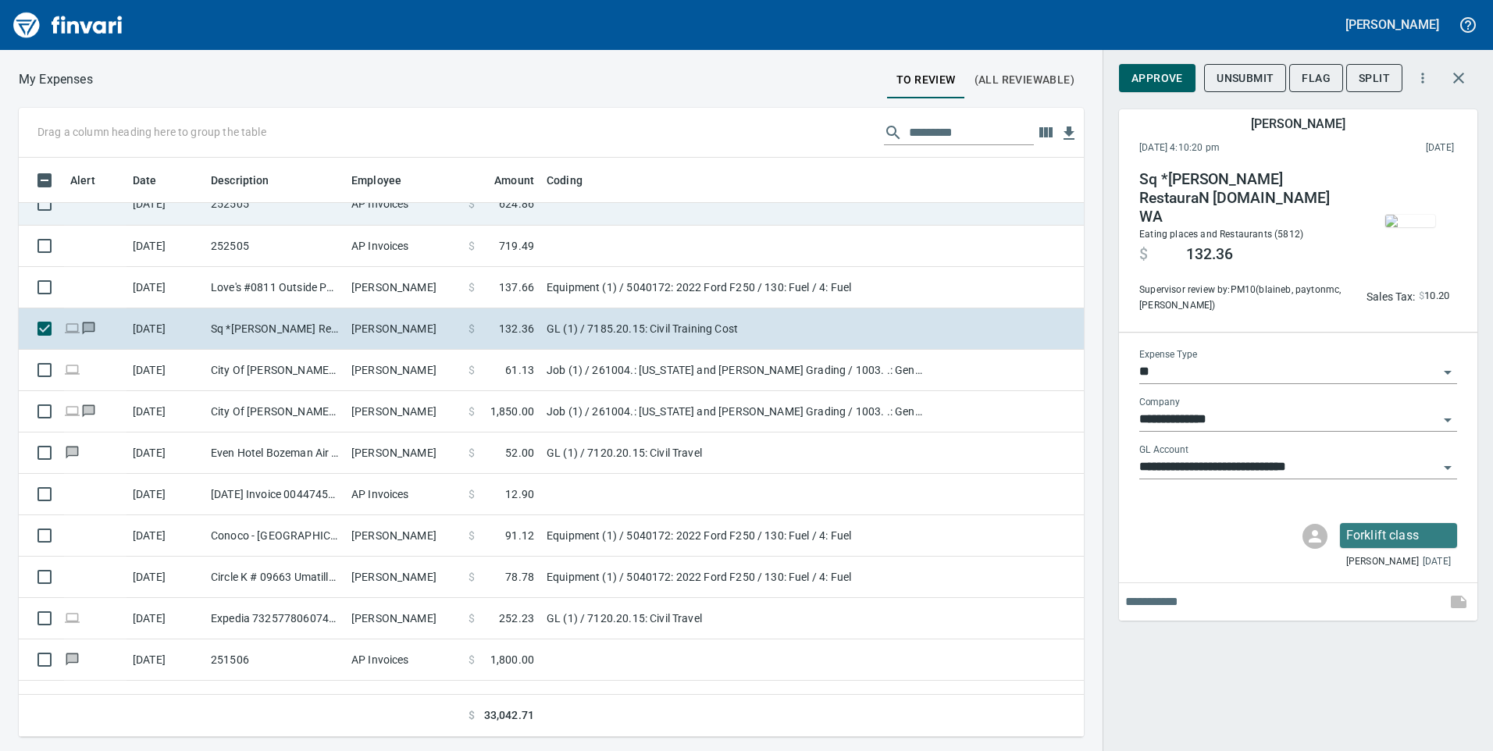
scroll to position [568, 1042]
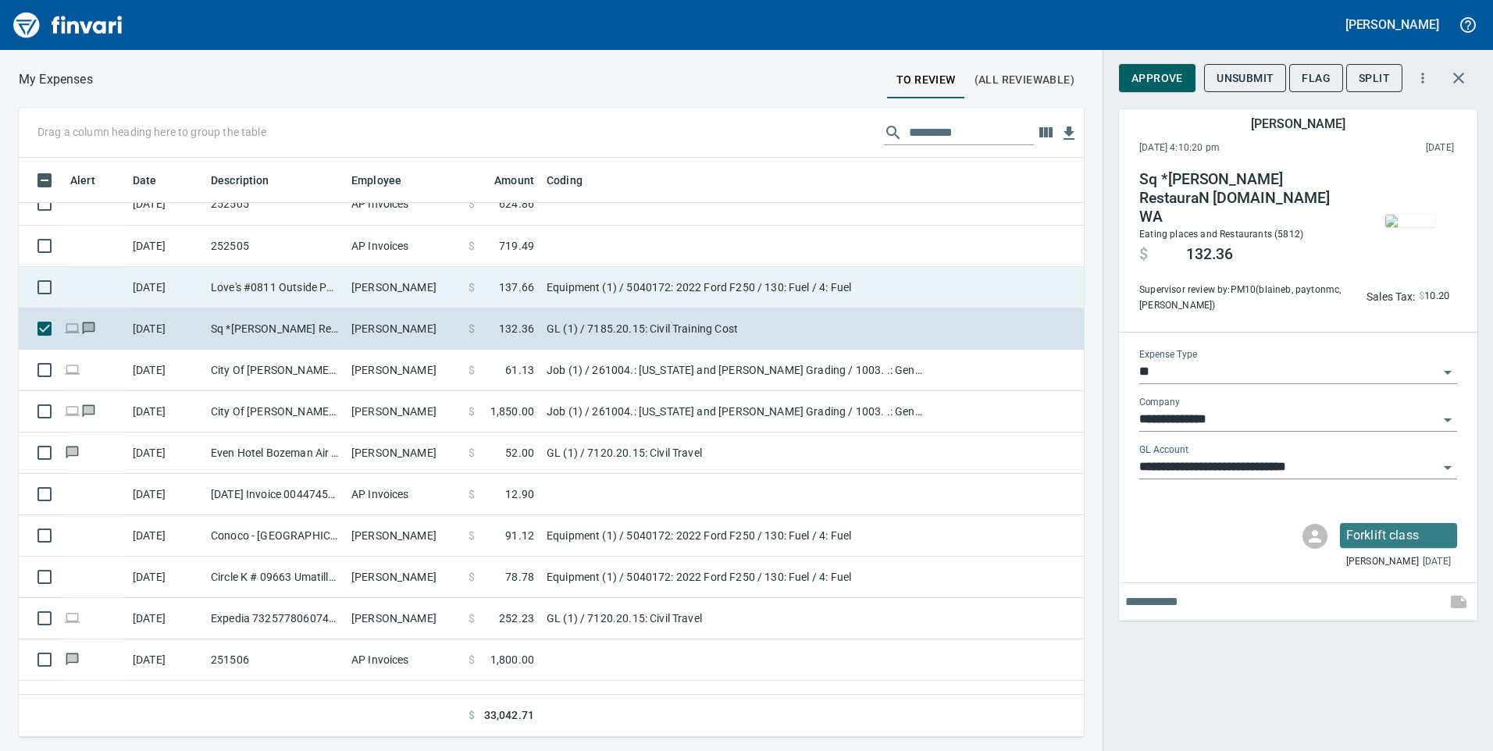
click at [455, 289] on td "[PERSON_NAME]" at bounding box center [403, 287] width 117 height 41
type input "*********"
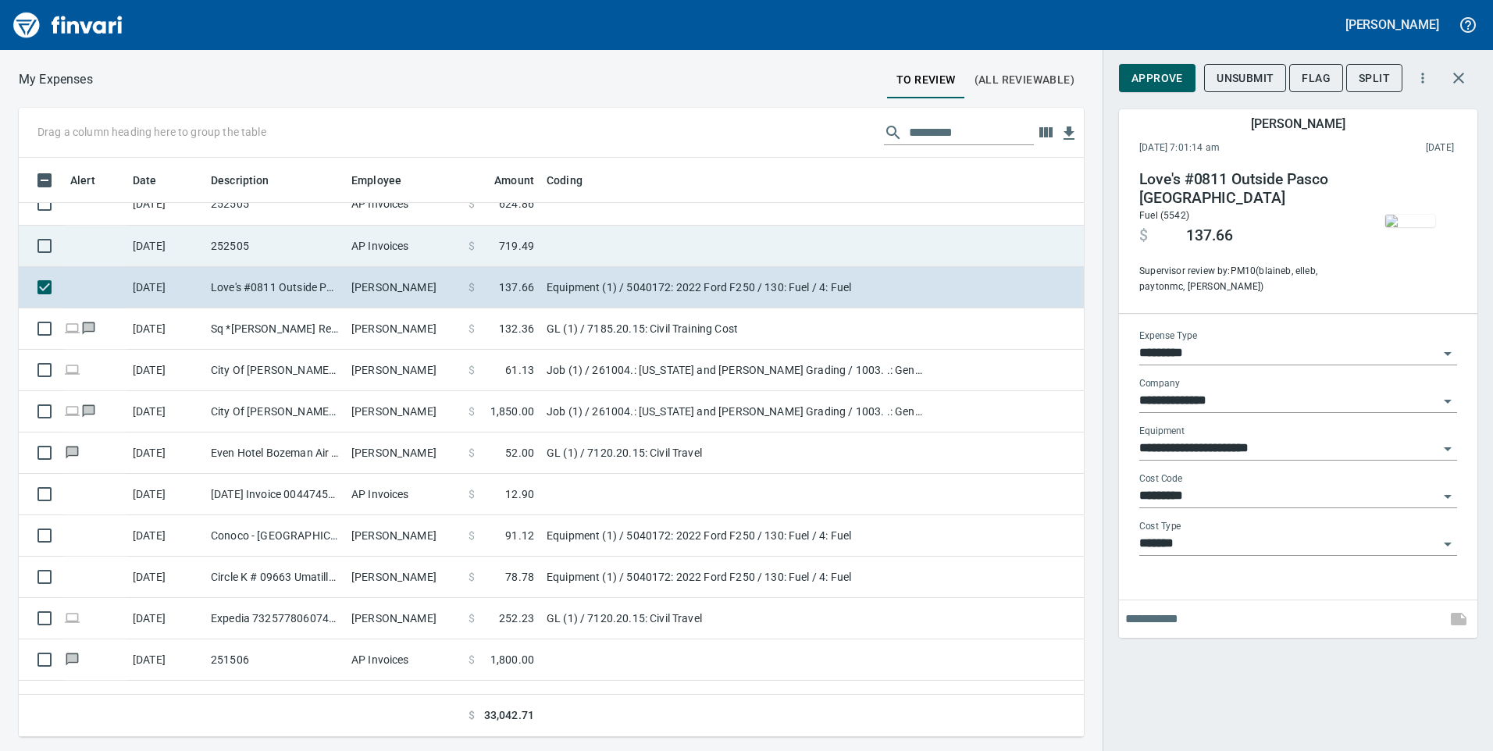
click at [467, 255] on td "$ 719.49" at bounding box center [501, 246] width 78 height 41
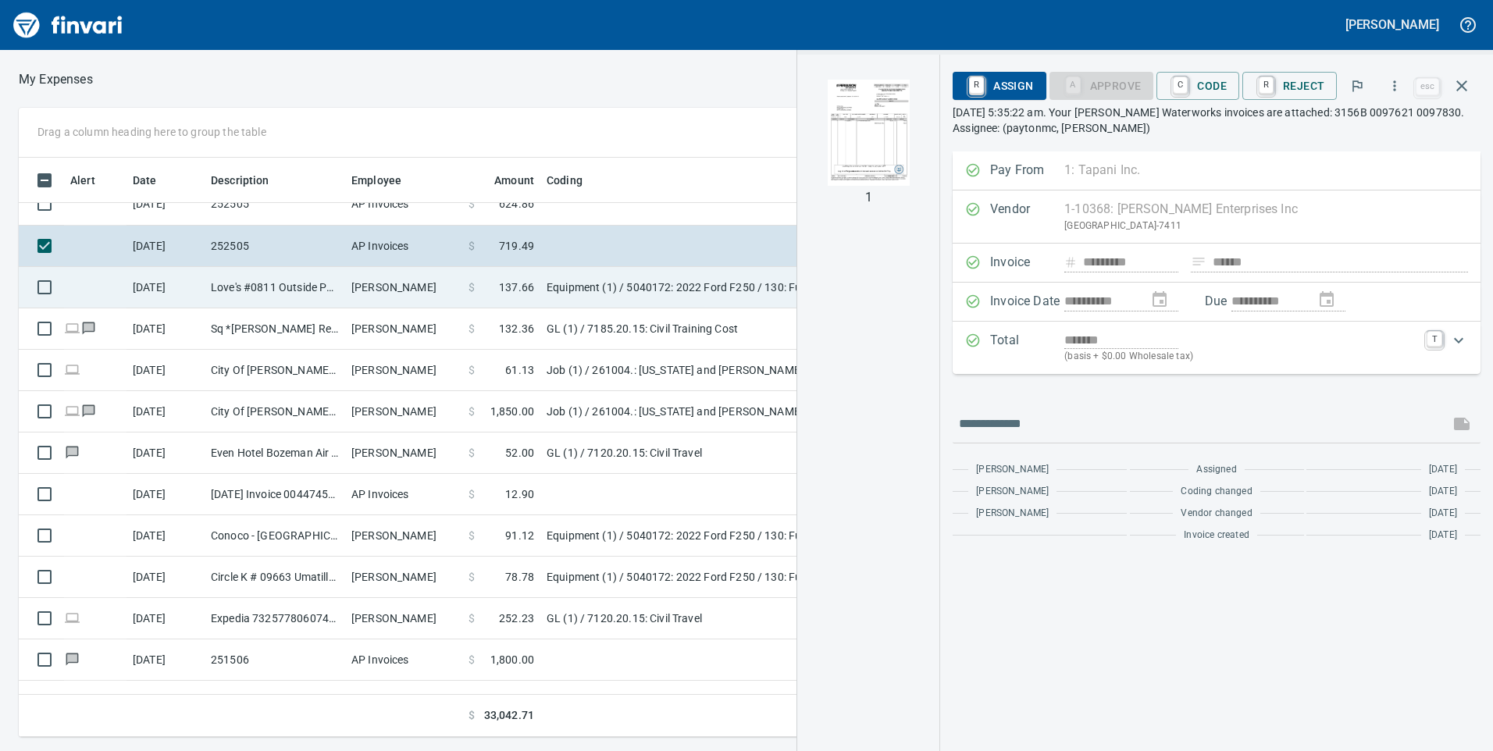
scroll to position [438, 0]
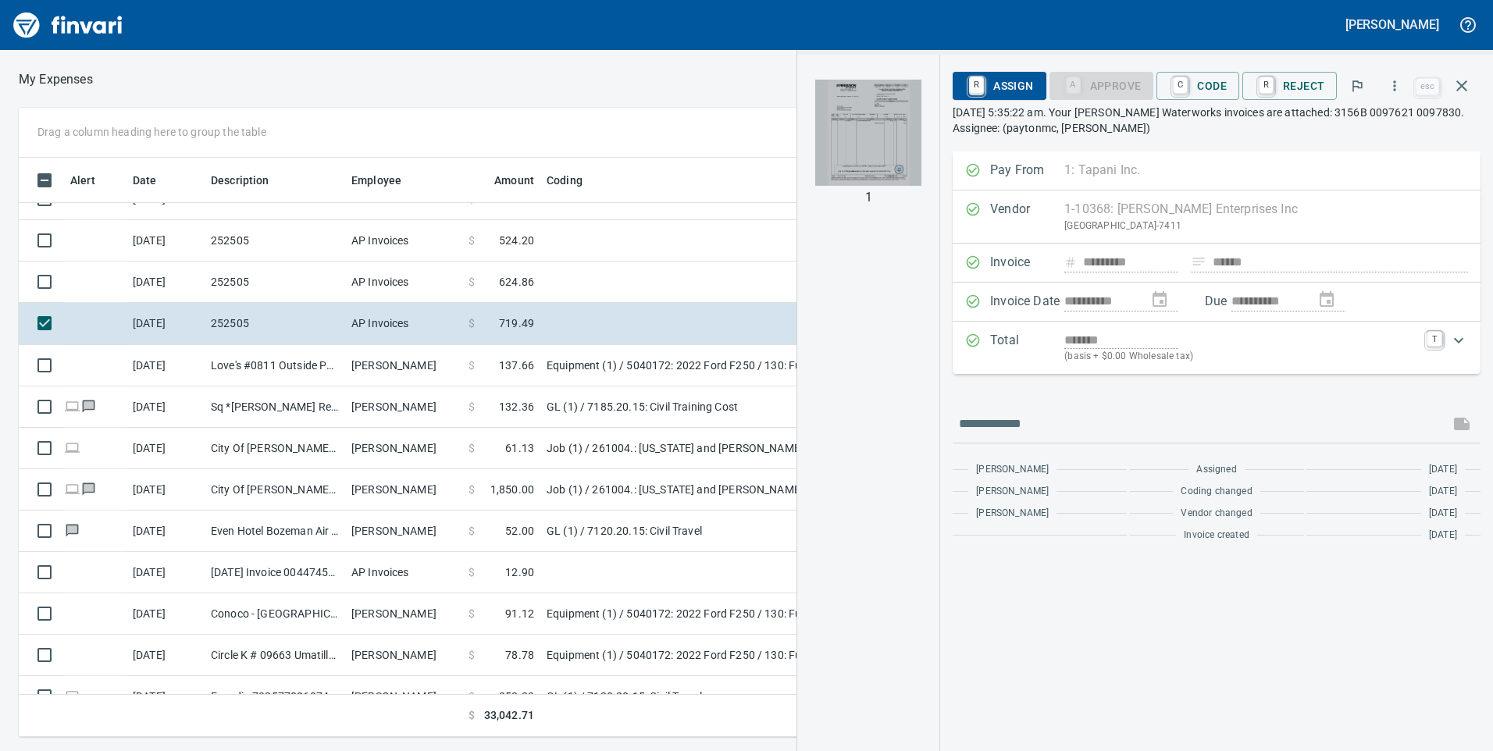
click at [864, 136] on img "button" at bounding box center [868, 133] width 106 height 106
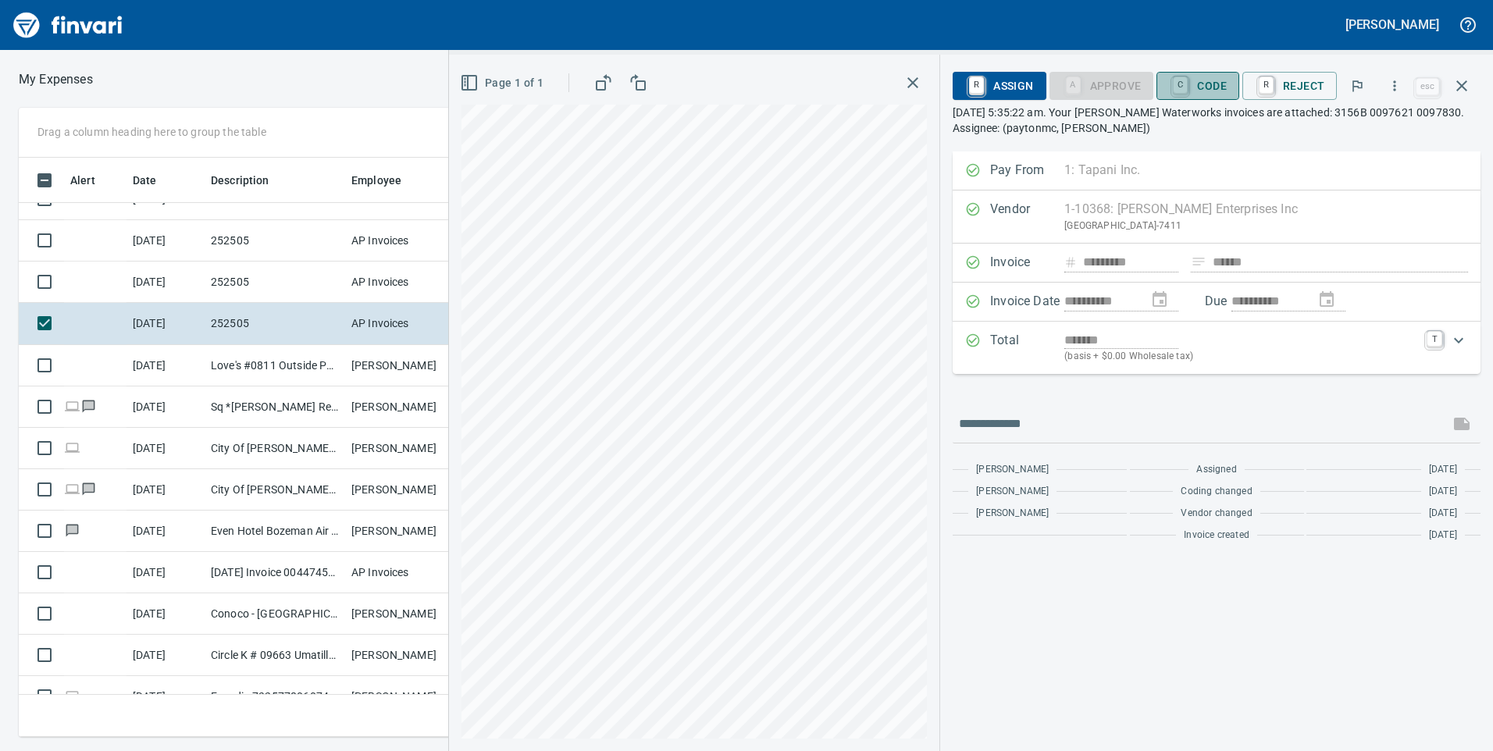
click at [1204, 87] on span "C Code" at bounding box center [1198, 86] width 58 height 27
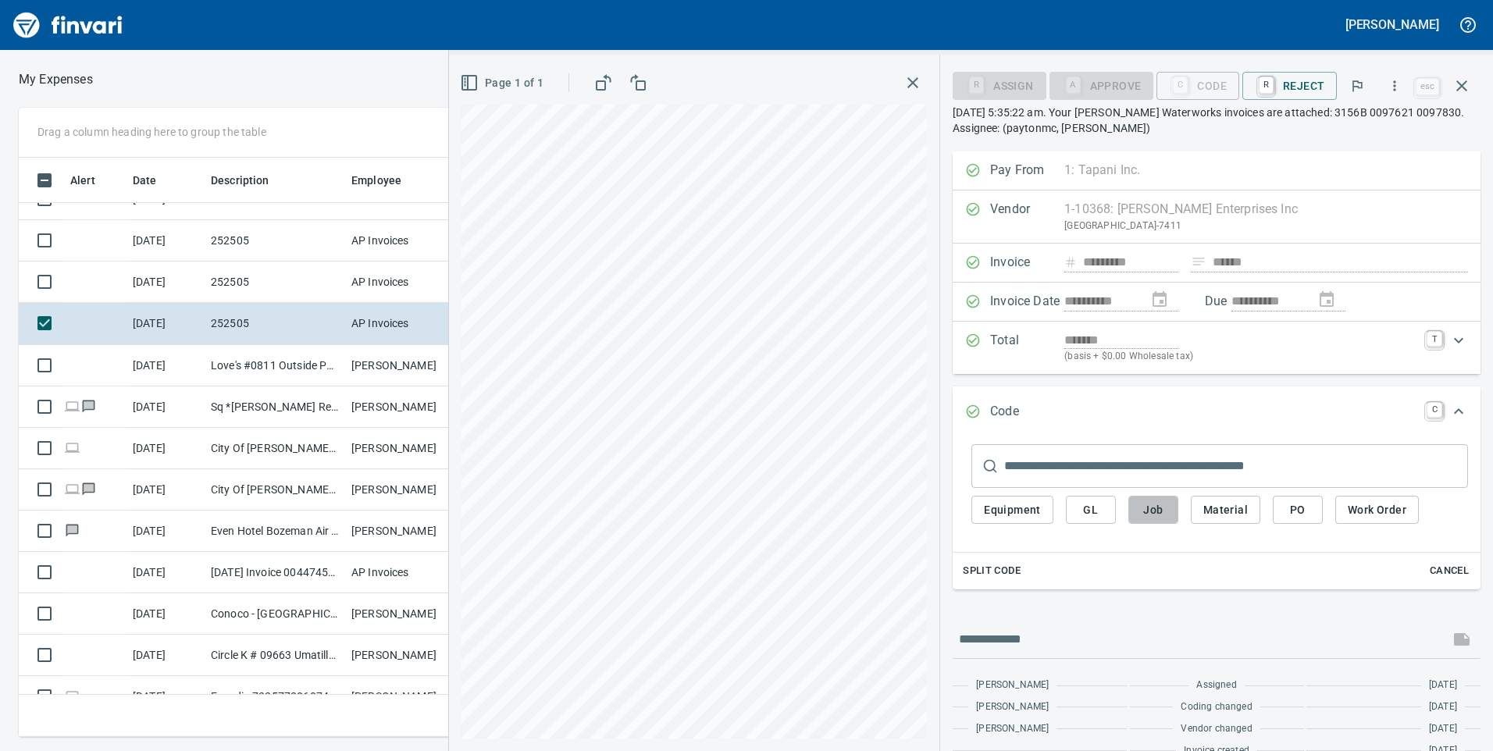
click at [1144, 519] on span "Job" at bounding box center [1153, 511] width 25 height 20
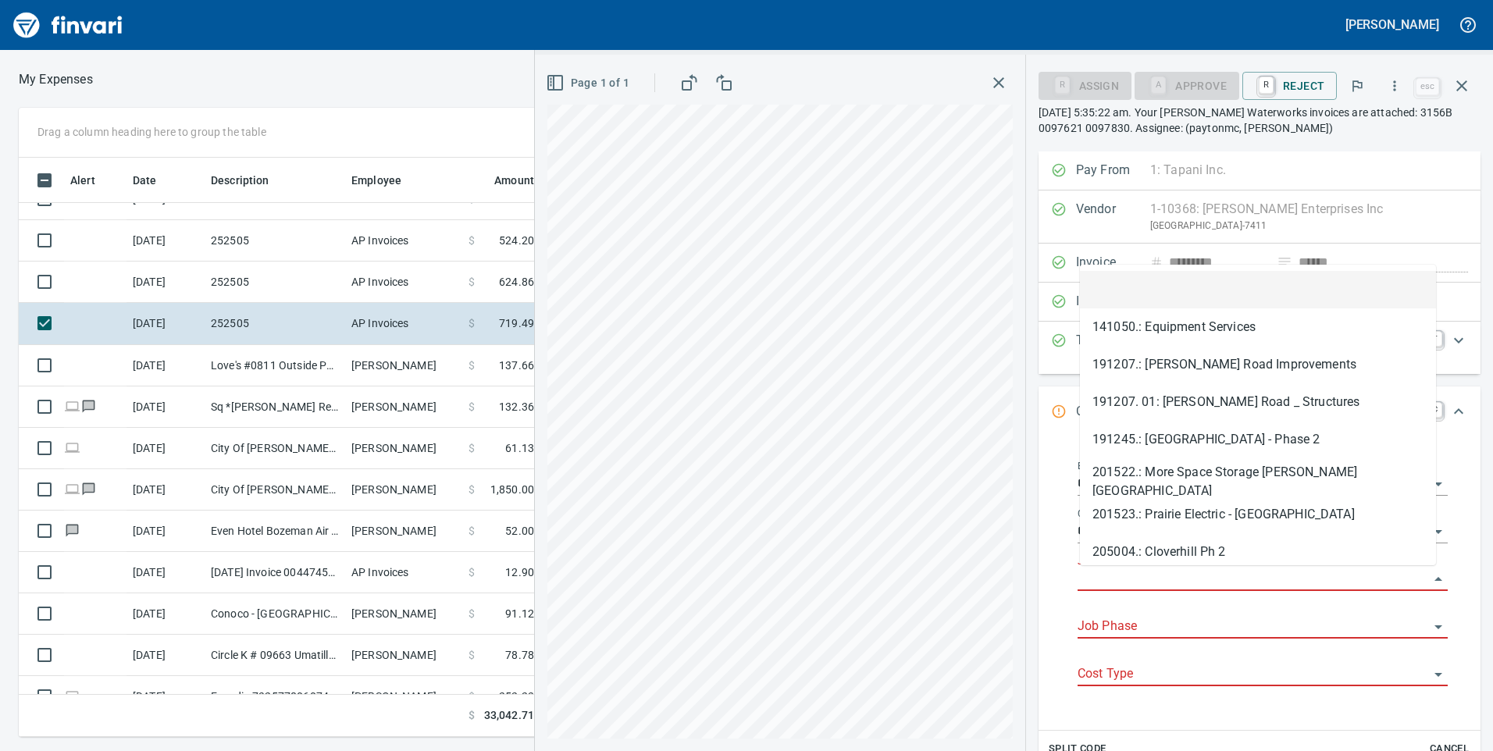
click at [1163, 581] on input "Job" at bounding box center [1253, 580] width 351 height 22
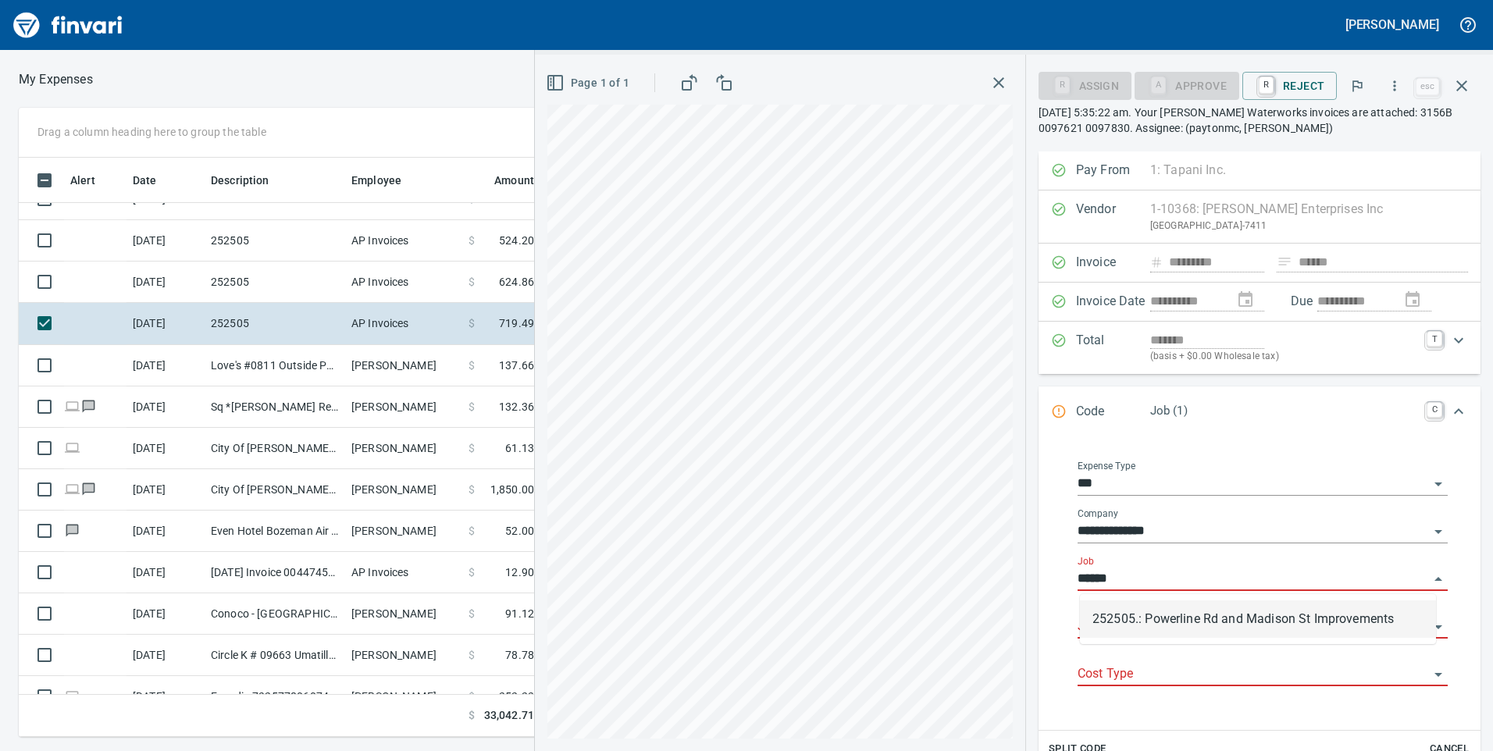
scroll to position [568, 1042]
click at [1195, 625] on li "252505.: Powerline Rd and Madison St Improvements" at bounding box center [1258, 619] width 356 height 37
type input "**********"
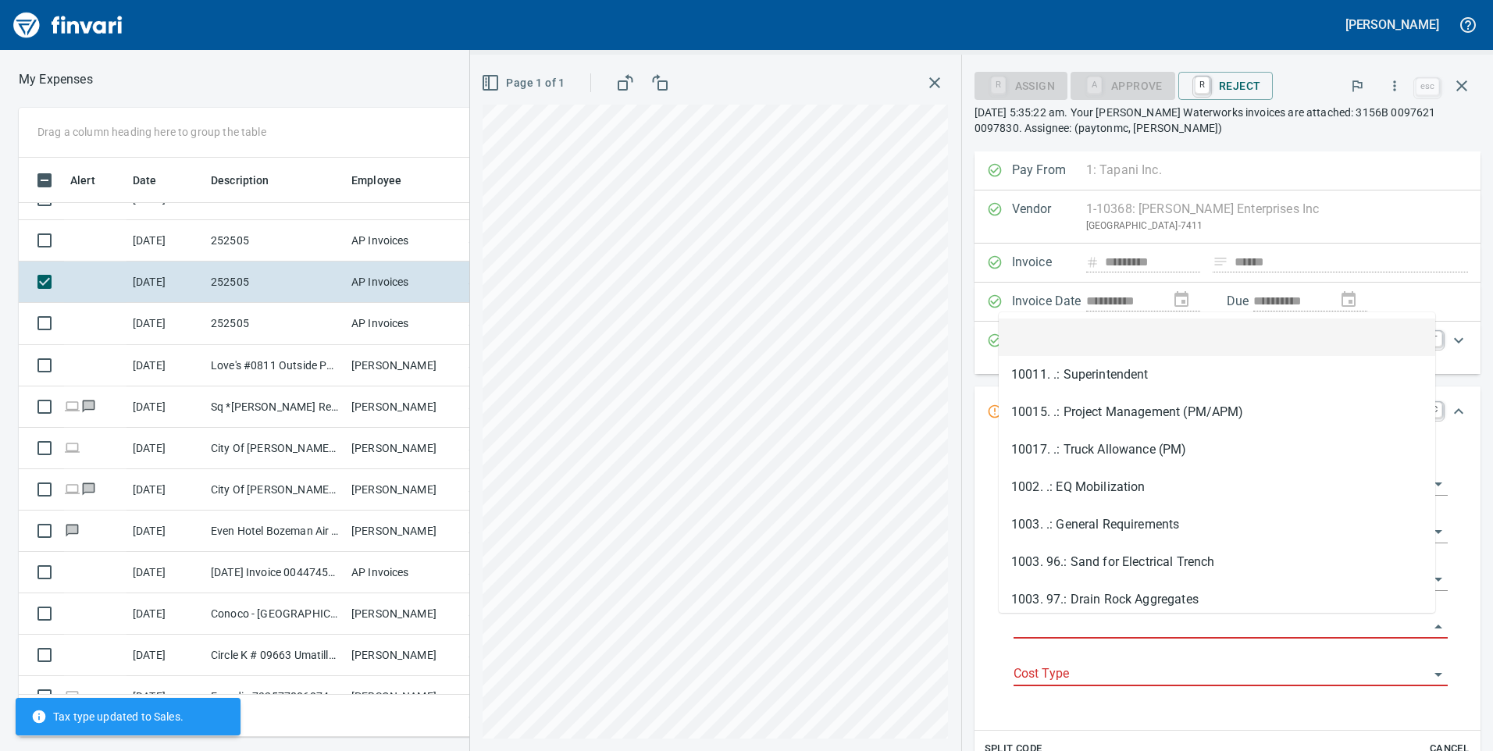
click at [1195, 623] on input "Job Phase" at bounding box center [1222, 627] width 416 height 22
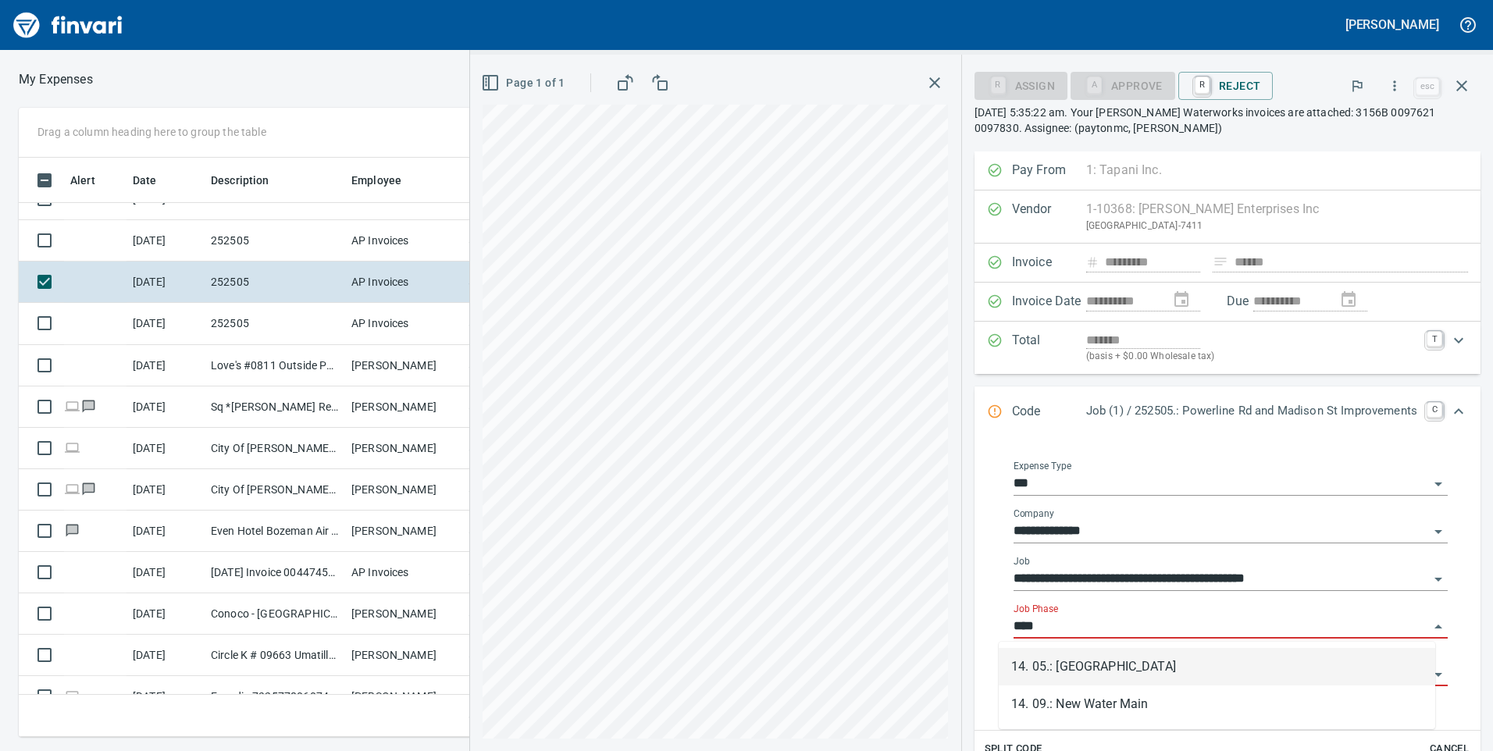
drag, startPoint x: 1095, startPoint y: 626, endPoint x: 1006, endPoint y: 622, distance: 89.2
click at [1014, 622] on input "****" at bounding box center [1222, 627] width 416 height 22
type input "*"
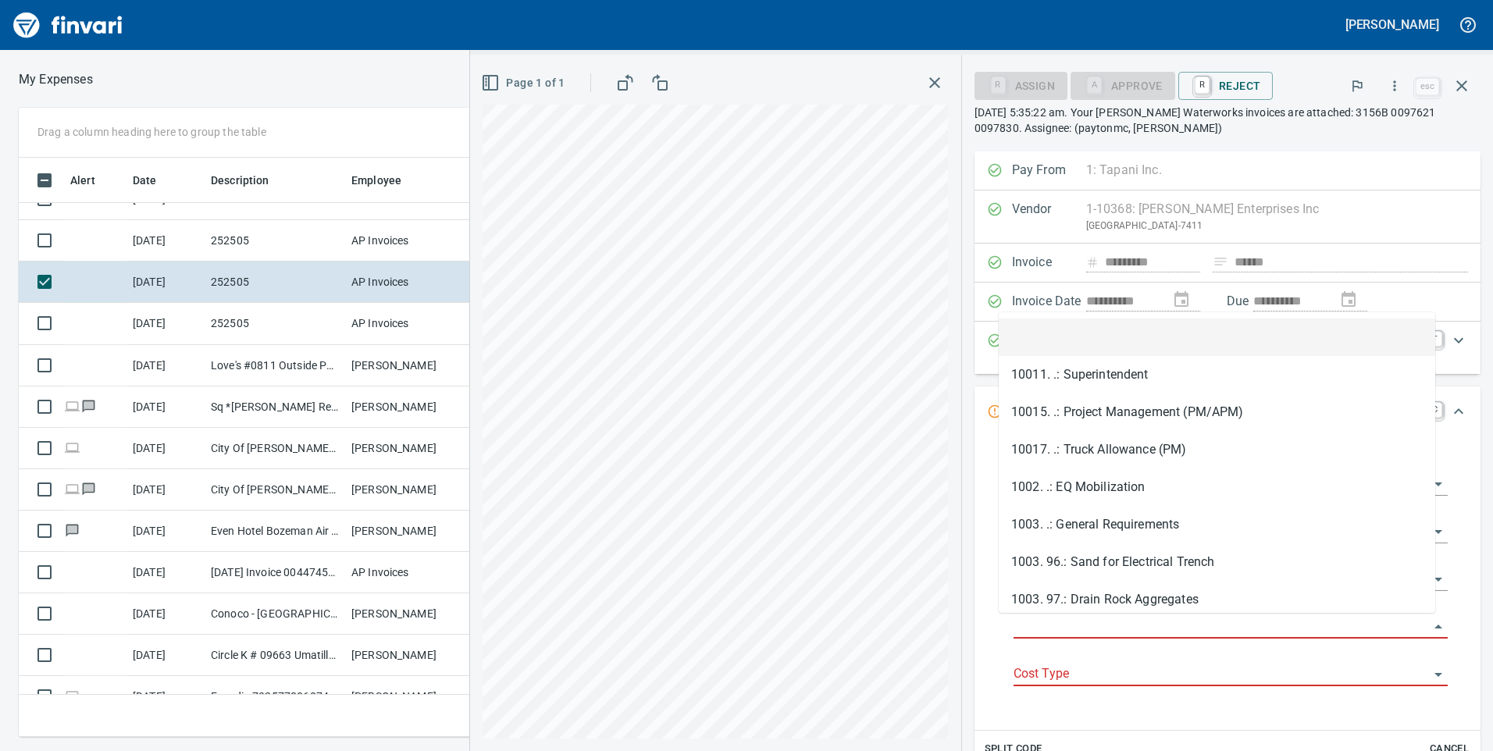
click at [1115, 623] on input "Job Phase" at bounding box center [1222, 627] width 416 height 22
type input "*"
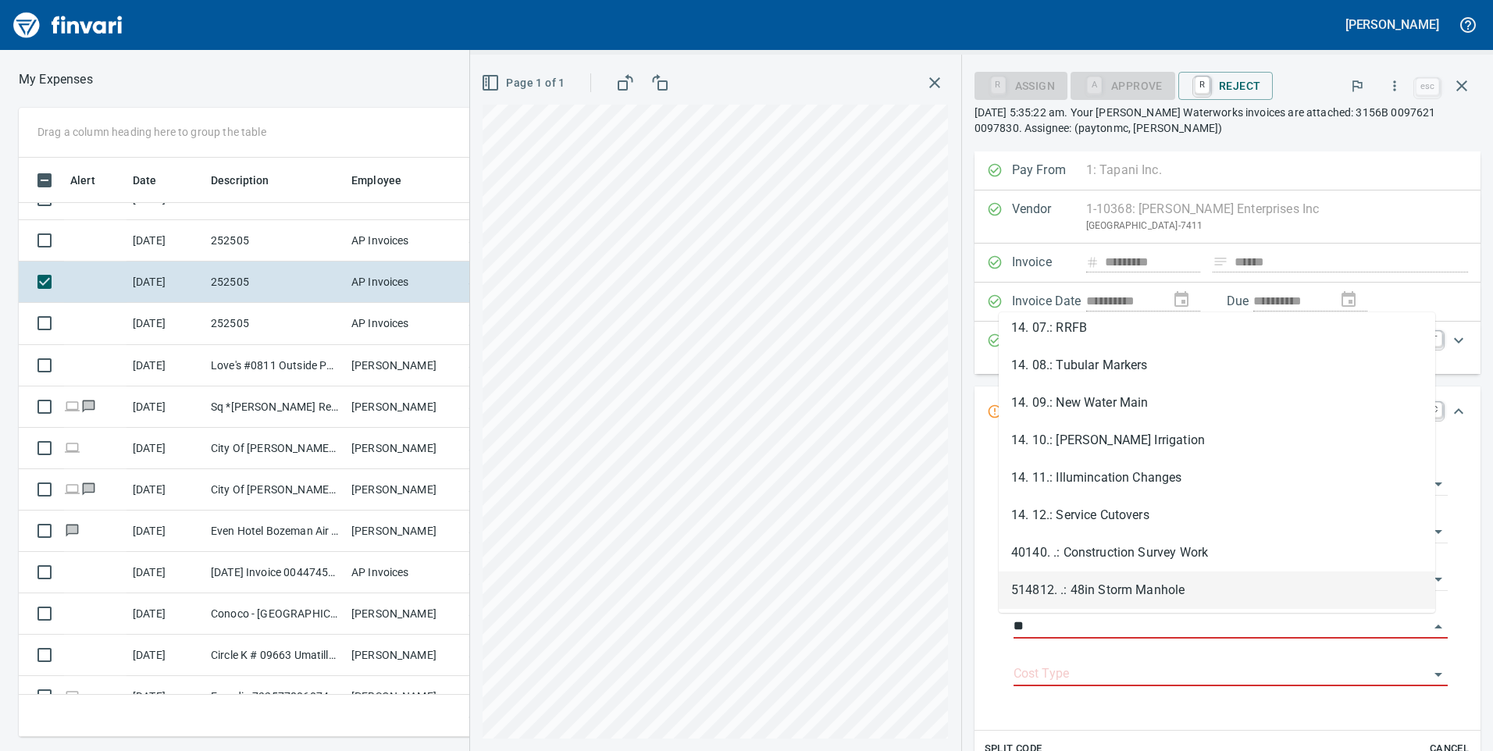
scroll to position [274, 0]
drag, startPoint x: 1133, startPoint y: 633, endPoint x: 999, endPoint y: 635, distance: 133.6
click at [1001, 635] on div "**********" at bounding box center [1230, 582] width 459 height 269
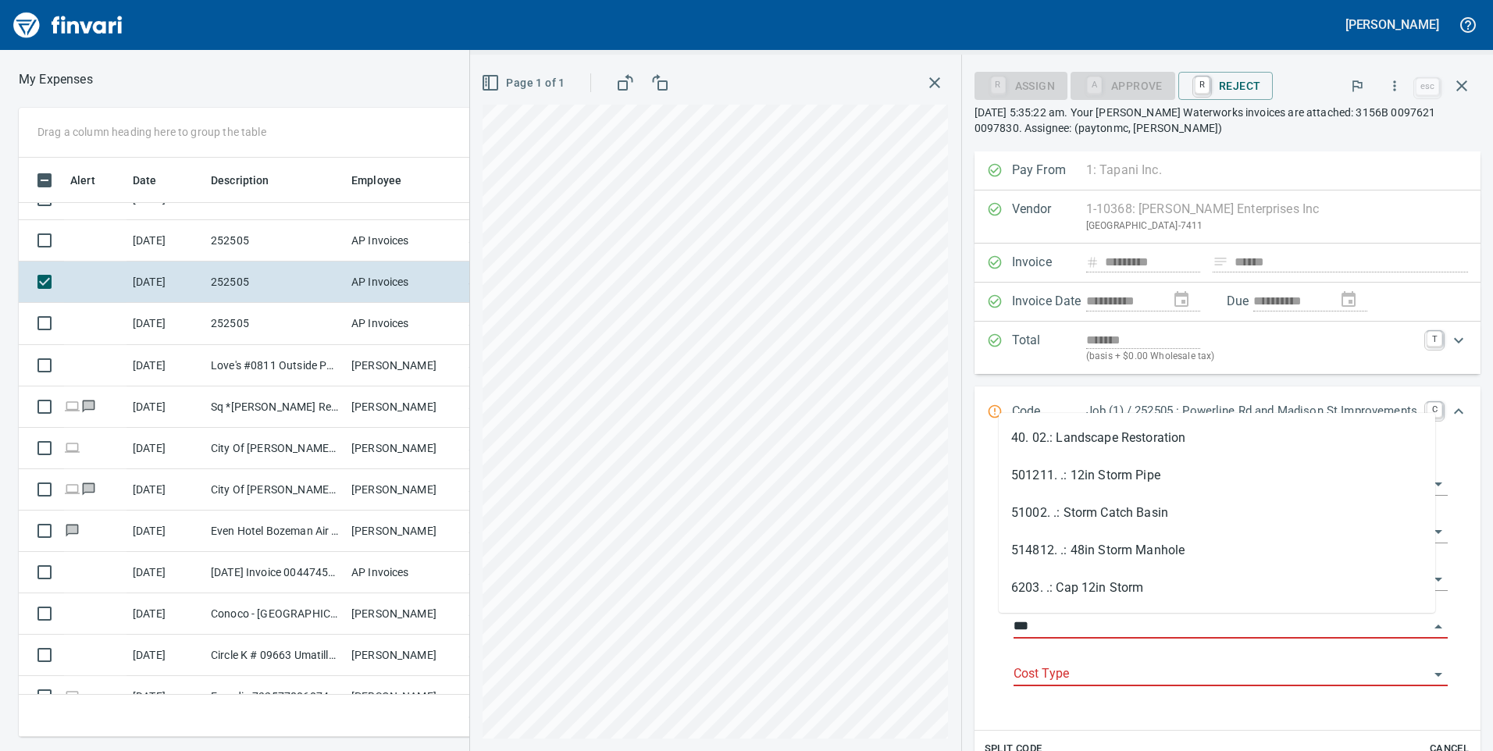
scroll to position [568, 1042]
click at [1063, 469] on li "501211. .: 12in Storm Pipe" at bounding box center [1217, 475] width 437 height 37
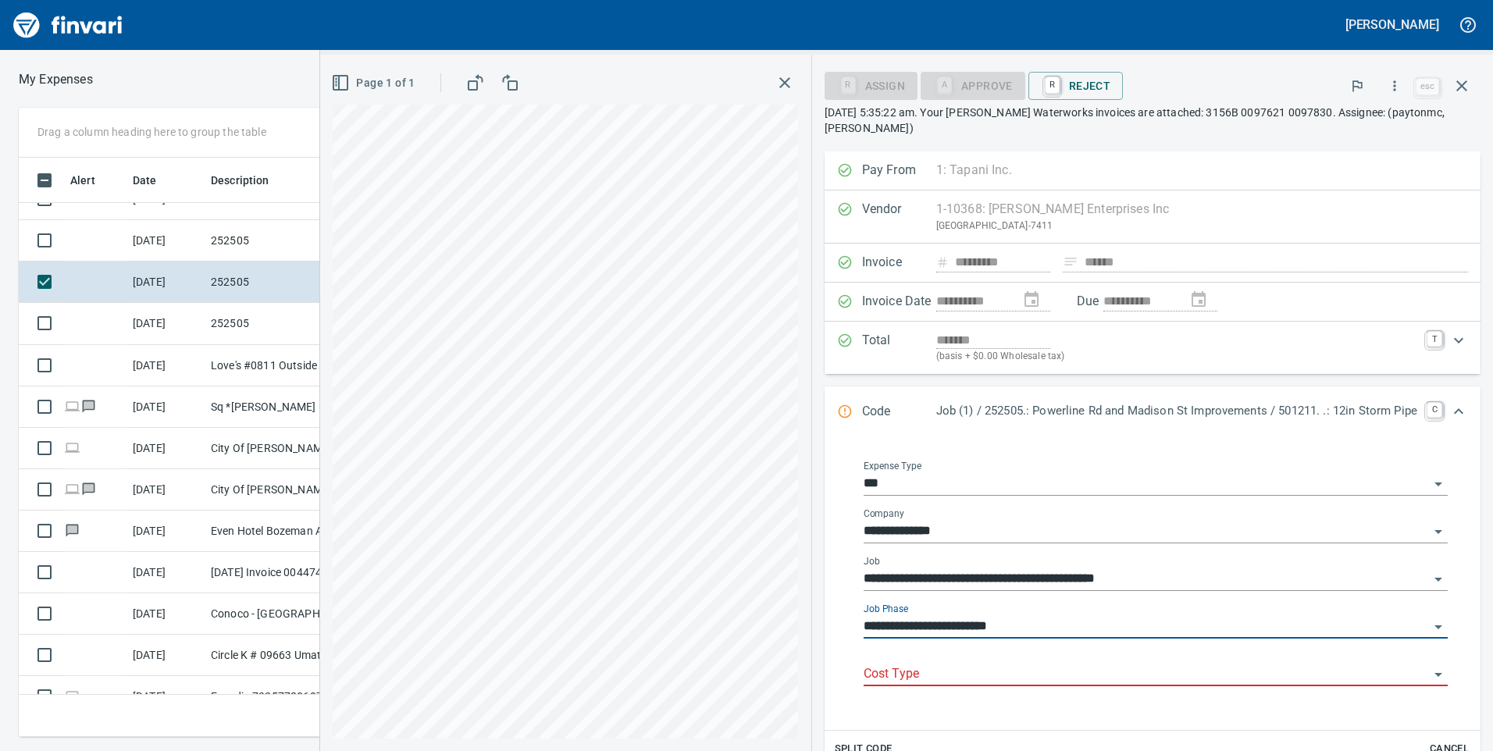
type input "**********"
click at [1058, 648] on div "**********" at bounding box center [1156, 628] width 584 height 48
click at [1055, 662] on div "Cost Type" at bounding box center [1156, 668] width 584 height 35
click at [1050, 673] on input "Cost Type" at bounding box center [1147, 675] width 566 height 22
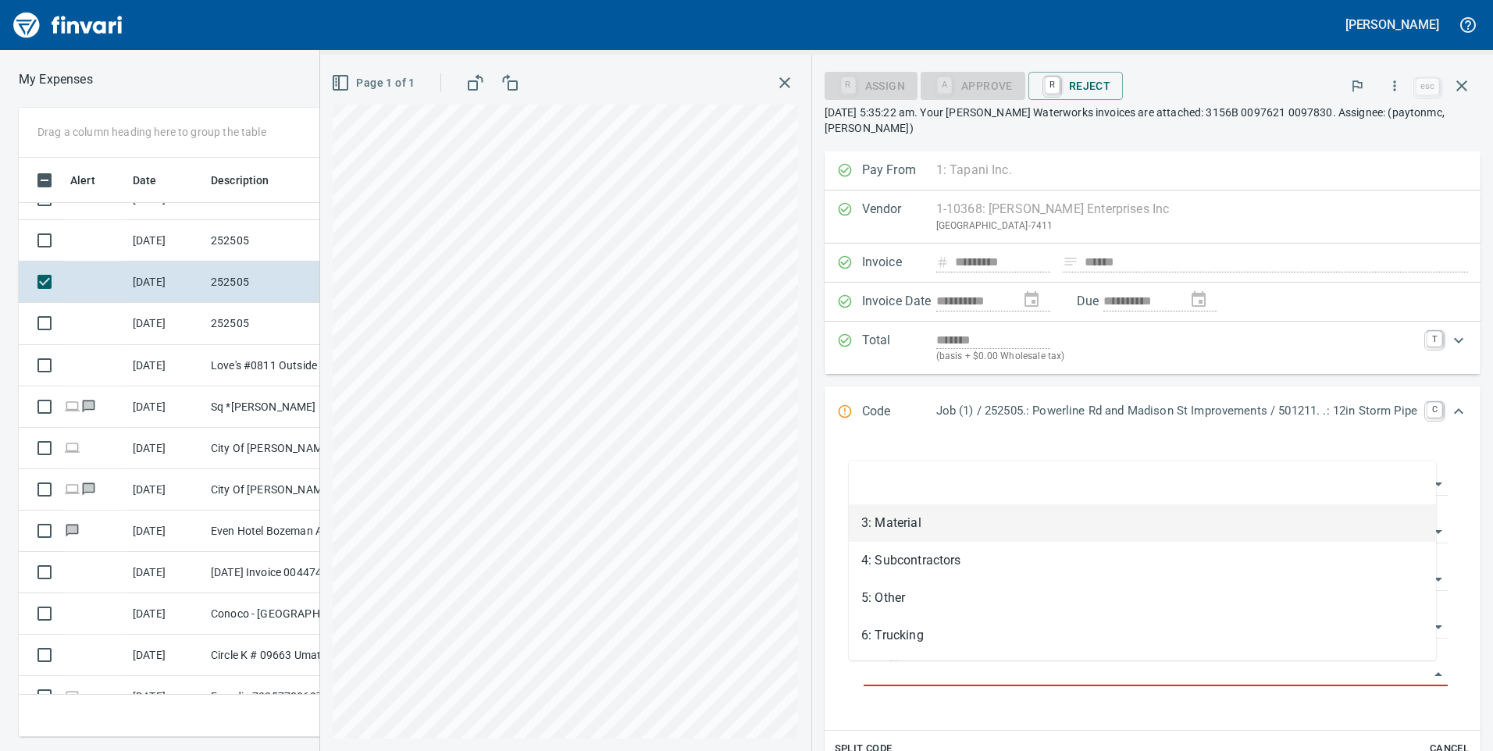
click at [912, 526] on li "3: Material" at bounding box center [1142, 523] width 587 height 37
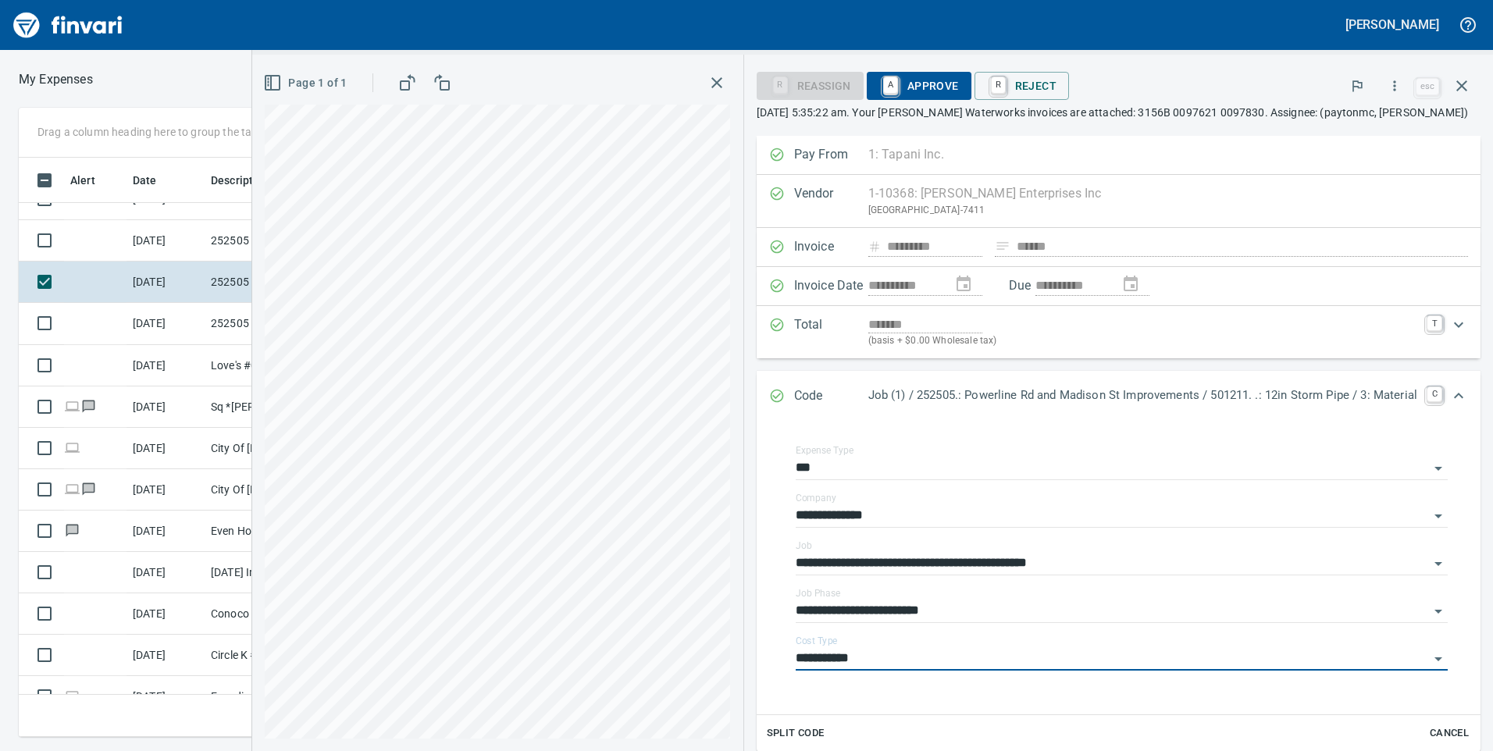
type input "**********"
click at [935, 88] on span "A Approve" at bounding box center [920, 86] width 80 height 27
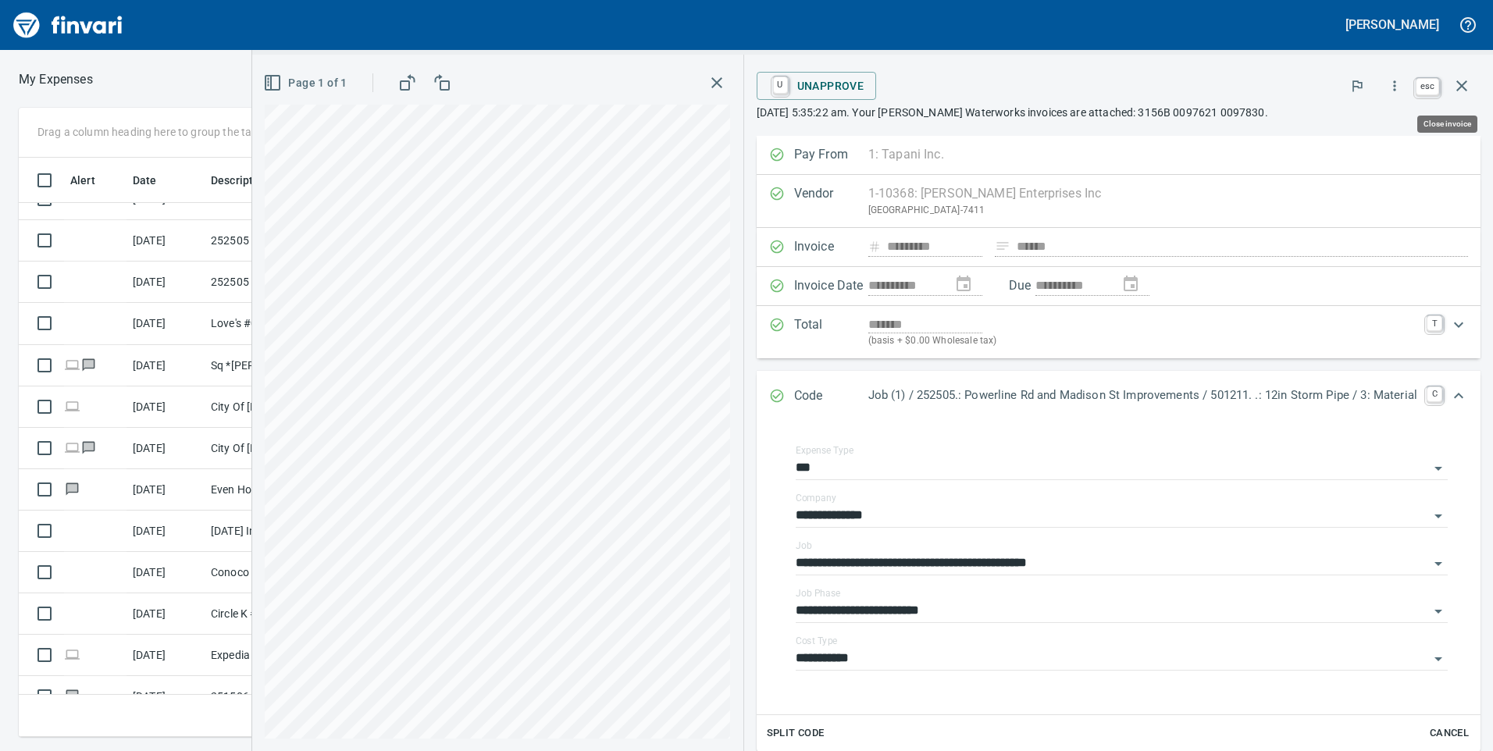
click at [1457, 84] on icon "button" at bounding box center [1462, 86] width 19 height 19
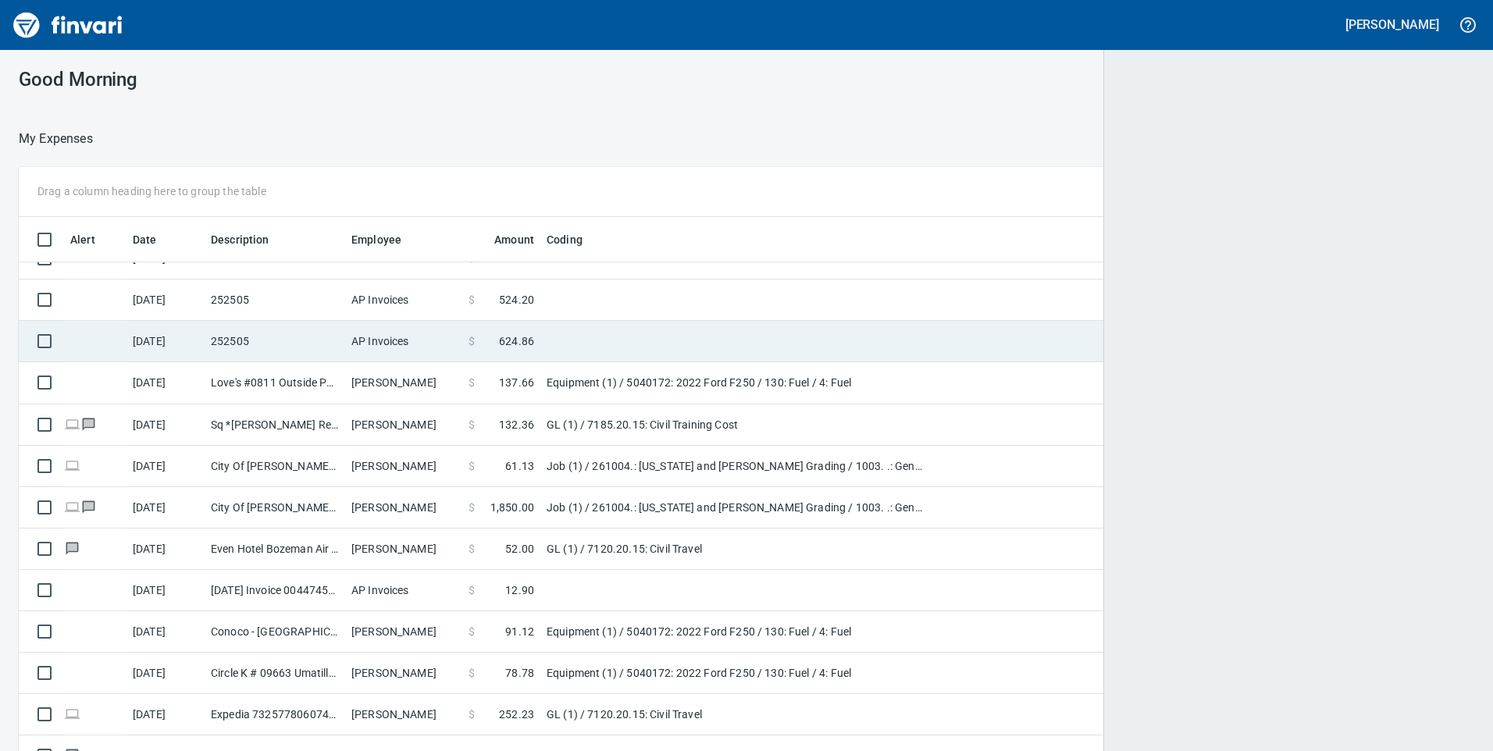
scroll to position [2, 2]
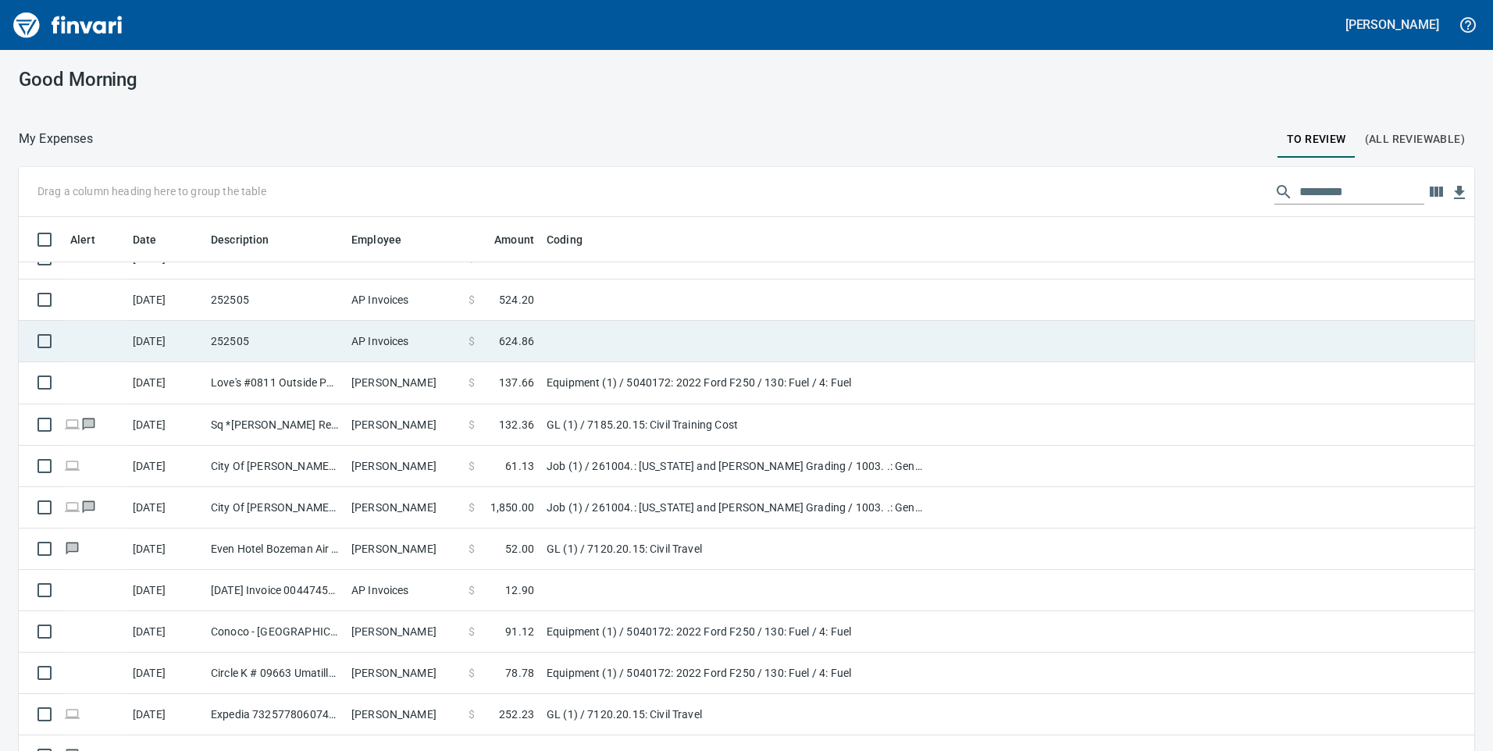
click at [556, 348] on td at bounding box center [736, 341] width 391 height 41
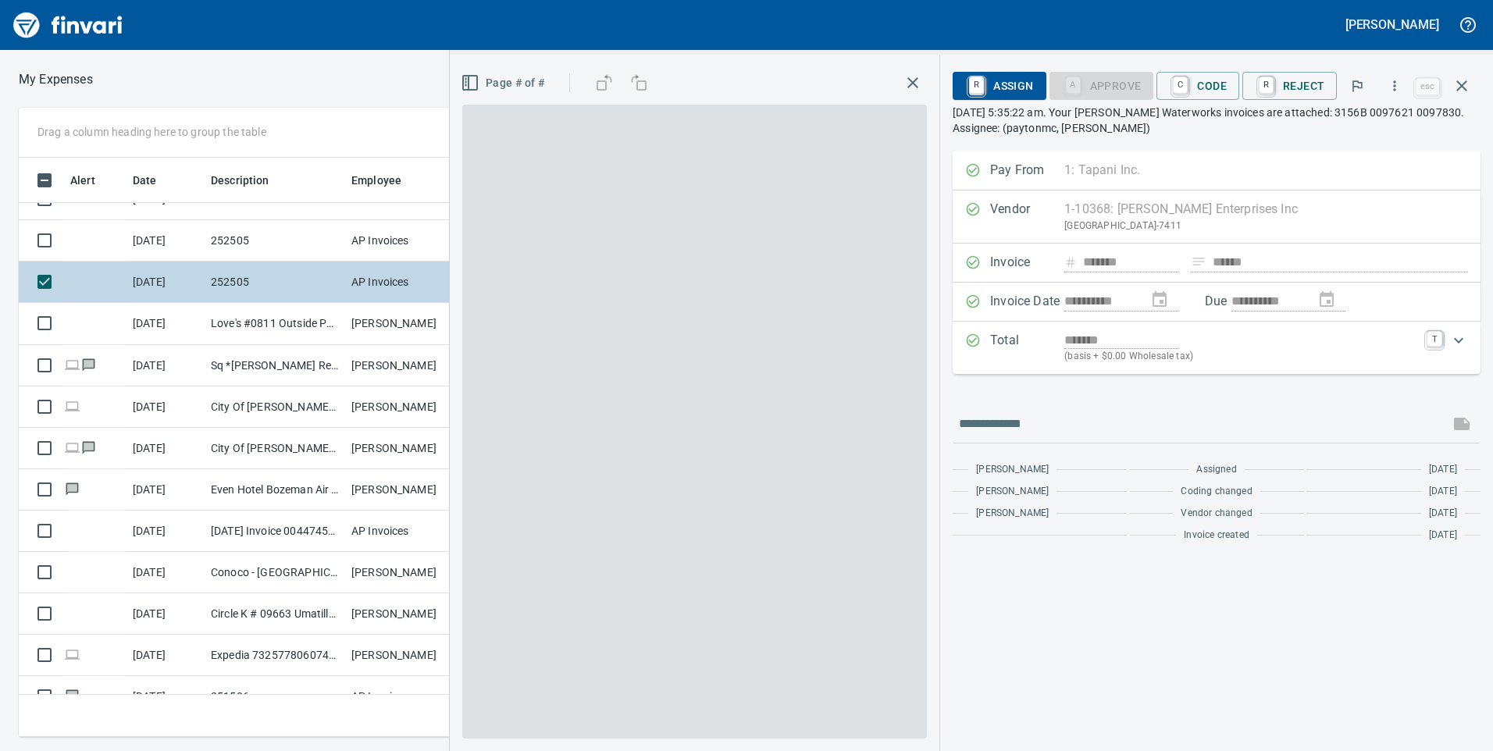
scroll to position [568, 1042]
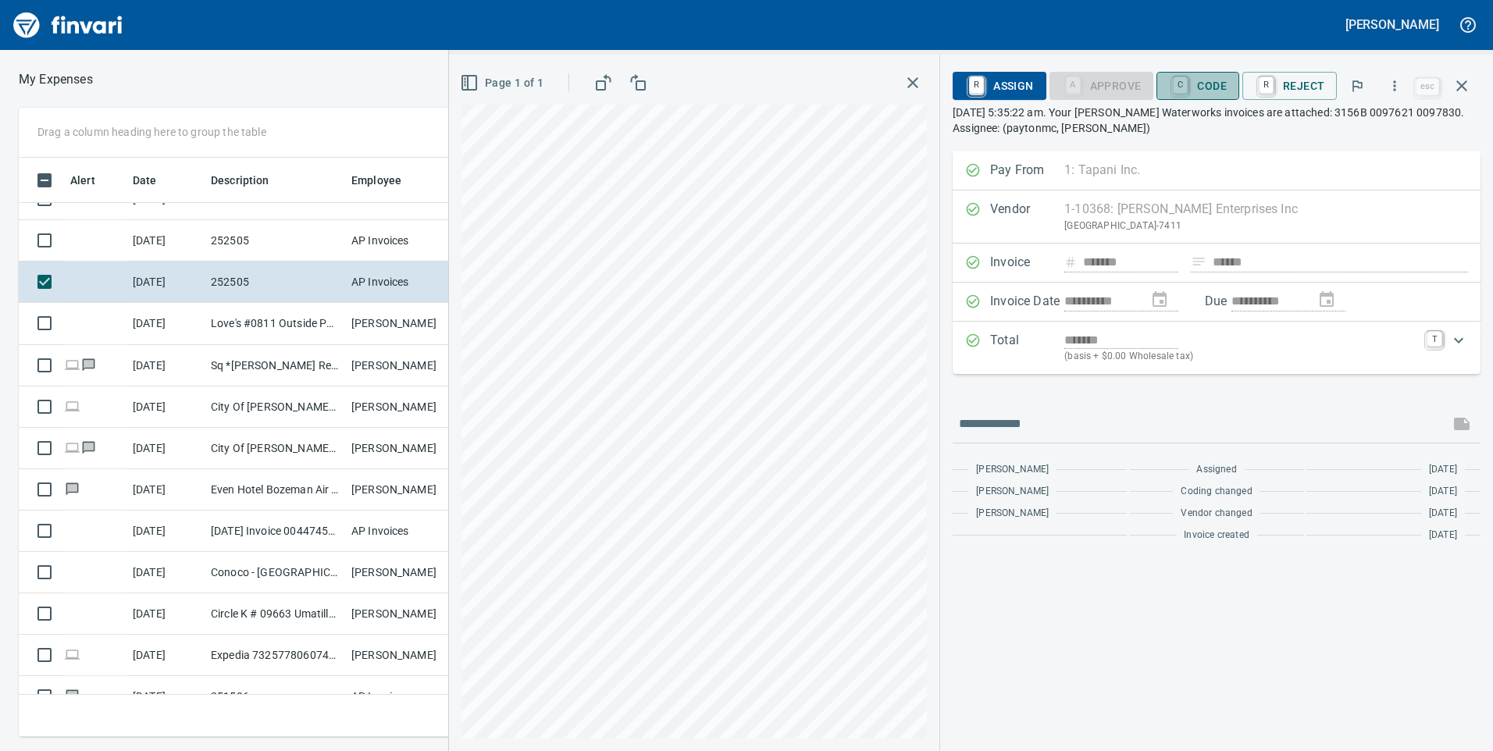
click at [1224, 80] on span "C Code" at bounding box center [1198, 86] width 58 height 27
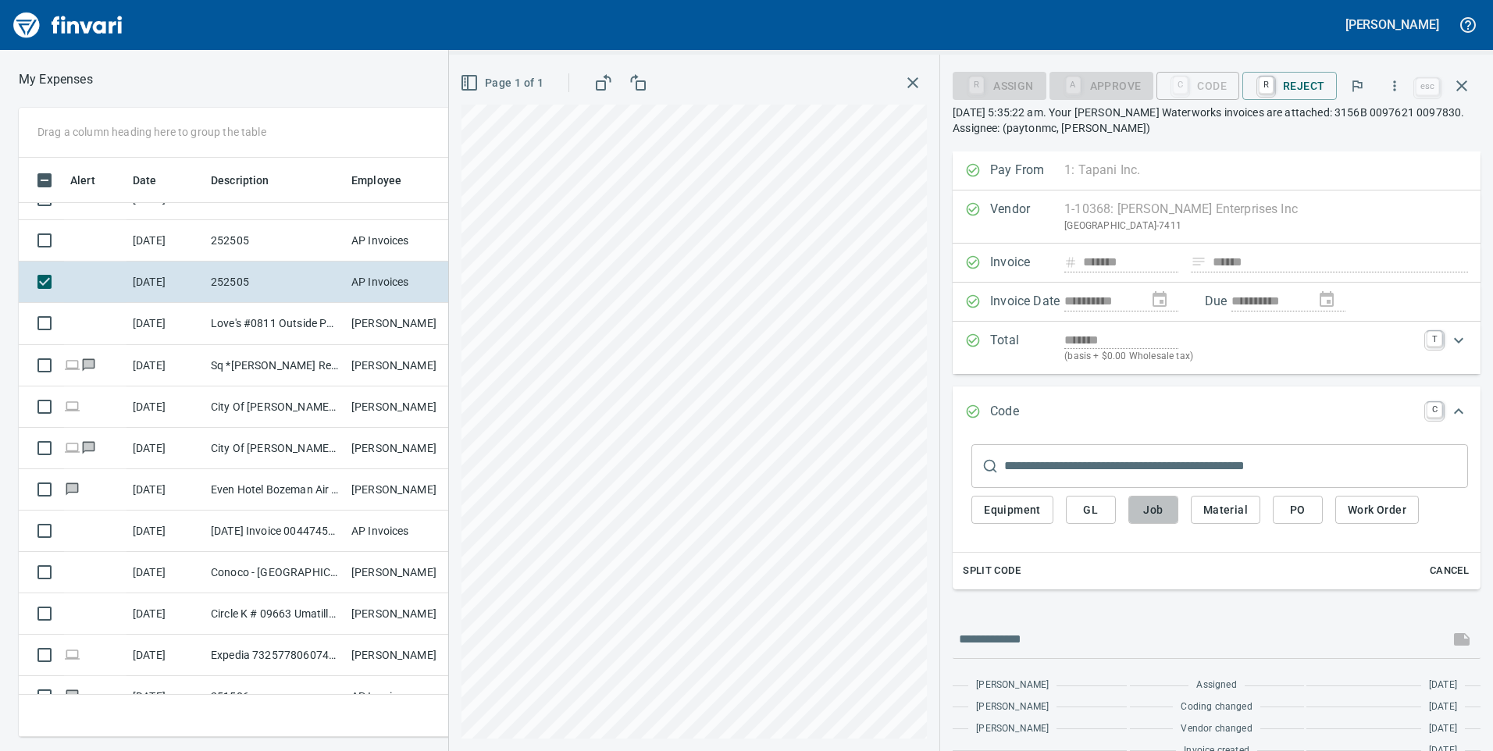
click at [1176, 502] on button "Job" at bounding box center [1154, 510] width 50 height 29
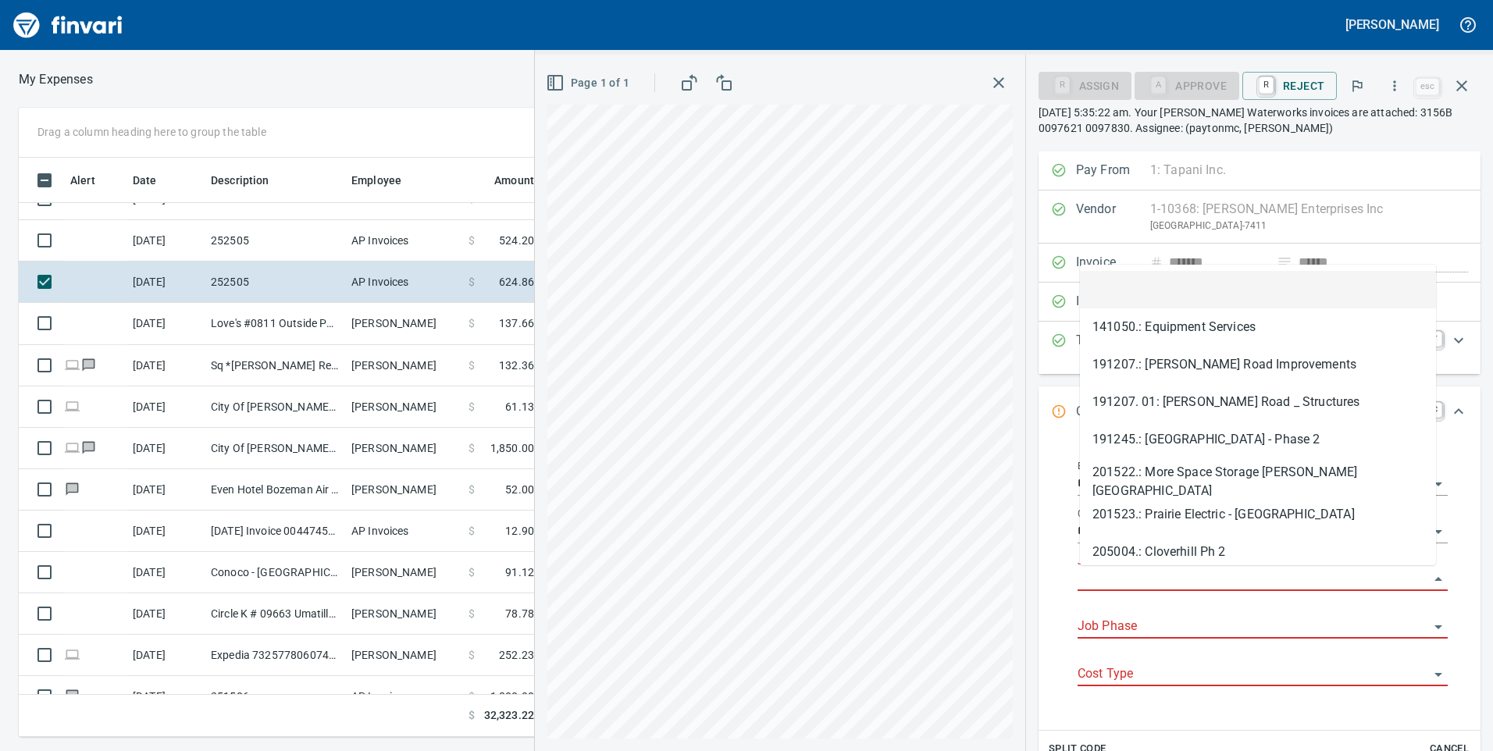
click at [1181, 572] on input "Job" at bounding box center [1253, 580] width 351 height 22
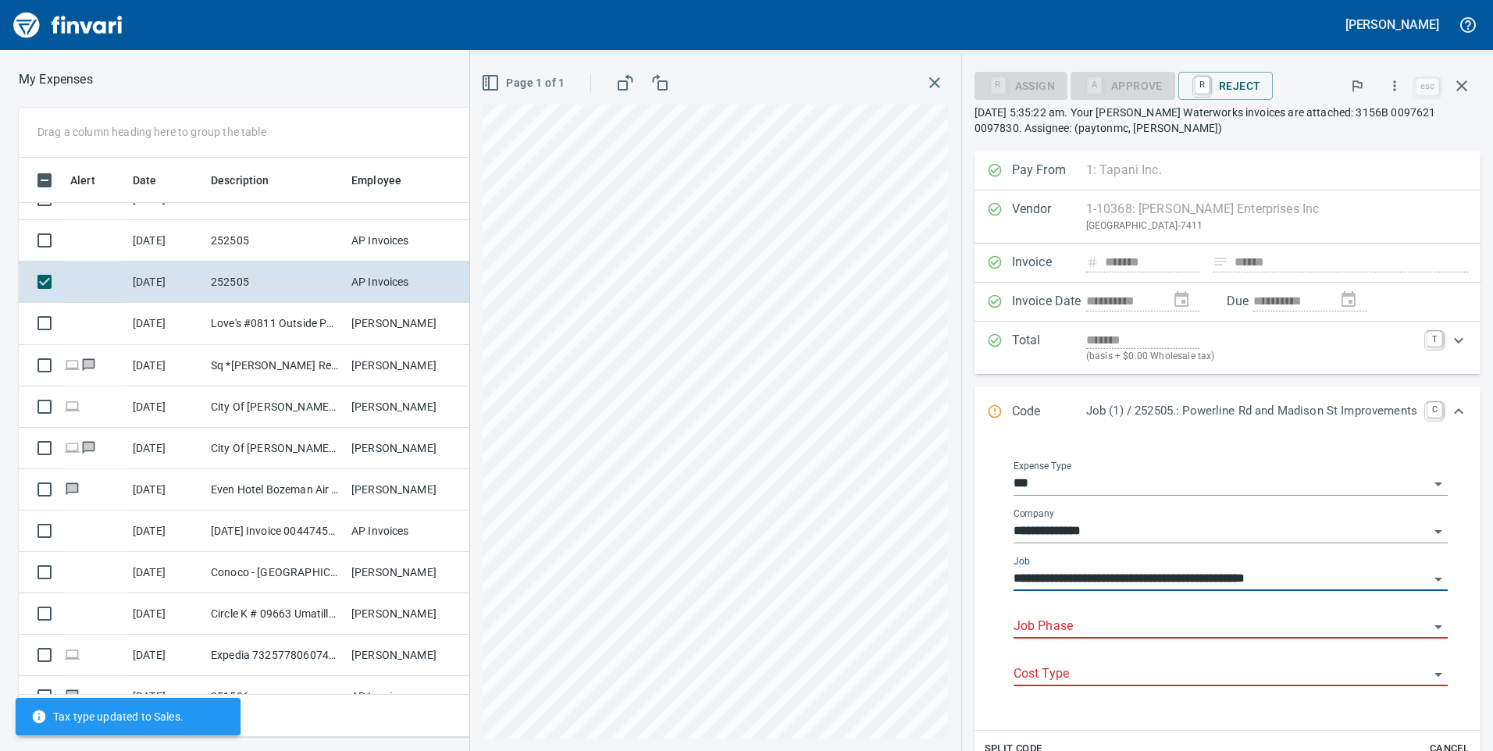
type input "**********"
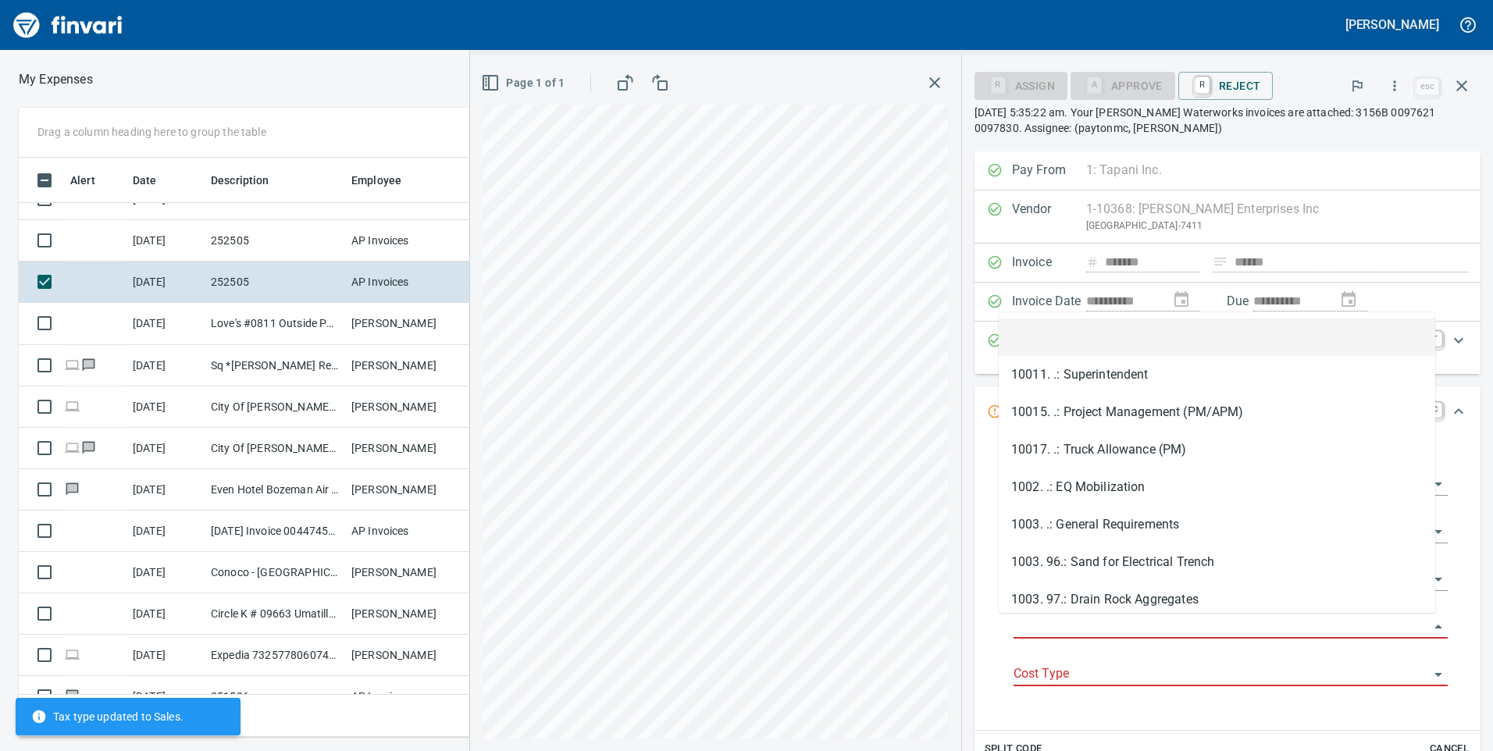
click at [1126, 621] on input "Job Phase" at bounding box center [1222, 627] width 416 height 22
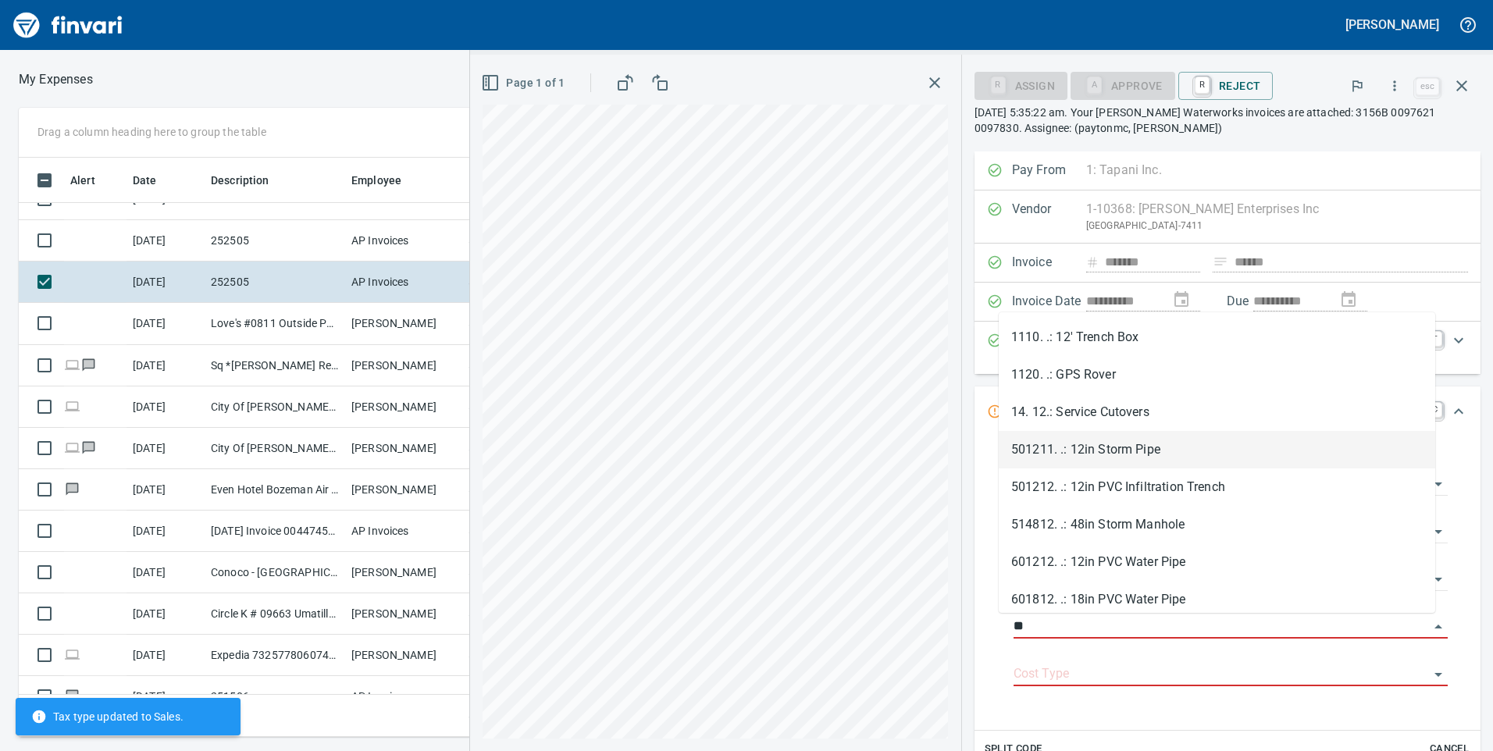
click at [1122, 458] on li "501211. .: 12in Storm Pipe" at bounding box center [1217, 449] width 437 height 37
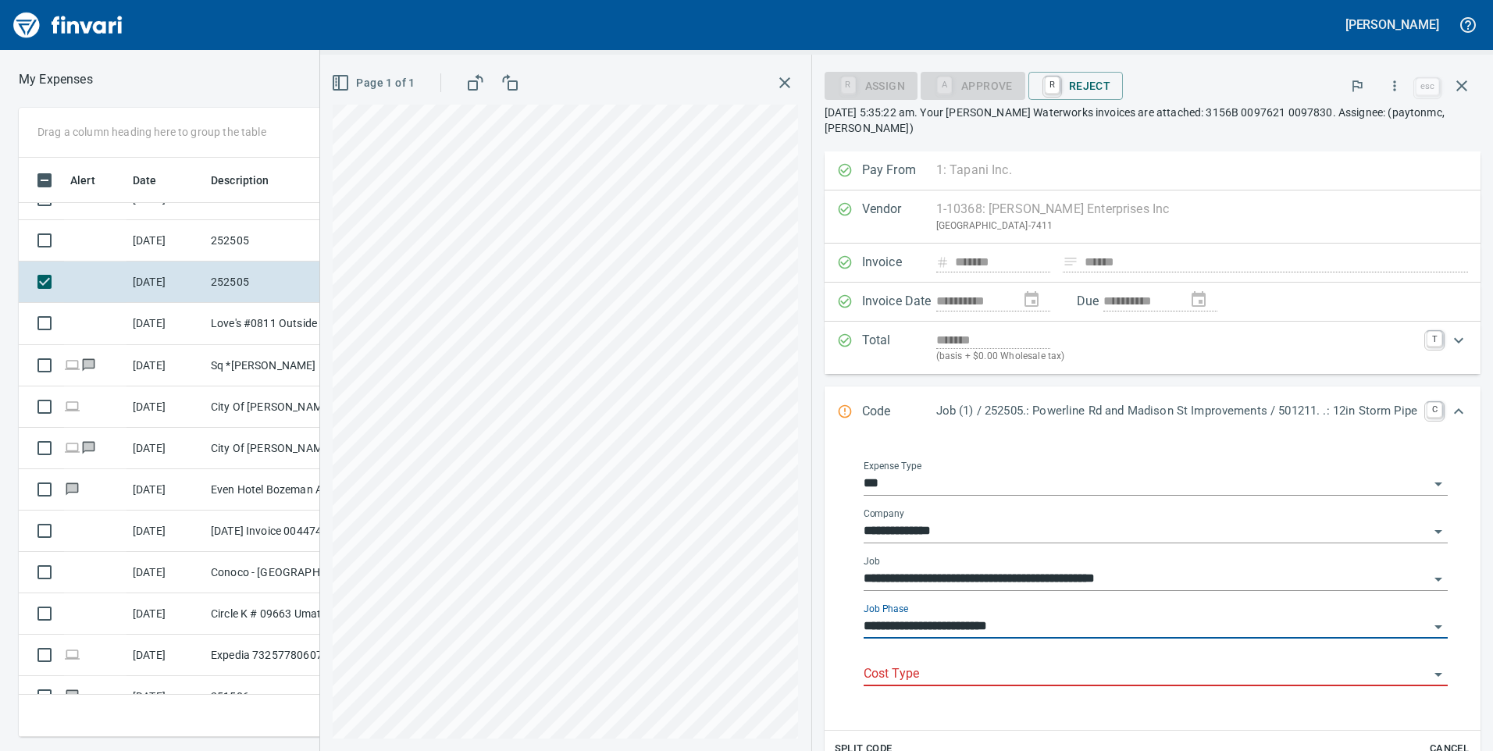
click at [940, 652] on div "Cost Type" at bounding box center [1156, 668] width 584 height 35
type input "**********"
click at [941, 665] on input "Cost Type" at bounding box center [1147, 675] width 566 height 22
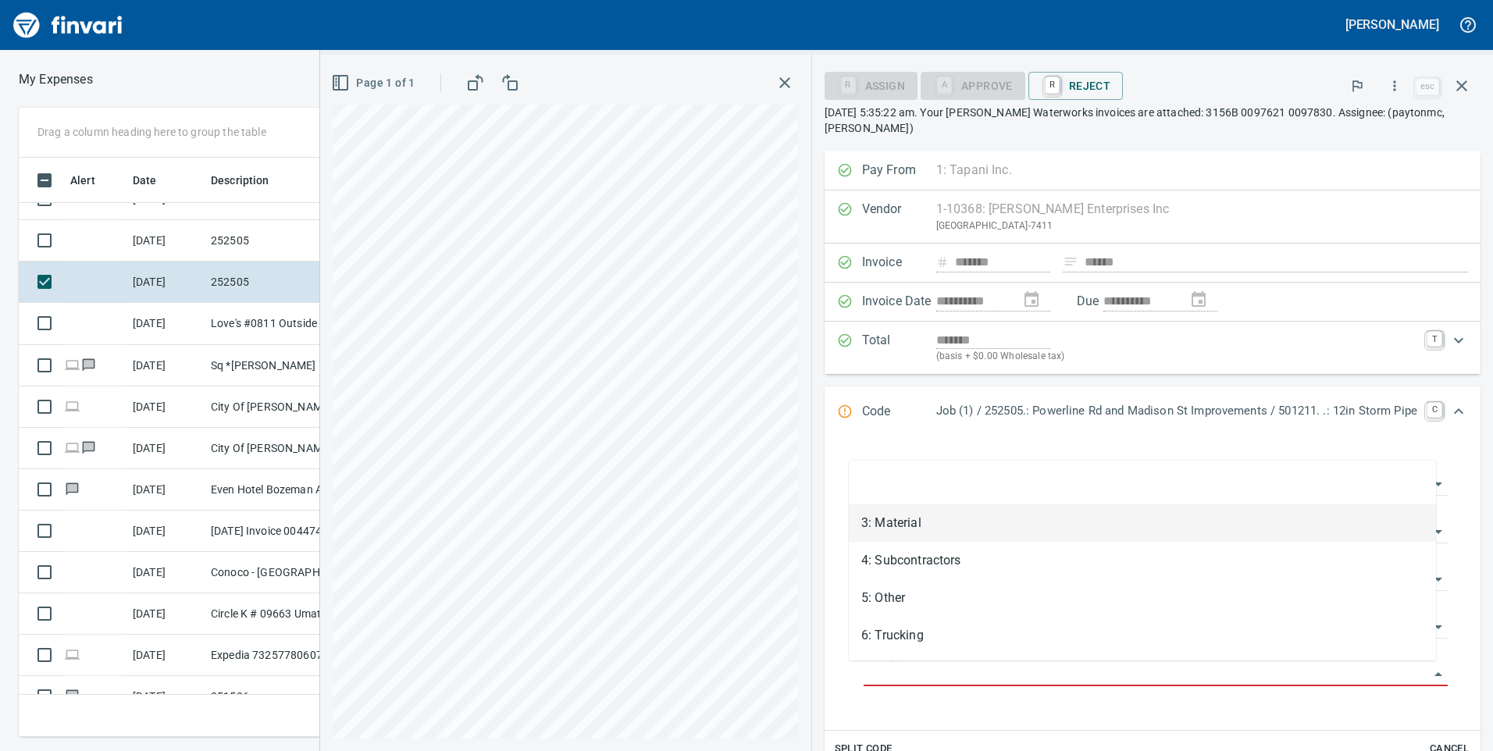
click at [945, 522] on li "3: Material" at bounding box center [1142, 523] width 587 height 37
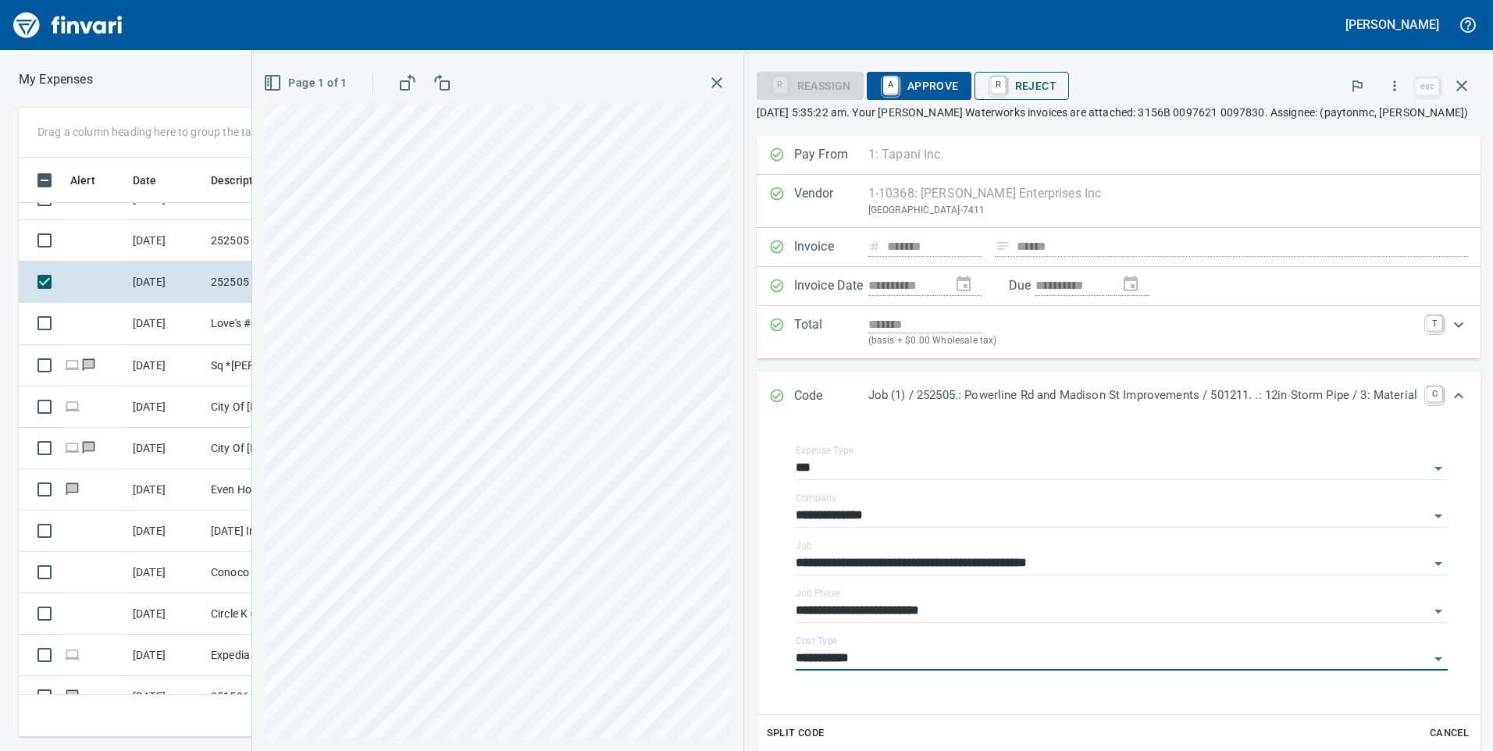
type input "**********"
click at [910, 73] on span "A Approve" at bounding box center [920, 86] width 80 height 27
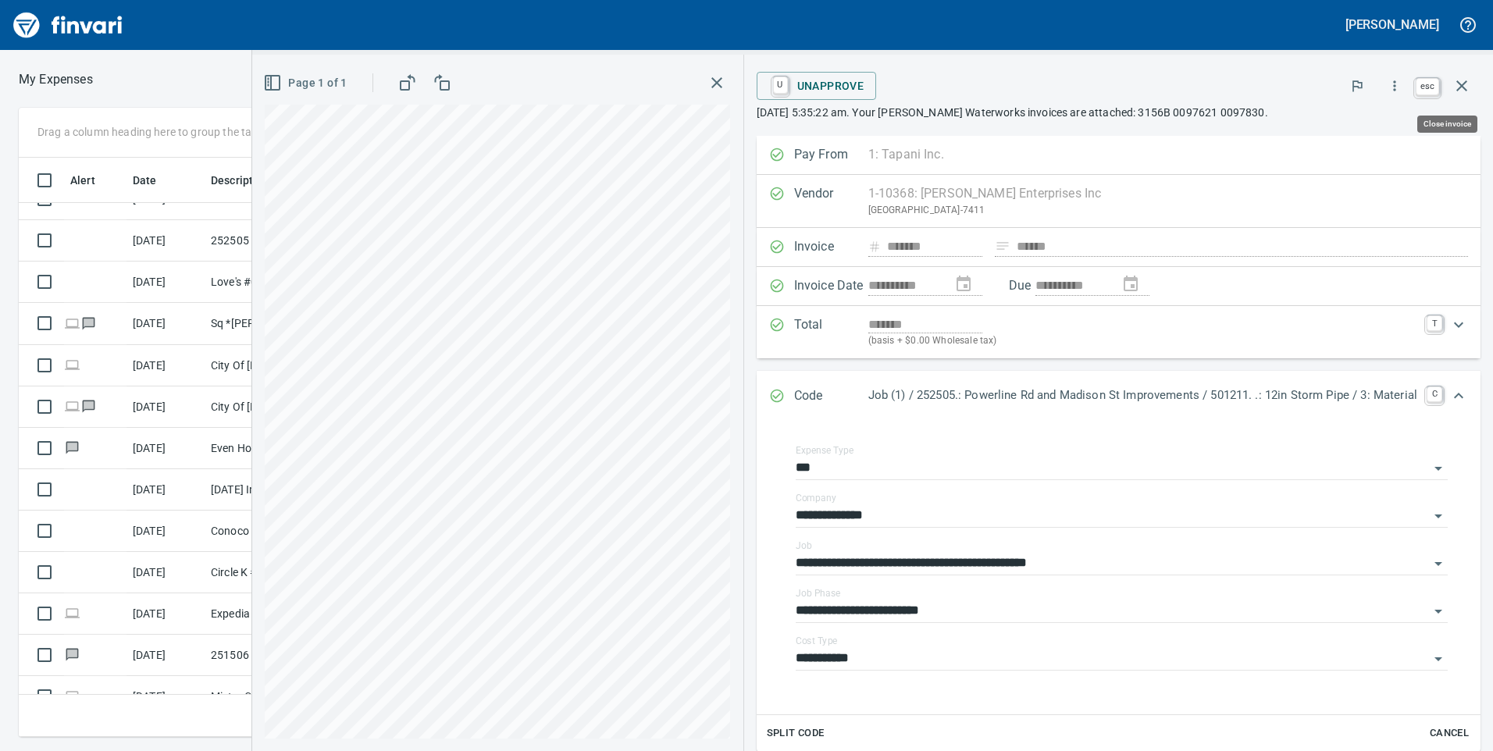
click at [1456, 79] on icon "button" at bounding box center [1462, 86] width 19 height 19
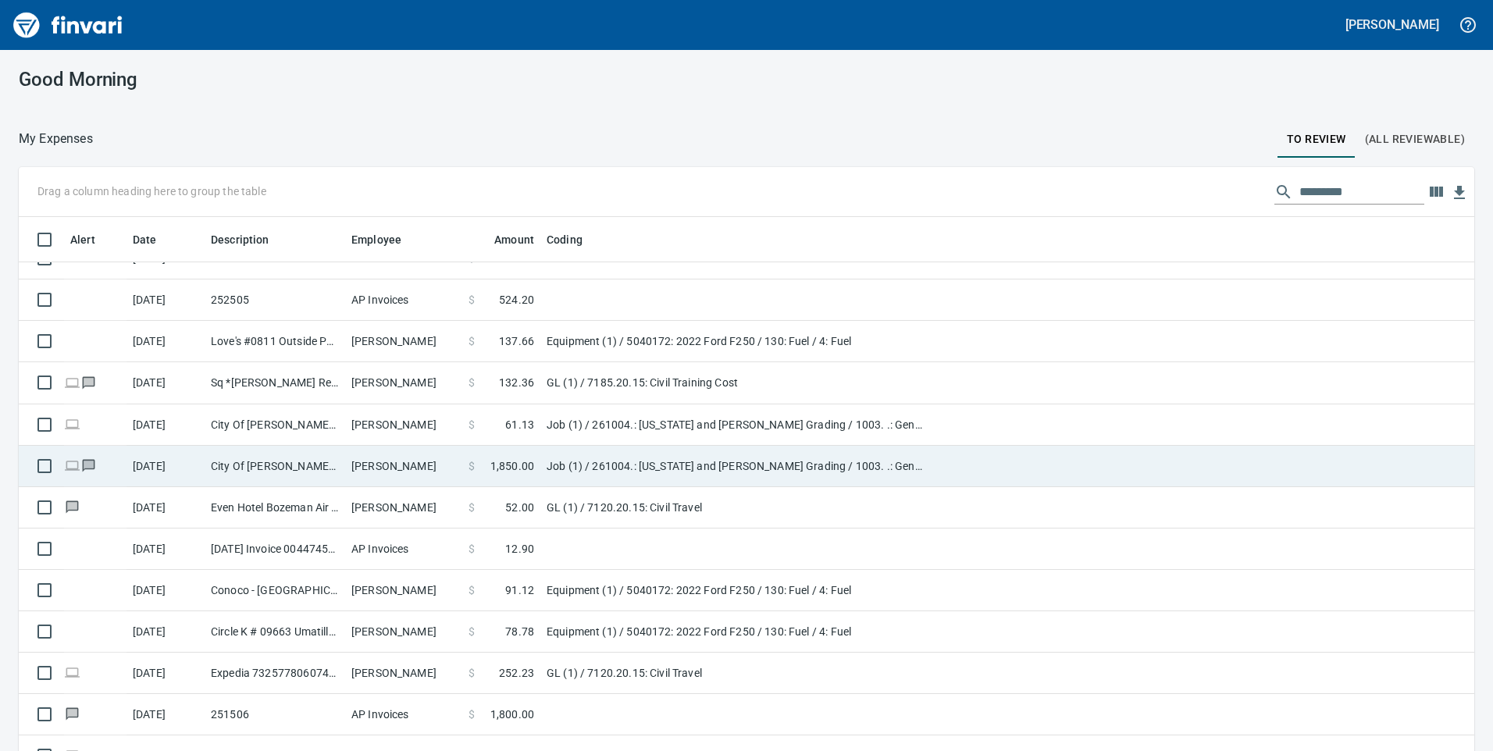
scroll to position [360, 0]
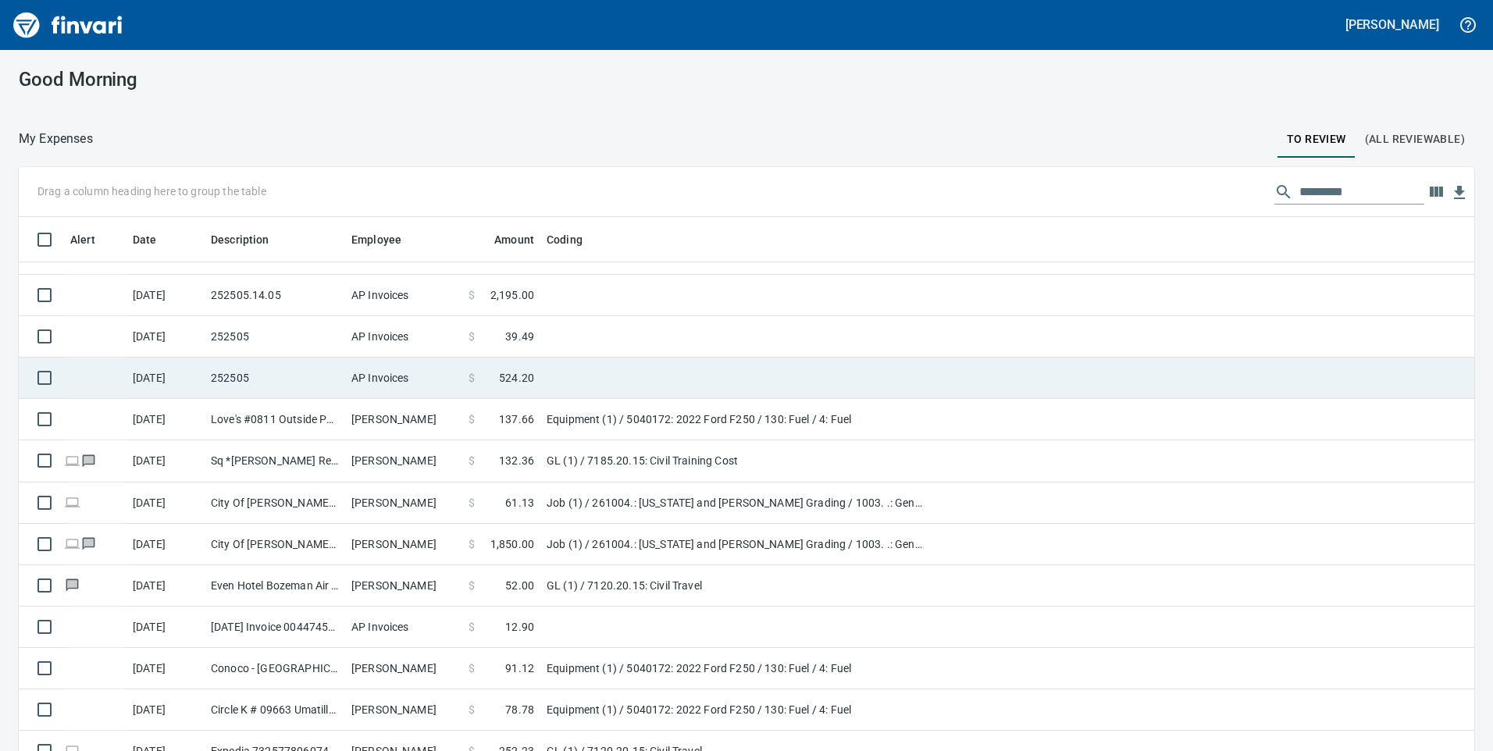
click at [458, 380] on td "AP Invoices" at bounding box center [403, 378] width 117 height 41
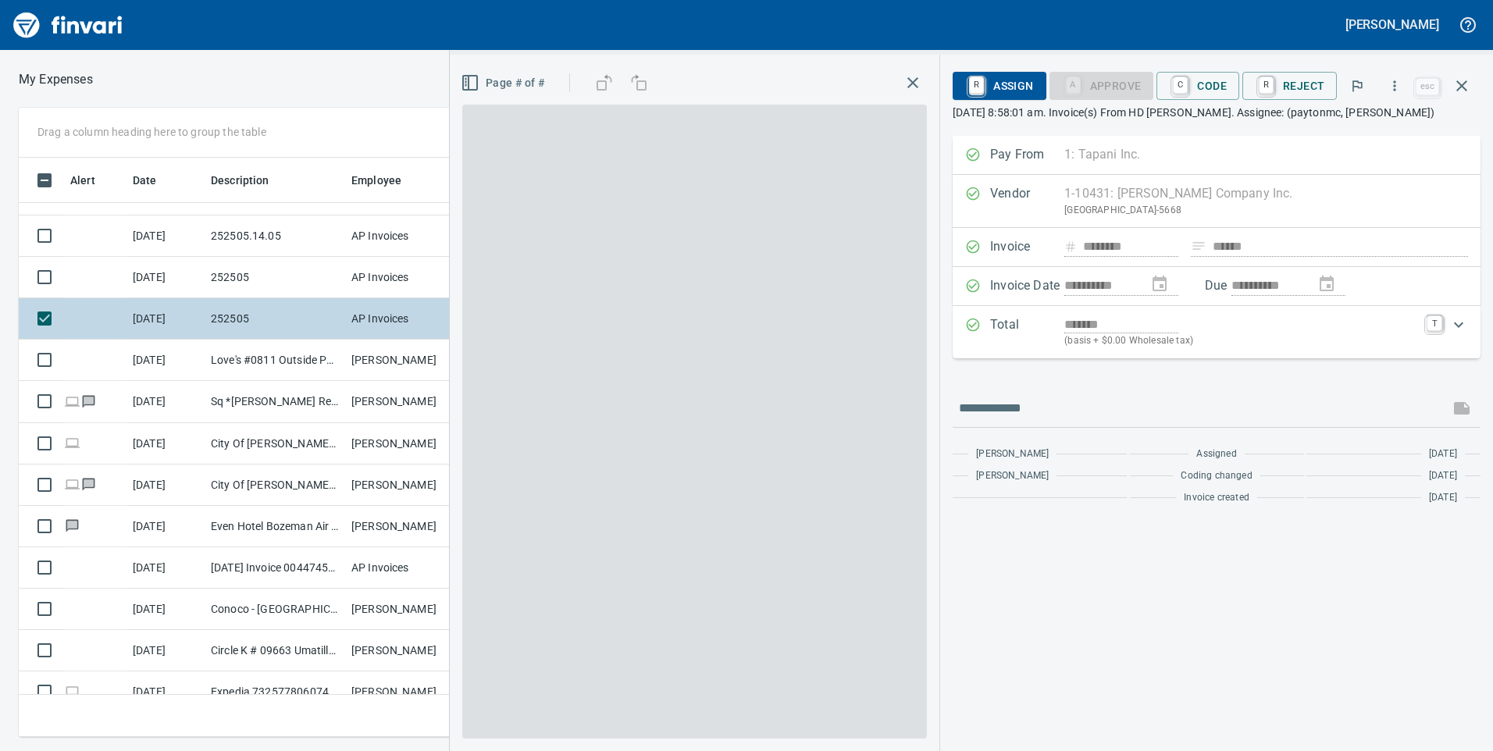
scroll to position [568, 1042]
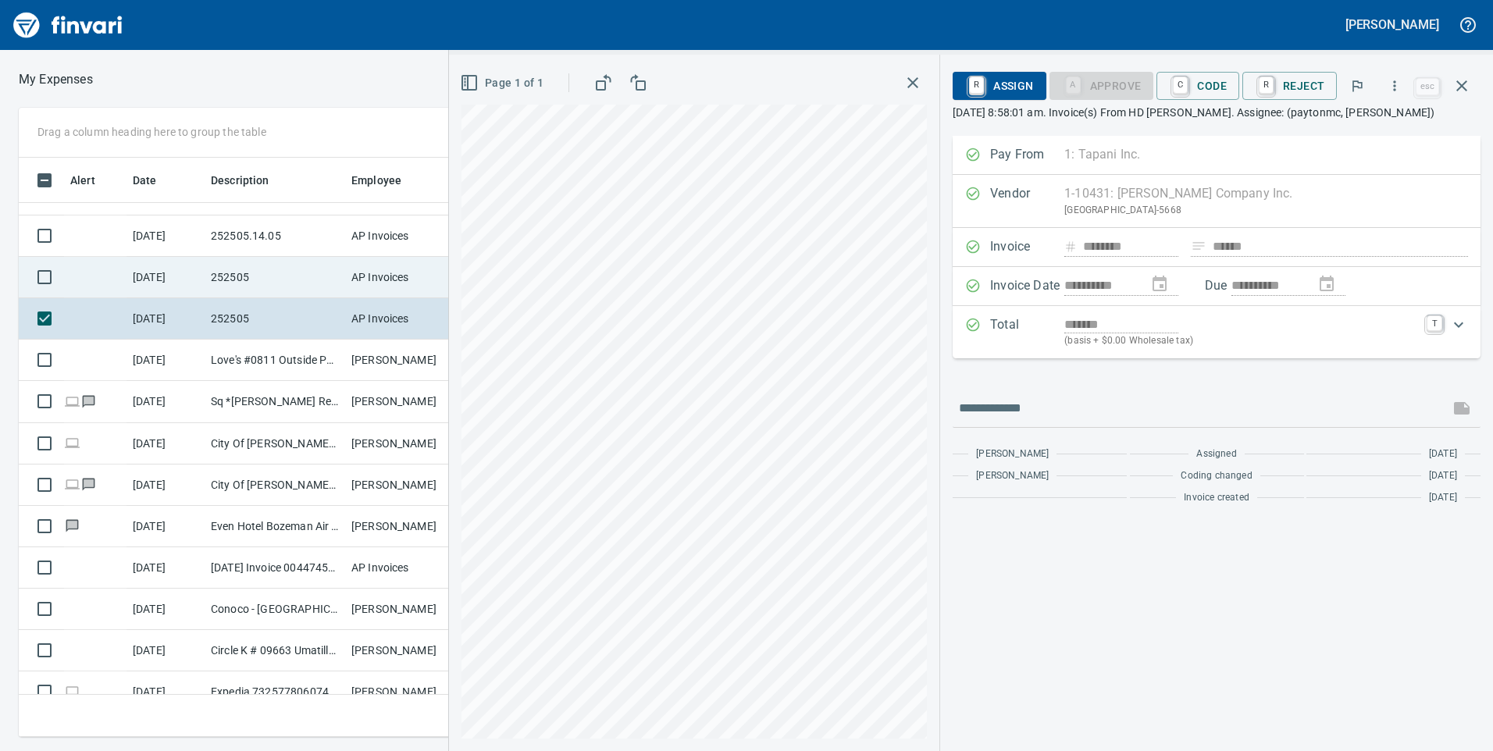
click at [179, 294] on td "[DATE]" at bounding box center [166, 277] width 78 height 41
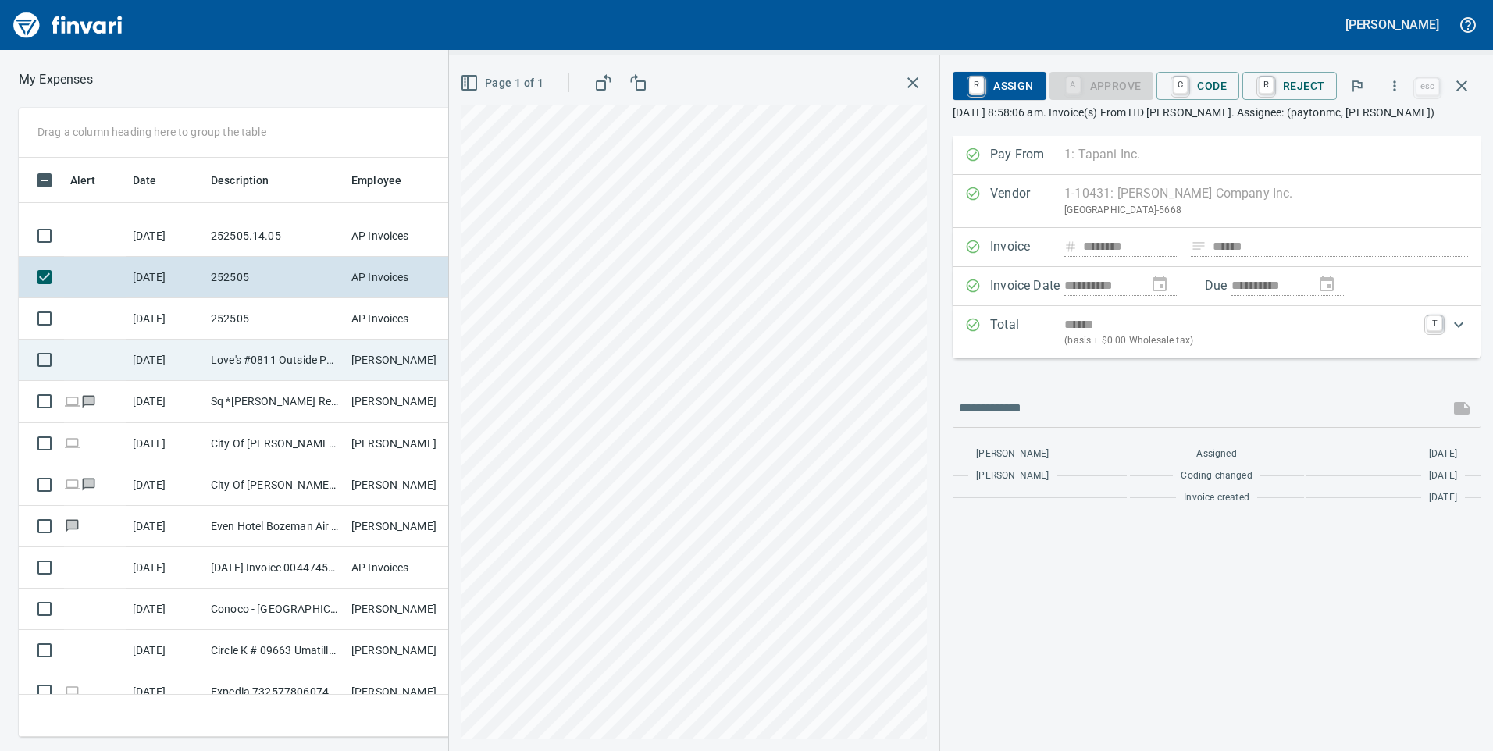
scroll to position [126, 0]
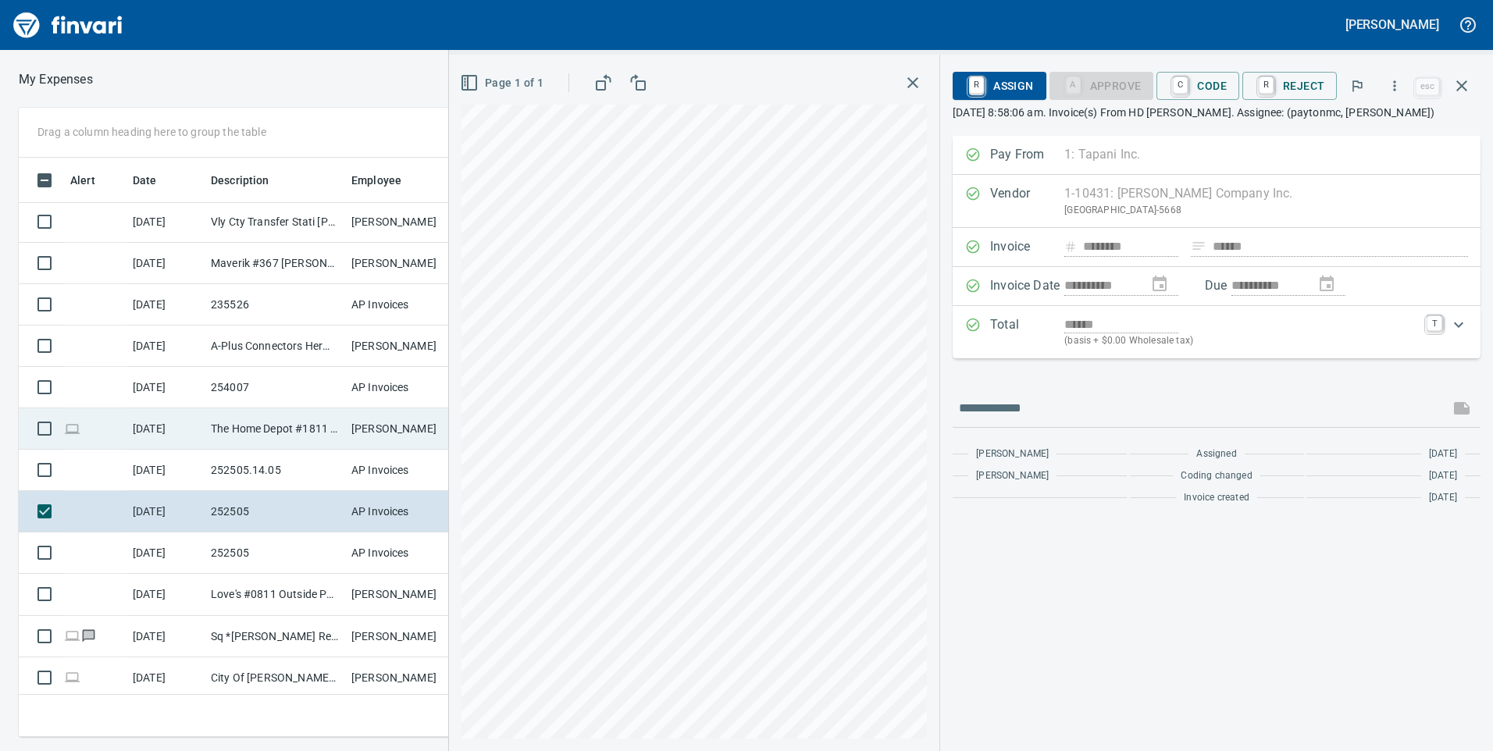
click at [282, 433] on td "The Home Depot #1811 Caldwell ID" at bounding box center [275, 429] width 141 height 41
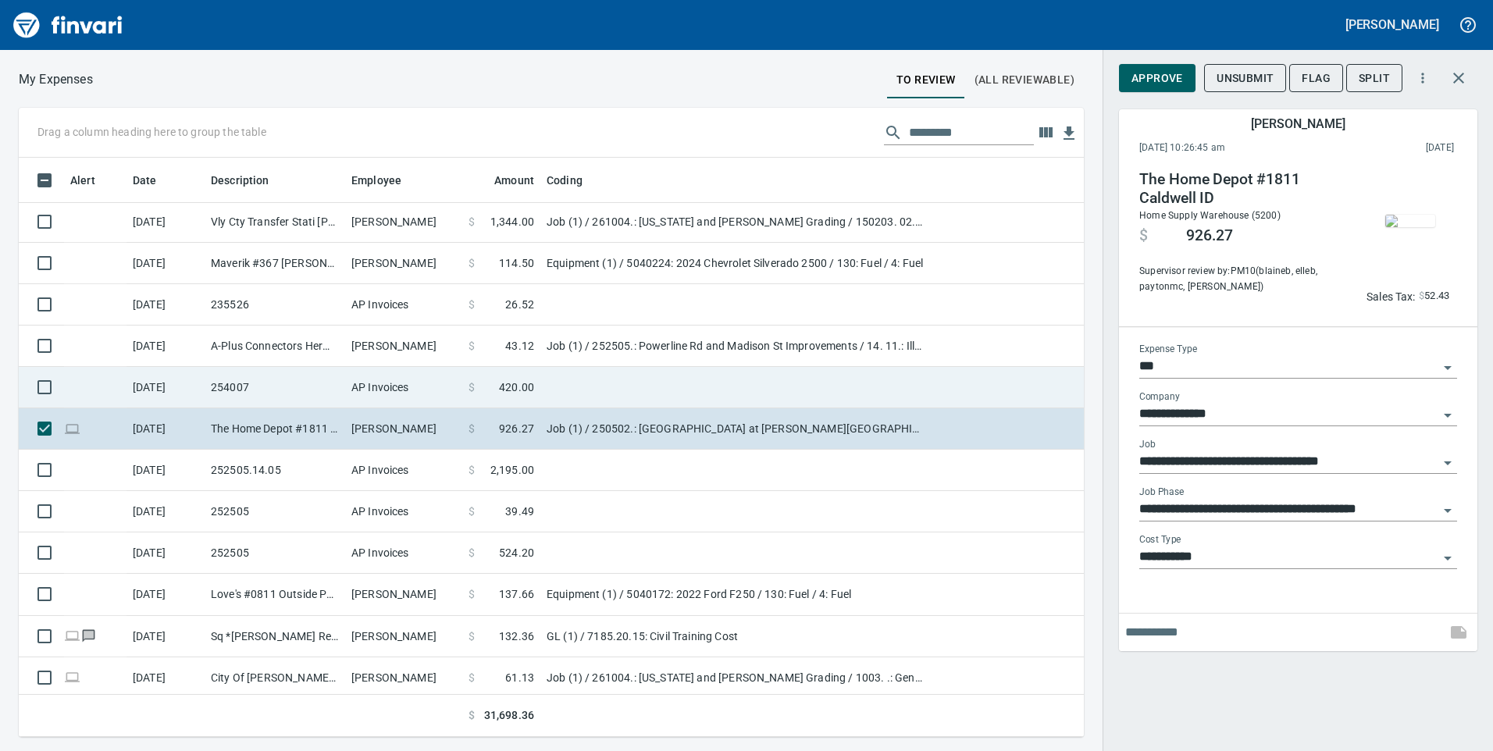
click at [294, 394] on td "254007" at bounding box center [275, 387] width 141 height 41
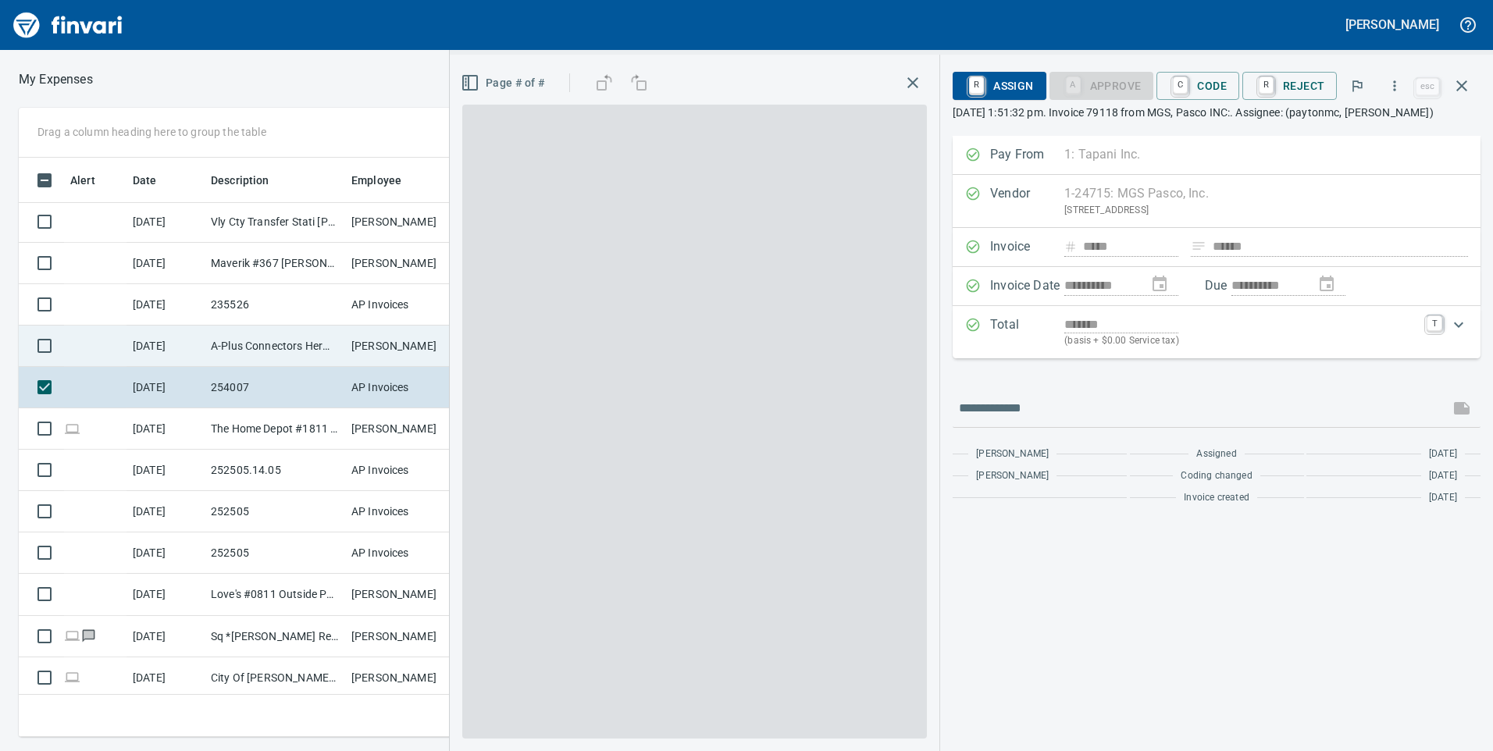
click at [296, 351] on td "A-Plus Connectors Hermiston OR" at bounding box center [275, 346] width 141 height 41
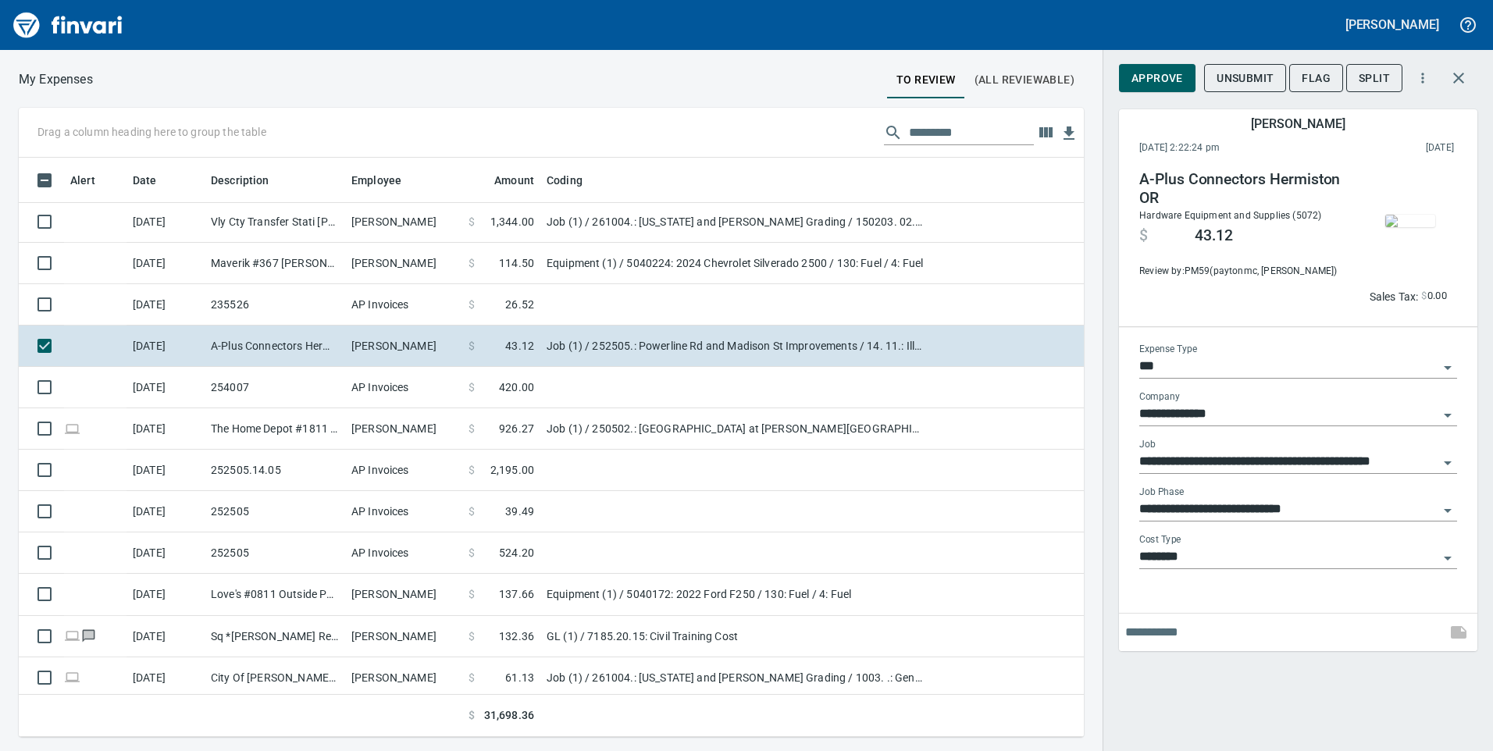
scroll to position [568, 1042]
click at [1408, 227] on img "button" at bounding box center [1411, 221] width 50 height 12
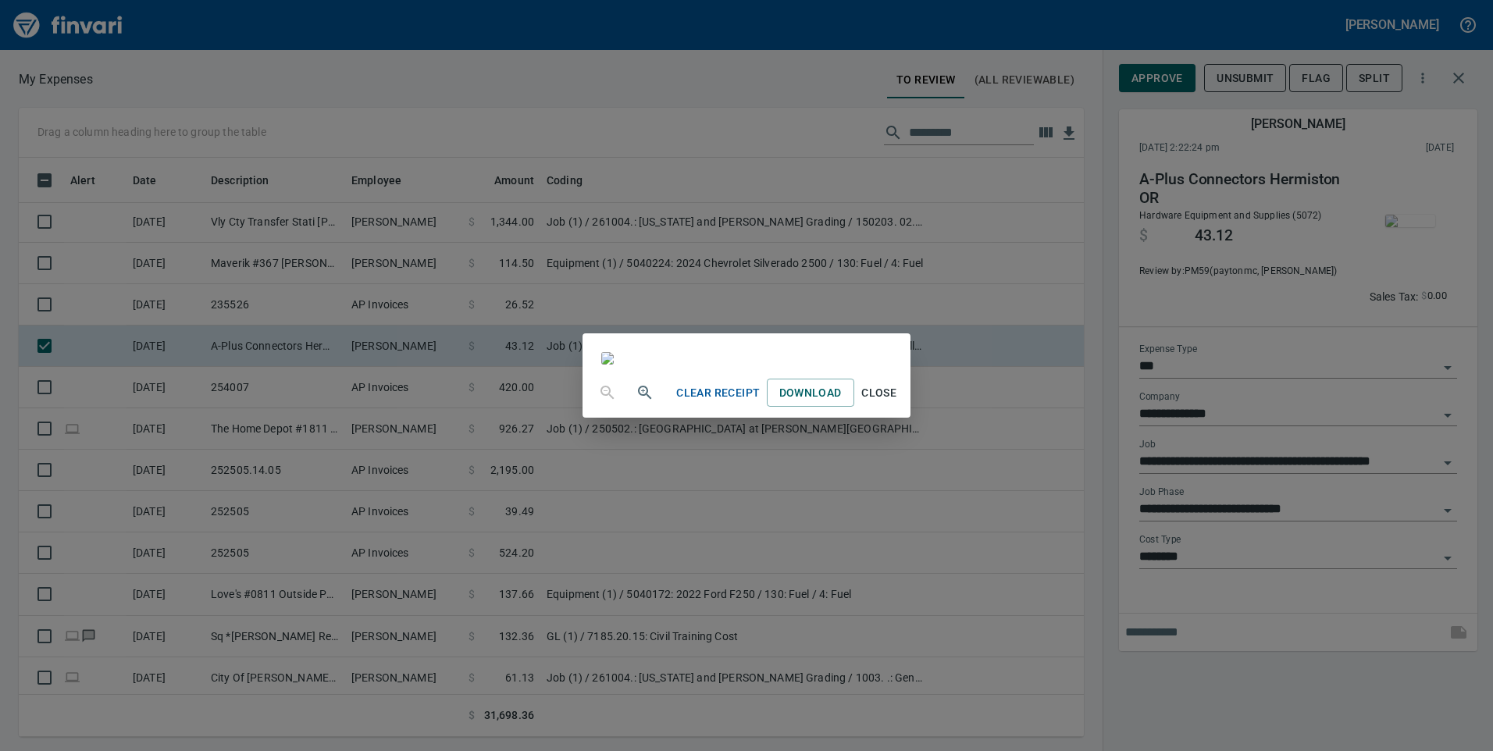
click at [1040, 334] on div "Clear Receipt Download Close" at bounding box center [746, 375] width 1493 height 751
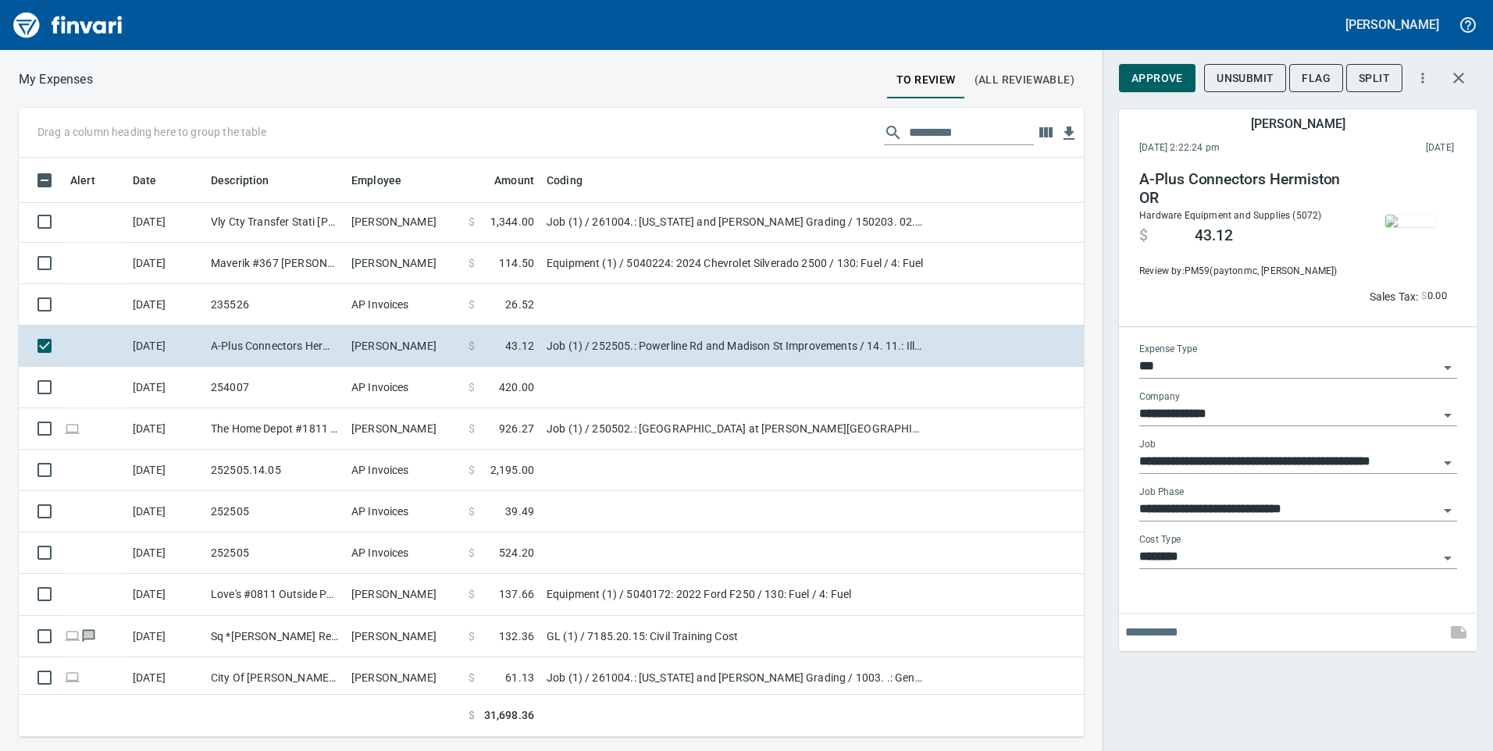
click at [1158, 85] on span "Approve" at bounding box center [1158, 79] width 52 height 20
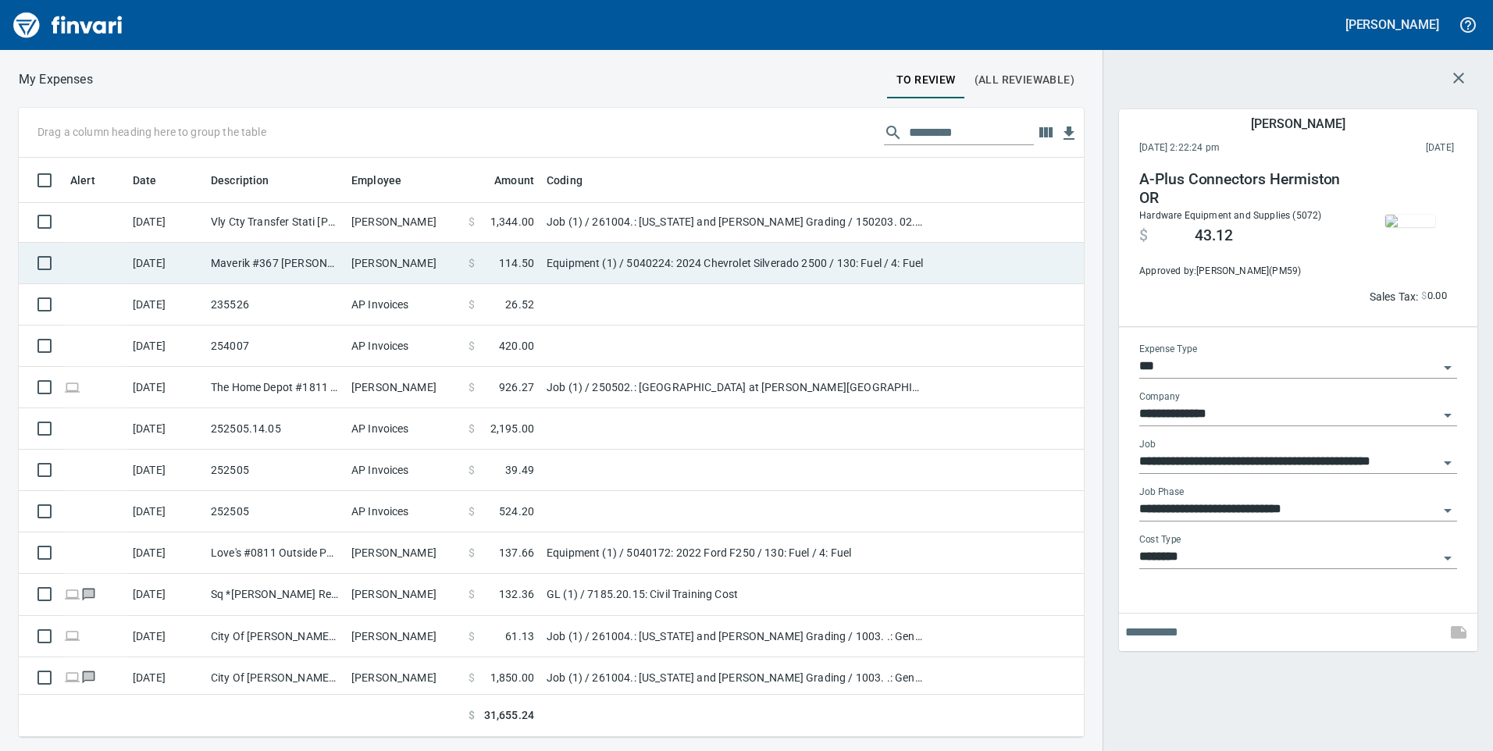
click at [708, 269] on td "Equipment (1) / 5040224: 2024 Chevrolet Silverado 2500 / 130: Fuel / 4: Fuel" at bounding box center [736, 263] width 391 height 41
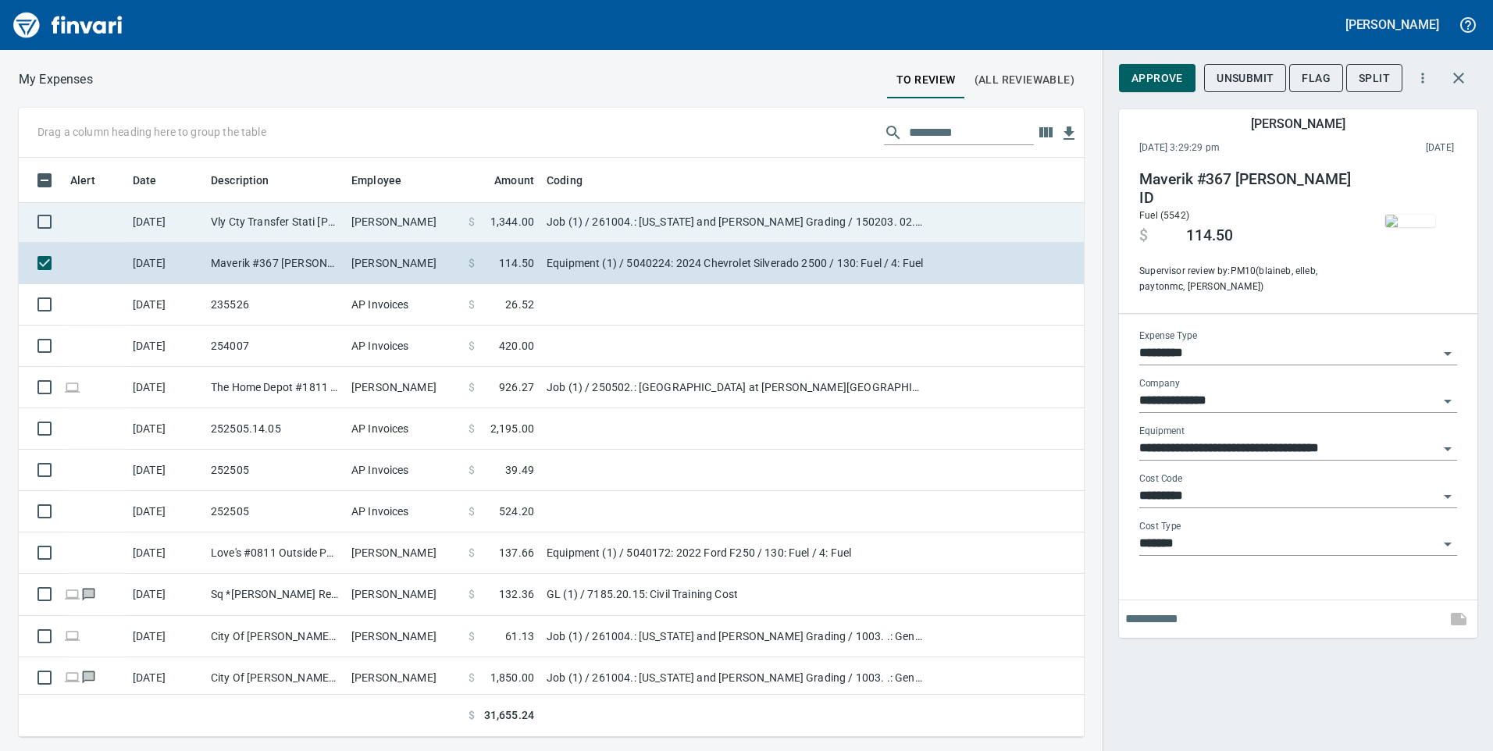
click at [738, 223] on td "Job (1) / 261004.: [US_STATE] and [PERSON_NAME] Grading / 150203. 02.: Concrete…" at bounding box center [736, 222] width 391 height 41
type input "***"
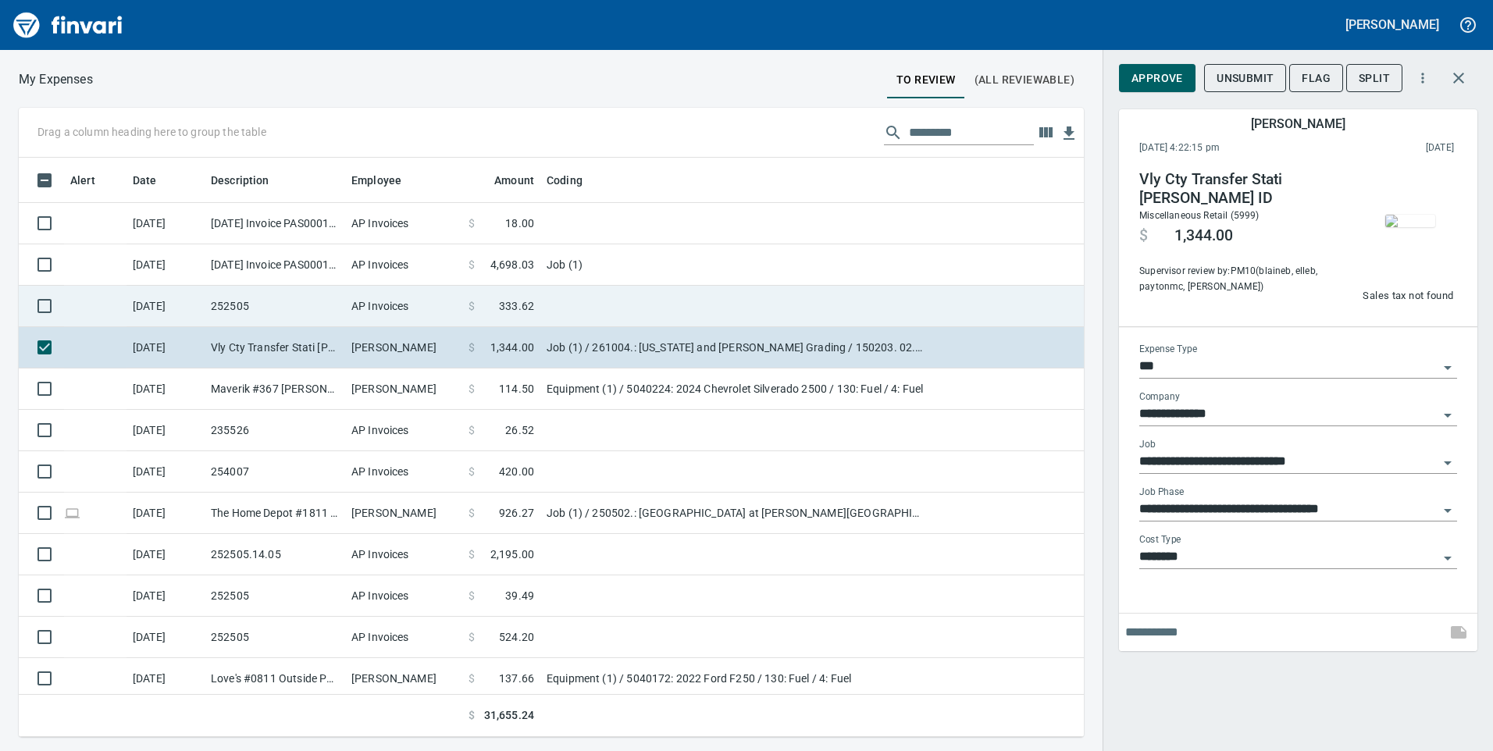
click at [734, 288] on td at bounding box center [736, 306] width 391 height 41
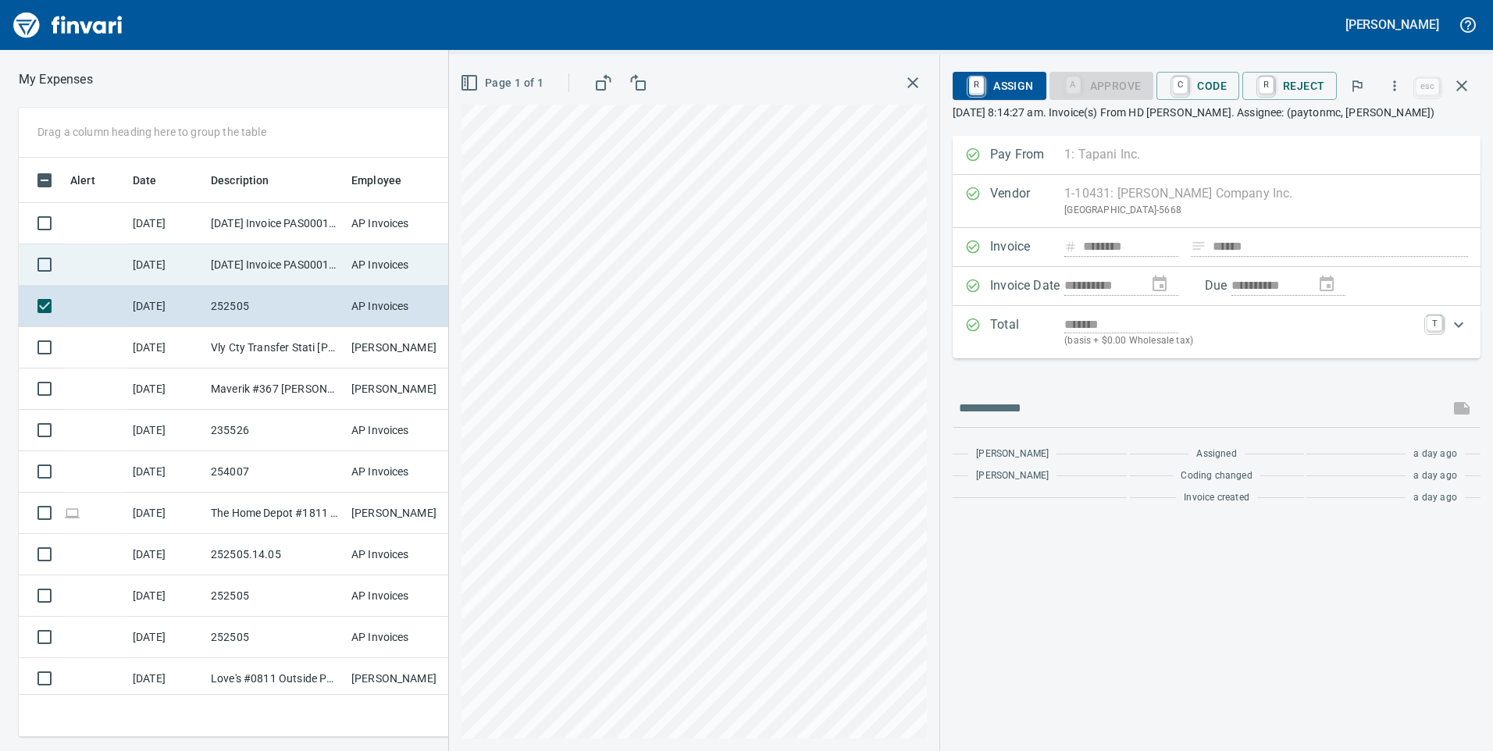
click at [443, 248] on td "AP Invoices" at bounding box center [403, 264] width 117 height 41
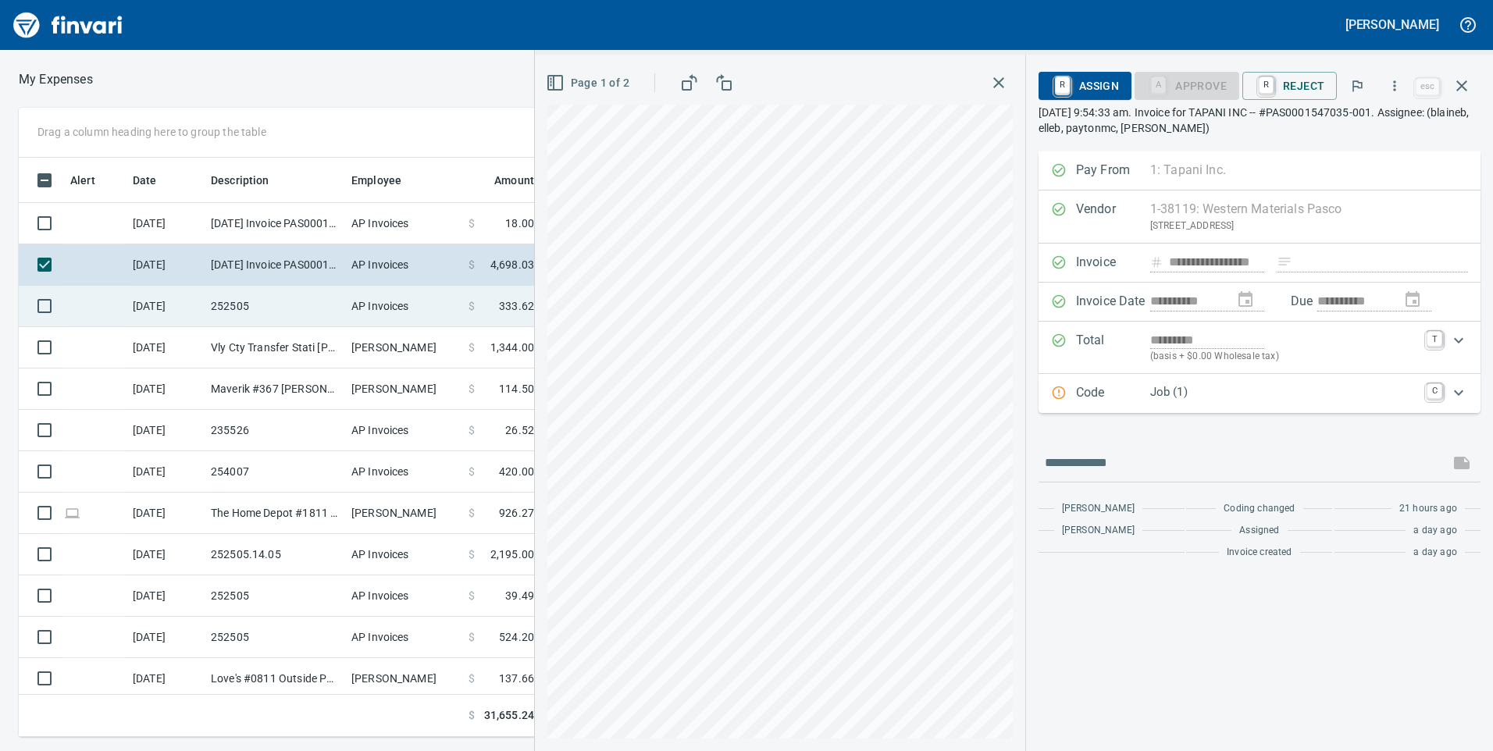
click at [437, 292] on td "AP Invoices" at bounding box center [403, 306] width 117 height 41
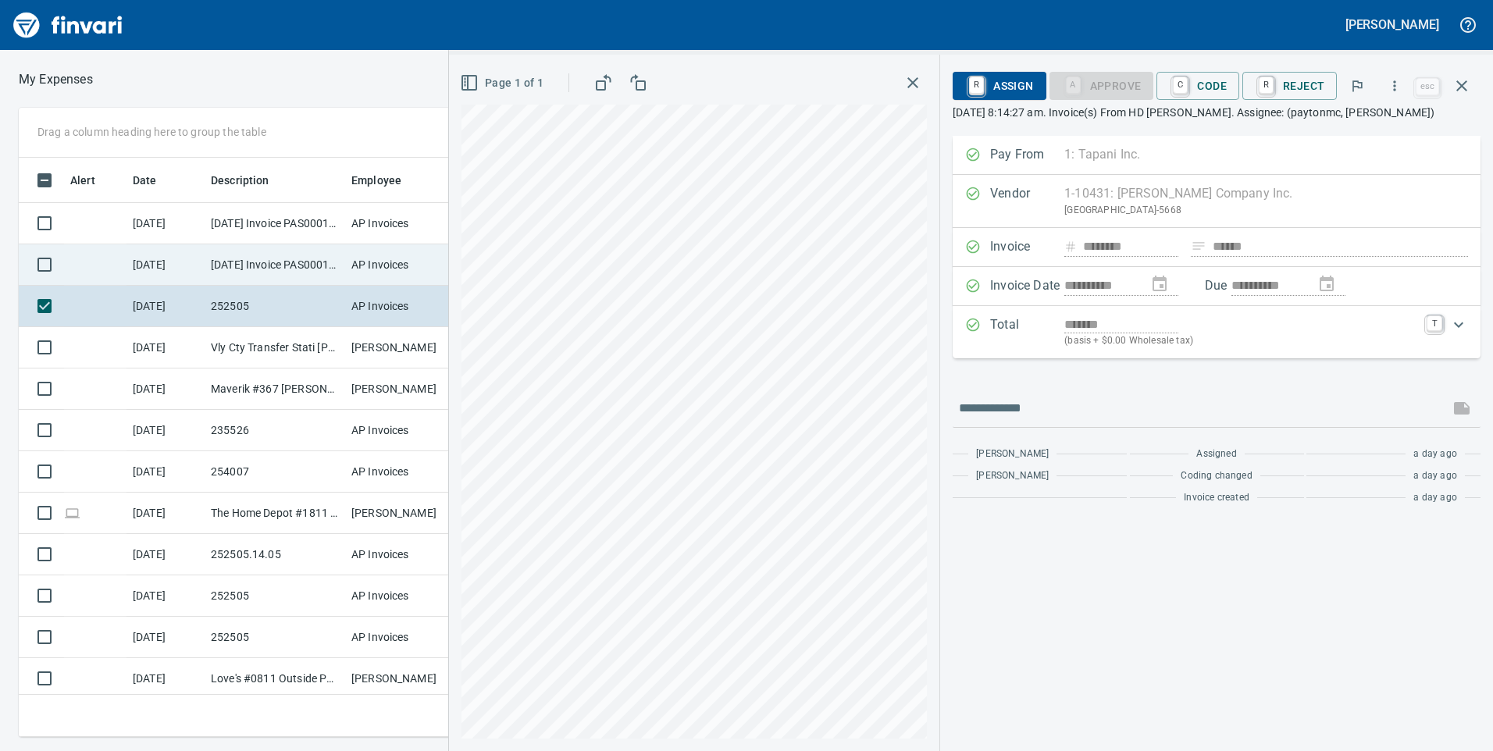
click at [361, 255] on td "AP Invoices" at bounding box center [403, 264] width 117 height 41
